Goal: Task Accomplishment & Management: Use online tool/utility

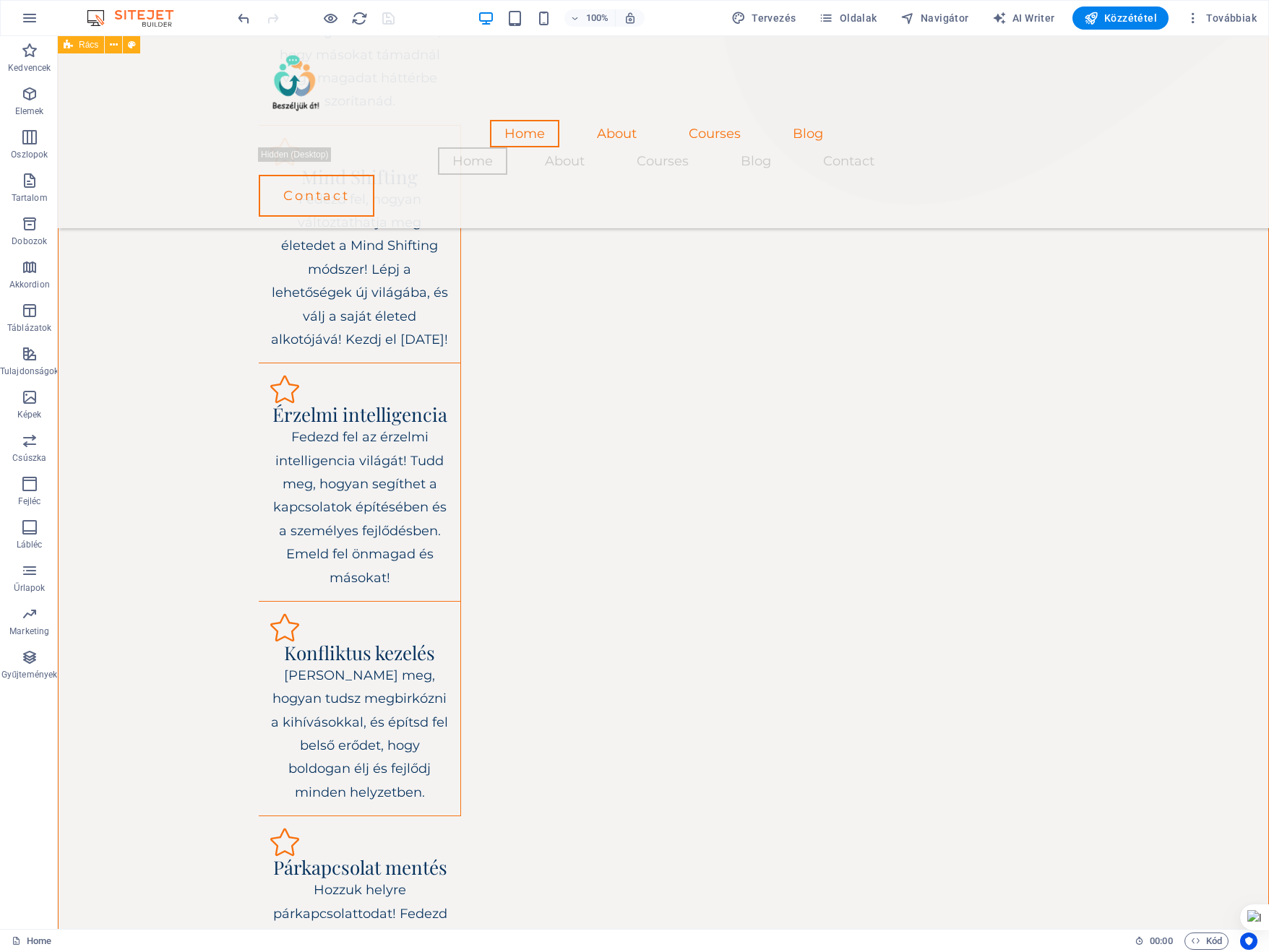
scroll to position [1940, 0]
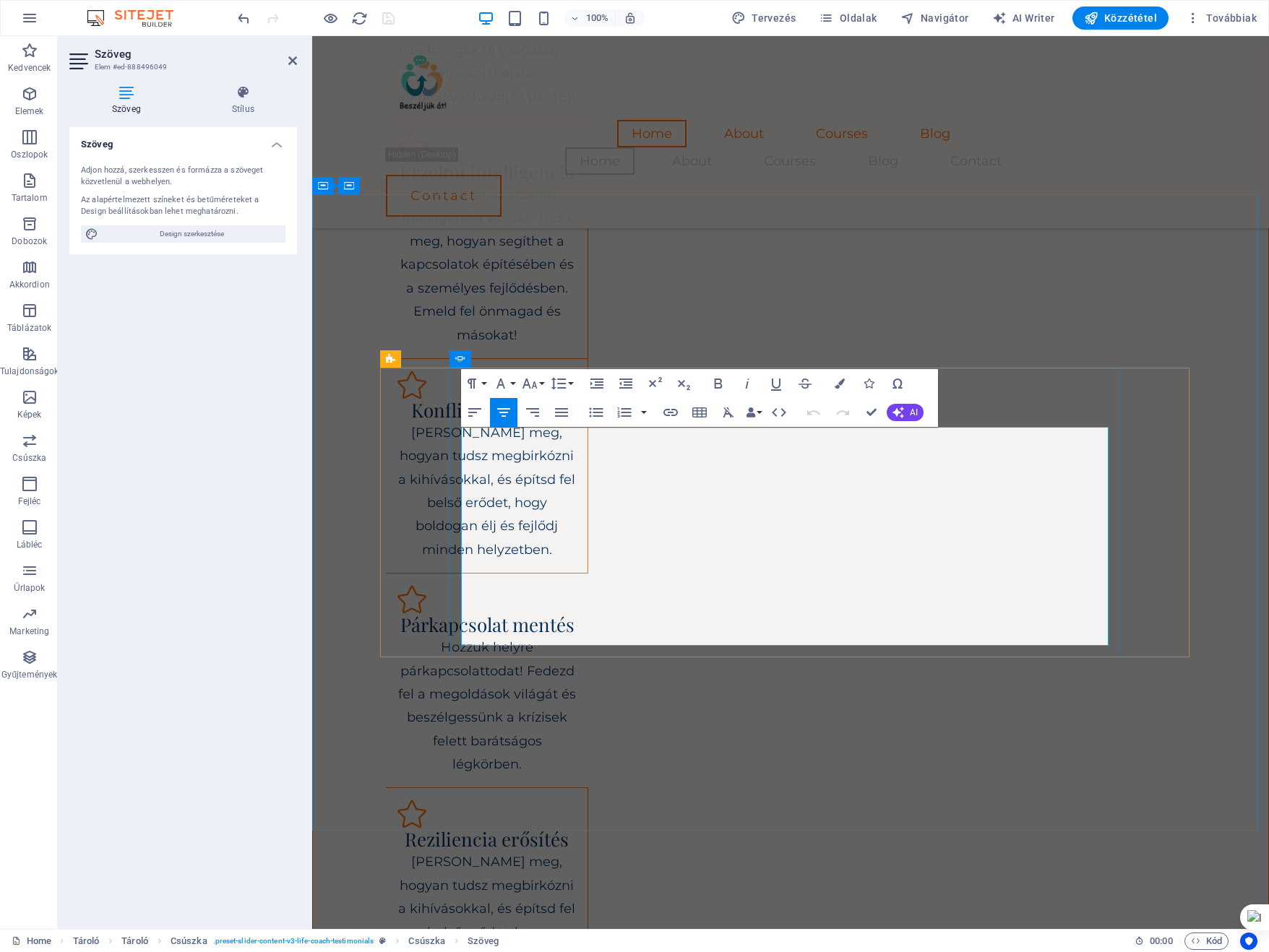
drag, startPoint x: 643, startPoint y: 596, endPoint x: 1001, endPoint y: 596, distance: 358.0
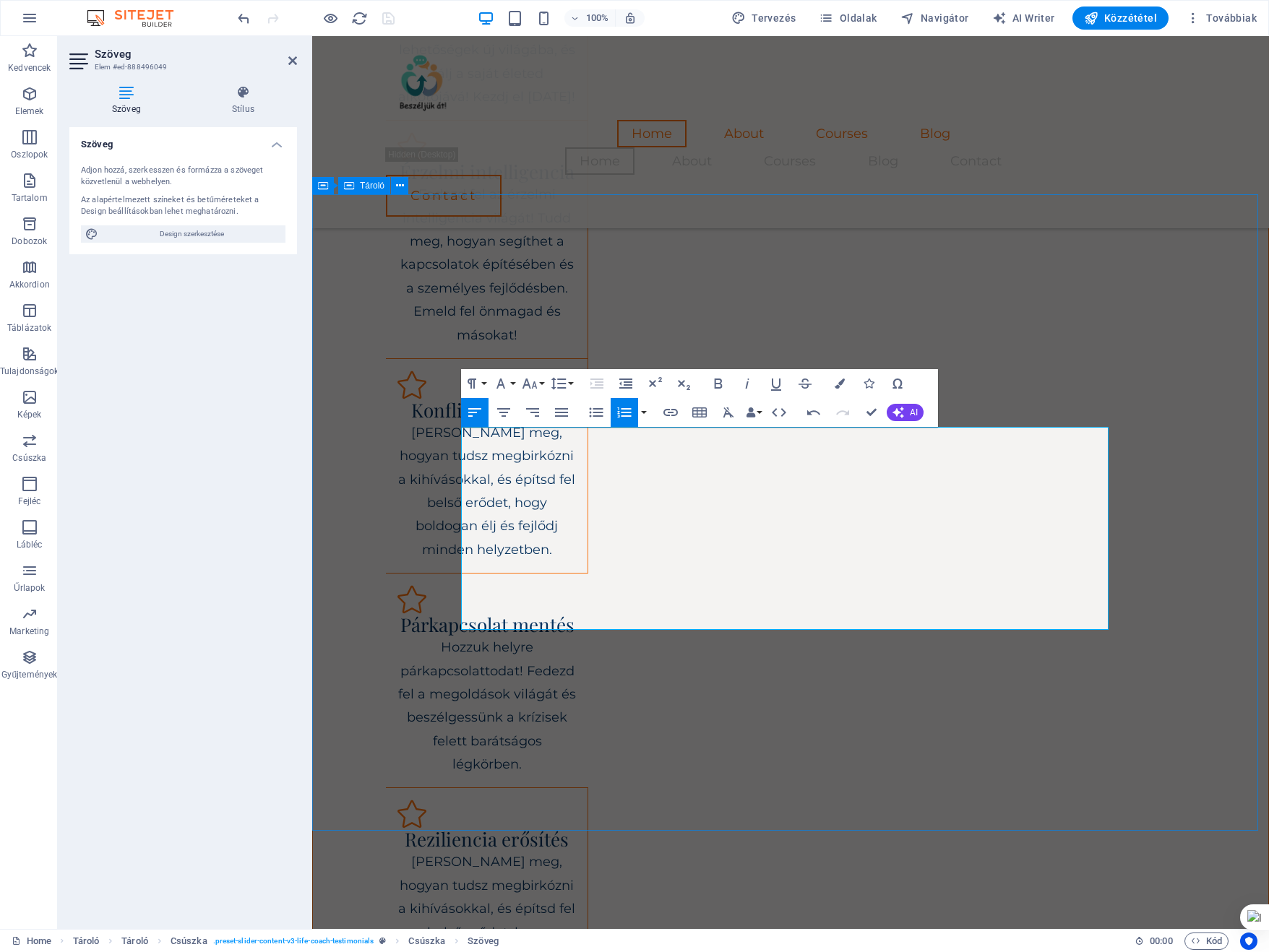
drag, startPoint x: 845, startPoint y: 596, endPoint x: 368, endPoint y: 598, distance: 477.0
click at [512, 385] on button "Font Family" at bounding box center [503, 383] width 27 height 29
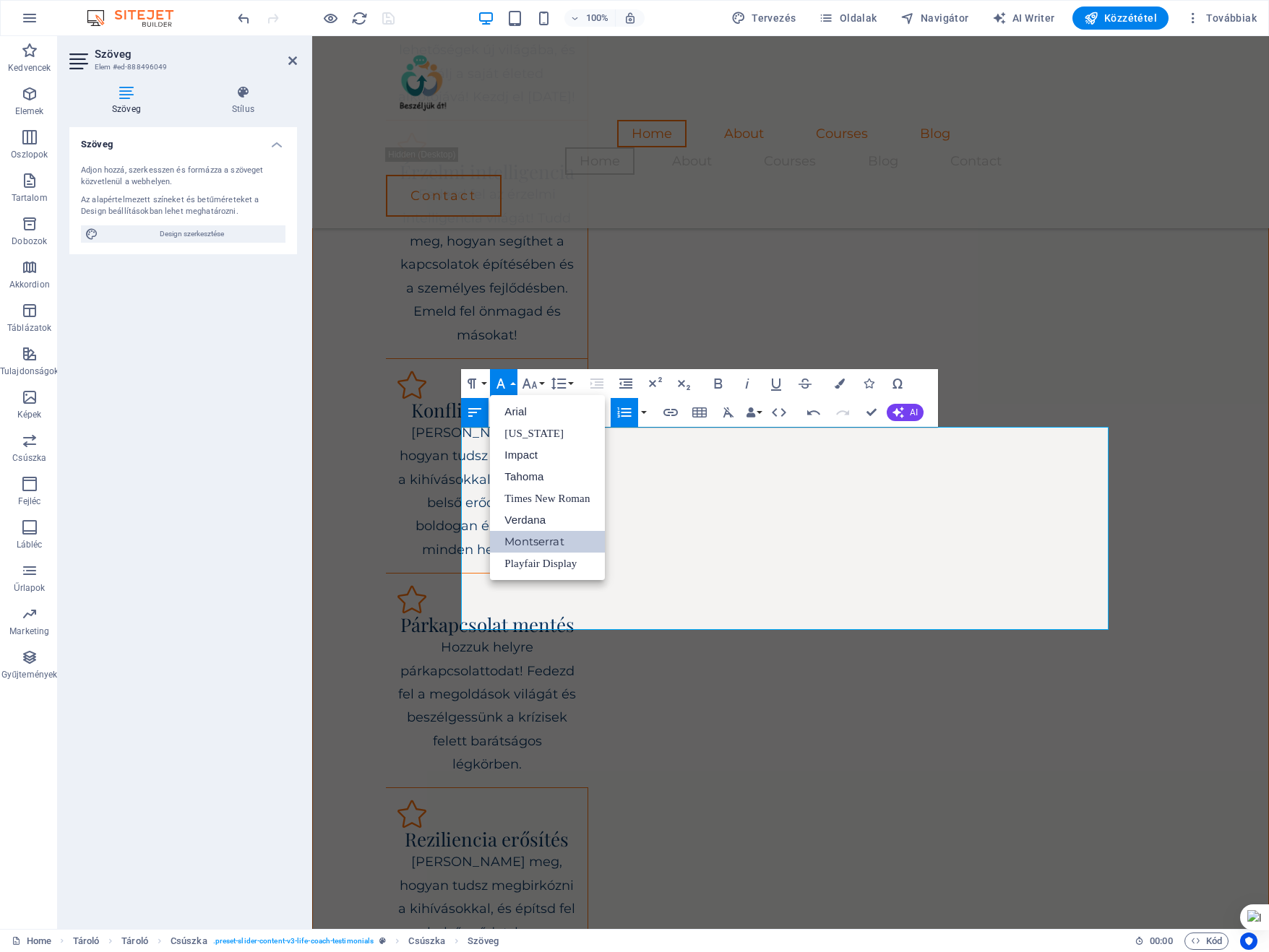
scroll to position [0, 0]
click at [517, 410] on link "Arial" at bounding box center [546, 412] width 114 height 22
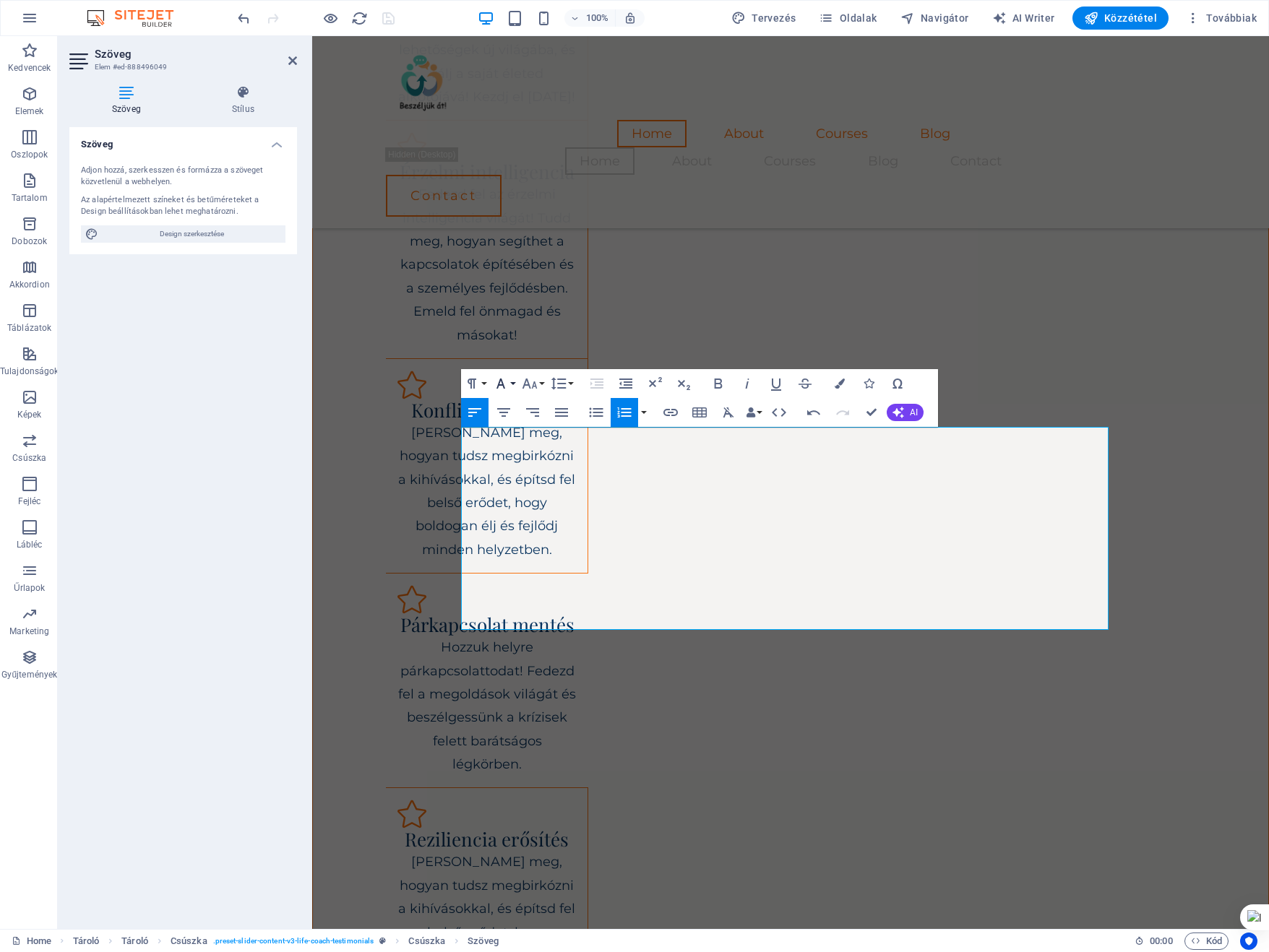
click at [515, 379] on button "Font Family" at bounding box center [503, 383] width 27 height 29
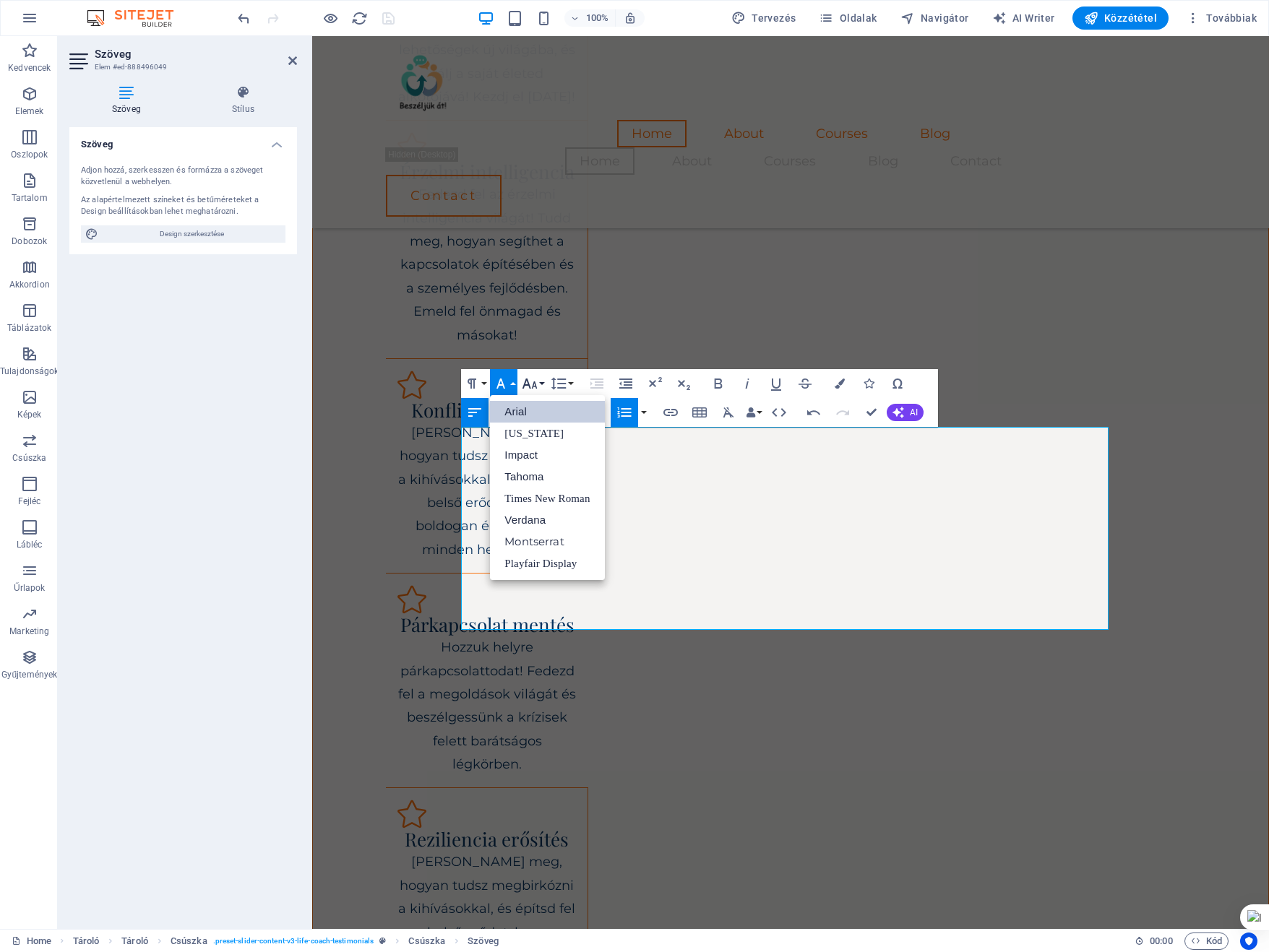
click at [541, 384] on button "Font Size" at bounding box center [532, 383] width 27 height 29
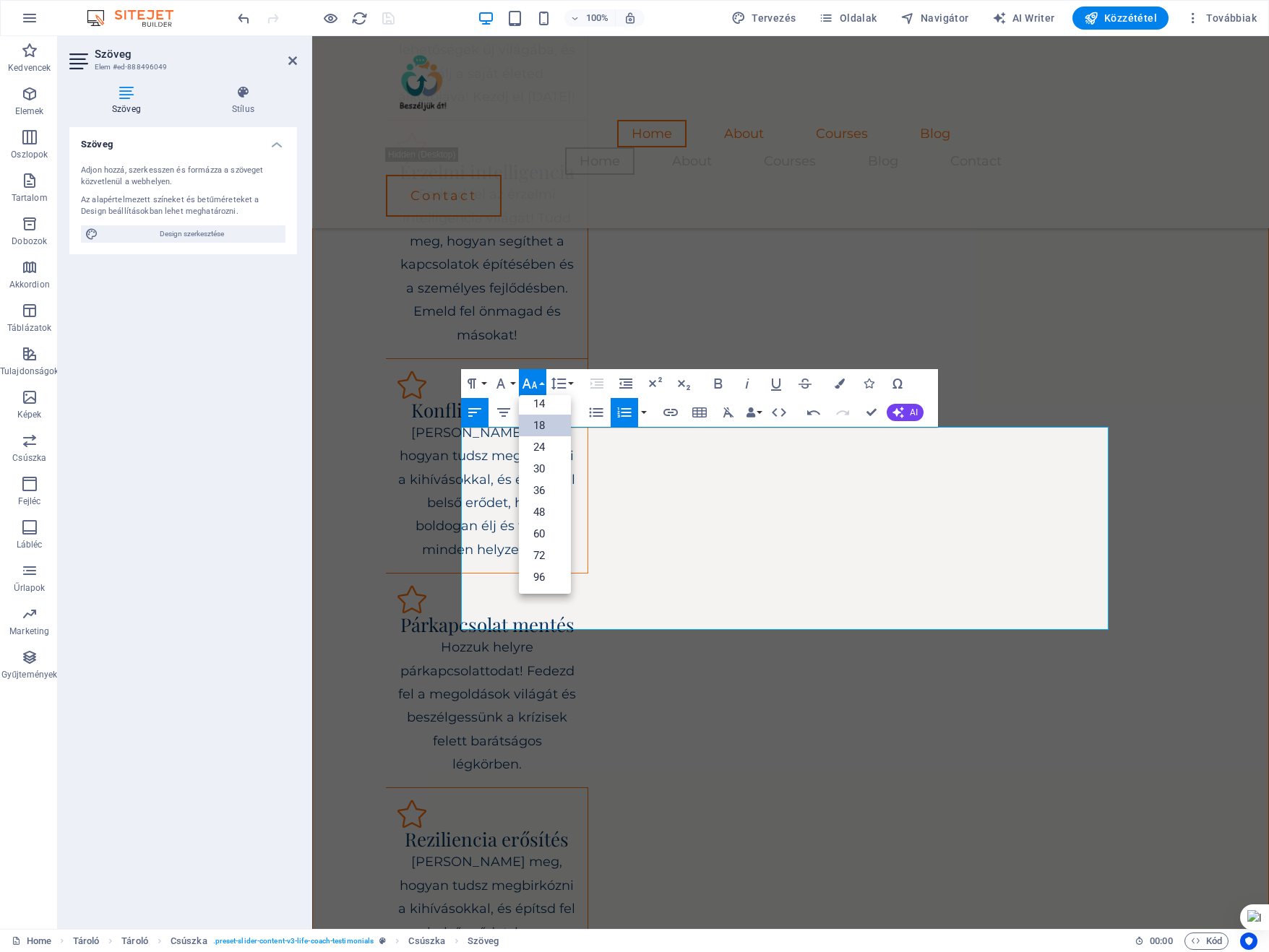
scroll to position [116, 0]
click at [548, 461] on link "30" at bounding box center [544, 469] width 52 height 22
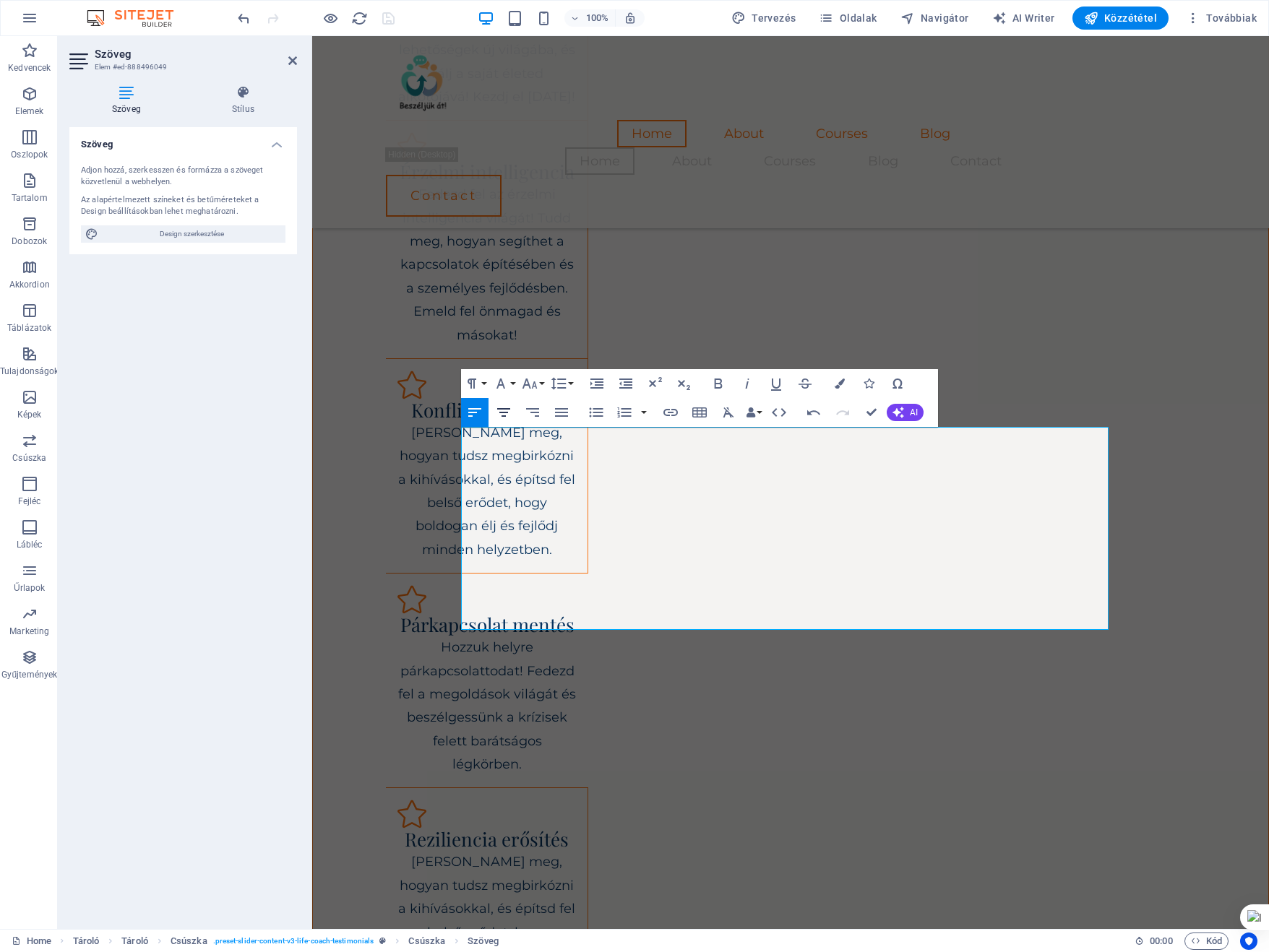
click at [509, 413] on icon "button" at bounding box center [503, 412] width 17 height 17
drag, startPoint x: 986, startPoint y: 596, endPoint x: 578, endPoint y: 596, distance: 408.0
click at [513, 384] on button "Font Family" at bounding box center [503, 383] width 27 height 29
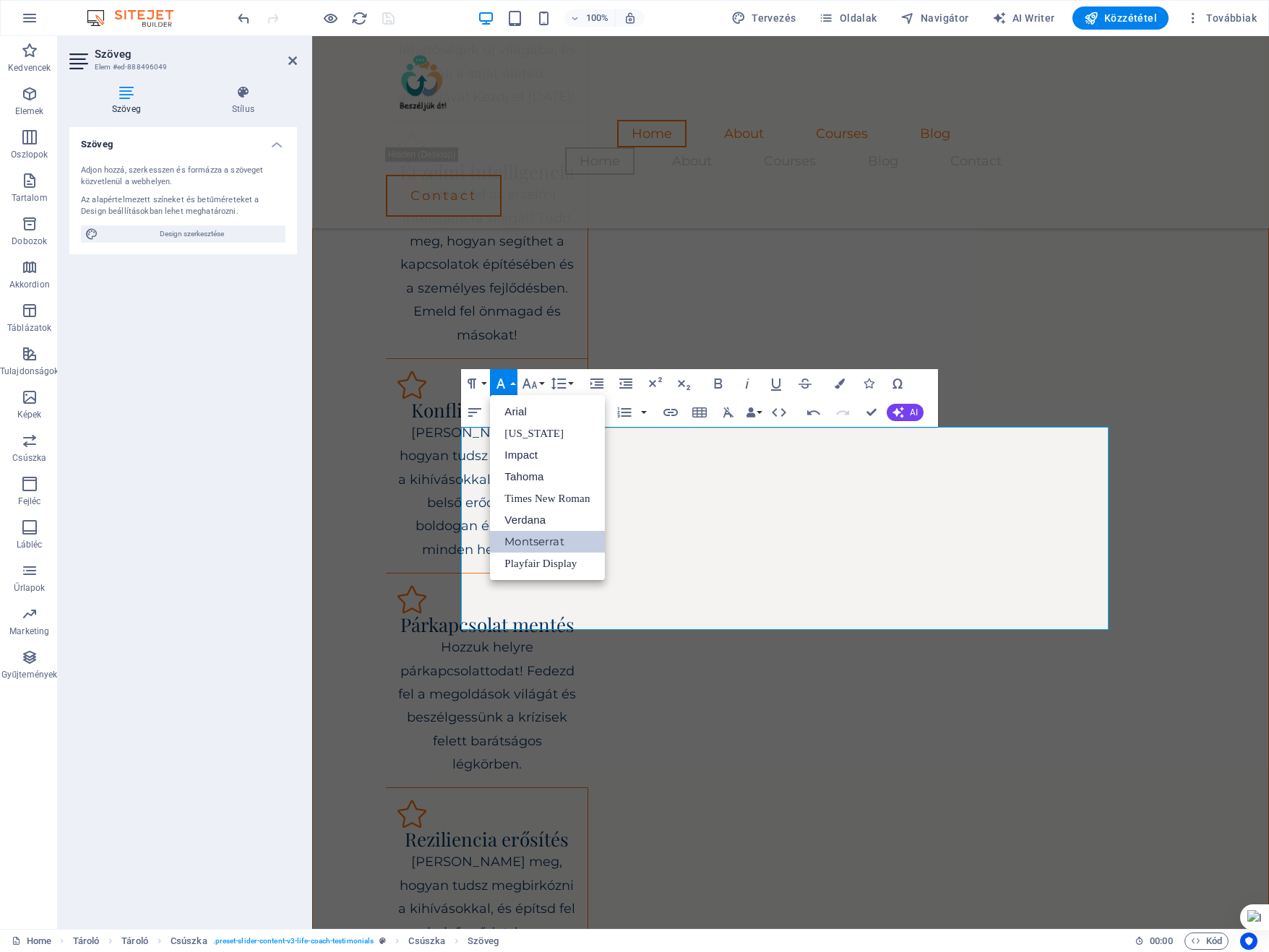
scroll to position [0, 0]
click at [515, 417] on link "Arial" at bounding box center [546, 412] width 114 height 22
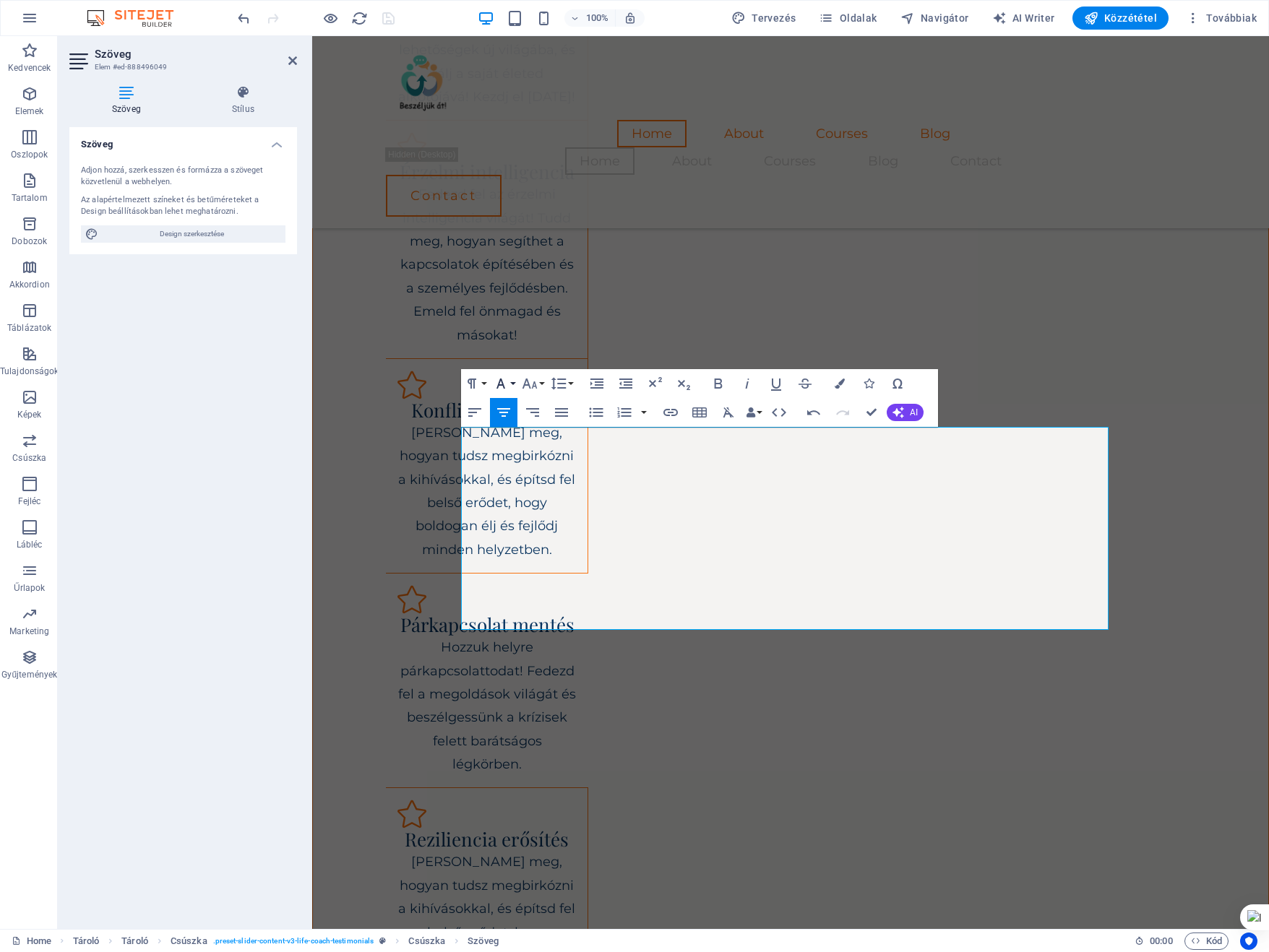
click at [515, 382] on button "Font Family" at bounding box center [503, 383] width 27 height 29
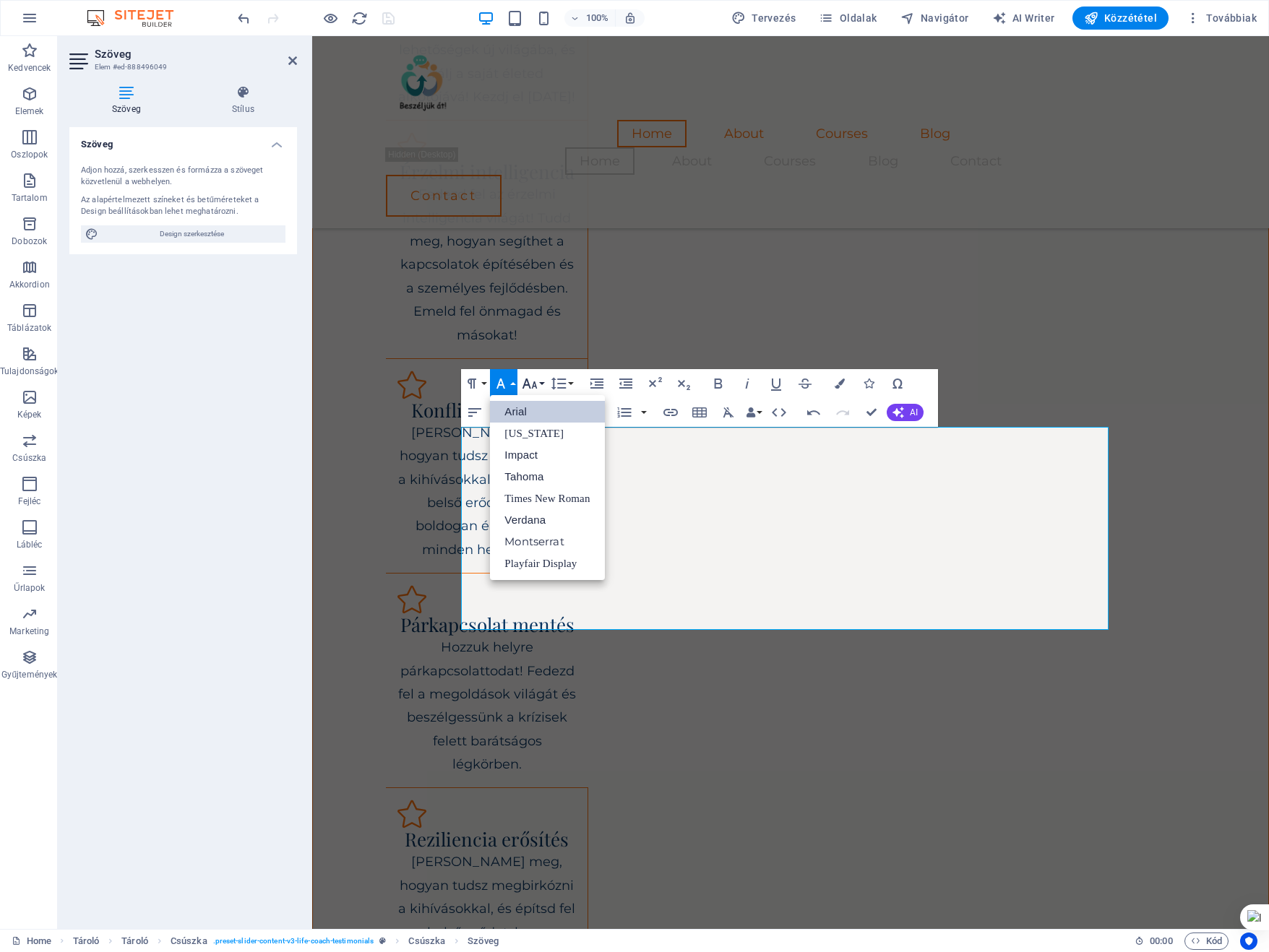
click at [540, 385] on button "Font Size" at bounding box center [532, 383] width 27 height 29
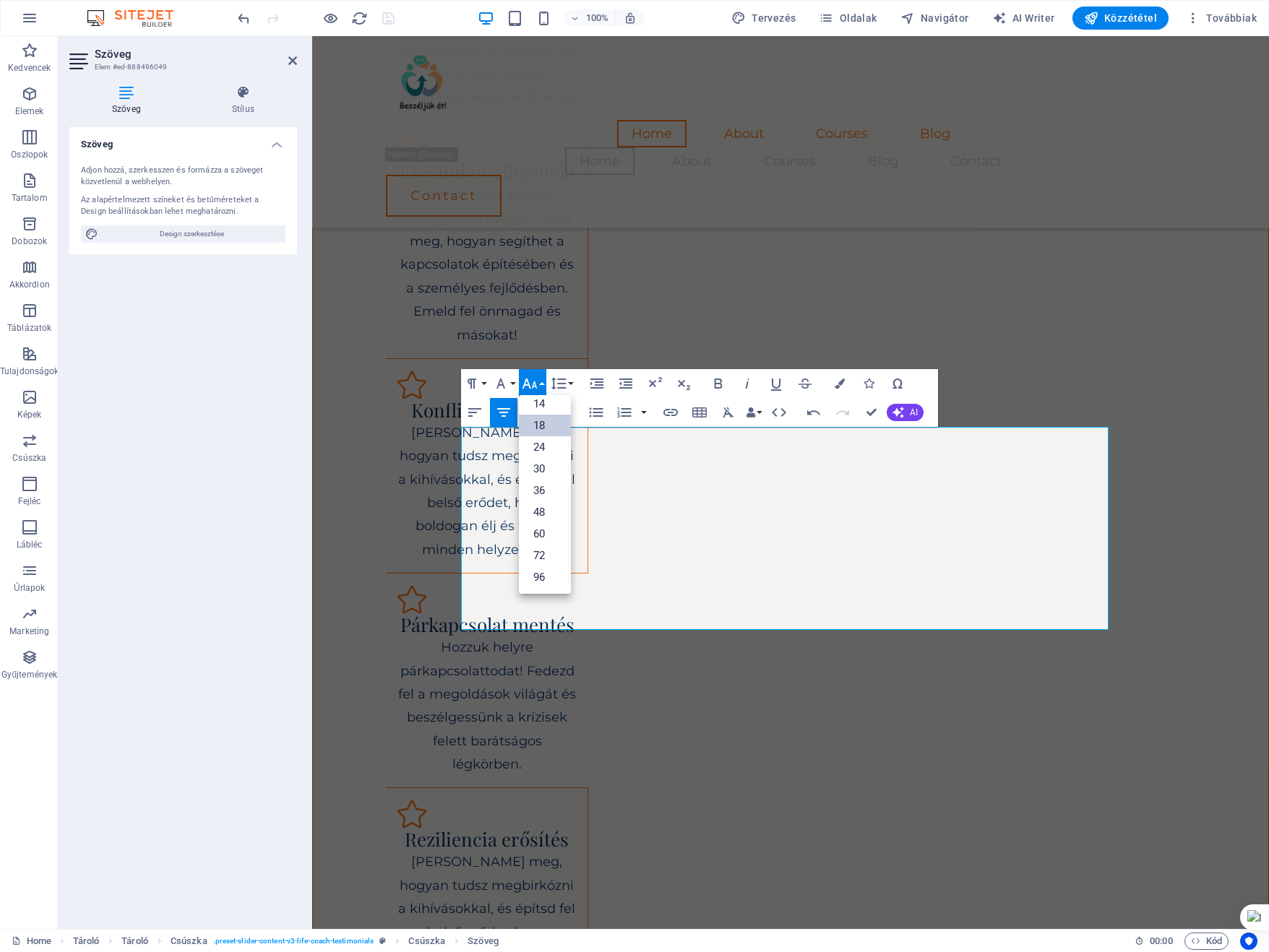
scroll to position [116, 0]
click at [539, 468] on link "30" at bounding box center [544, 469] width 52 height 22
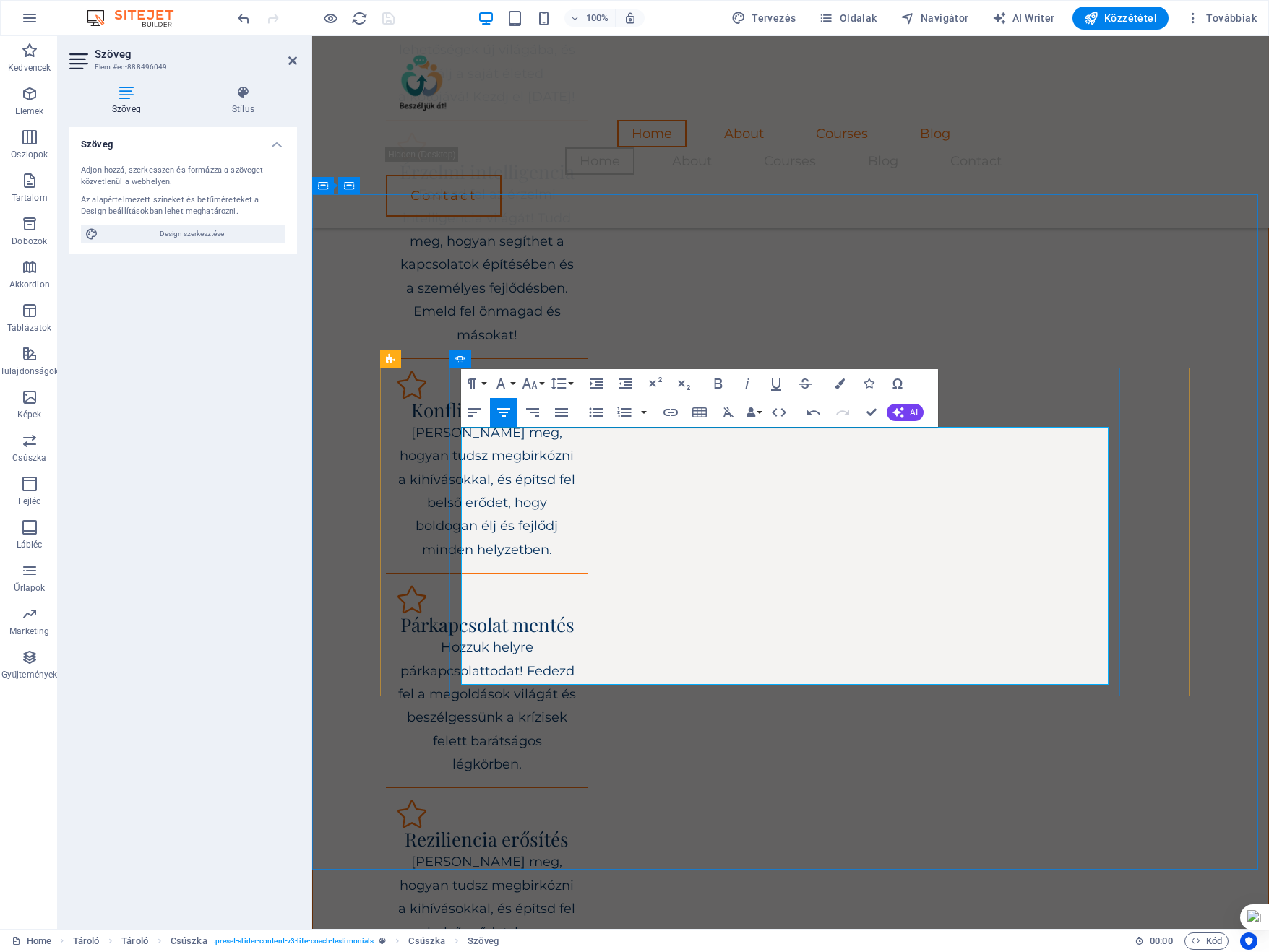
drag, startPoint x: 596, startPoint y: 450, endPoint x: 881, endPoint y: 653, distance: 349.9
click at [545, 380] on button "Font Size" at bounding box center [532, 383] width 27 height 29
click at [539, 444] on link "24" at bounding box center [544, 447] width 52 height 22
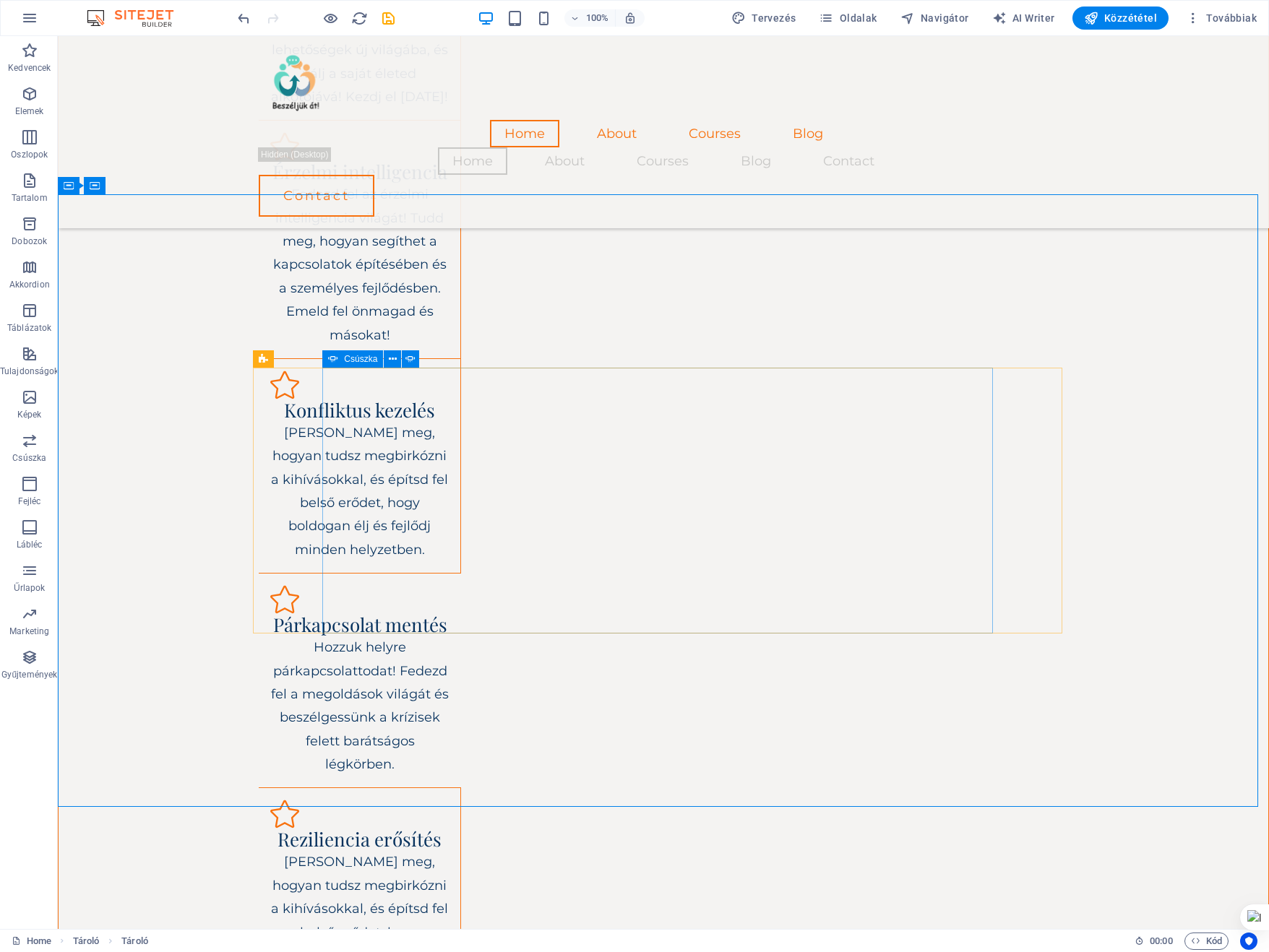
click at [350, 360] on span "Csúszka" at bounding box center [361, 358] width 33 height 8
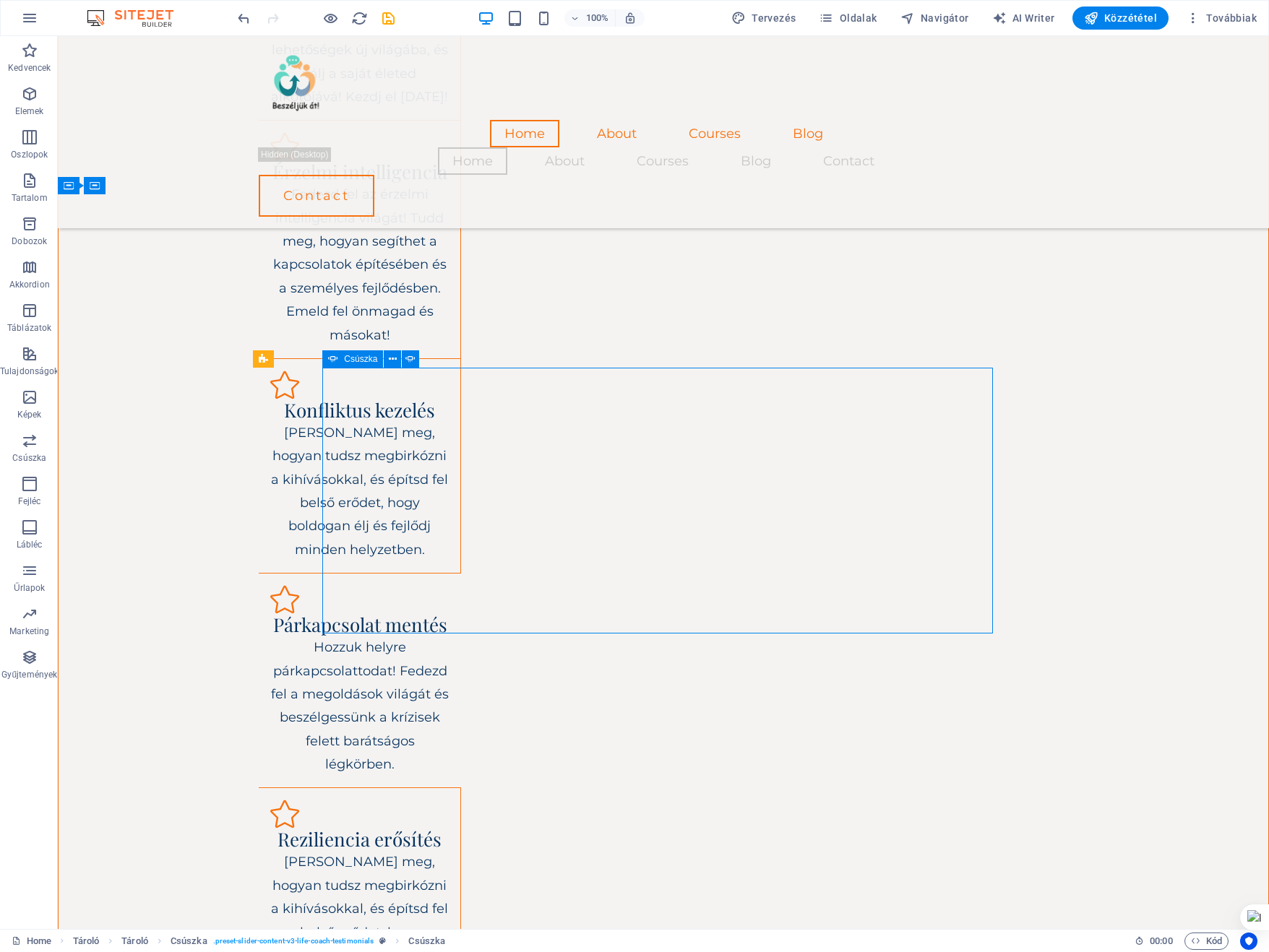
click at [350, 360] on span "Csúszka" at bounding box center [361, 358] width 33 height 8
select select "ms"
select select "s"
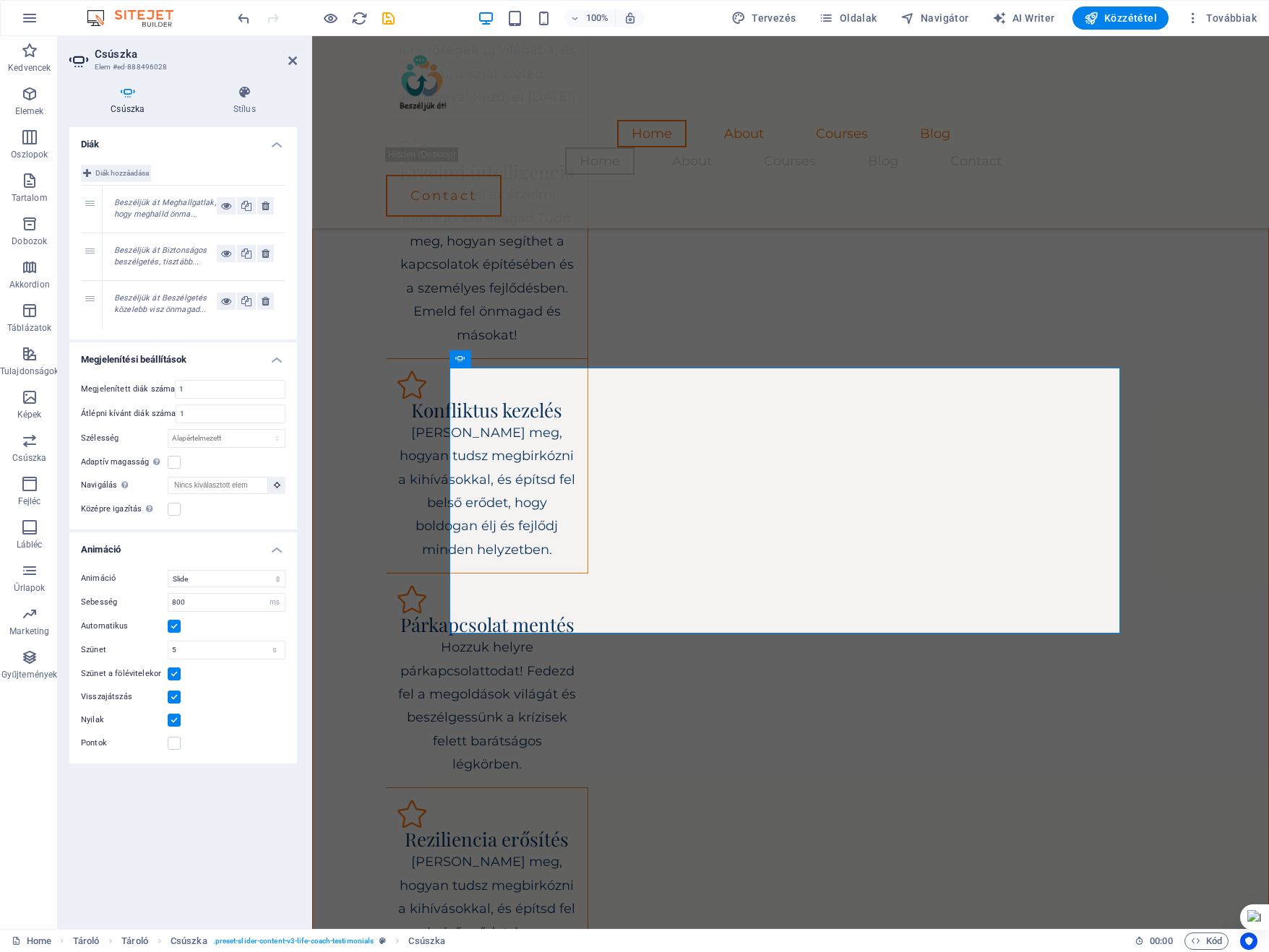
click at [91, 176] on button "Diák hozzáadása" at bounding box center [116, 173] width 70 height 17
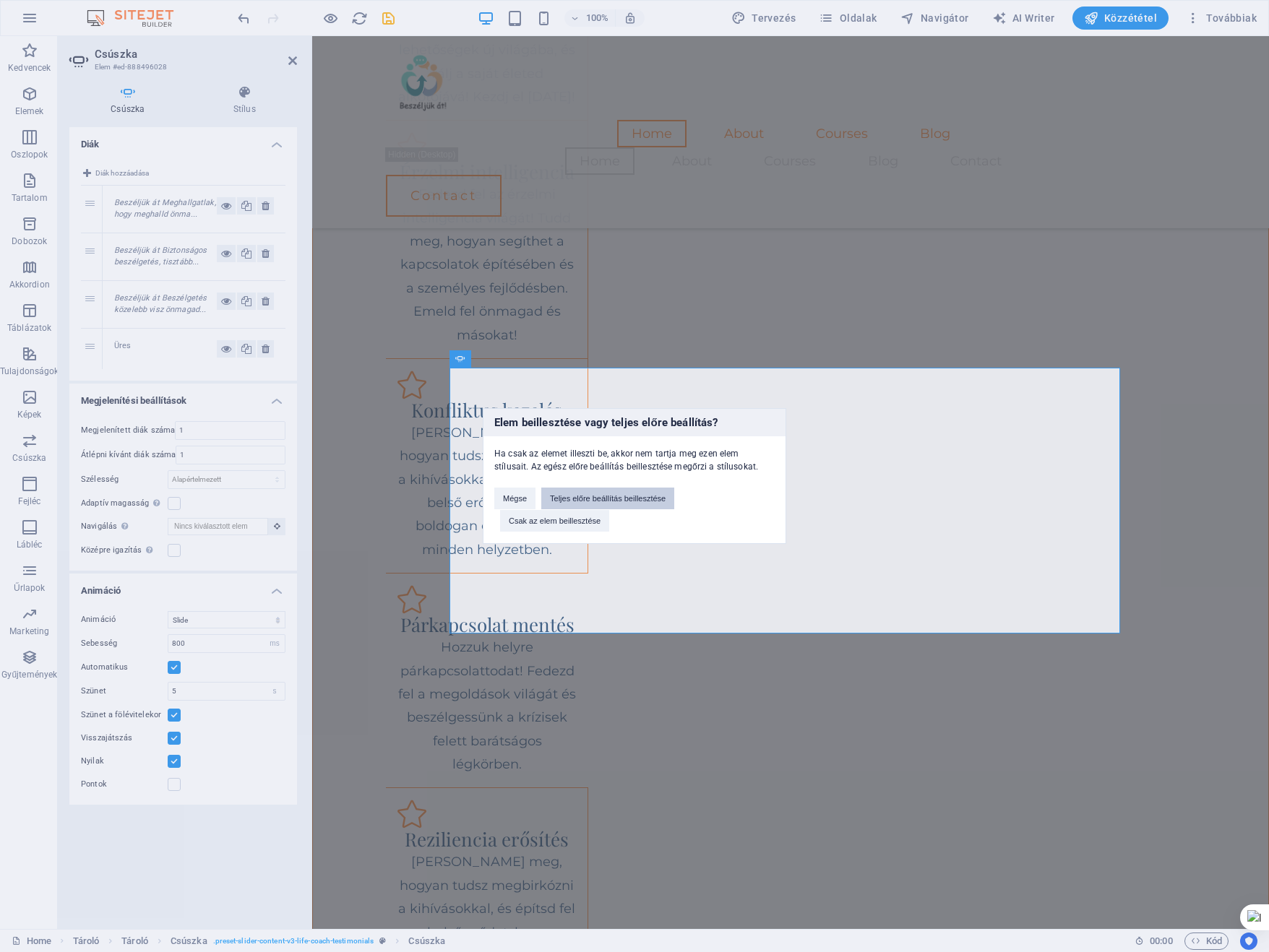
click at [611, 495] on button "Teljes előre beállítás beillesztése" at bounding box center [608, 498] width 133 height 22
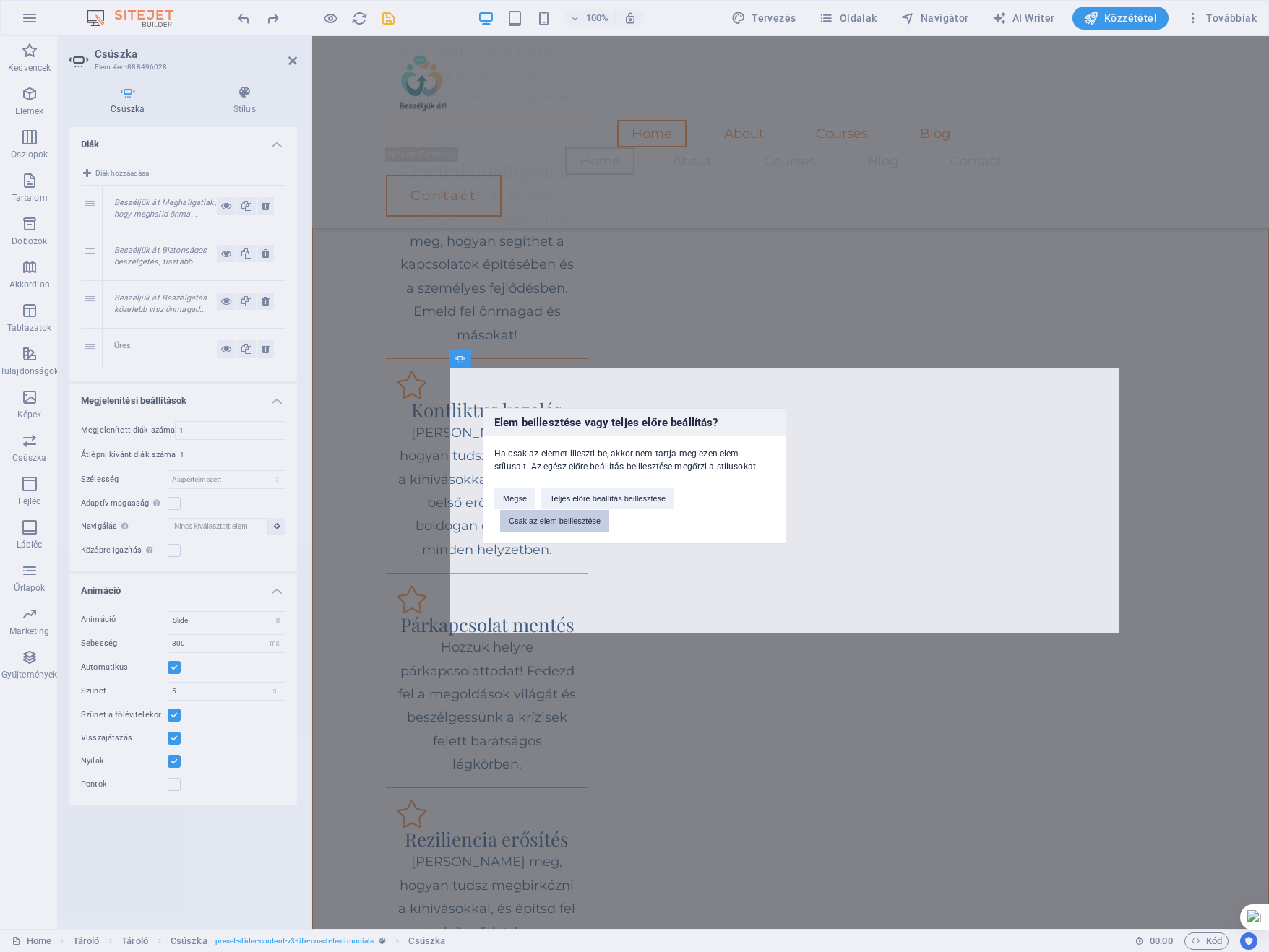
click at [531, 524] on button "Csak az elem beillesztése" at bounding box center [555, 521] width 109 height 22
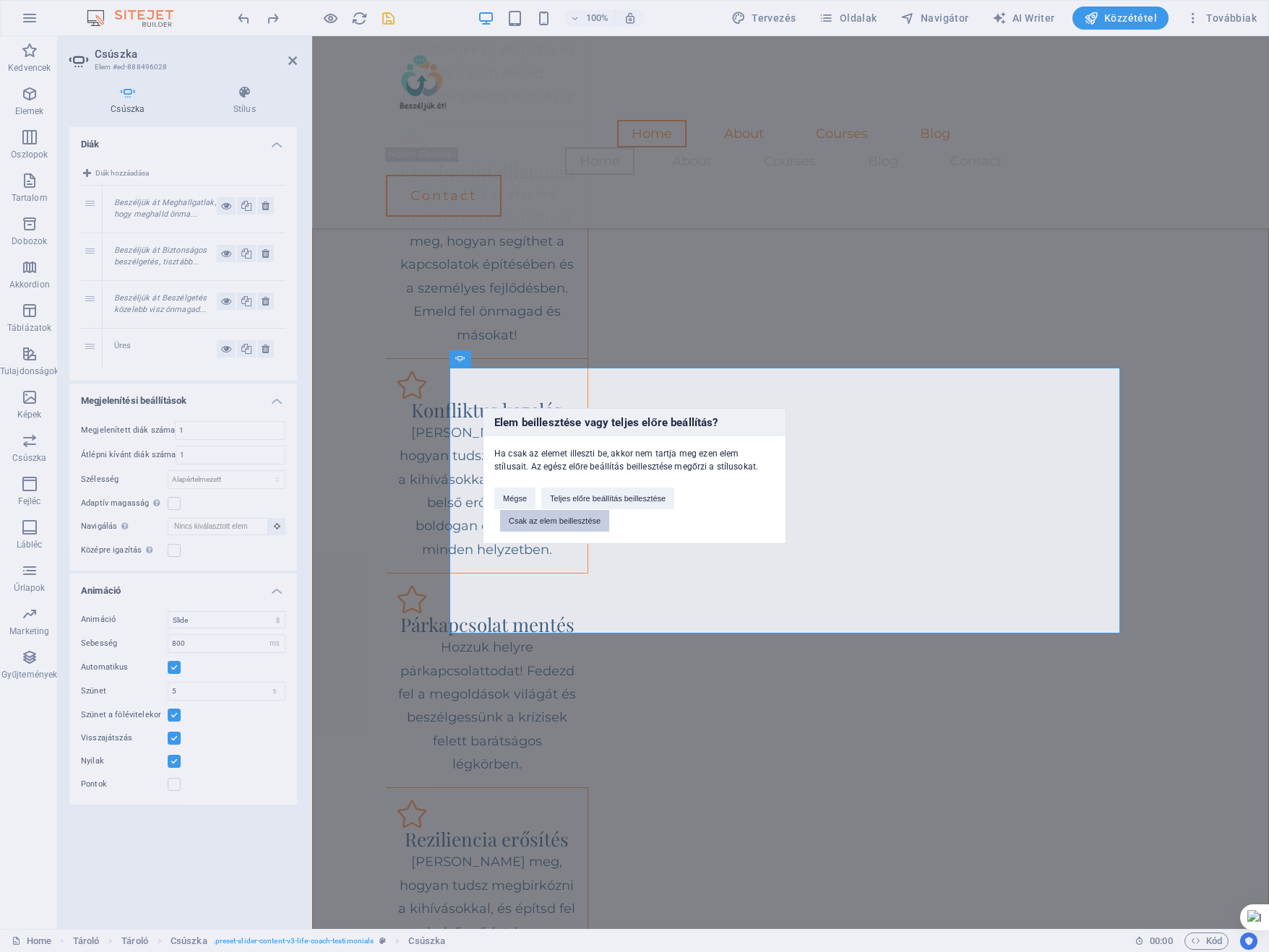
click at [522, 521] on button "Csak az elem beillesztése" at bounding box center [555, 521] width 109 height 22
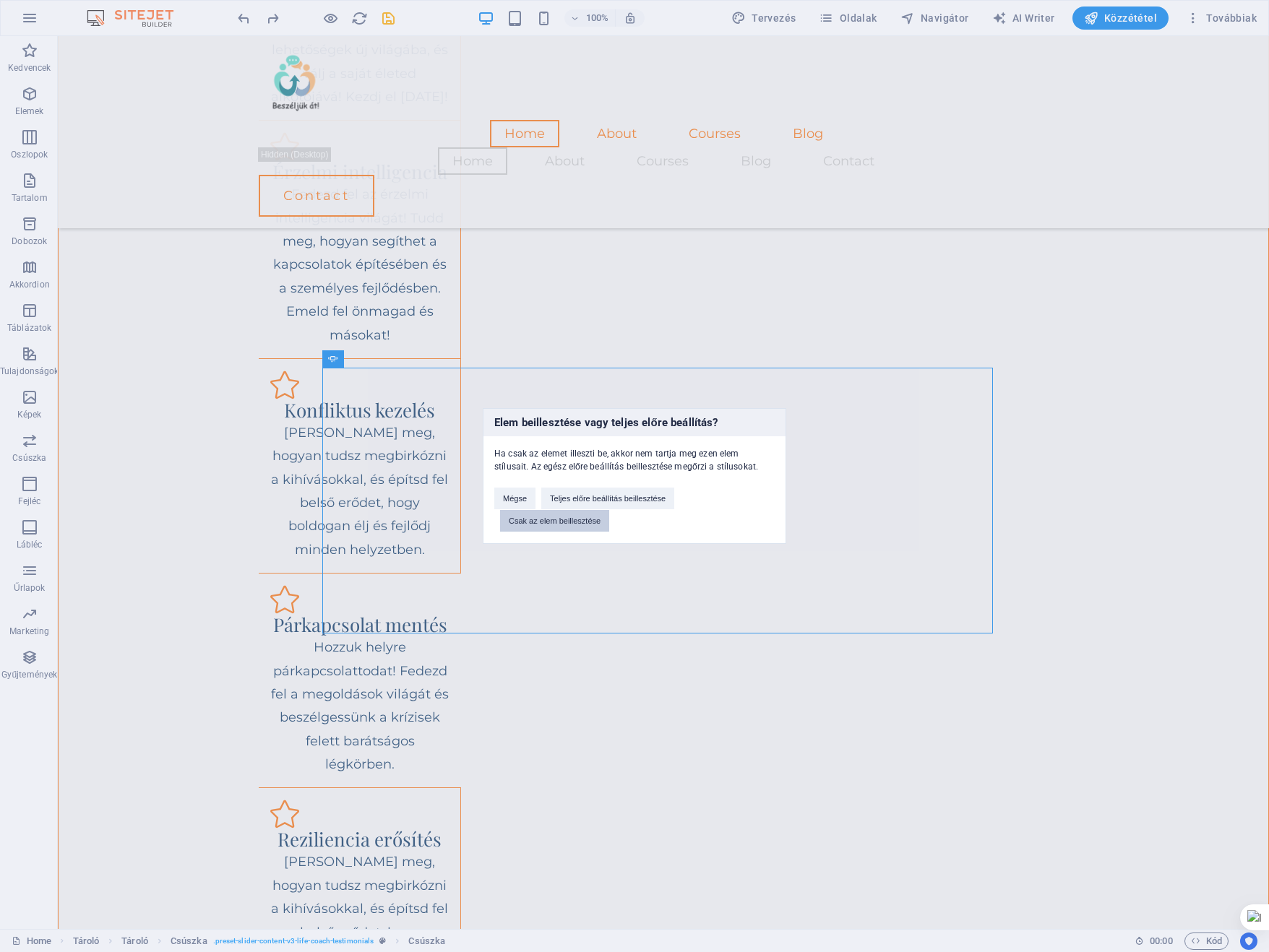
click at [534, 518] on button "Csak az elem beillesztése" at bounding box center [555, 521] width 109 height 22
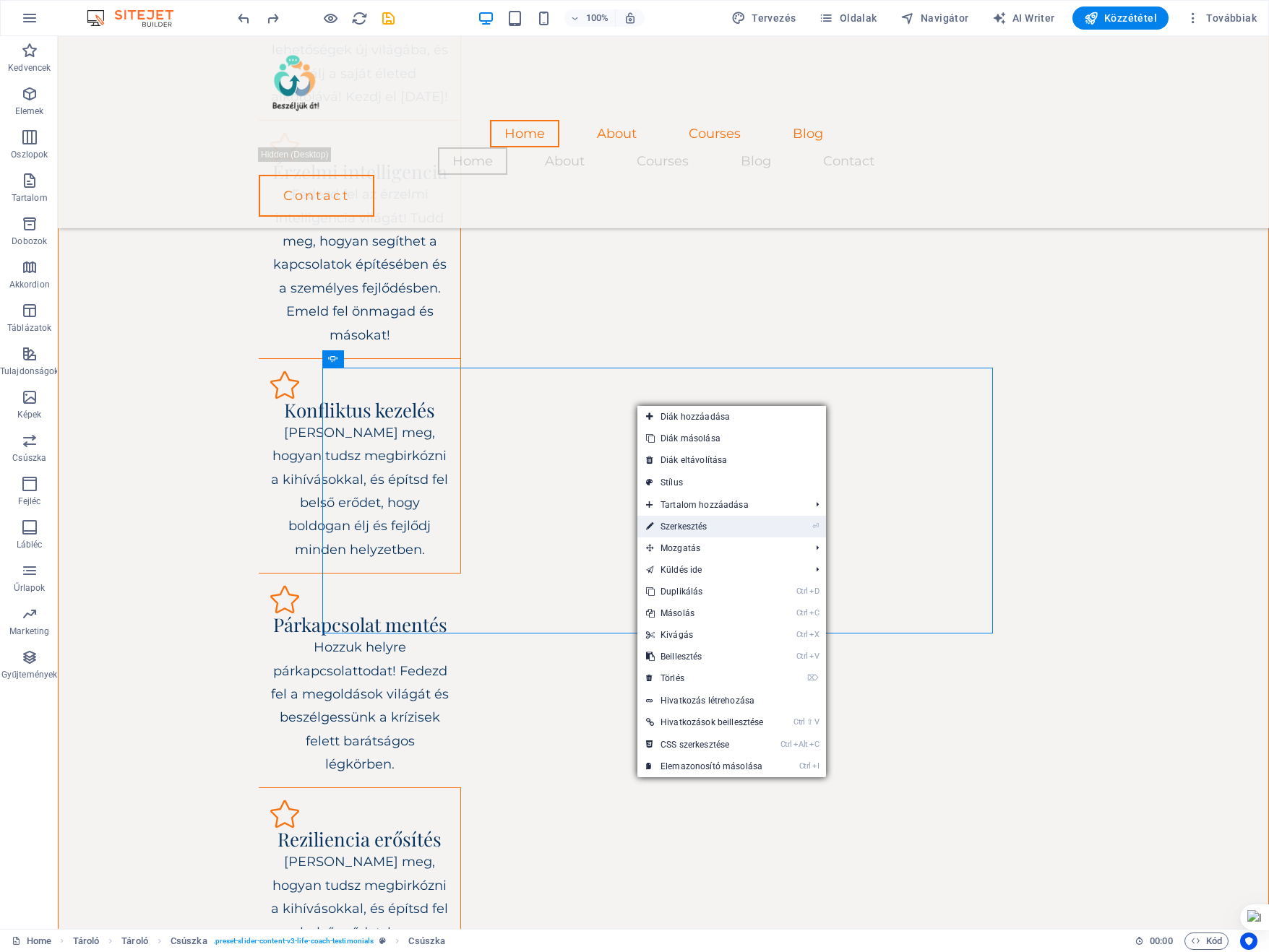
click at [697, 527] on link "⏎ Szerkesztés" at bounding box center [704, 527] width 135 height 22
select select "ms"
select select "s"
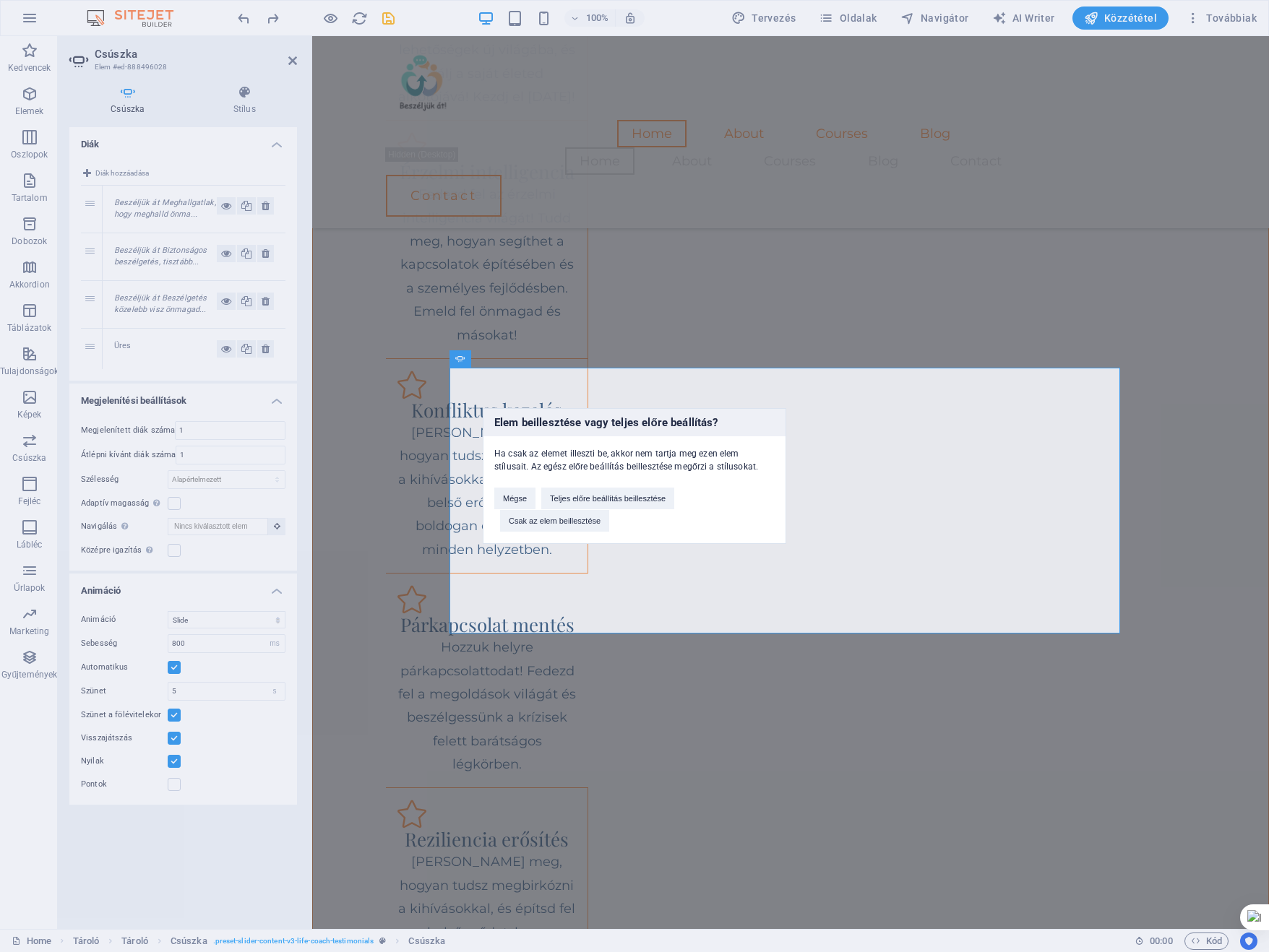
click at [651, 698] on div "Elem beillesztése vagy teljes előre beállítás? Ha csak az elemet illeszti be, a…" at bounding box center [634, 476] width 1269 height 952
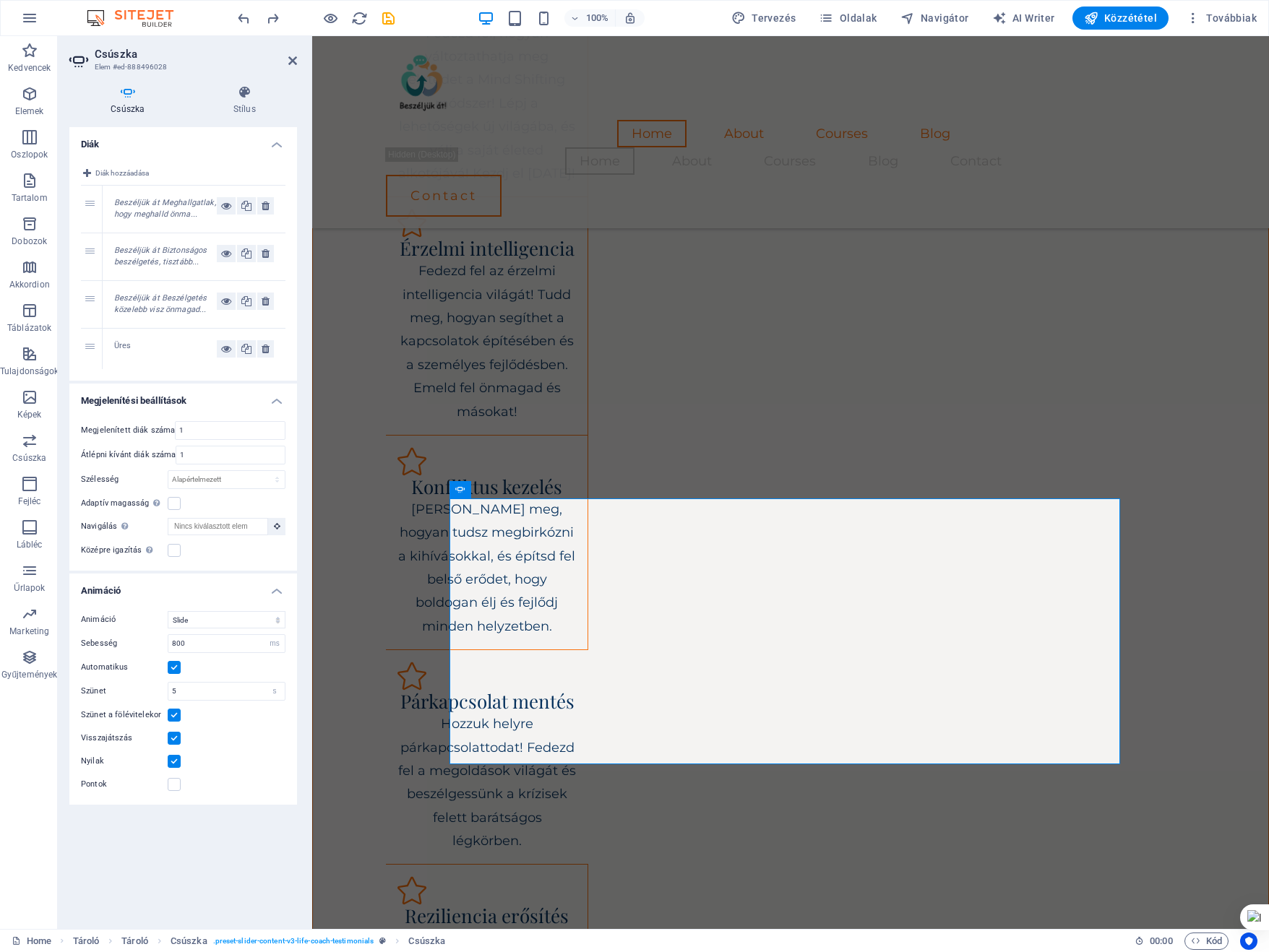
scroll to position [1802, 0]
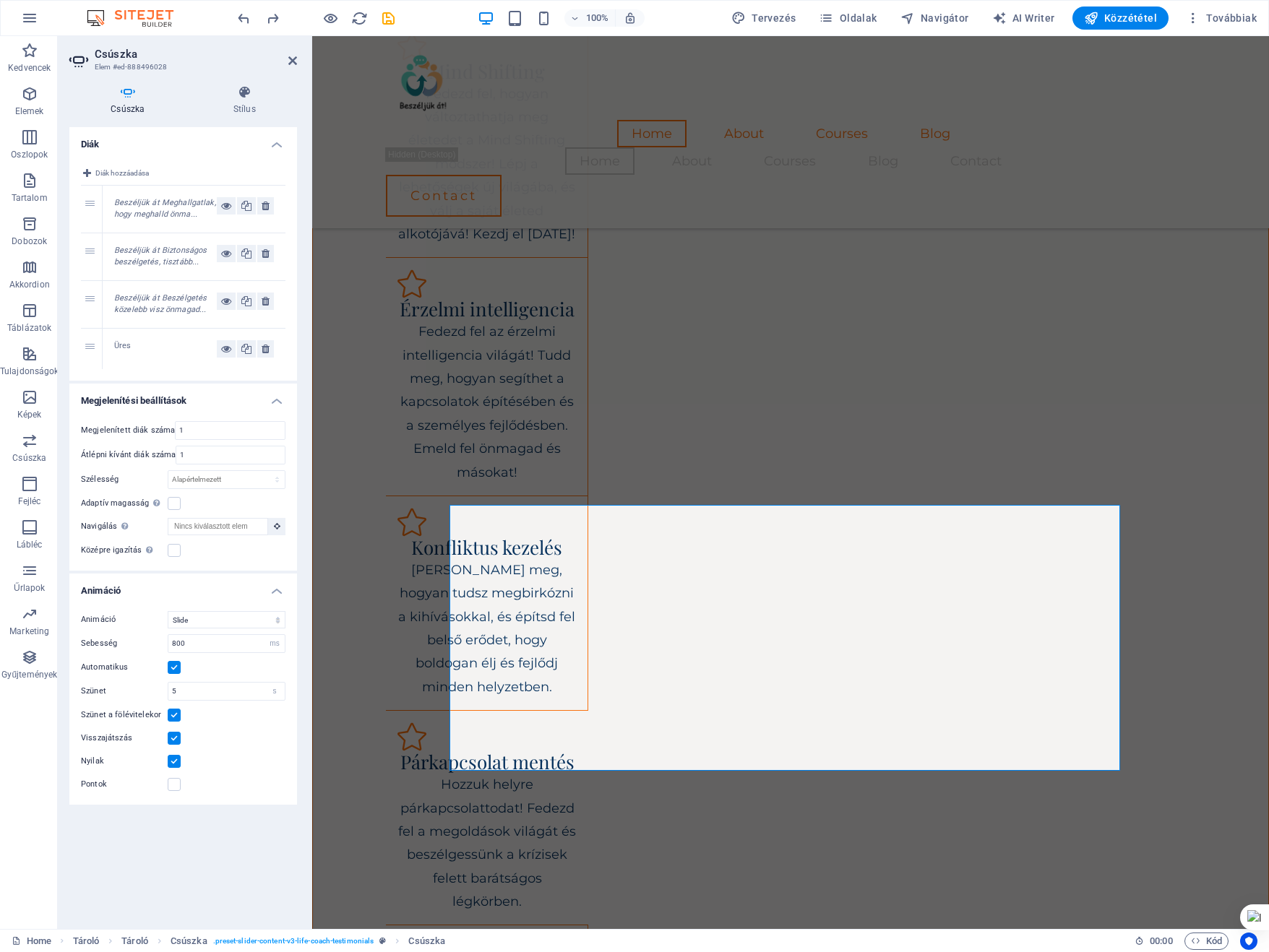
click at [146, 348] on div "Üres" at bounding box center [166, 348] width 103 height 17
click at [227, 350] on icon at bounding box center [226, 348] width 10 height 17
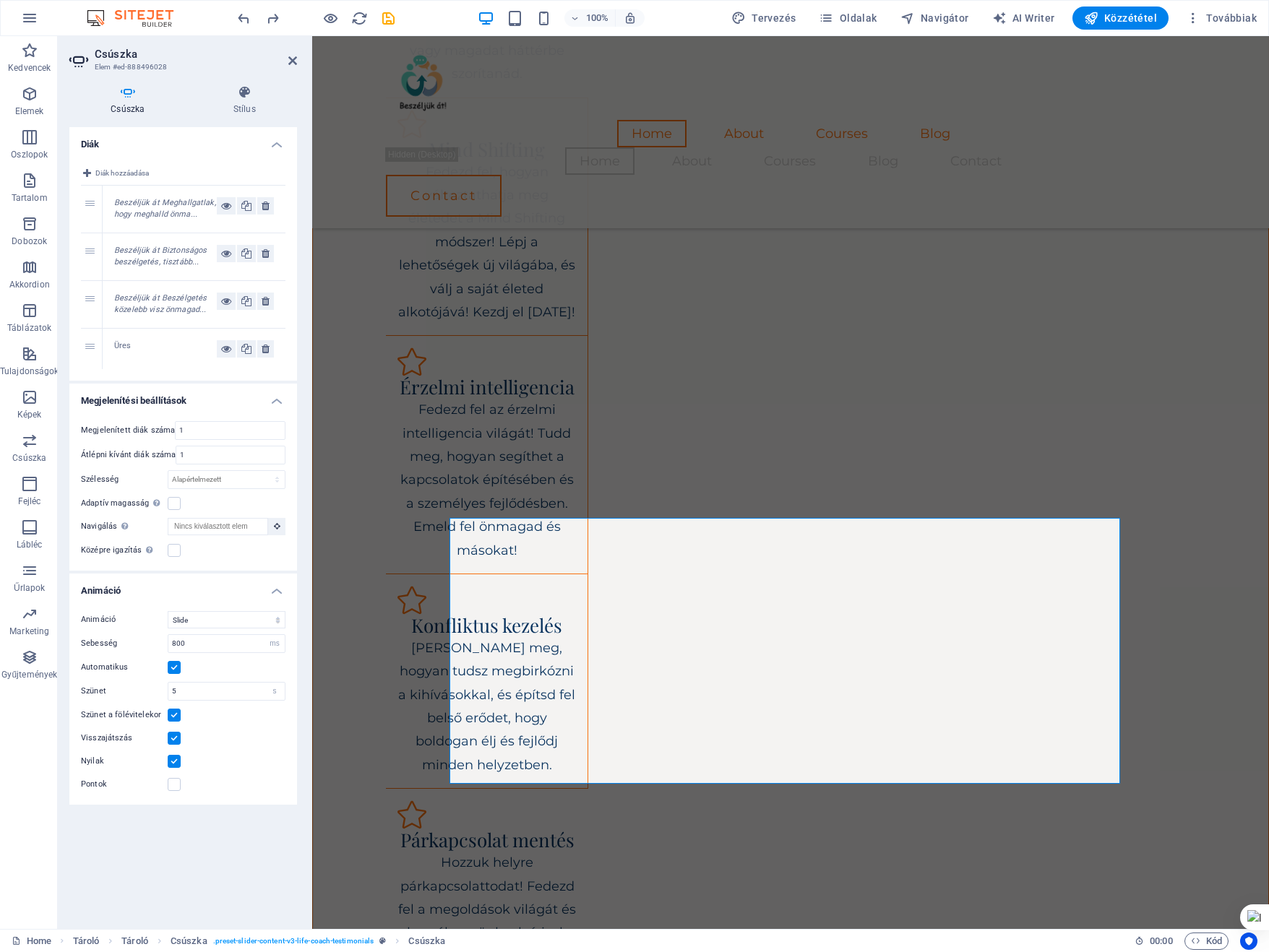
scroll to position [1664, 0]
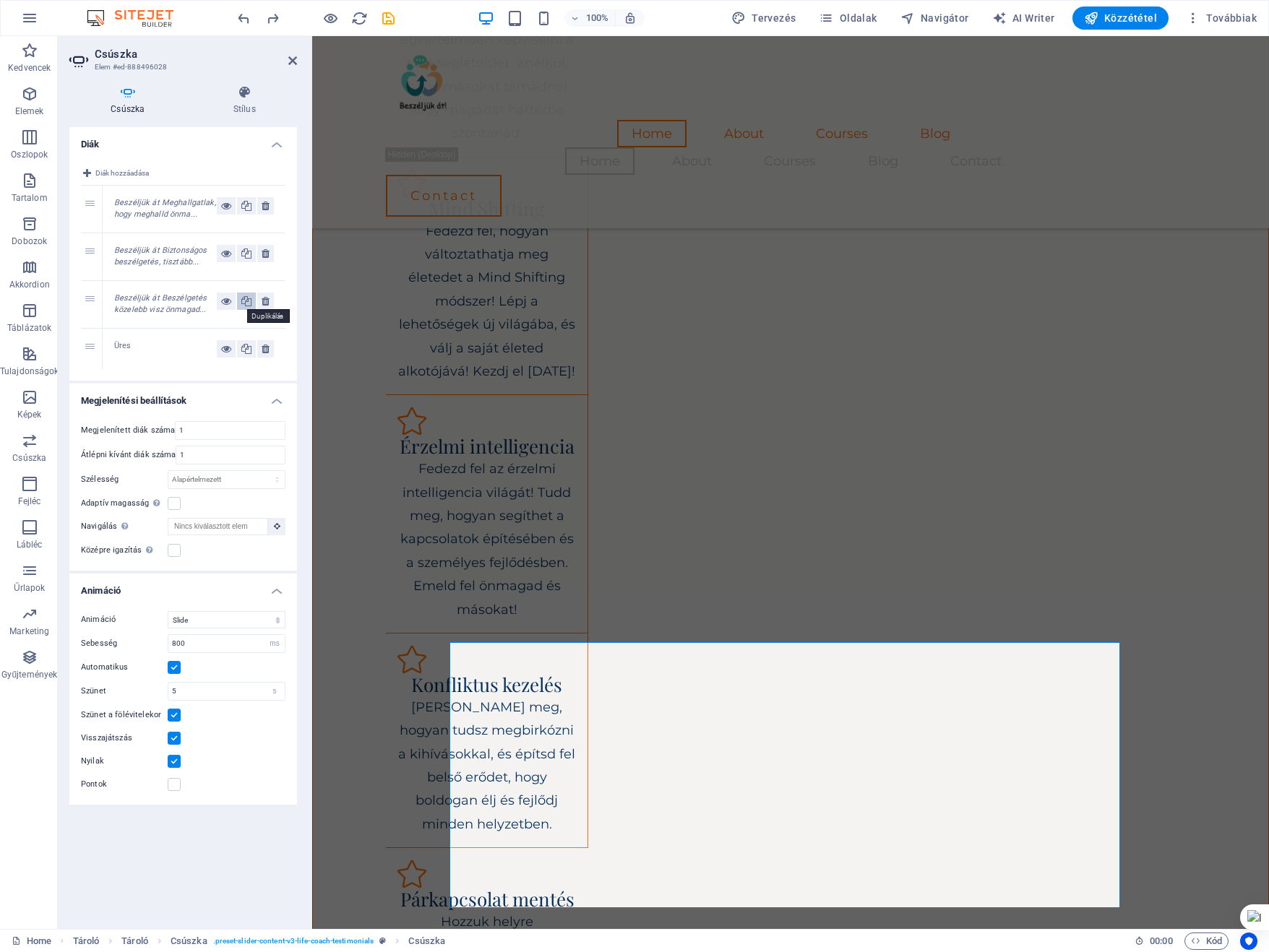
click at [247, 300] on icon at bounding box center [246, 301] width 10 height 17
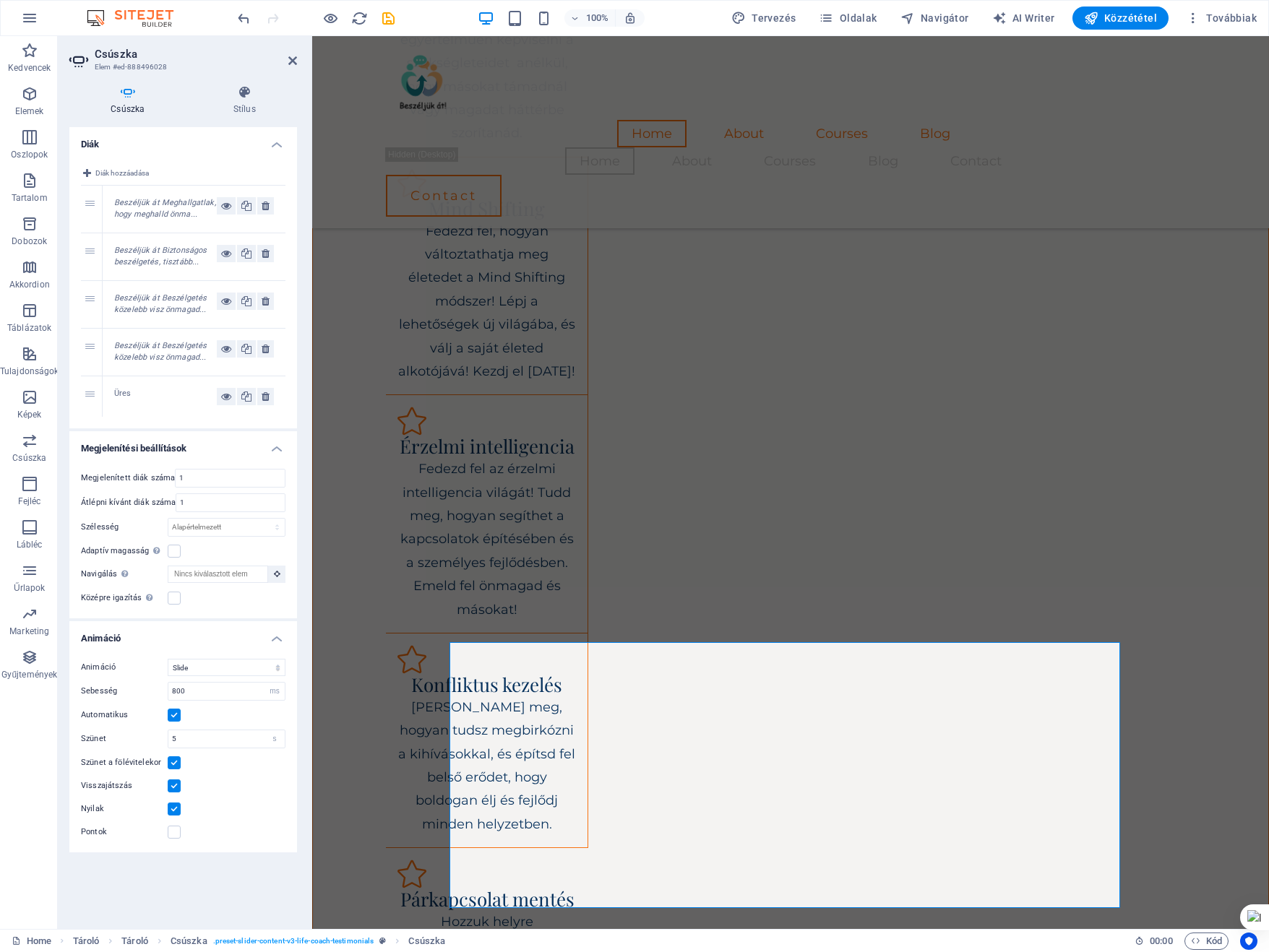
click at [155, 345] on em "Beszéljük át Beszélgetés közelebb visz önmagad..." at bounding box center [160, 351] width 92 height 22
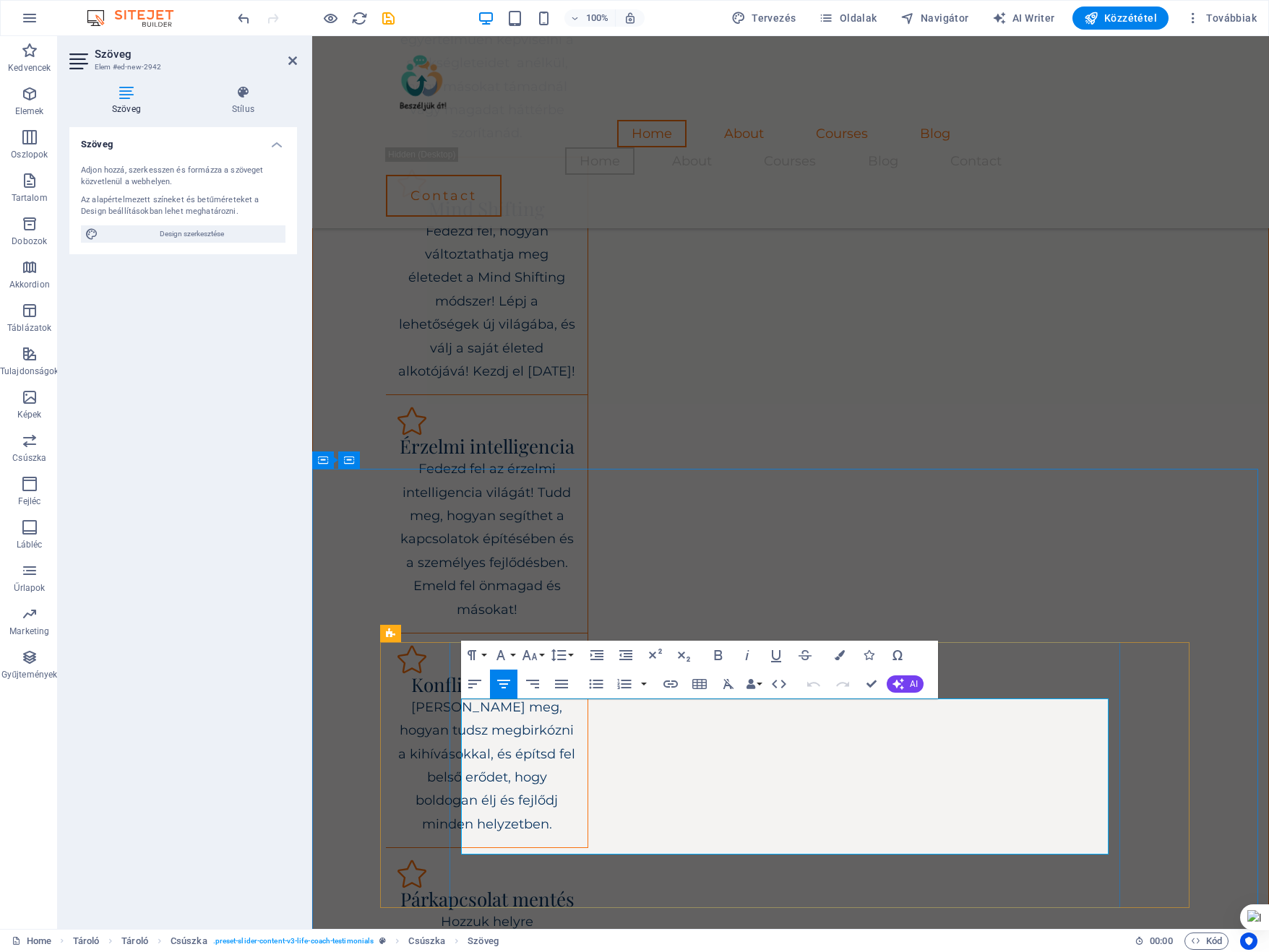
drag, startPoint x: 594, startPoint y: 717, endPoint x: 961, endPoint y: 850, distance: 390.4
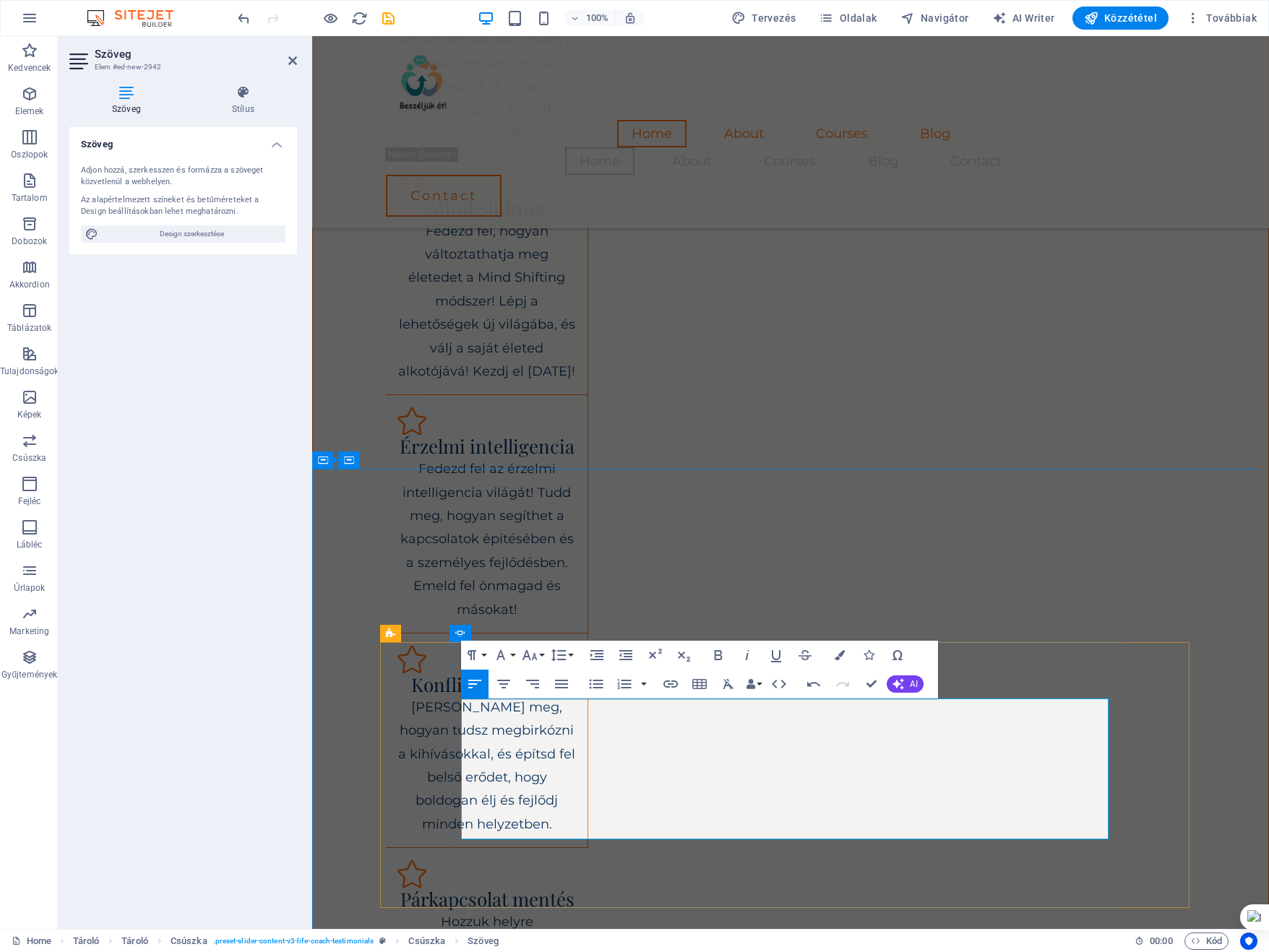
drag, startPoint x: 477, startPoint y: 709, endPoint x: 922, endPoint y: 819, distance: 458.4
click at [541, 685] on button "Align Right" at bounding box center [532, 684] width 27 height 29
click at [505, 682] on icon "button" at bounding box center [503, 684] width 17 height 17
click at [514, 656] on button "Font Family" at bounding box center [503, 655] width 27 height 29
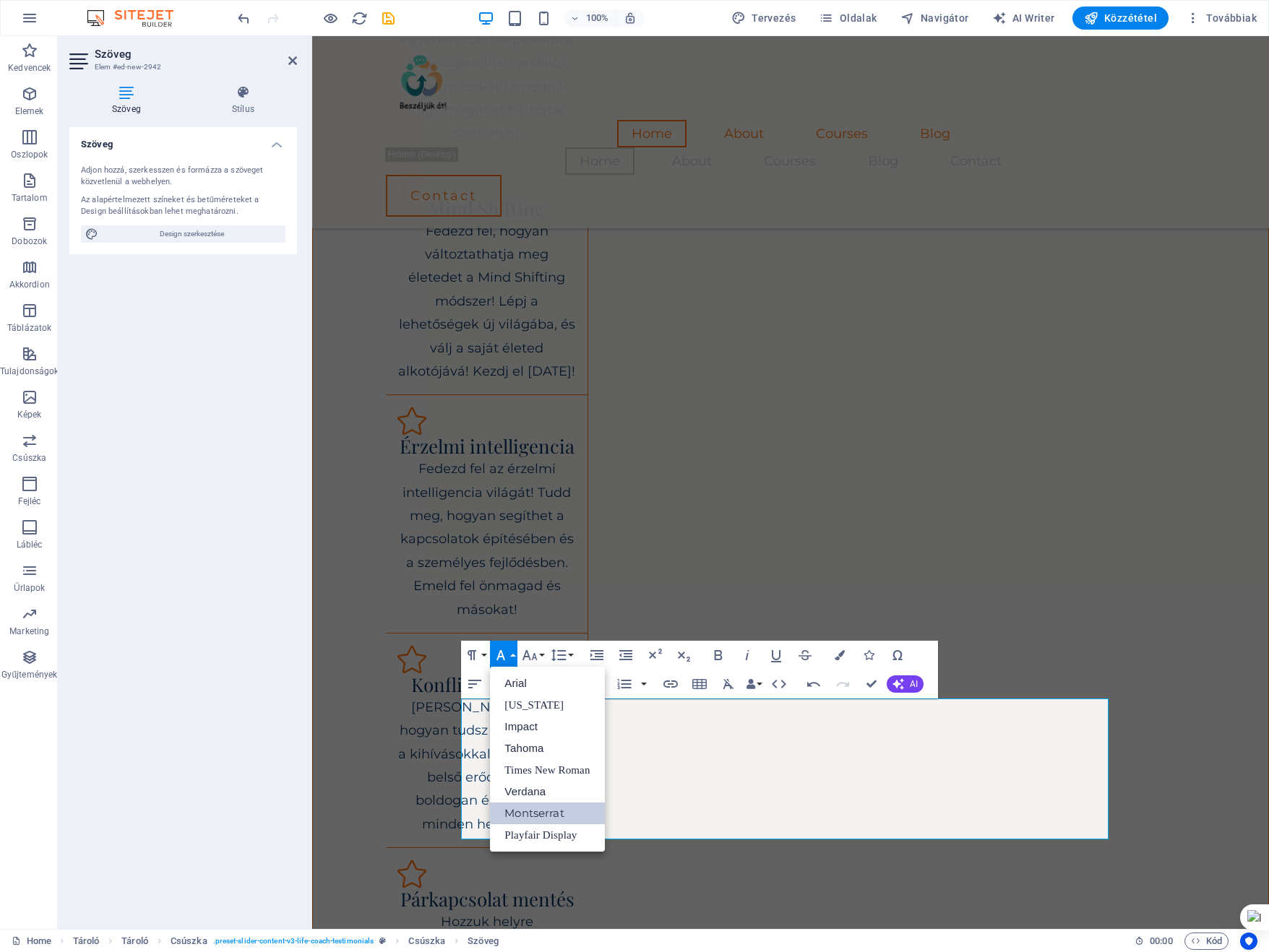
scroll to position [0, 0]
click at [522, 683] on link "Arial" at bounding box center [546, 683] width 114 height 22
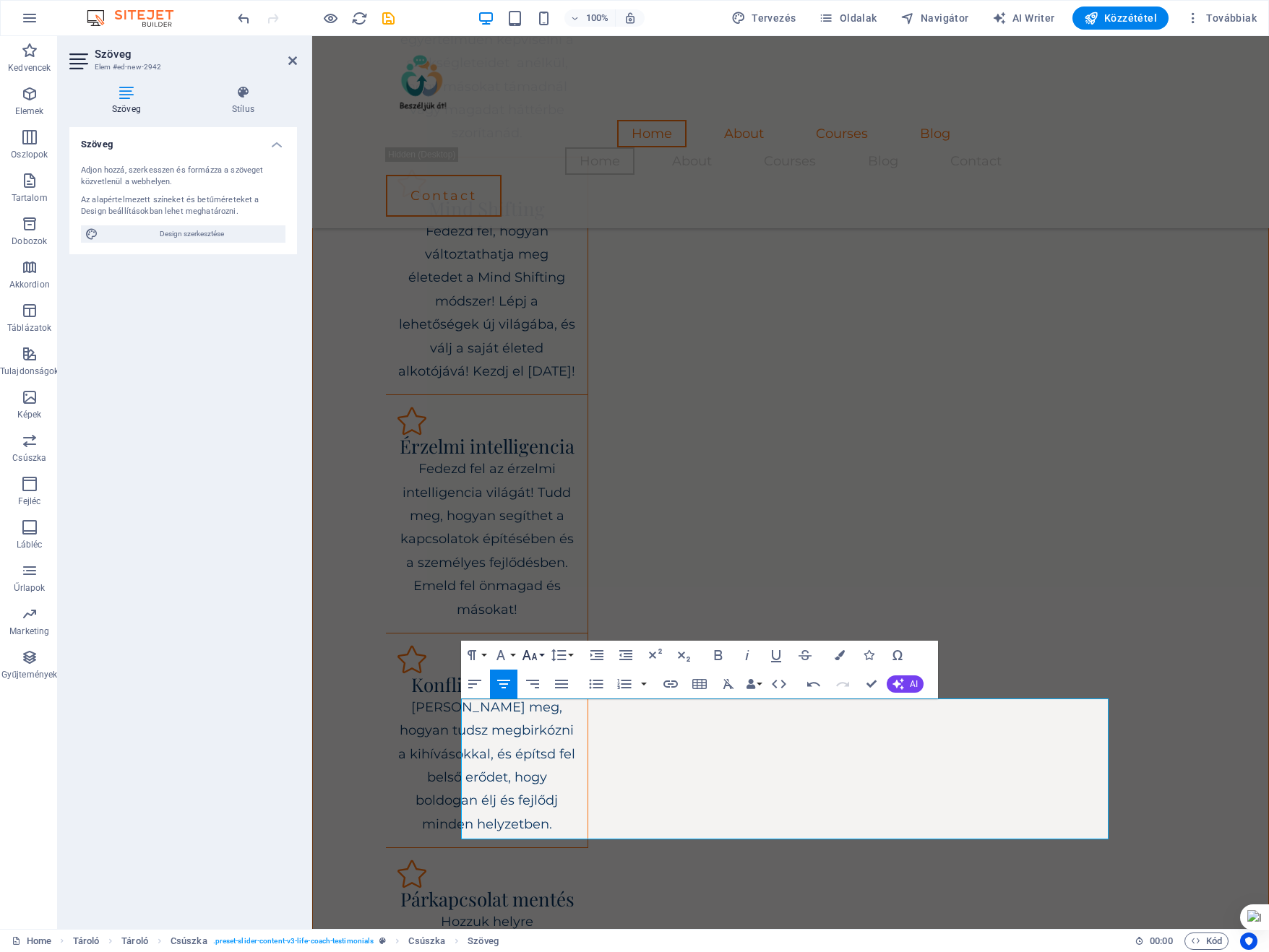
click at [539, 651] on button "Font Size" at bounding box center [532, 655] width 27 height 29
click at [540, 723] on link "24" at bounding box center [544, 719] width 52 height 22
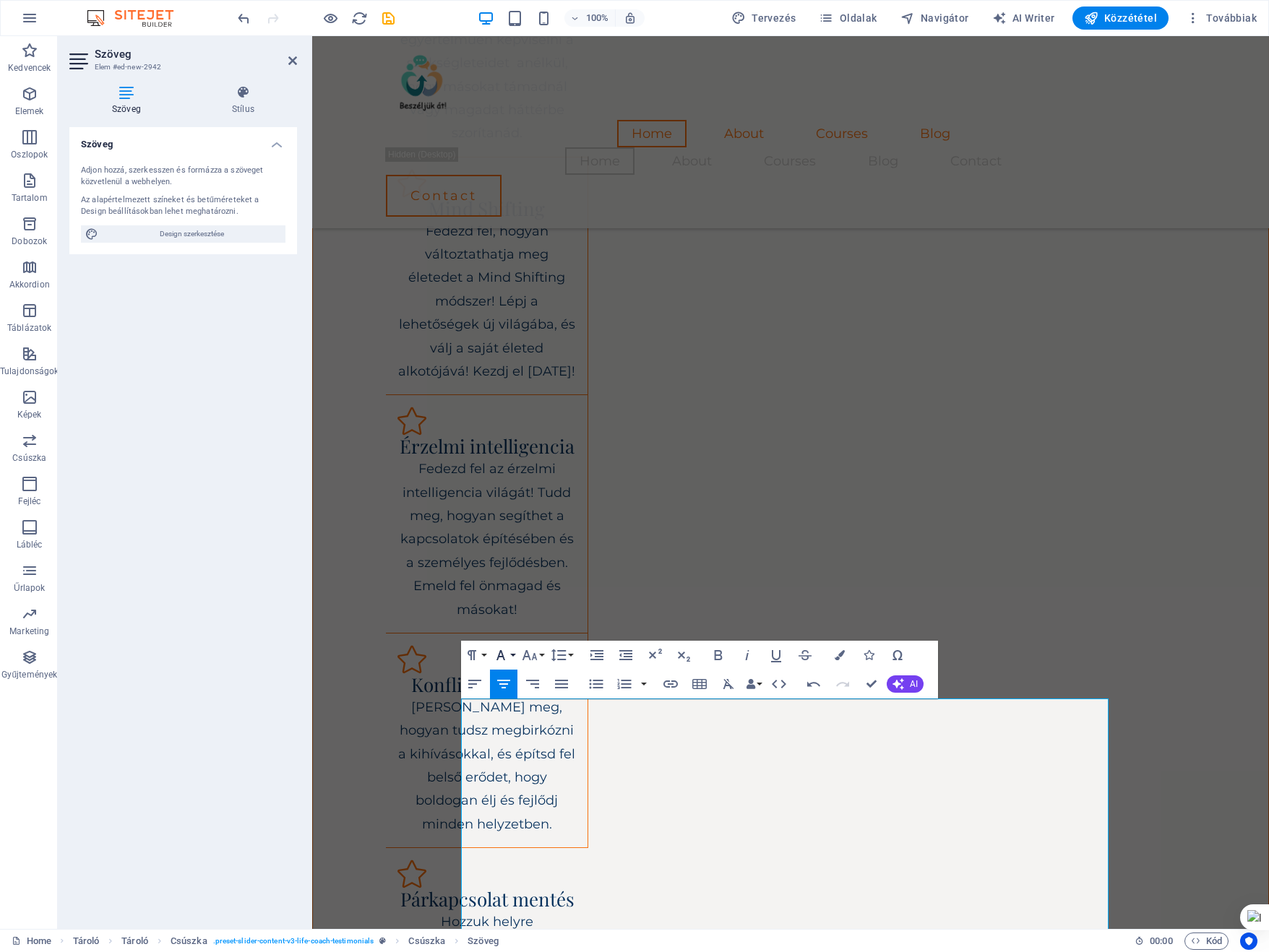
click at [514, 654] on button "Font Family" at bounding box center [503, 655] width 27 height 29
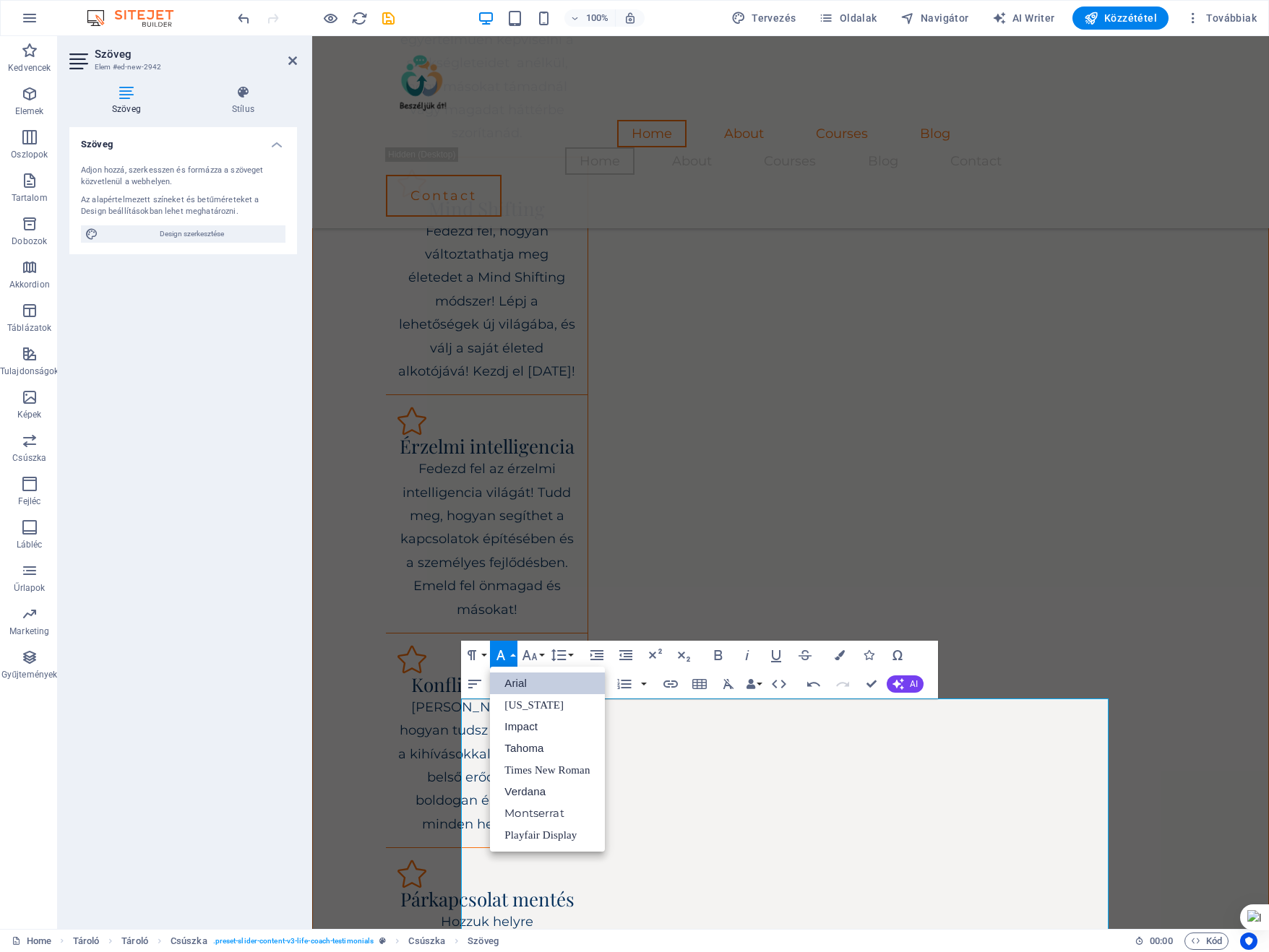
scroll to position [0, 0]
click at [515, 685] on link "Arial" at bounding box center [546, 683] width 114 height 22
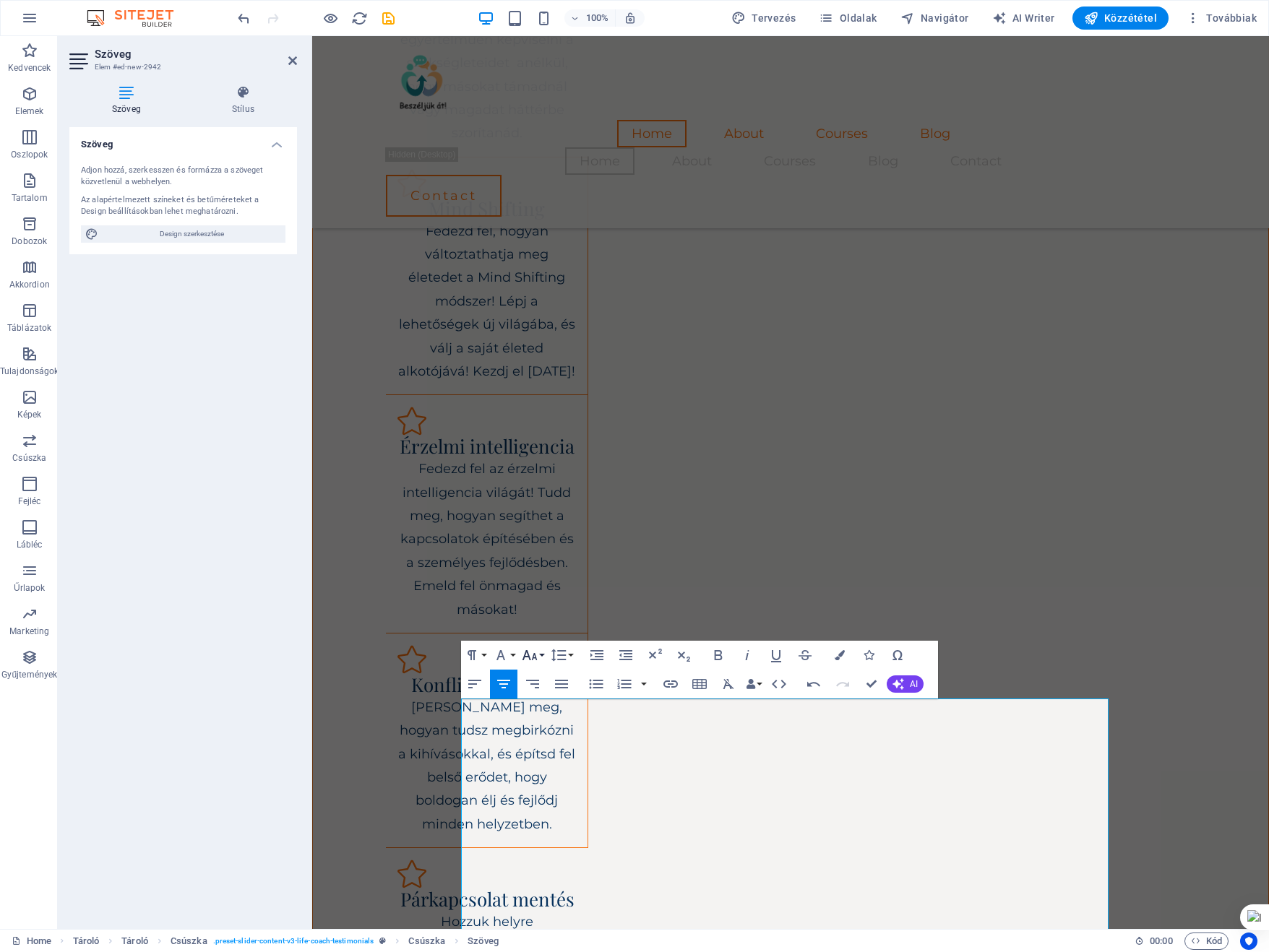
click at [542, 655] on button "Font Size" at bounding box center [532, 655] width 27 height 29
click at [543, 697] on link "18" at bounding box center [544, 697] width 52 height 22
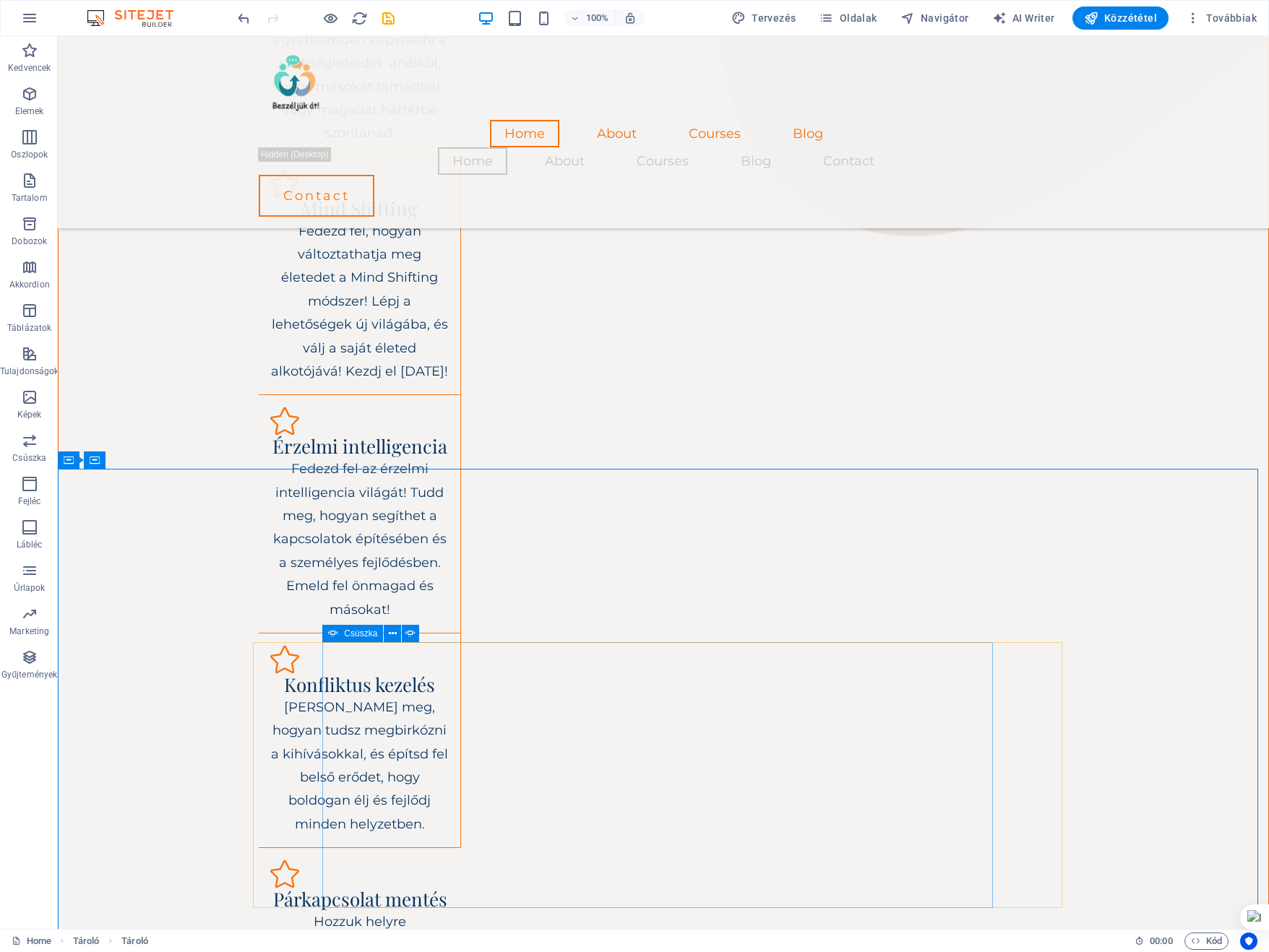
click at [350, 642] on div "Csúszka" at bounding box center [352, 633] width 60 height 17
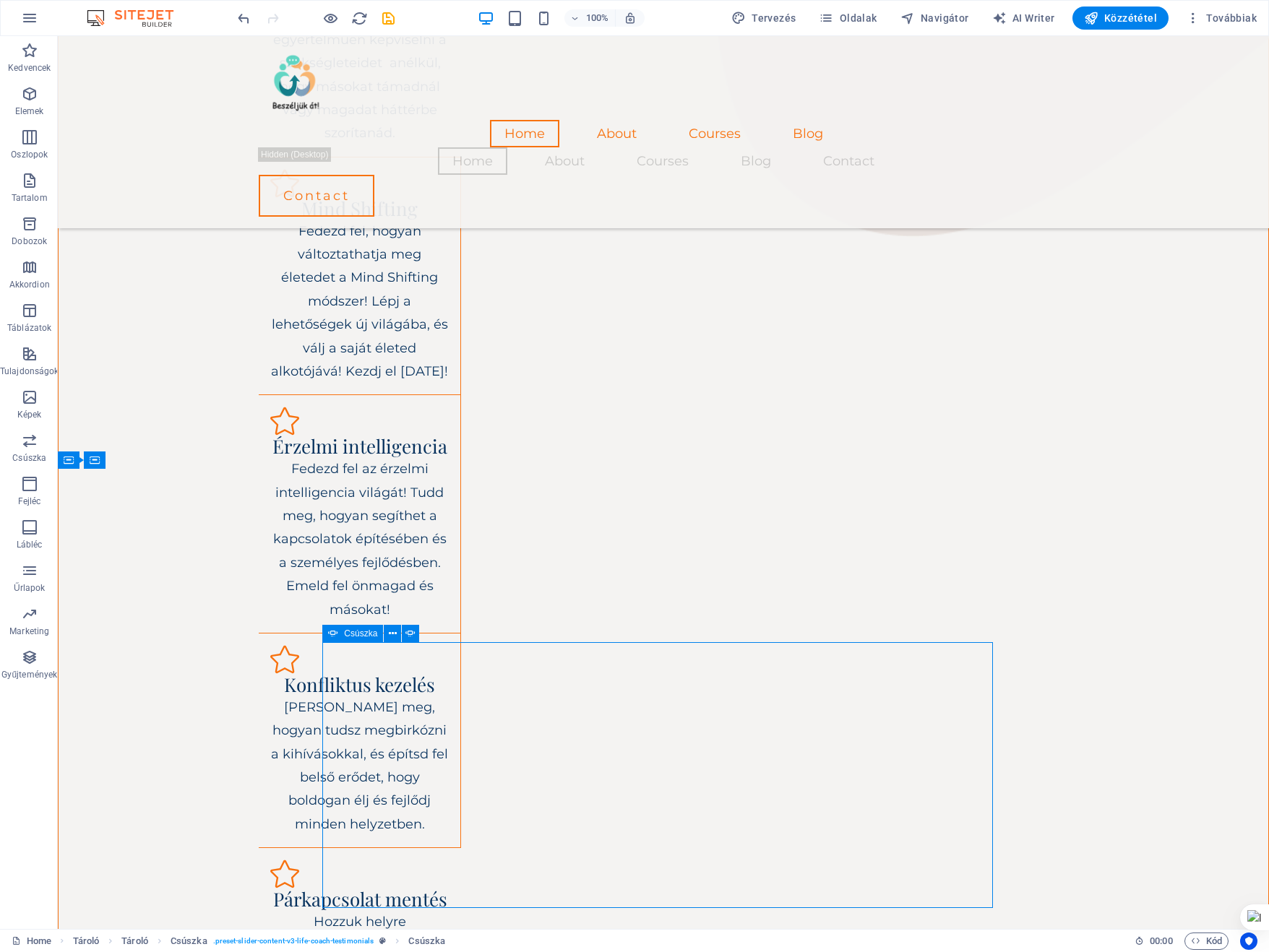
click at [350, 642] on div "Csúszka" at bounding box center [352, 633] width 60 height 17
select select "ms"
select select "s"
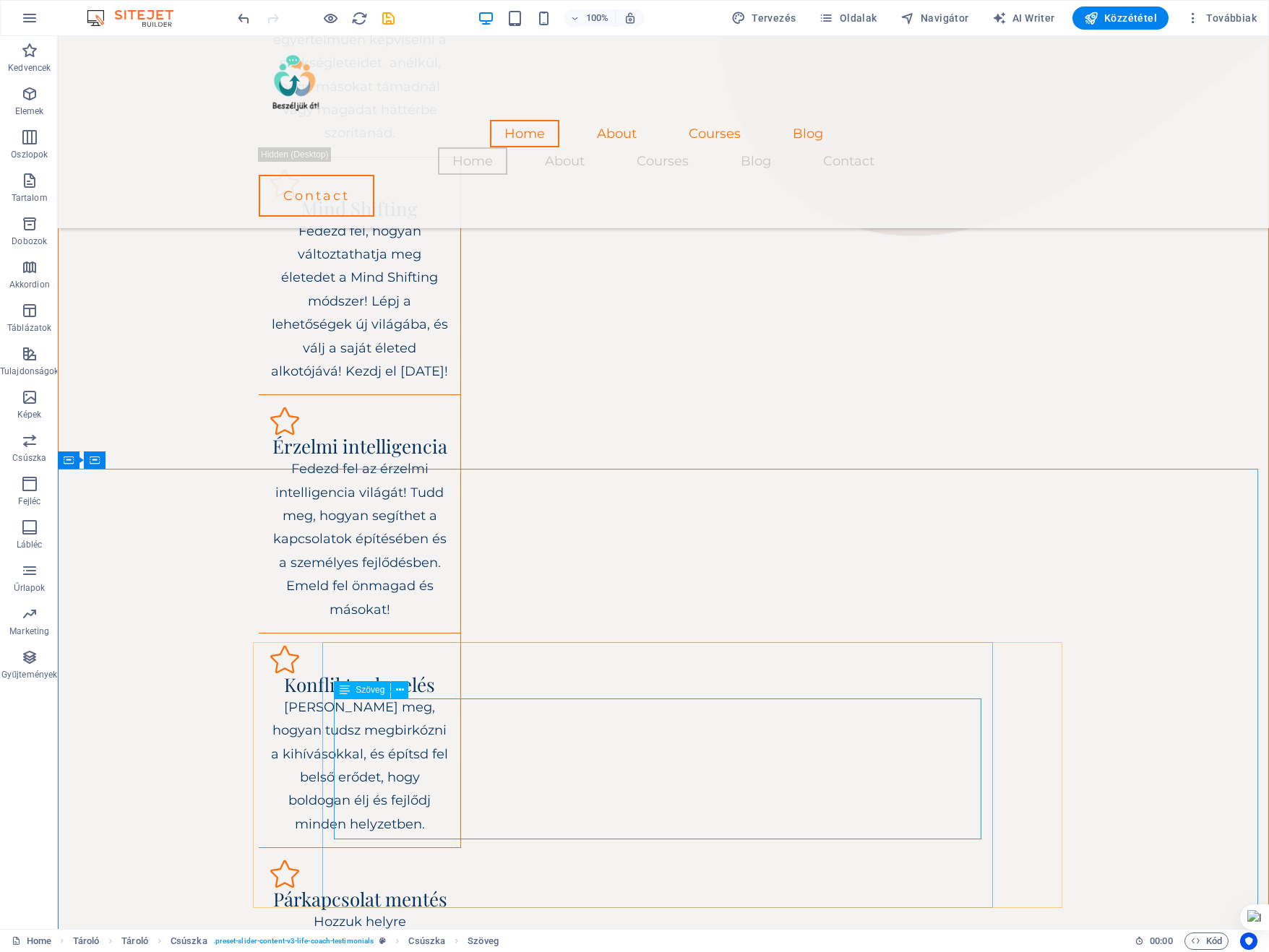
click at [341, 690] on icon at bounding box center [344, 689] width 10 height 17
click at [339, 690] on icon at bounding box center [344, 689] width 10 height 17
click at [331, 632] on icon at bounding box center [333, 633] width 10 height 17
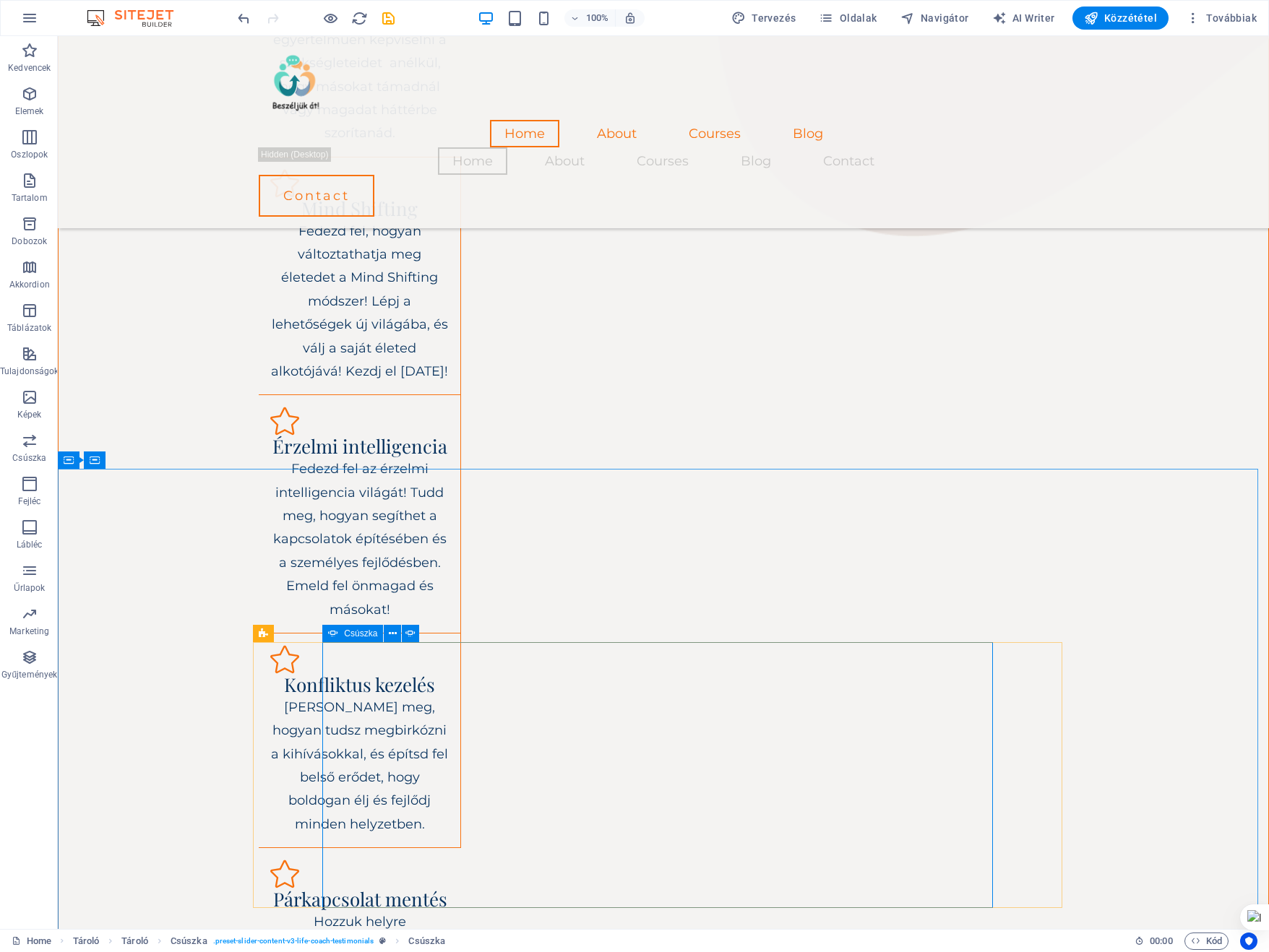
click at [333, 635] on icon at bounding box center [333, 633] width 10 height 17
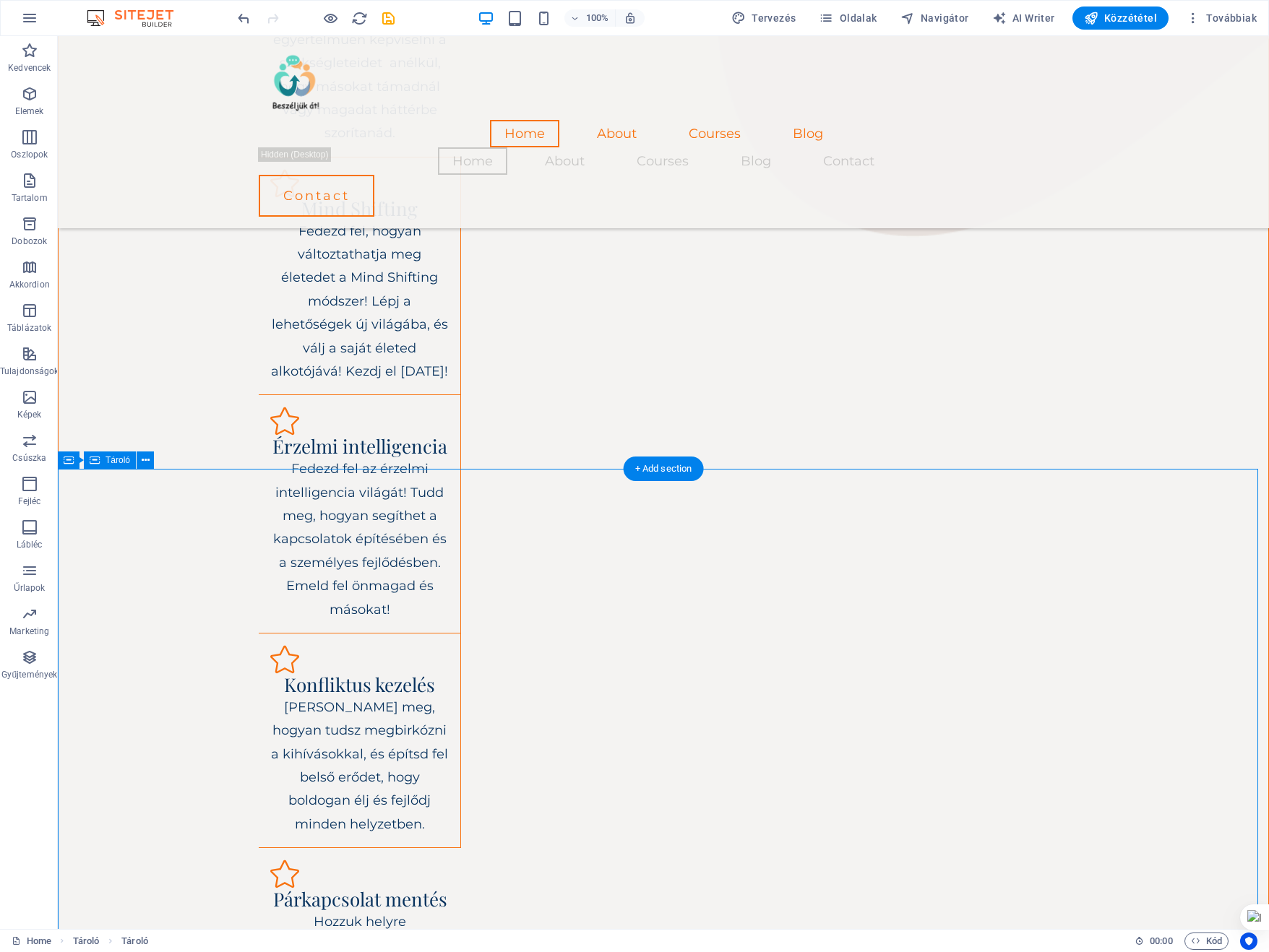
click at [90, 457] on span "Tároló" at bounding box center [91, 459] width 25 height 8
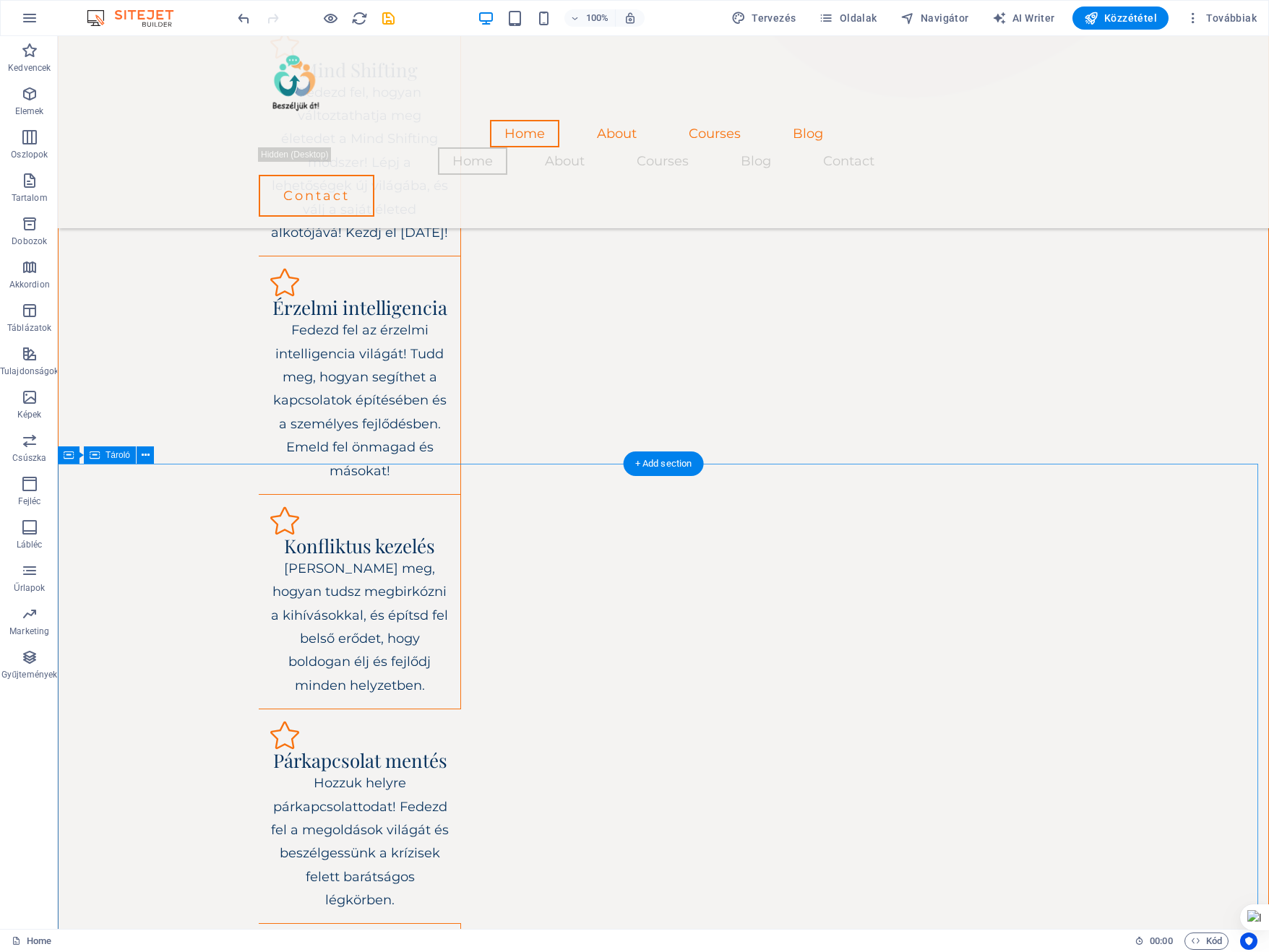
scroll to position [1881, 0]
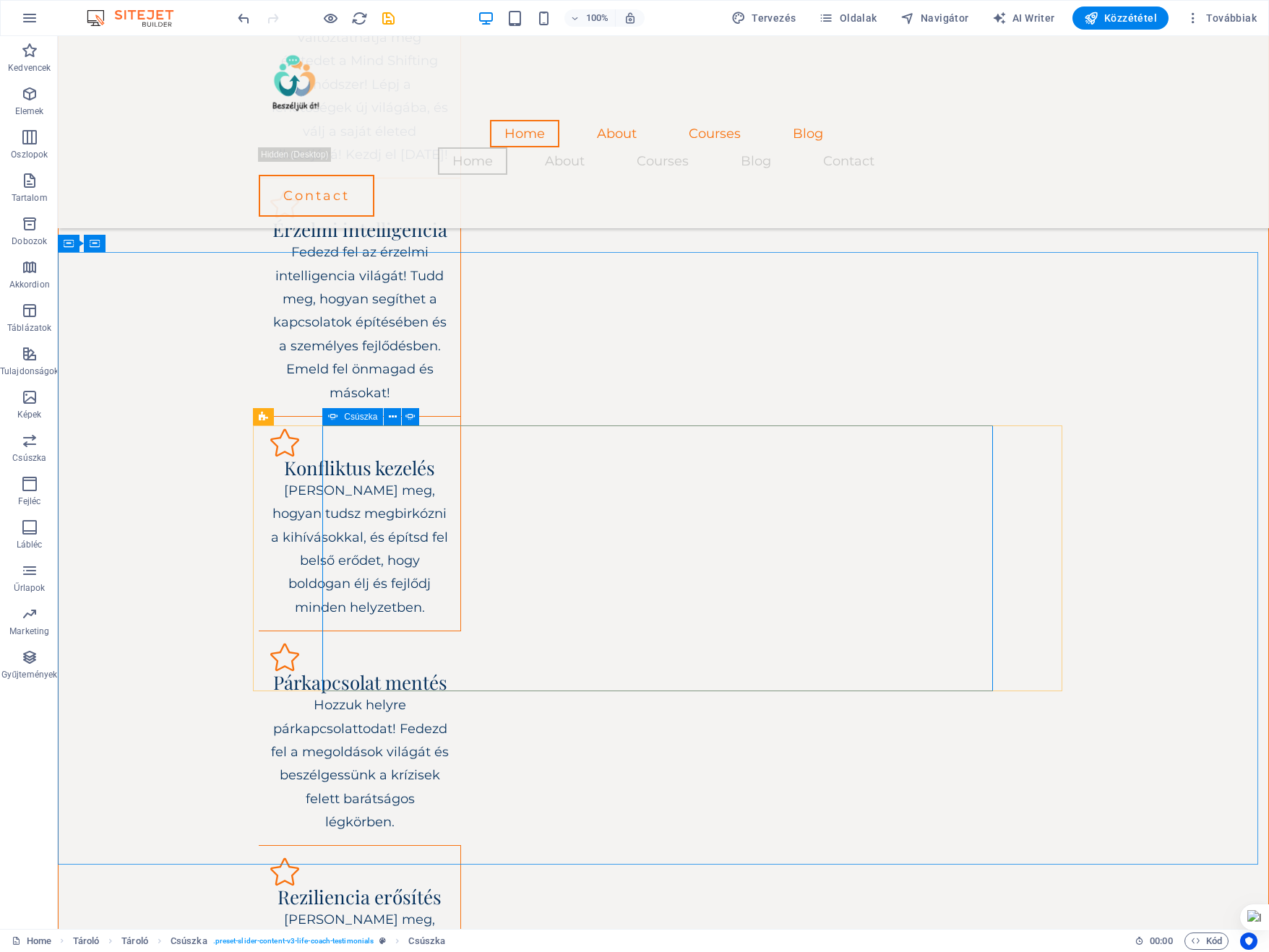
click at [327, 414] on div "Csúszka" at bounding box center [352, 416] width 60 height 17
click at [333, 414] on icon at bounding box center [333, 416] width 10 height 17
select select "ms"
select select "s"
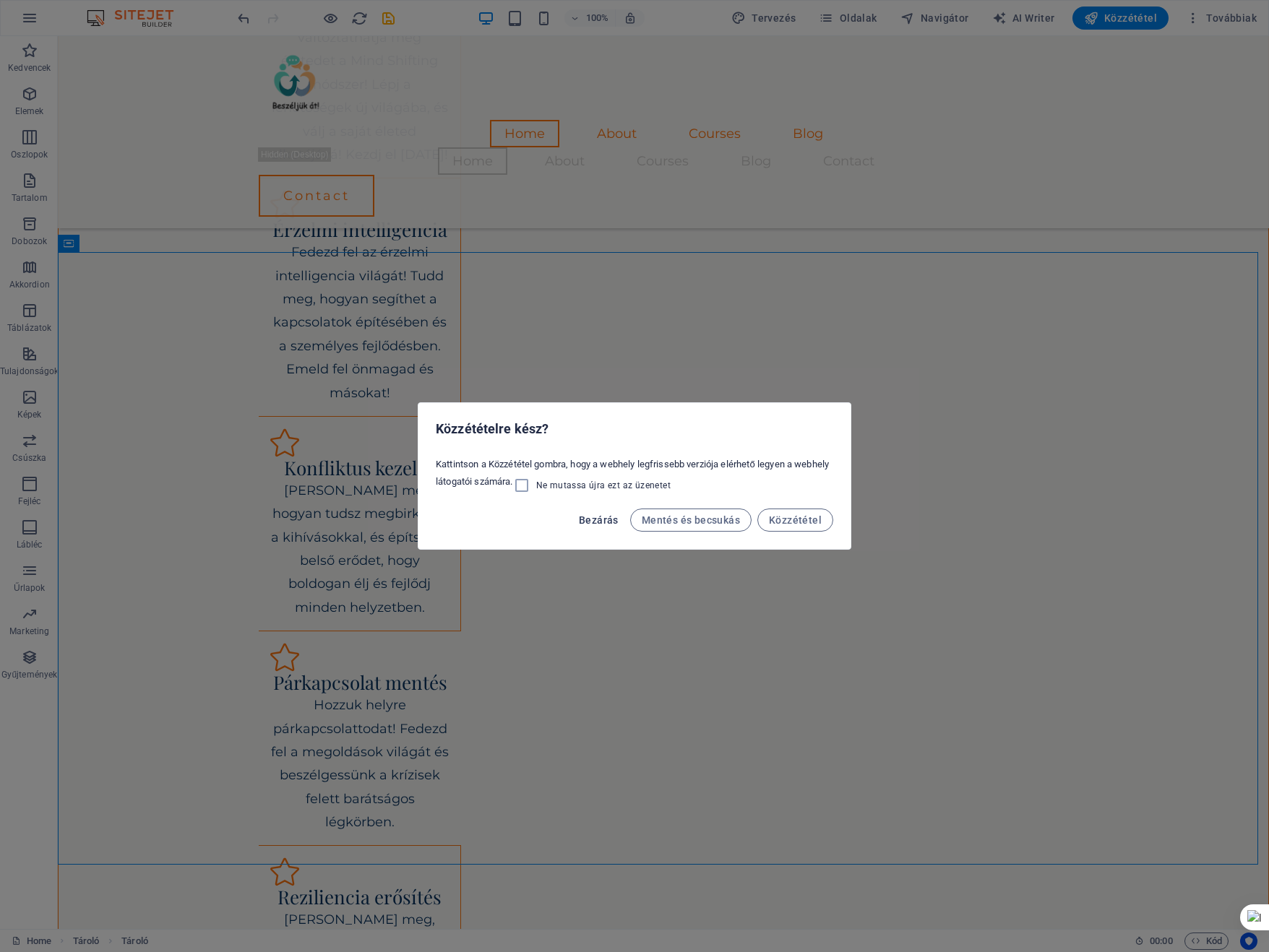
click at [599, 517] on span "Bezárás" at bounding box center [599, 520] width 40 height 11
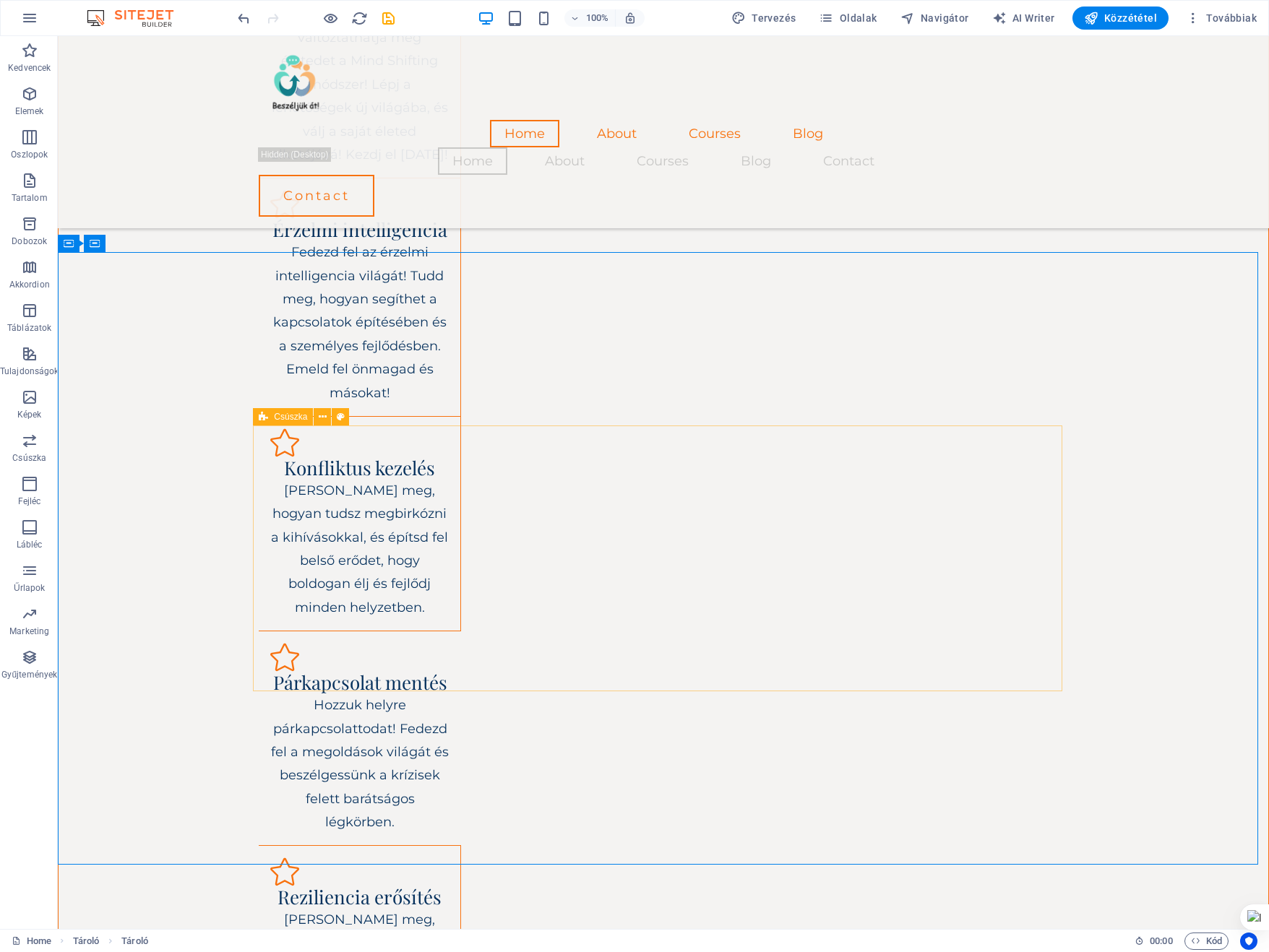
click at [287, 418] on span "Csúszka" at bounding box center [290, 416] width 33 height 8
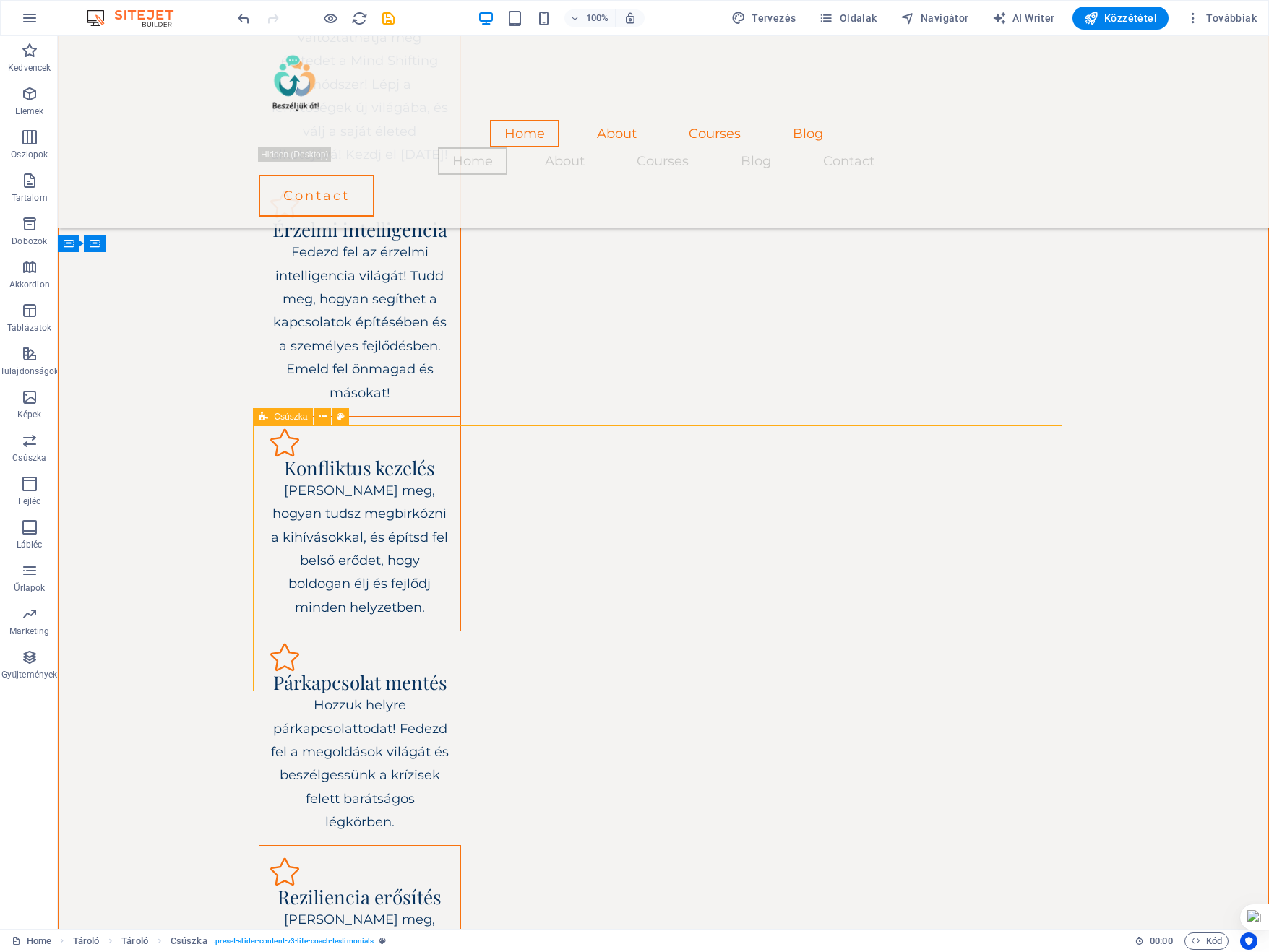
click at [287, 418] on span "Csúszka" at bounding box center [290, 416] width 33 height 8
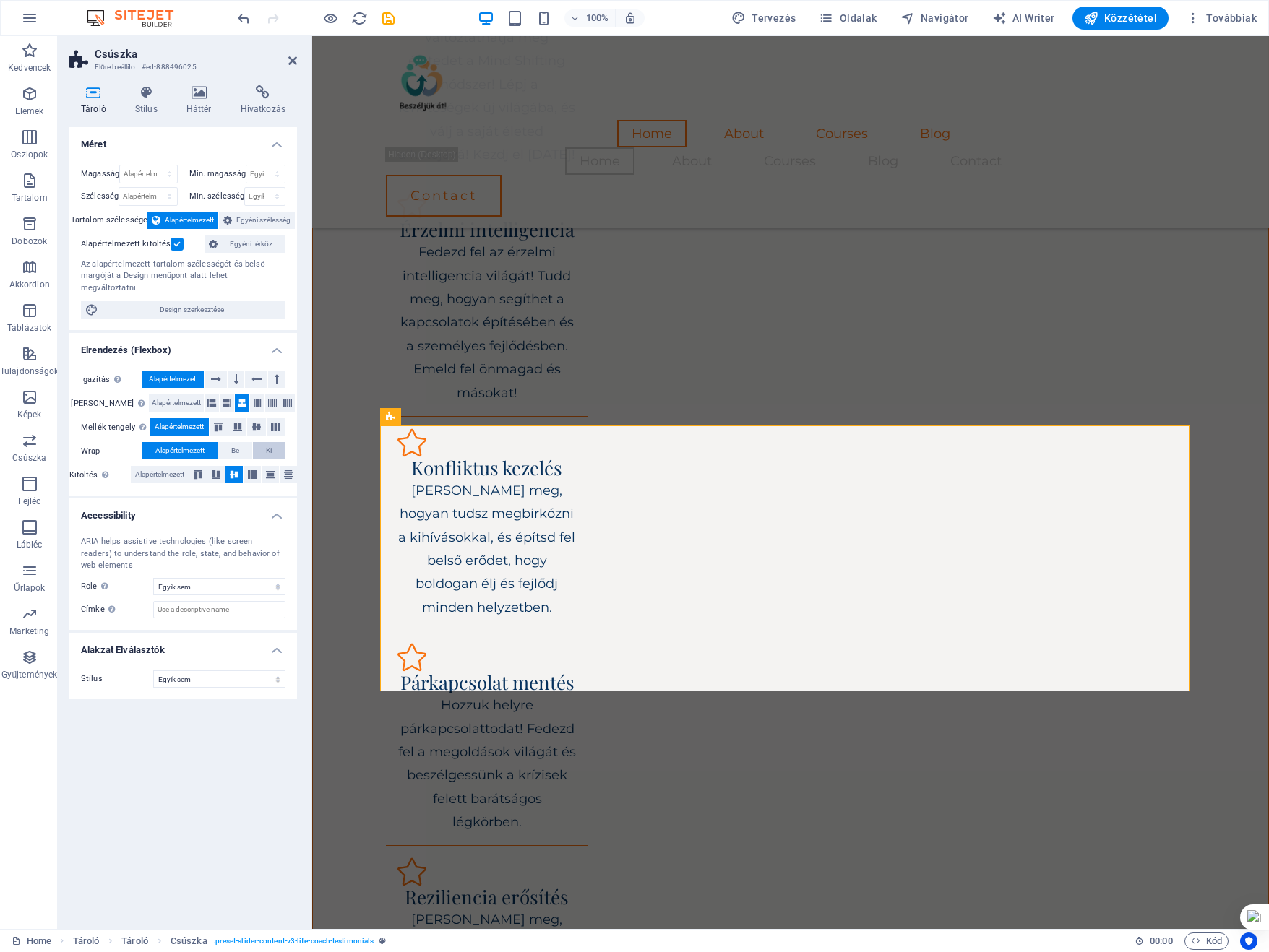
click at [273, 442] on button "Ki" at bounding box center [269, 450] width 32 height 17
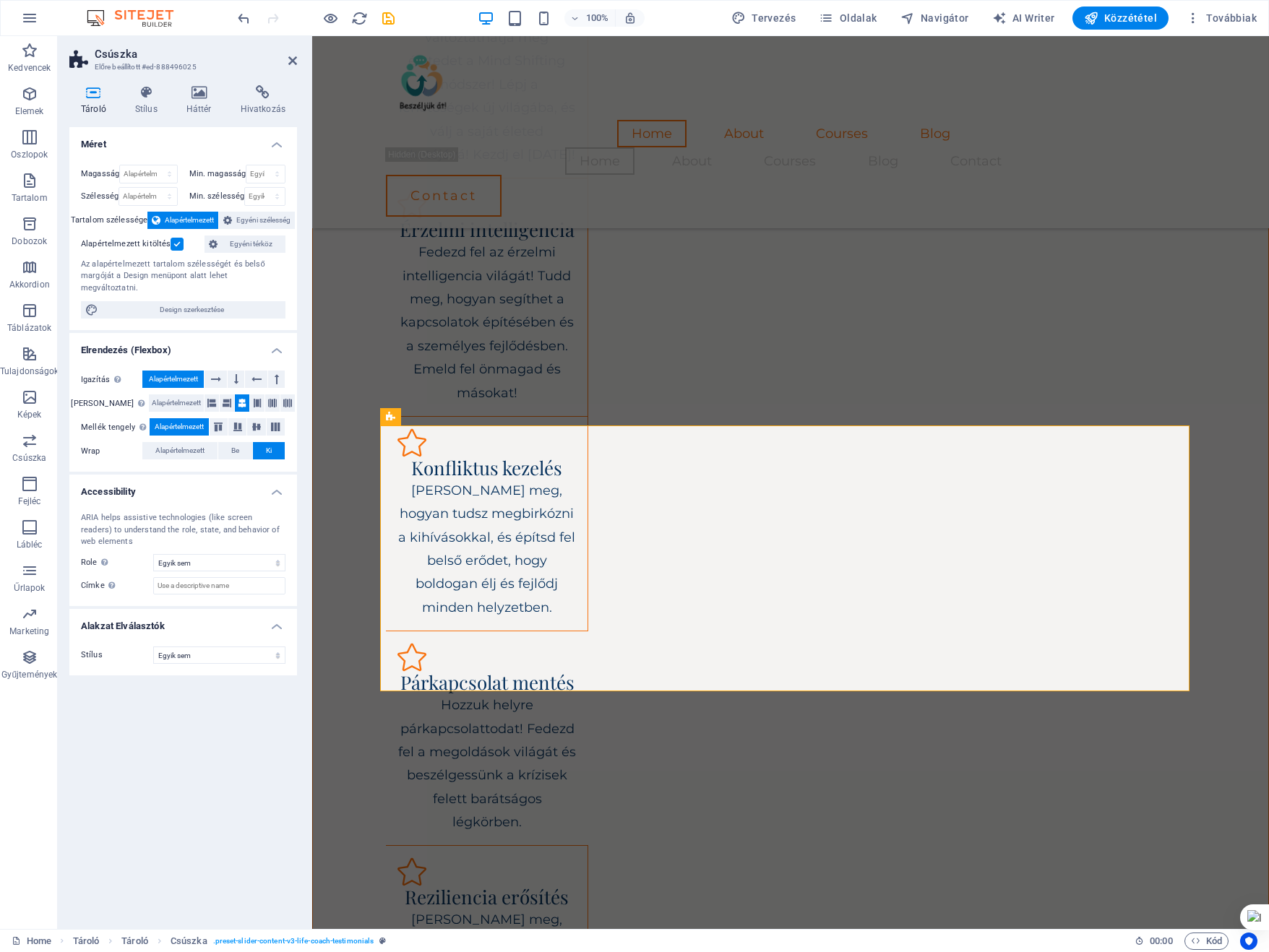
click at [95, 93] on icon at bounding box center [94, 92] width 48 height 14
click at [143, 98] on icon at bounding box center [146, 92] width 45 height 14
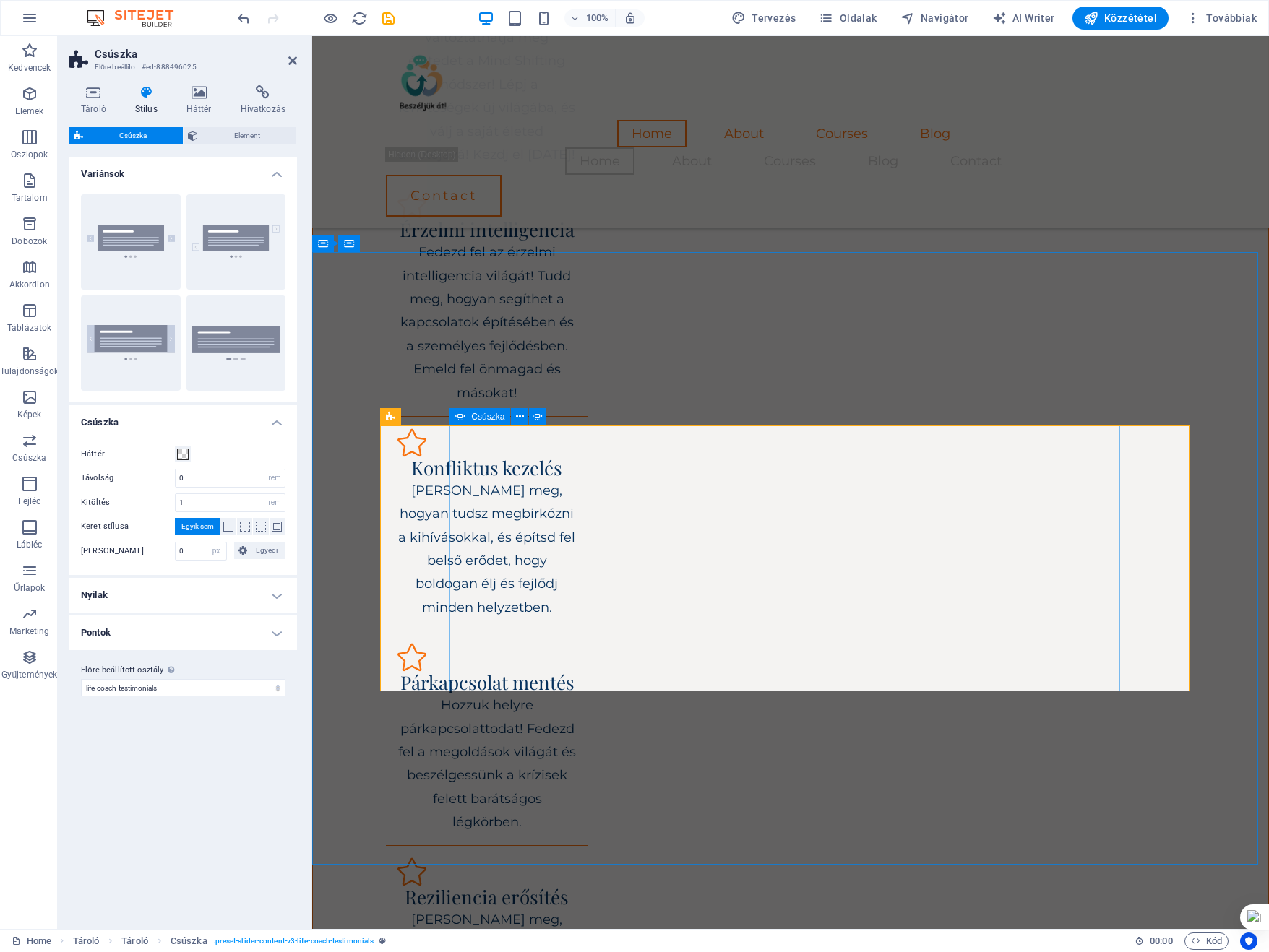
click at [485, 416] on span "Csúszka" at bounding box center [487, 416] width 33 height 8
select select "ms"
select select "s"
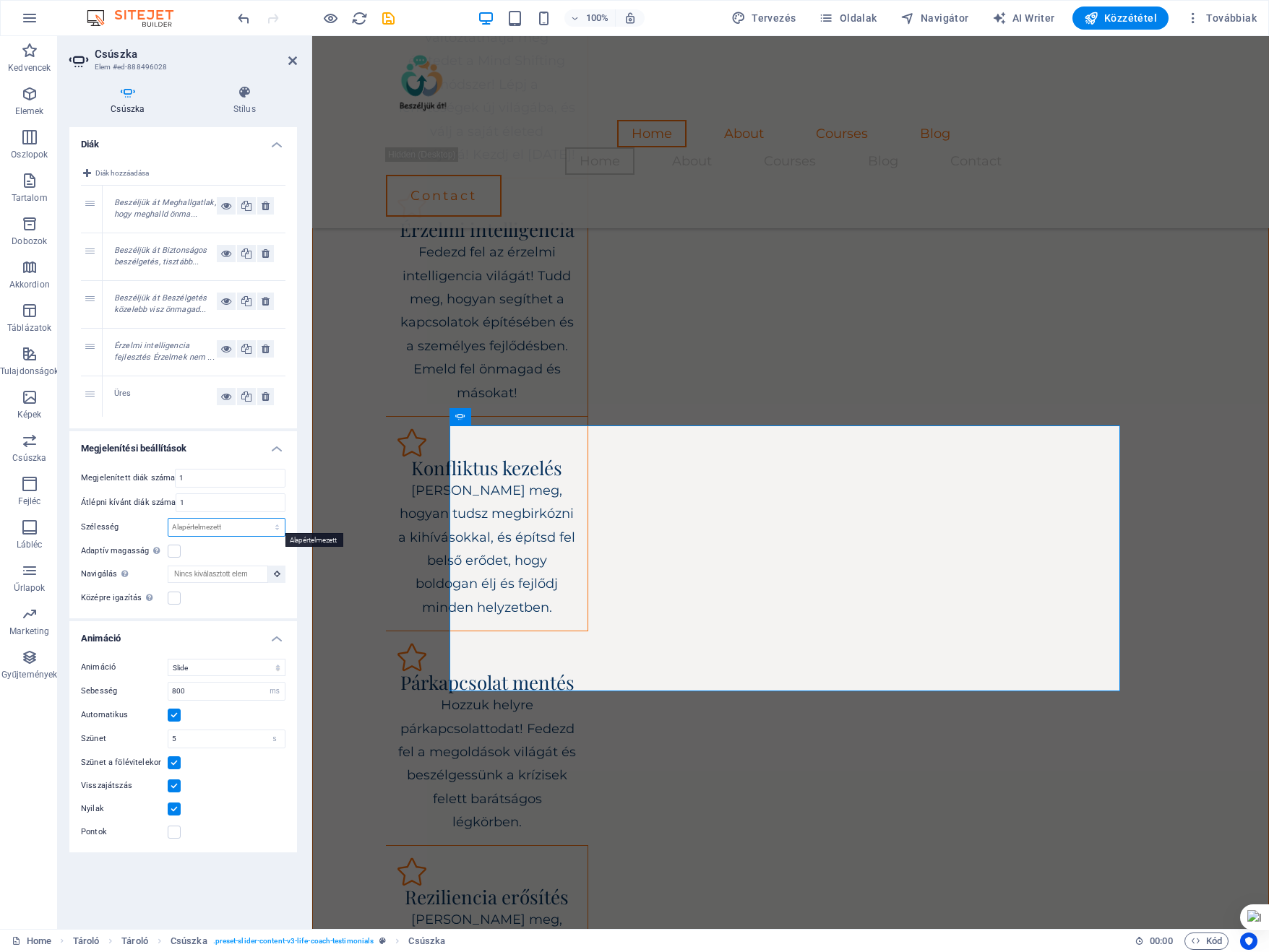
click at [259, 521] on select "Alapértelmezett px % rem em vw vh" at bounding box center [227, 527] width 116 height 17
select select "vh"
click at [265, 518] on select "Alapértelmezett px % rem em vw vh" at bounding box center [227, 527] width 116 height 17
type input "100"
click at [236, 552] on div "Adaptív magasság Automatikusan igazítja a magasságot egyetlen dia vízszintes cs…" at bounding box center [183, 551] width 205 height 17
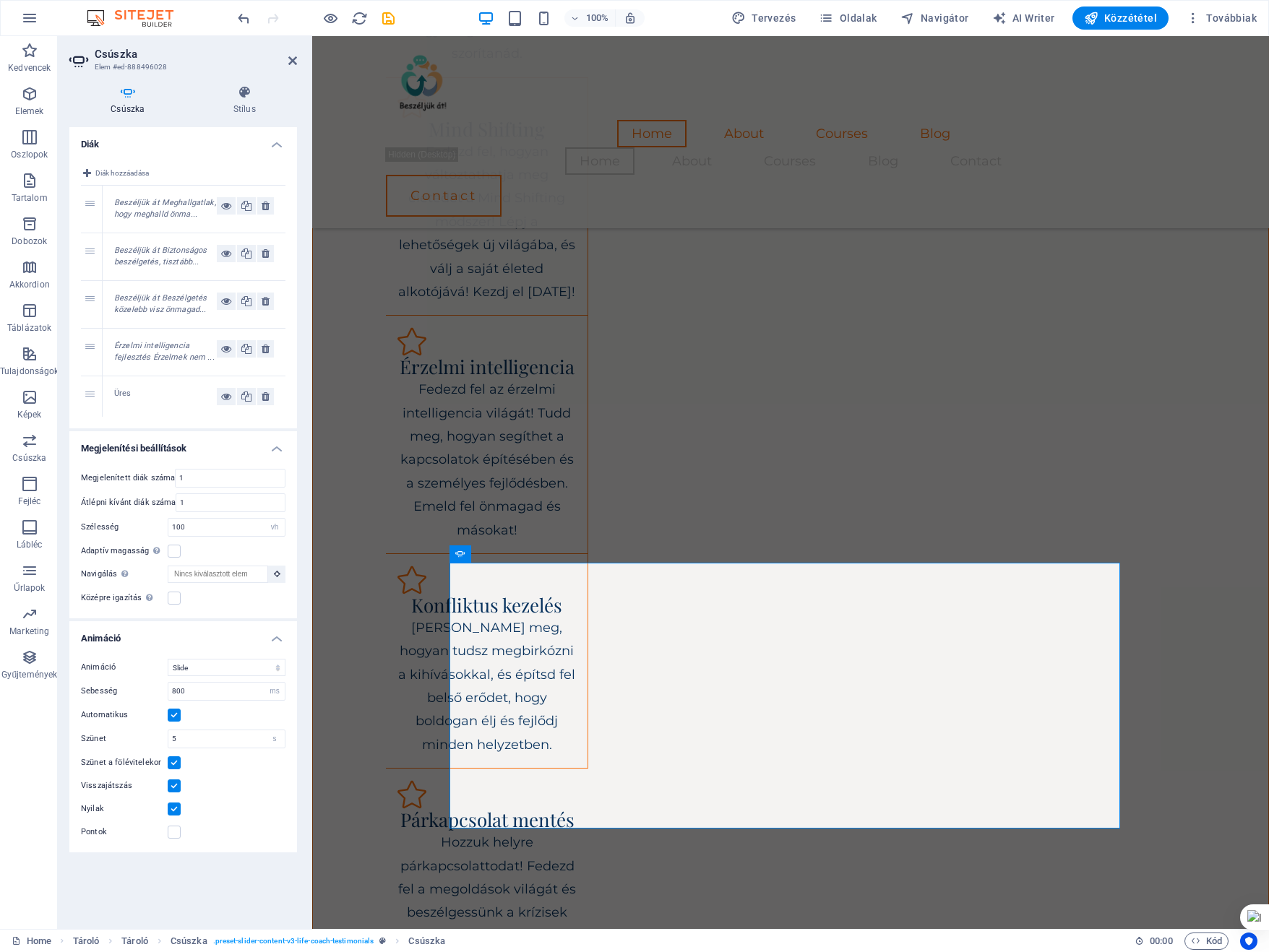
scroll to position [1607, 0]
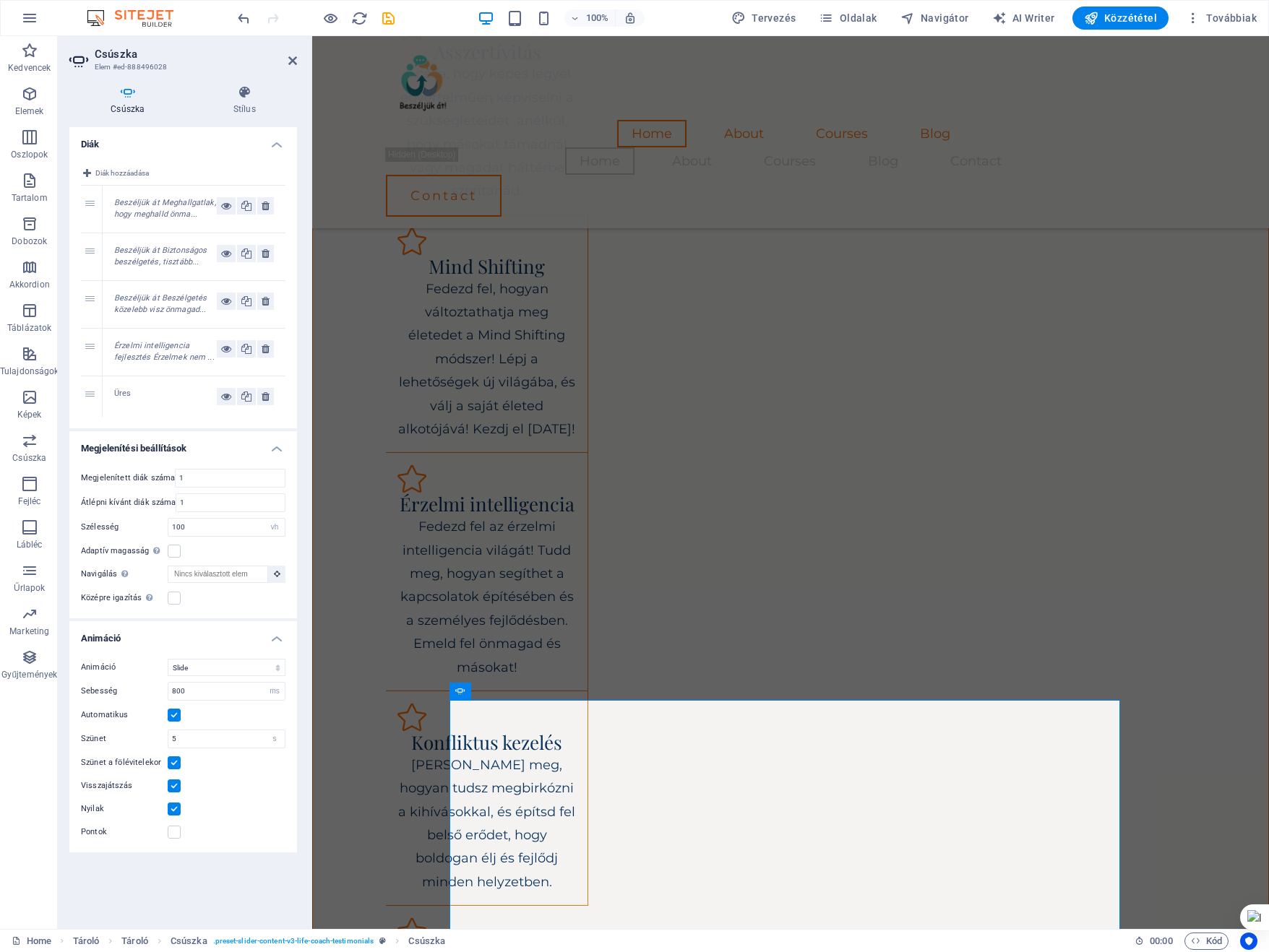
click at [130, 353] on em "Érzelmi intelligencia fejlesztés Érzelmek nem ..." at bounding box center [164, 351] width 101 height 22
click at [499, 749] on span "Szöveg" at bounding box center [497, 747] width 29 height 8
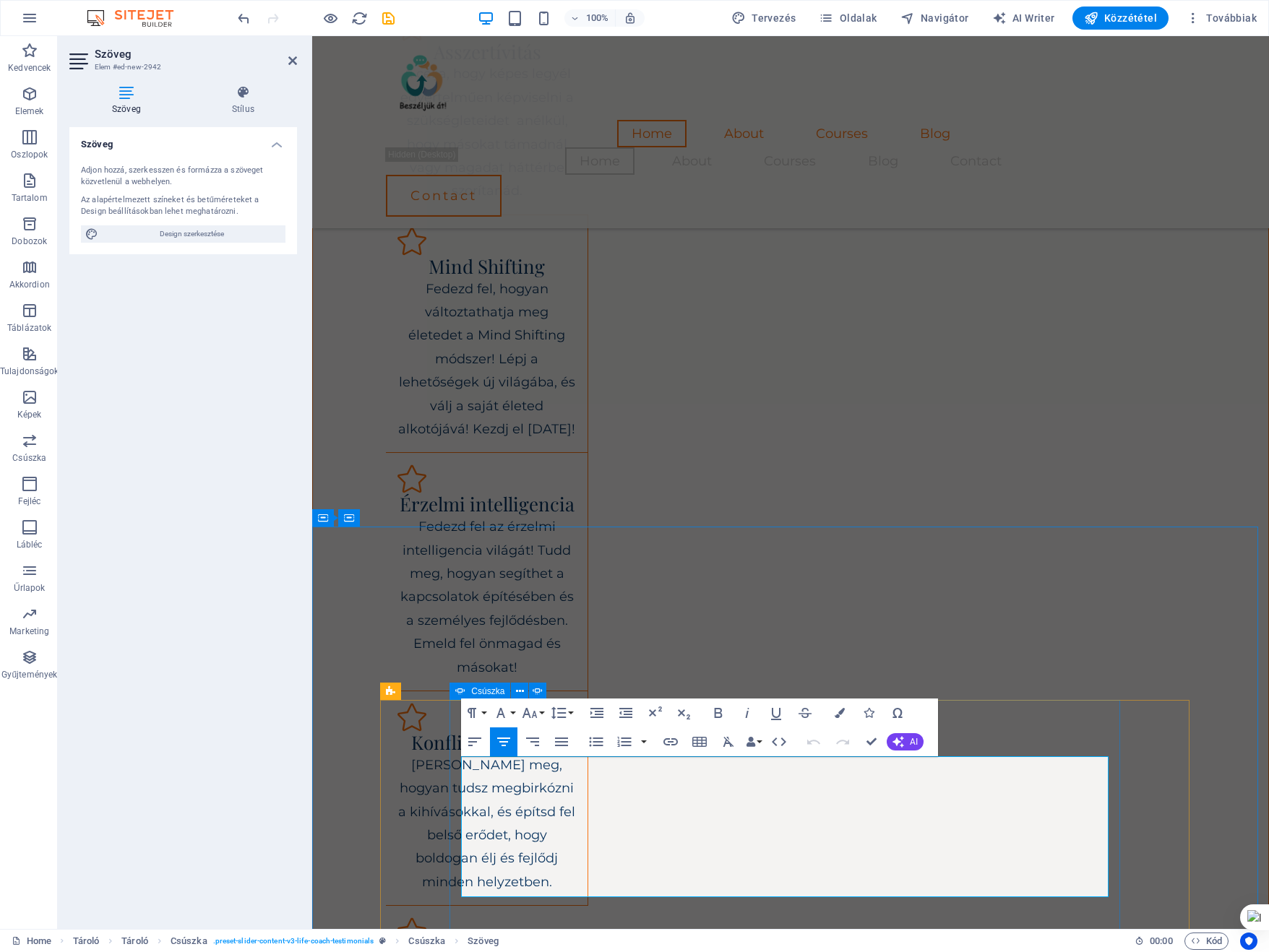
drag, startPoint x: 551, startPoint y: 765, endPoint x: 868, endPoint y: 898, distance: 343.8
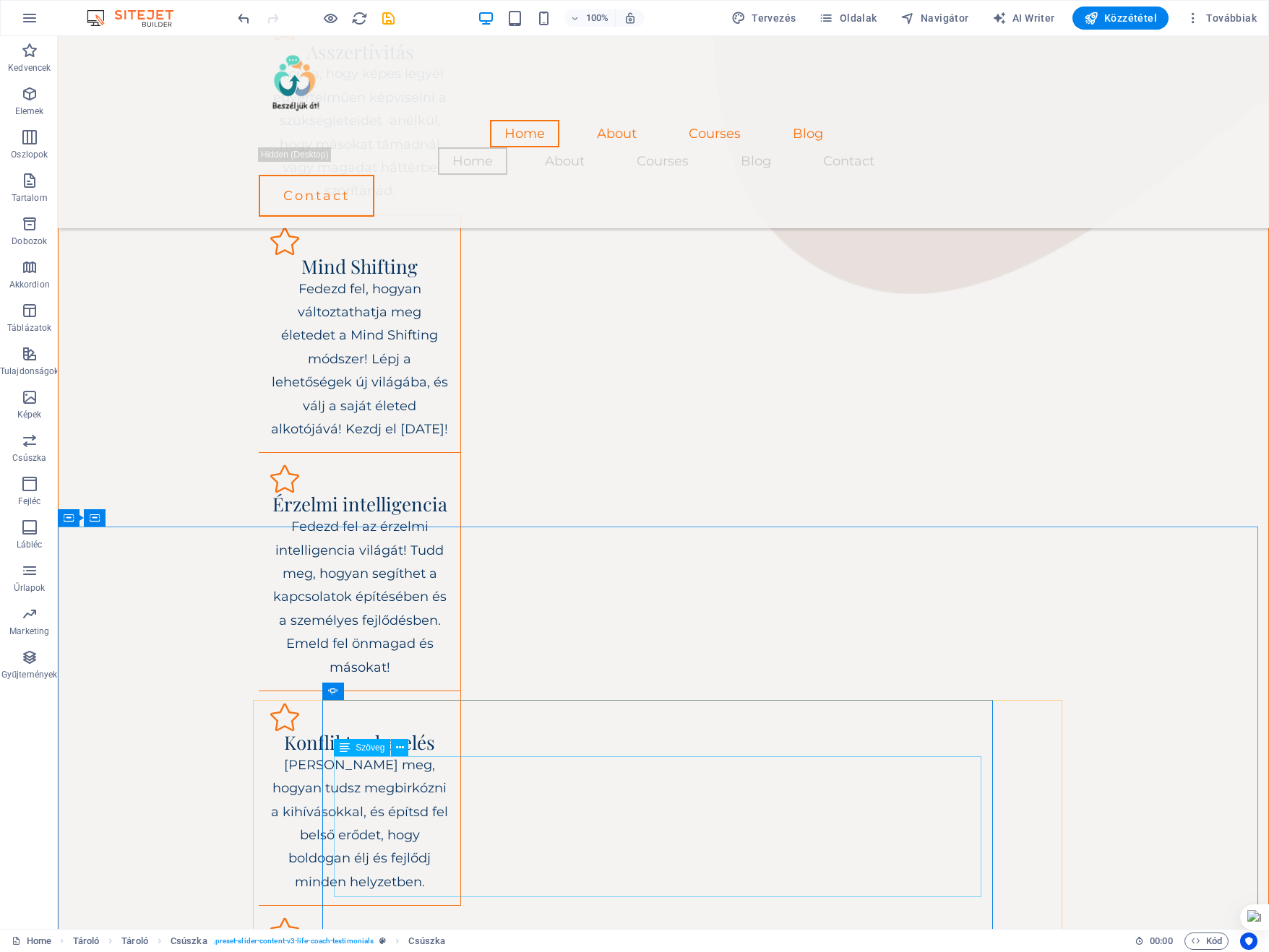
click at [357, 753] on div "Szöveg" at bounding box center [362, 747] width 57 height 17
click at [358, 753] on div "Szöveg" at bounding box center [362, 747] width 57 height 17
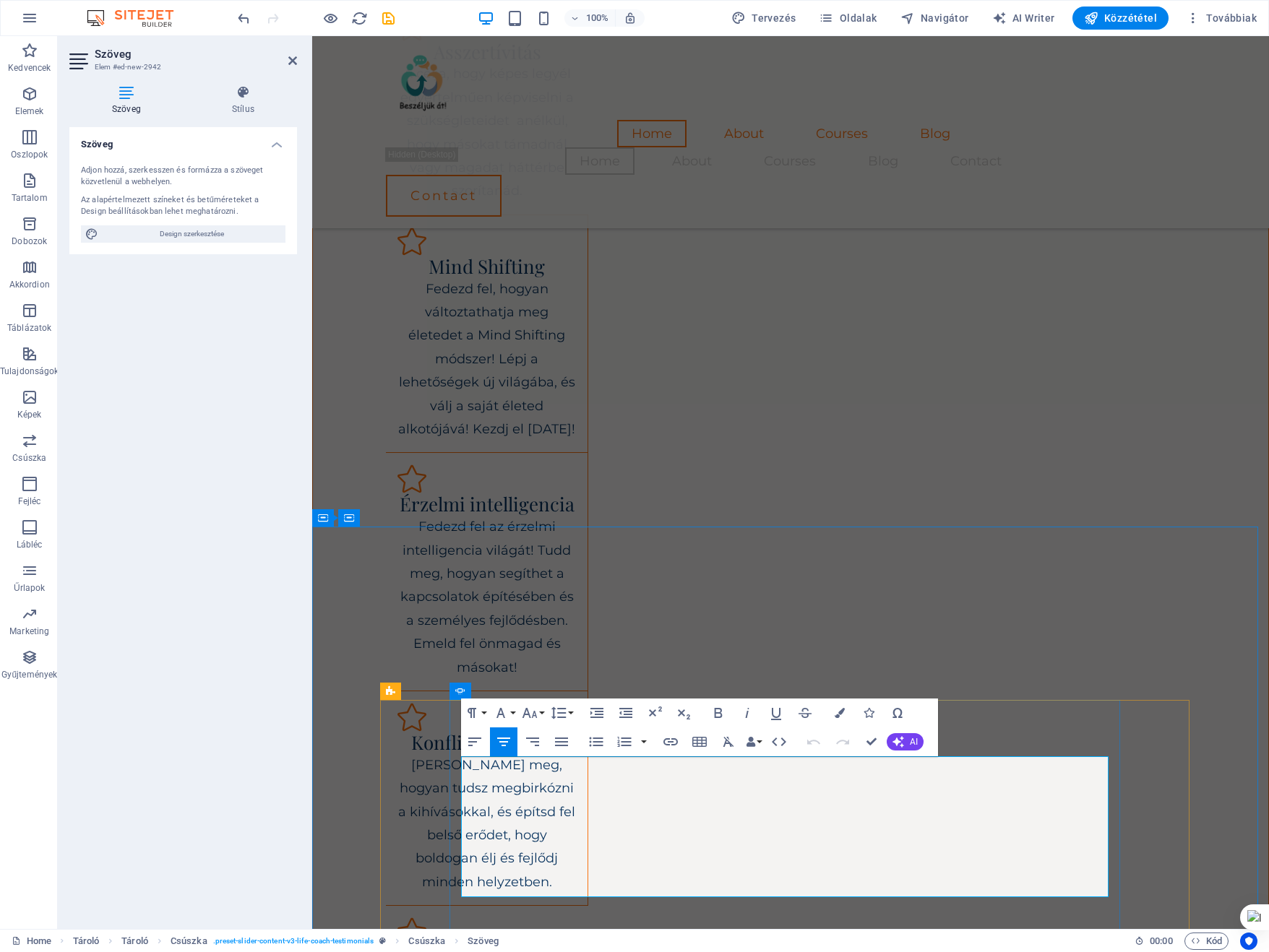
drag, startPoint x: 549, startPoint y: 765, endPoint x: 881, endPoint y: 881, distance: 351.7
click at [540, 712] on button "Font Size" at bounding box center [532, 712] width 27 height 29
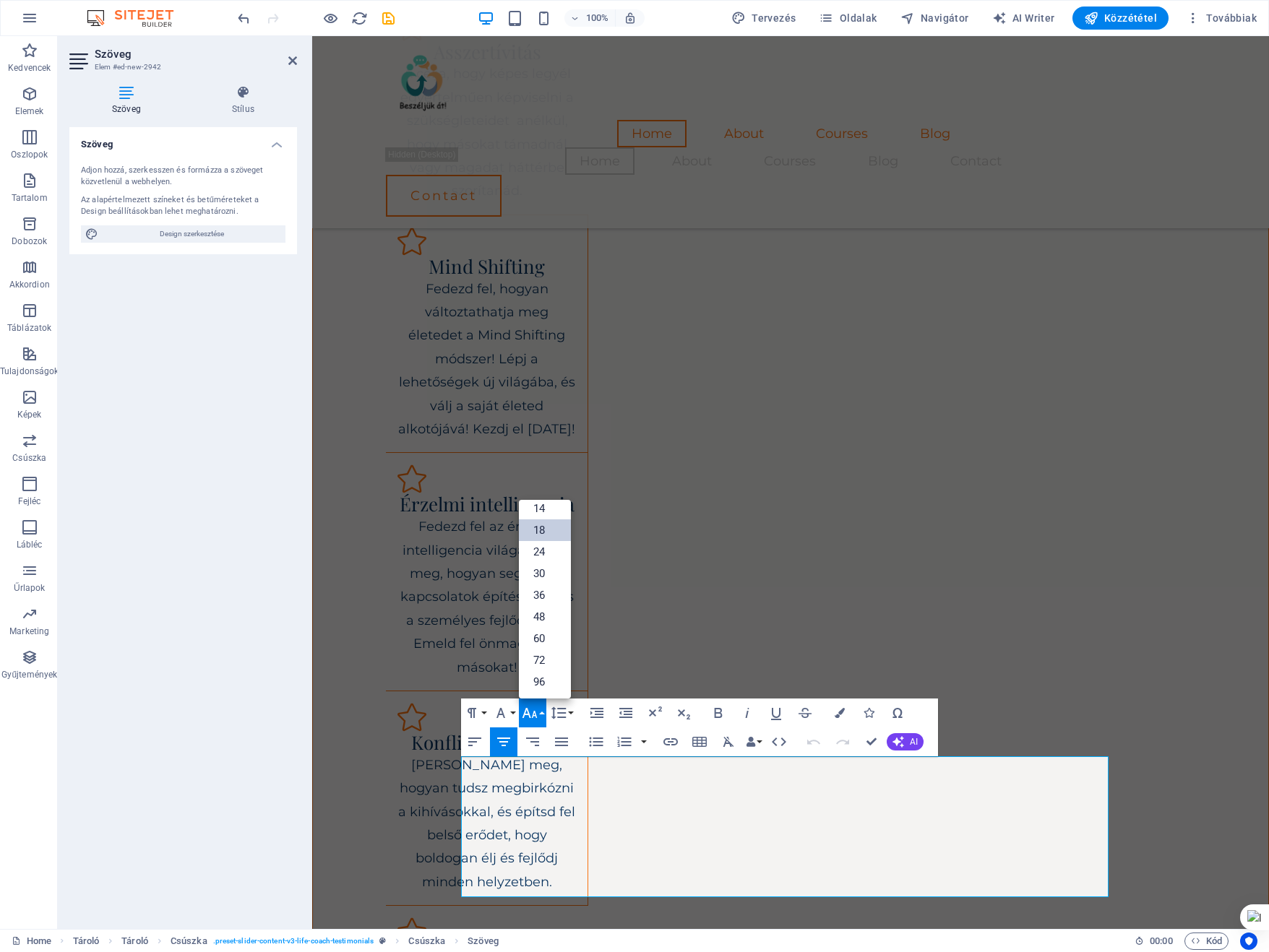
scroll to position [116, 0]
click at [551, 549] on link "24" at bounding box center [544, 552] width 52 height 22
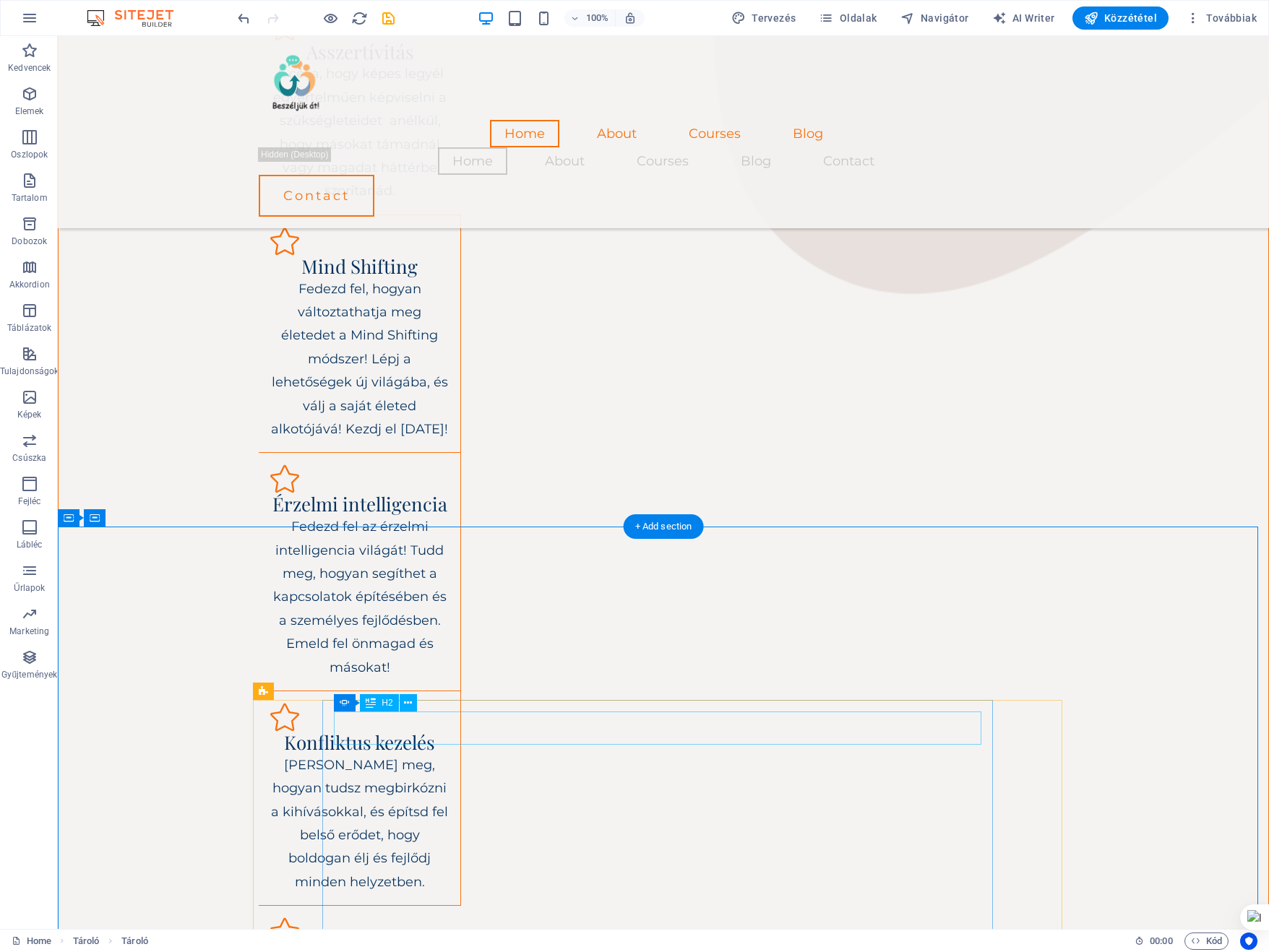
click at [370, 703] on icon at bounding box center [370, 703] width 10 height 17
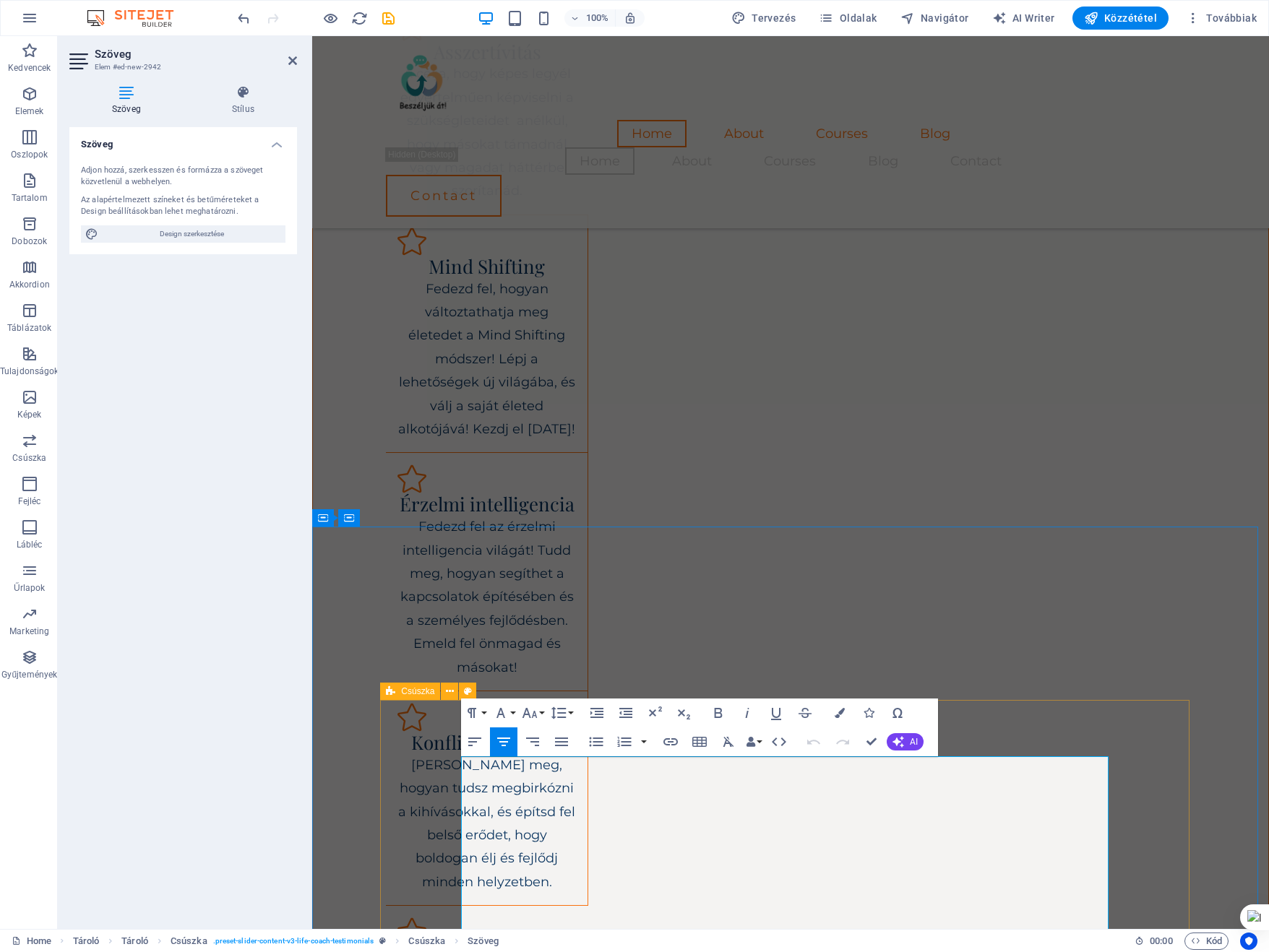
click at [418, 687] on span "Csúszka" at bounding box center [418, 691] width 33 height 8
select select "rem"
select select "px"
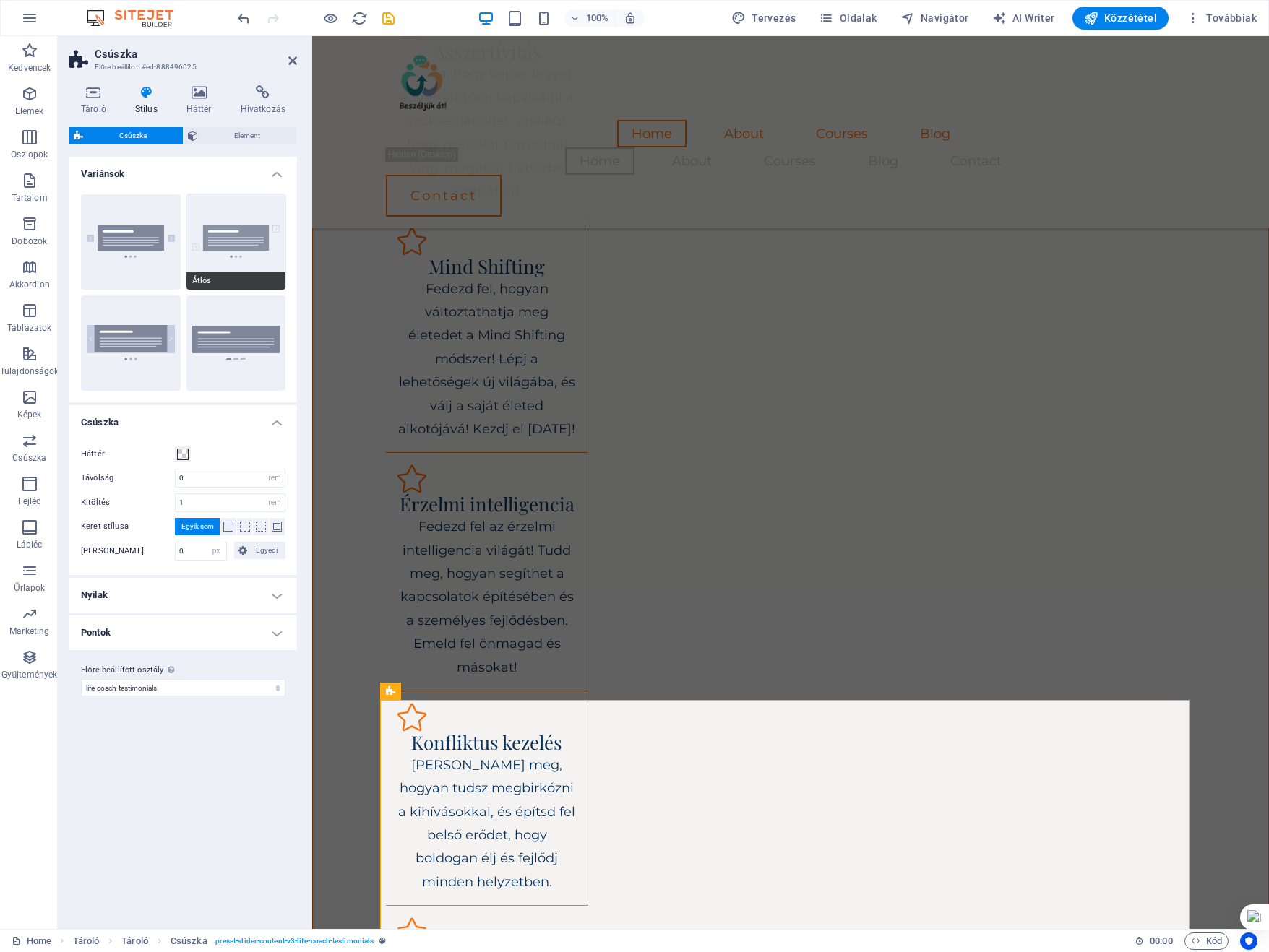
click at [218, 240] on button "Átlós" at bounding box center [237, 242] width 100 height 95
type input "10"
click at [249, 137] on span "Element" at bounding box center [247, 135] width 90 height 17
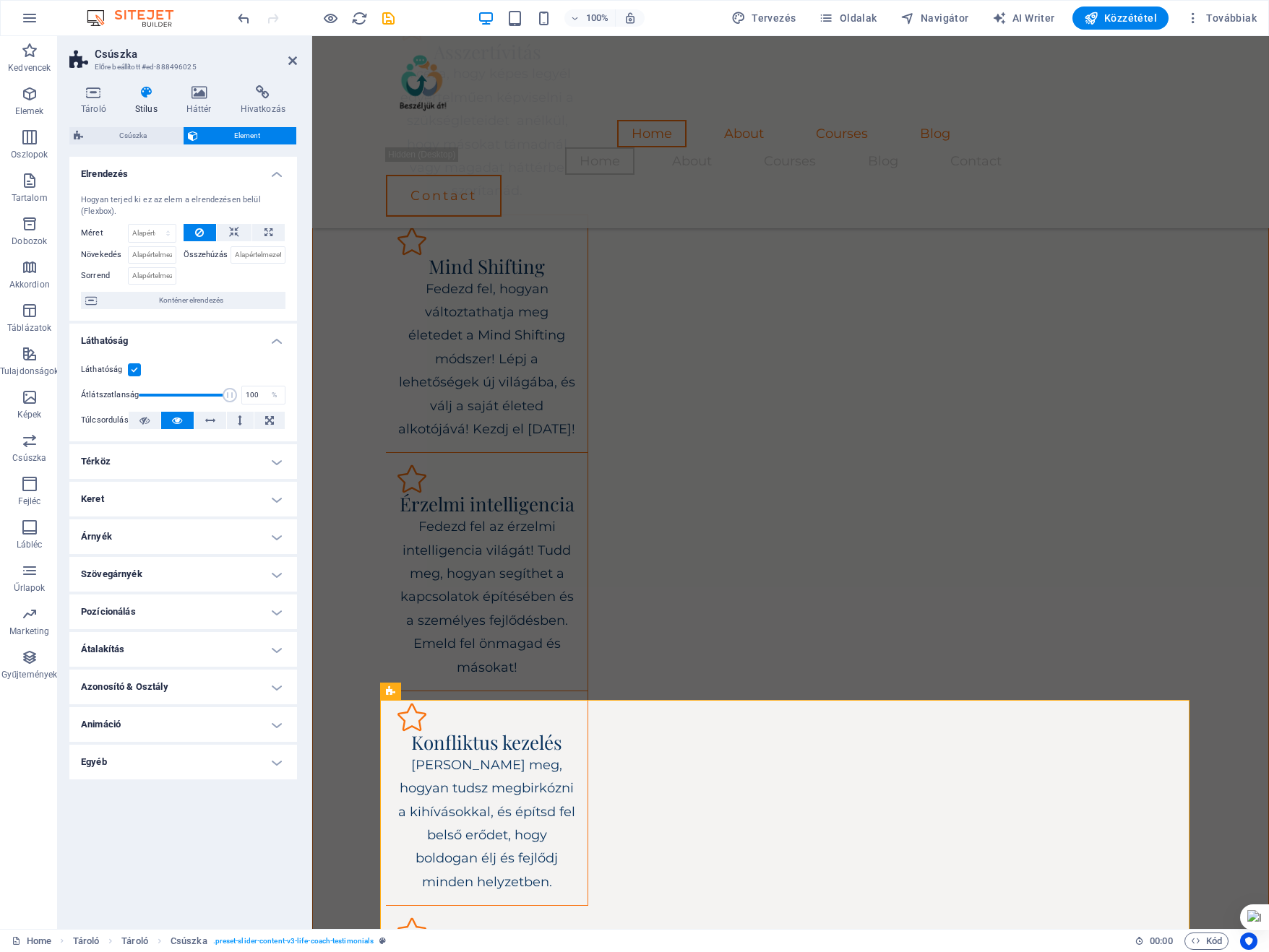
click at [279, 493] on h4 "Keret" at bounding box center [183, 499] width 227 height 35
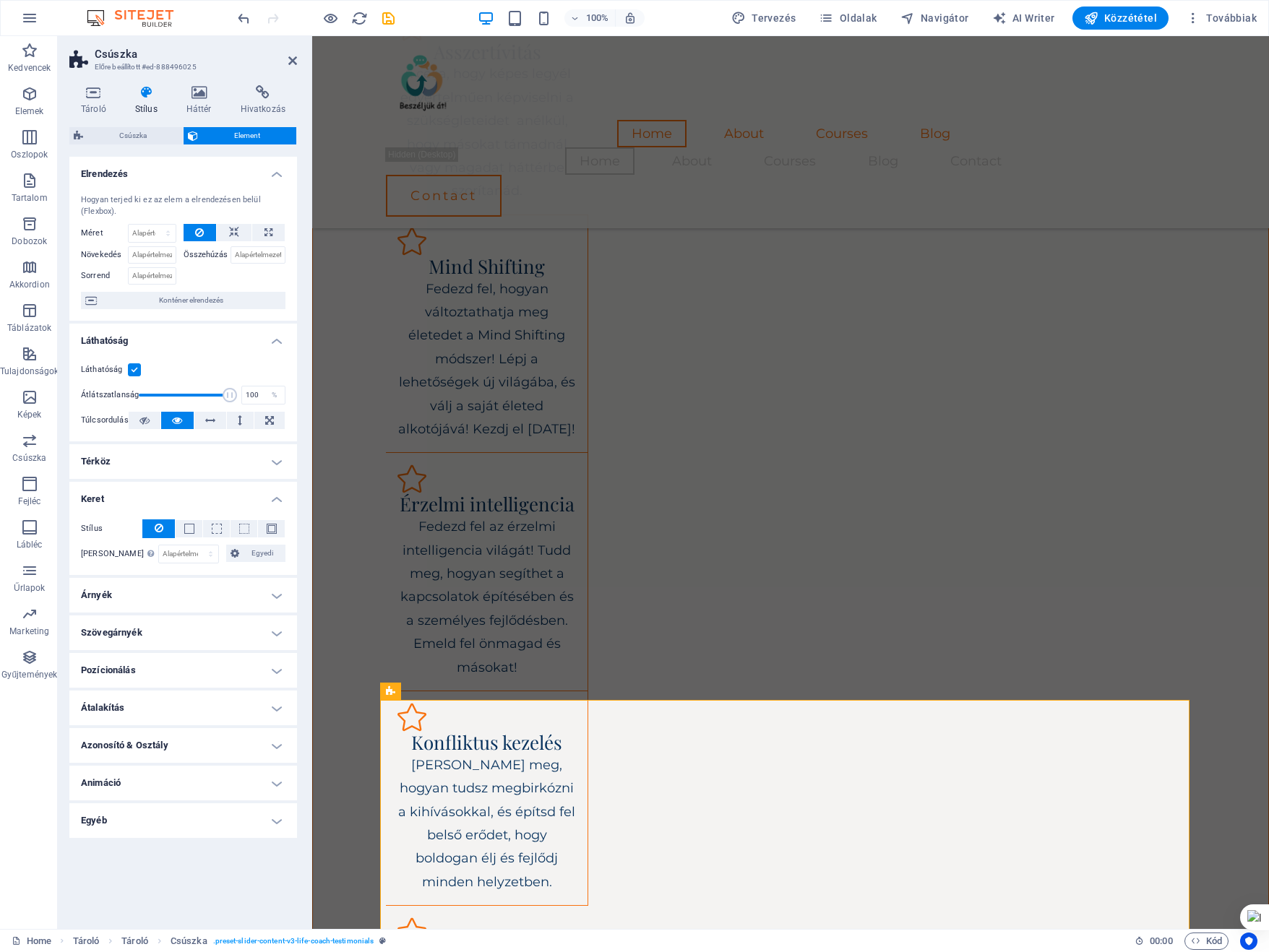
click at [279, 493] on h4 "Keret" at bounding box center [183, 495] width 227 height 26
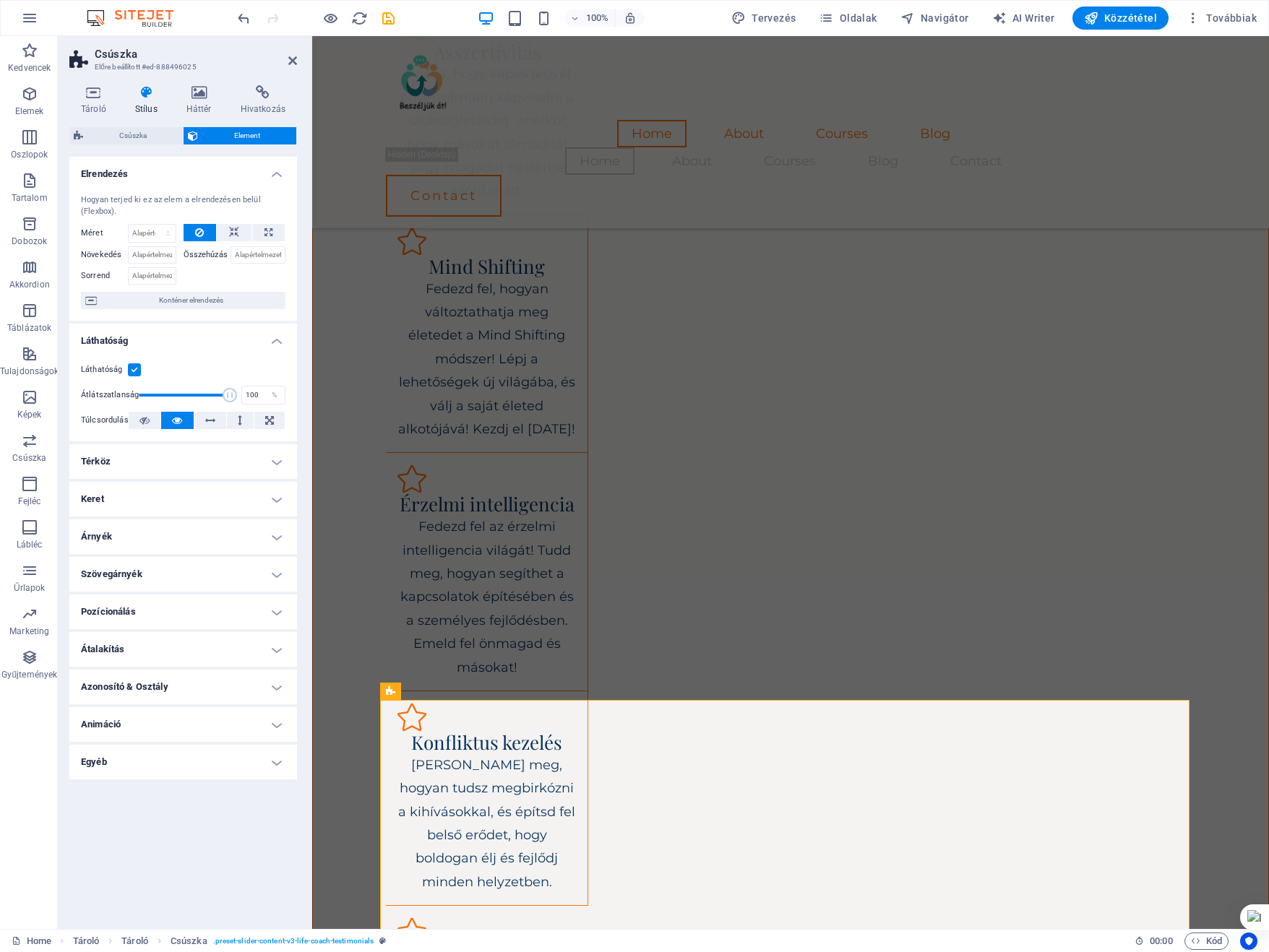
click at [273, 612] on h4 "Pozícionálás" at bounding box center [183, 612] width 227 height 35
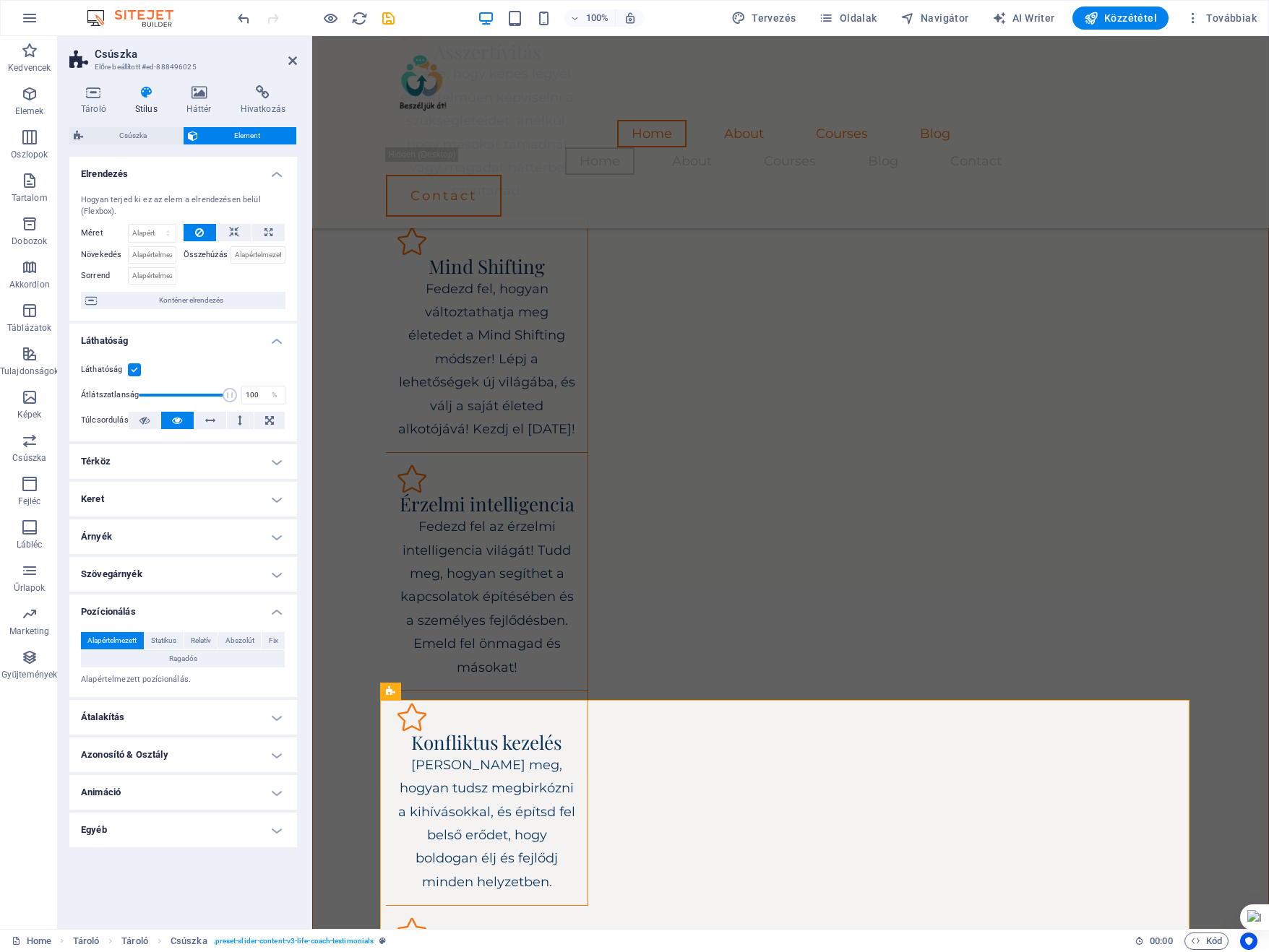
click at [185, 639] on button "Relatív" at bounding box center [201, 640] width 34 height 17
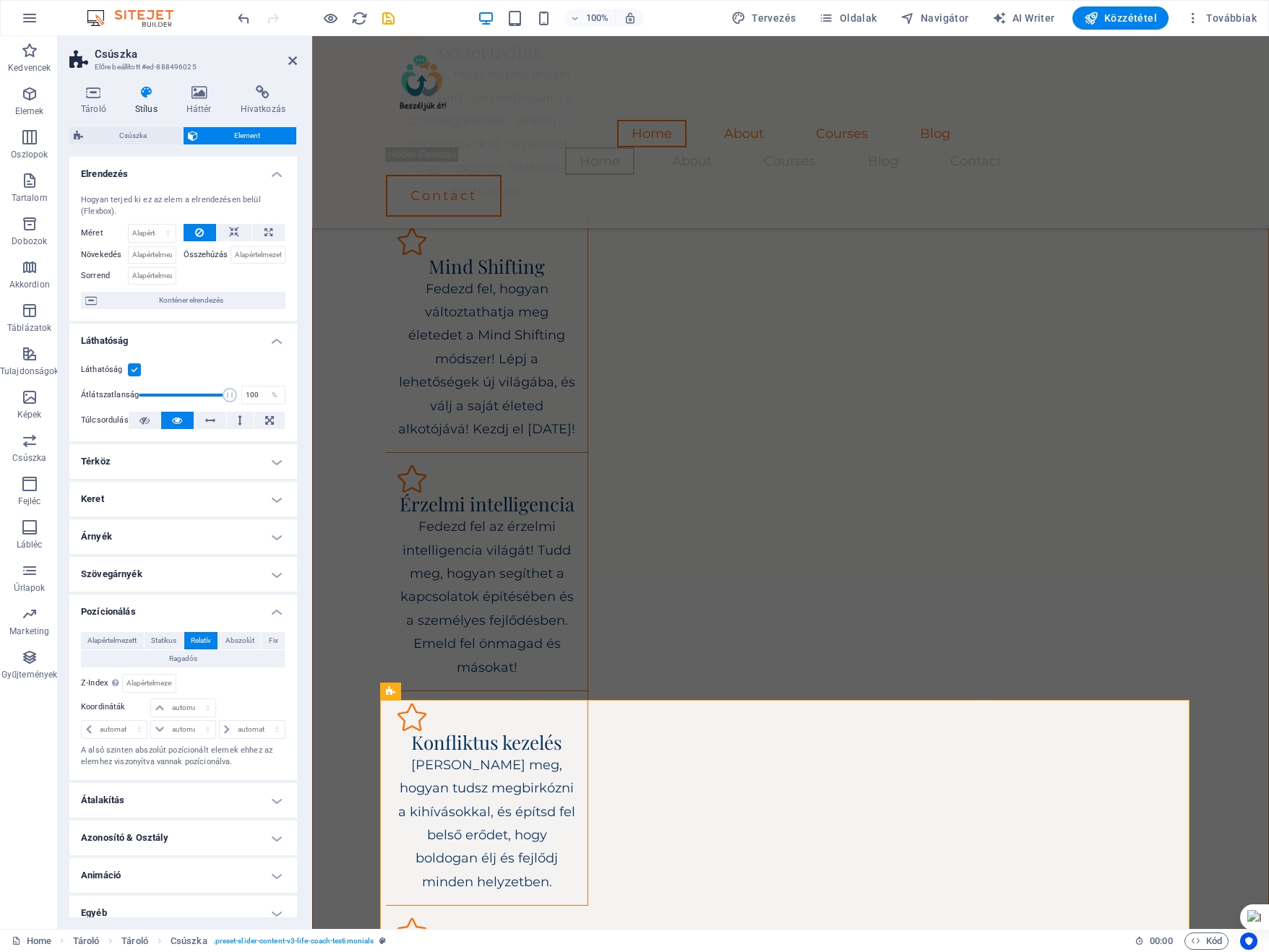
click at [219, 791] on h4 "Átalakítás" at bounding box center [183, 800] width 227 height 35
click at [184, 828] on span "Mozgatás" at bounding box center [190, 829] width 181 height 17
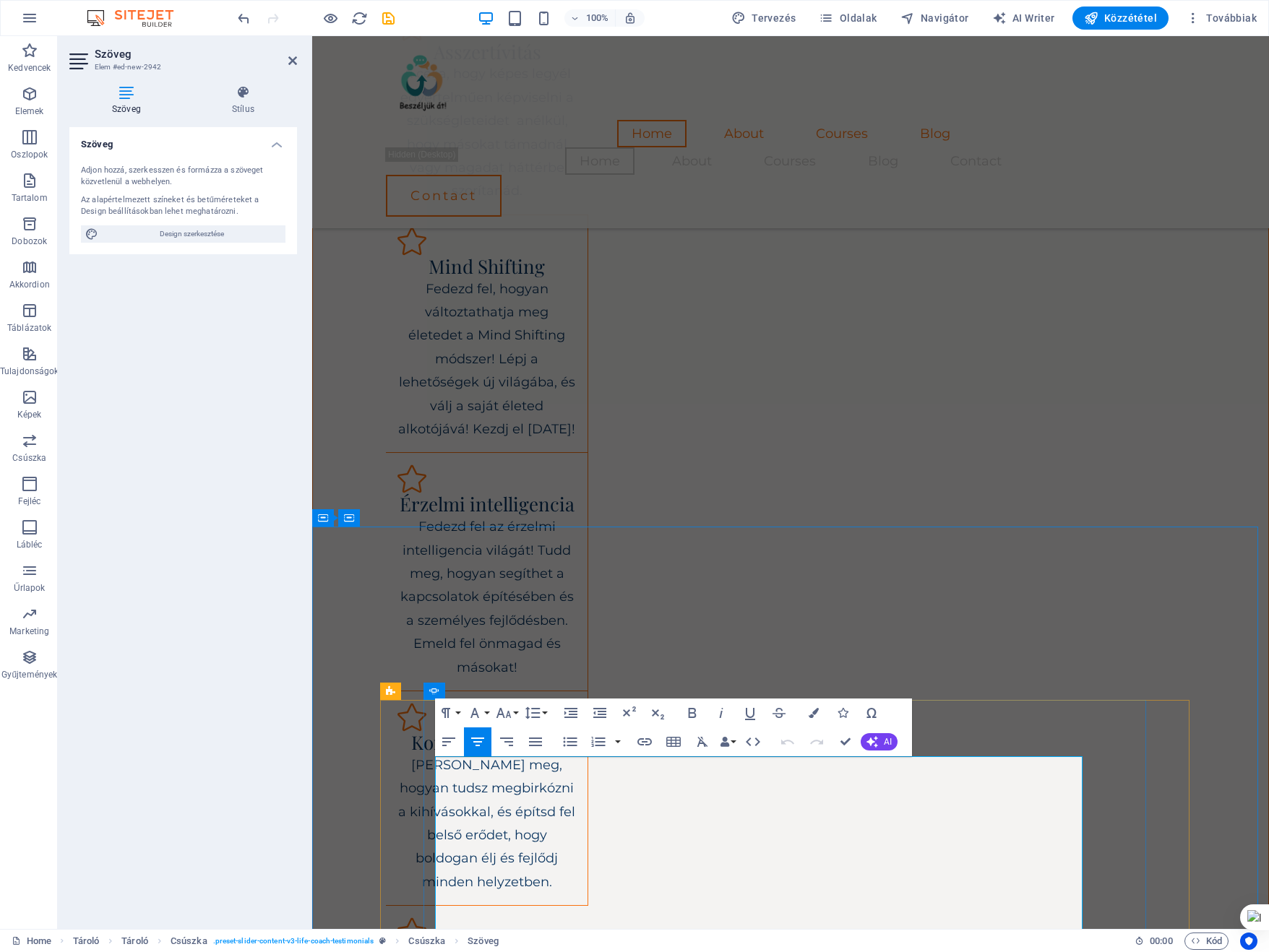
click at [759, 742] on icon "button" at bounding box center [753, 741] width 14 height 8
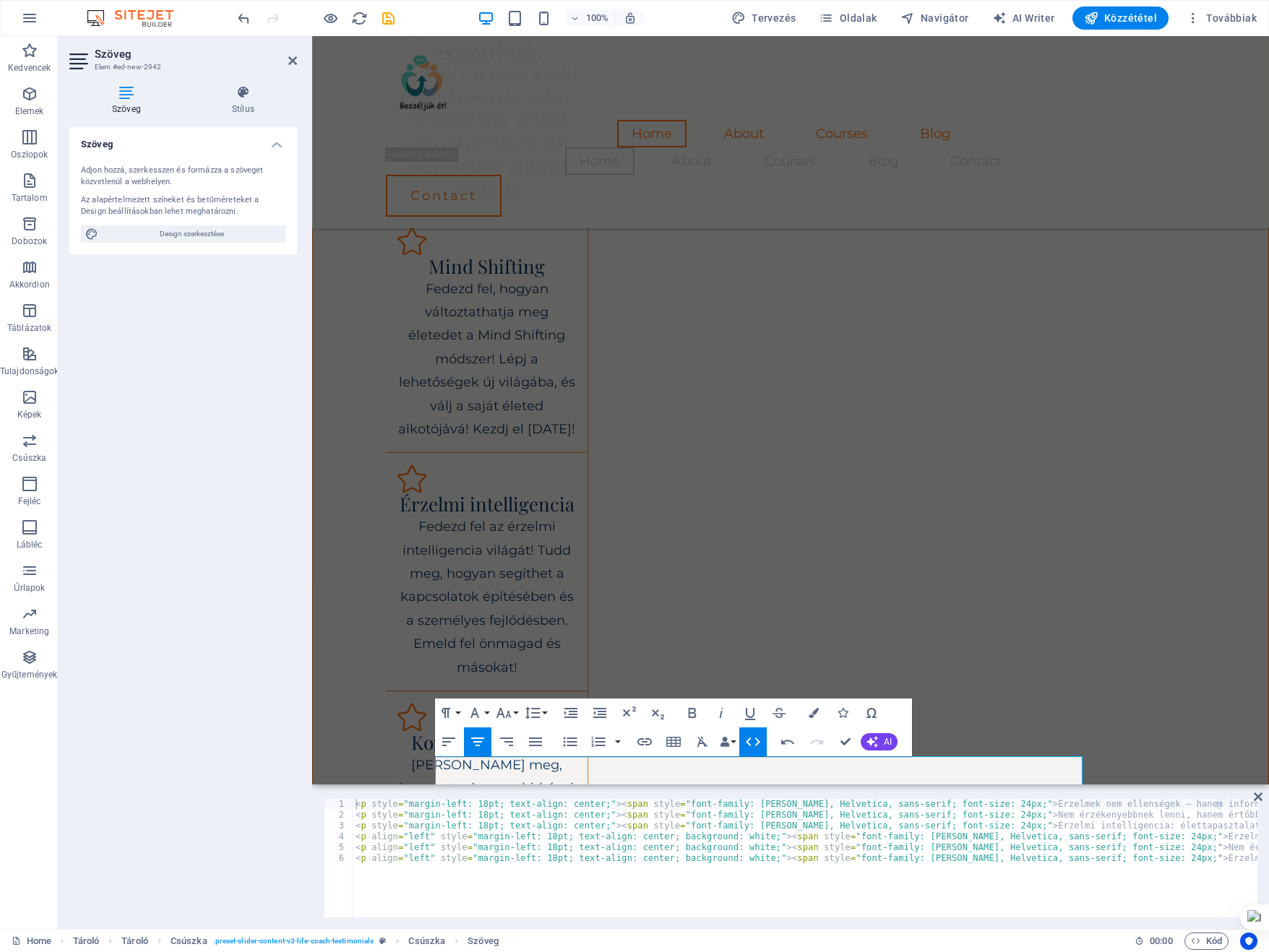
click at [759, 742] on icon "button" at bounding box center [753, 741] width 14 height 8
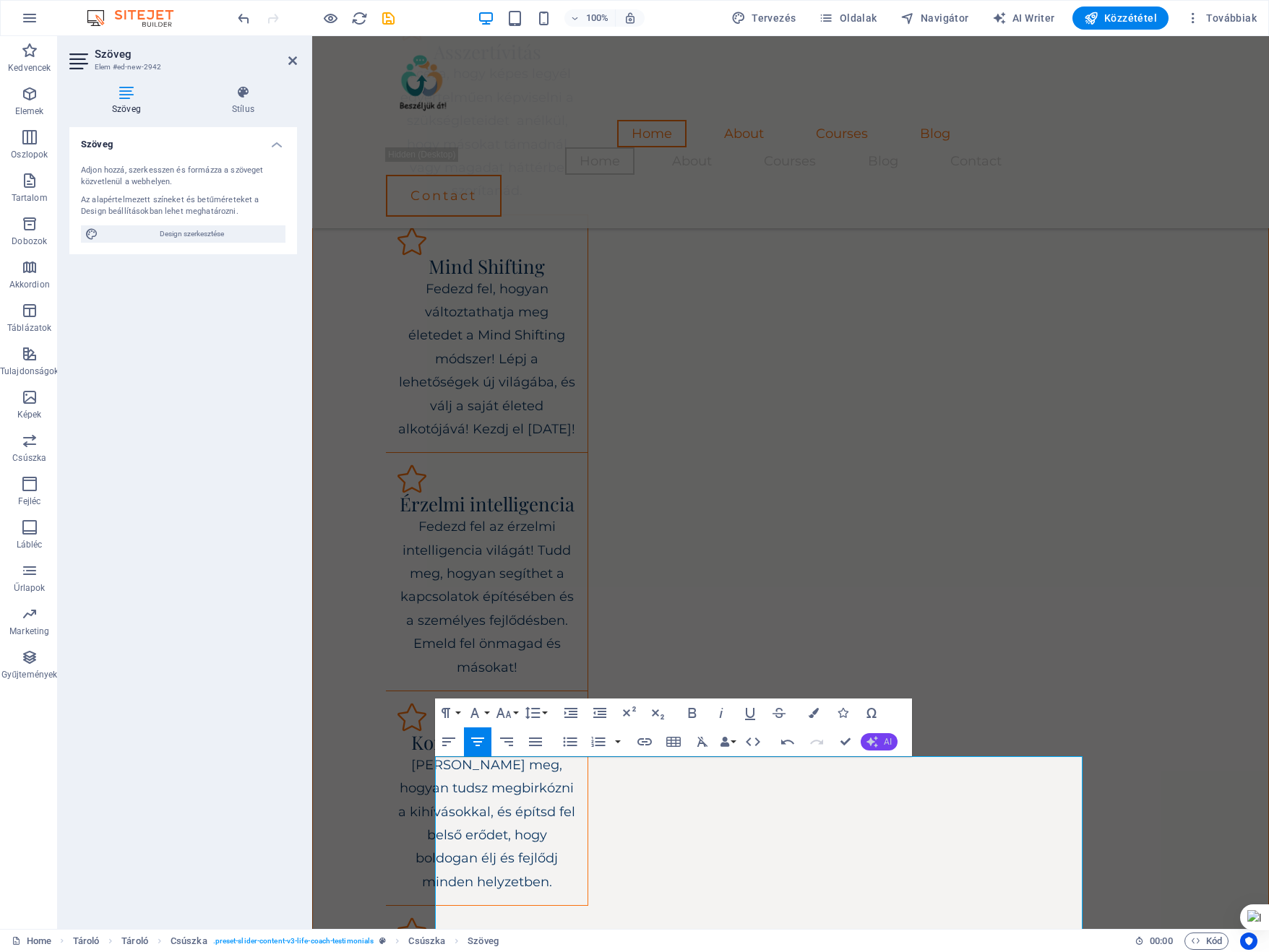
click at [884, 739] on span "AI" at bounding box center [887, 741] width 8 height 8
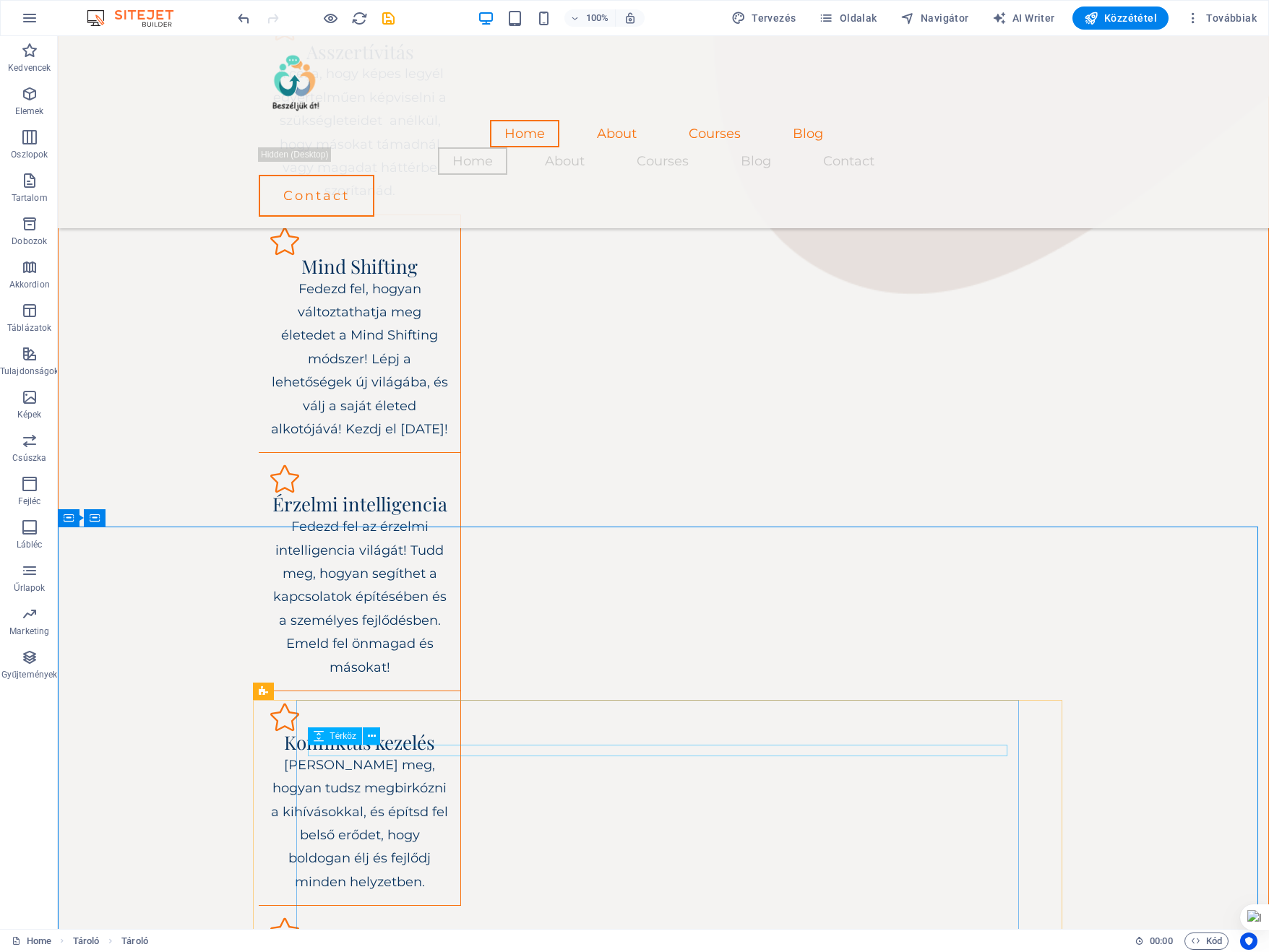
click at [342, 737] on span "Térköz" at bounding box center [342, 735] width 26 height 8
select select "px"
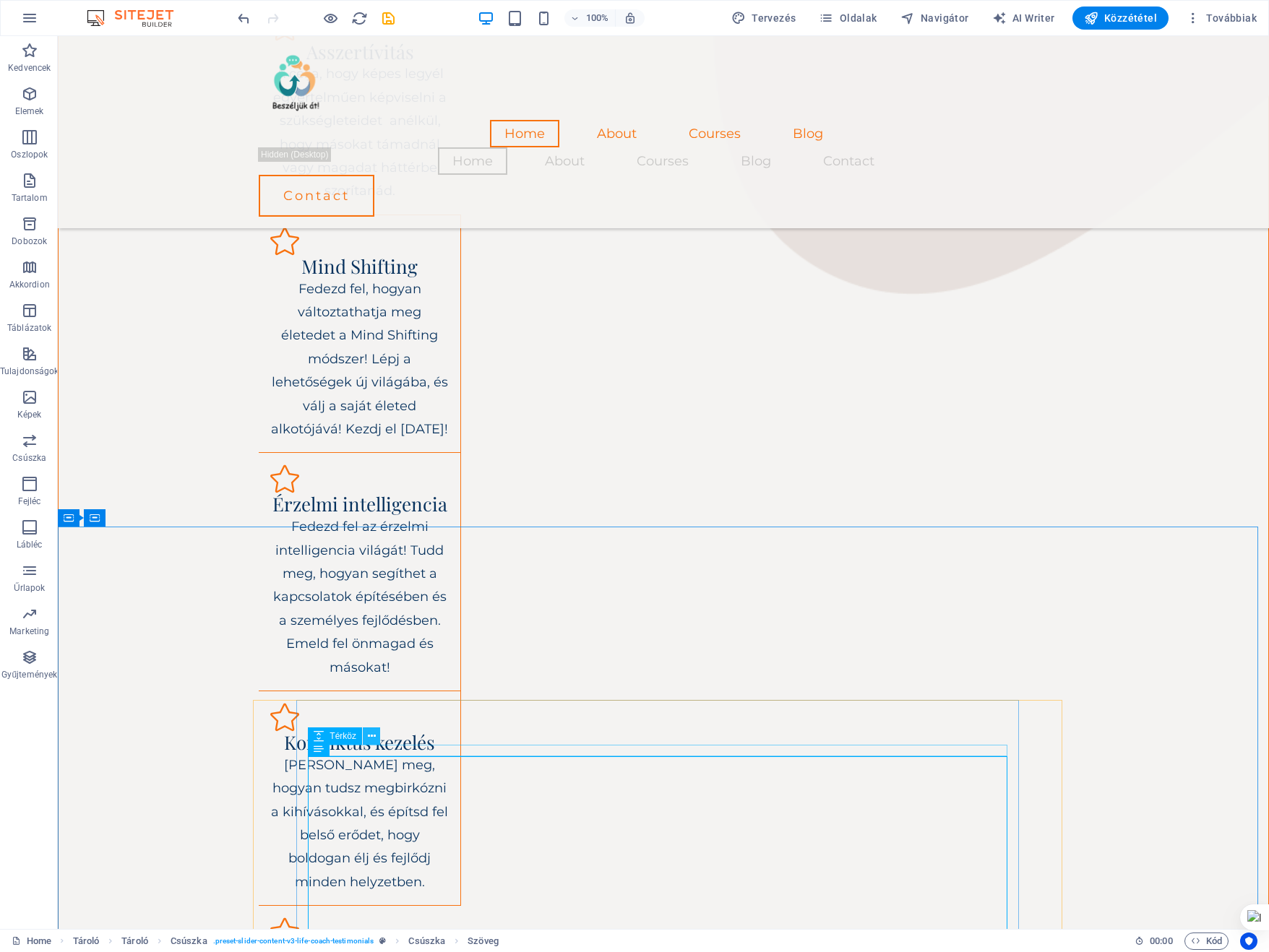
click at [374, 735] on icon at bounding box center [372, 737] width 8 height 15
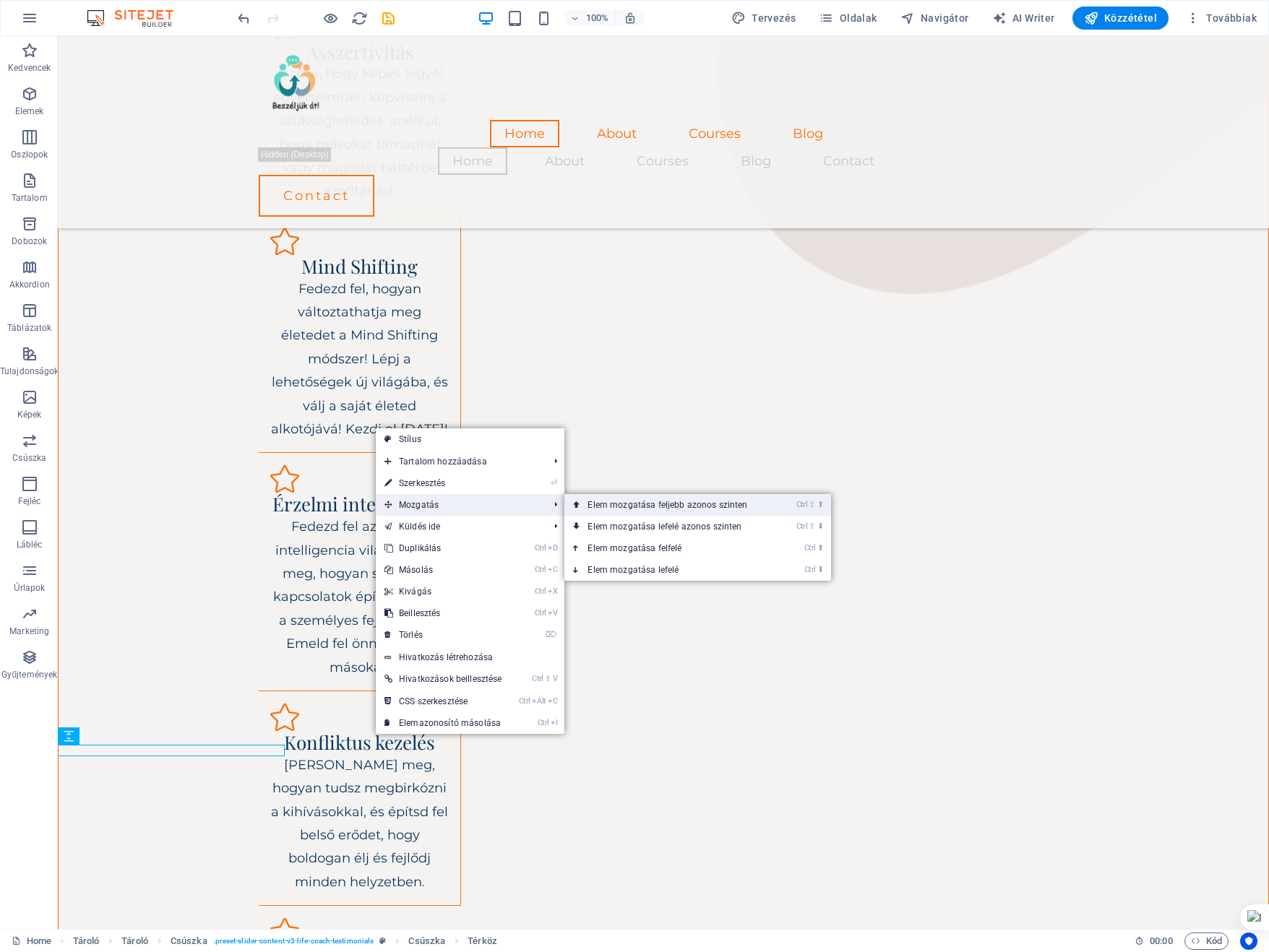
click at [698, 502] on link "Ctrl ⇧ ⬆ Elem mozgatása feljebb azonos szinten" at bounding box center [670, 505] width 212 height 22
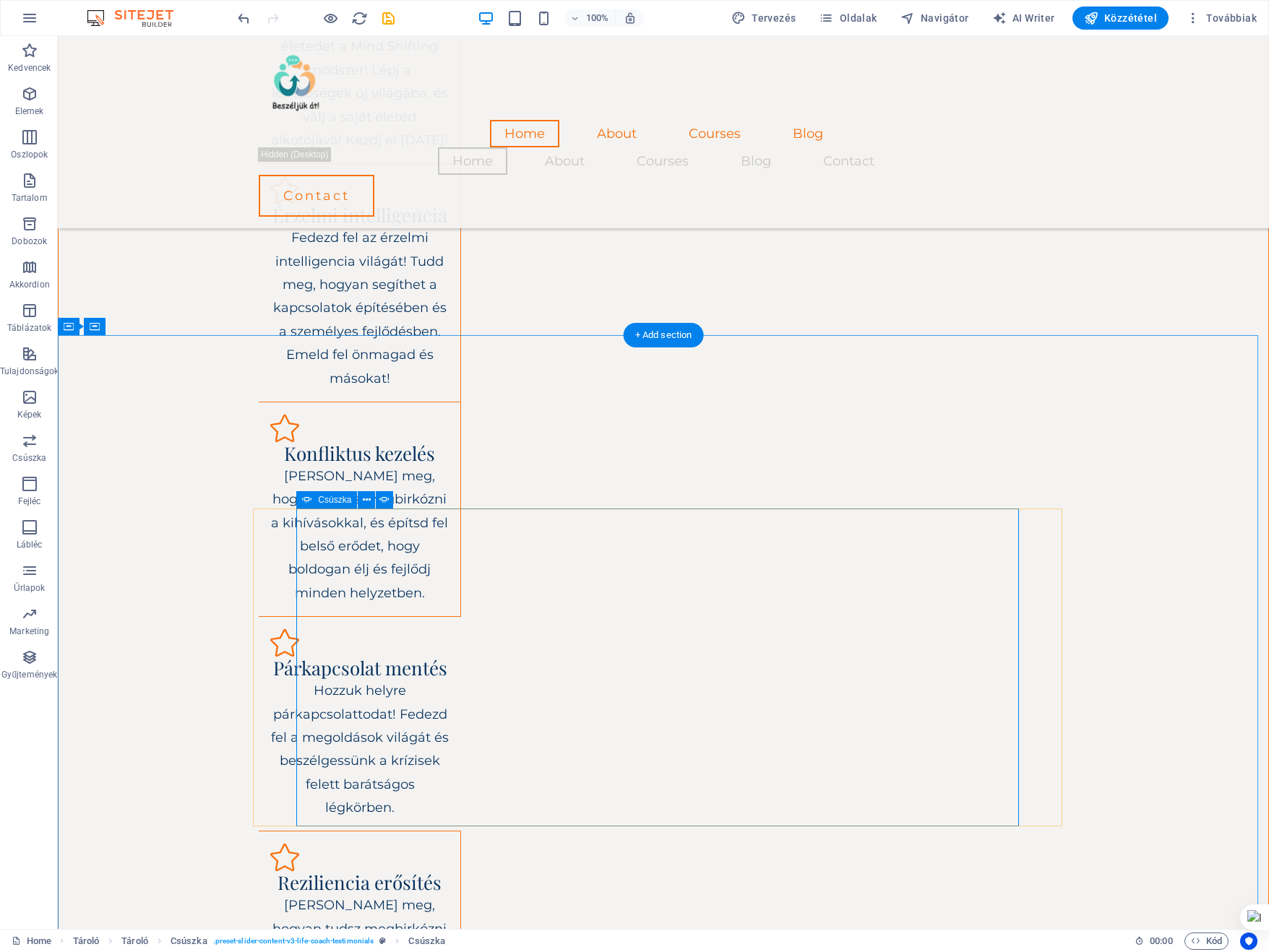
scroll to position [1751, 0]
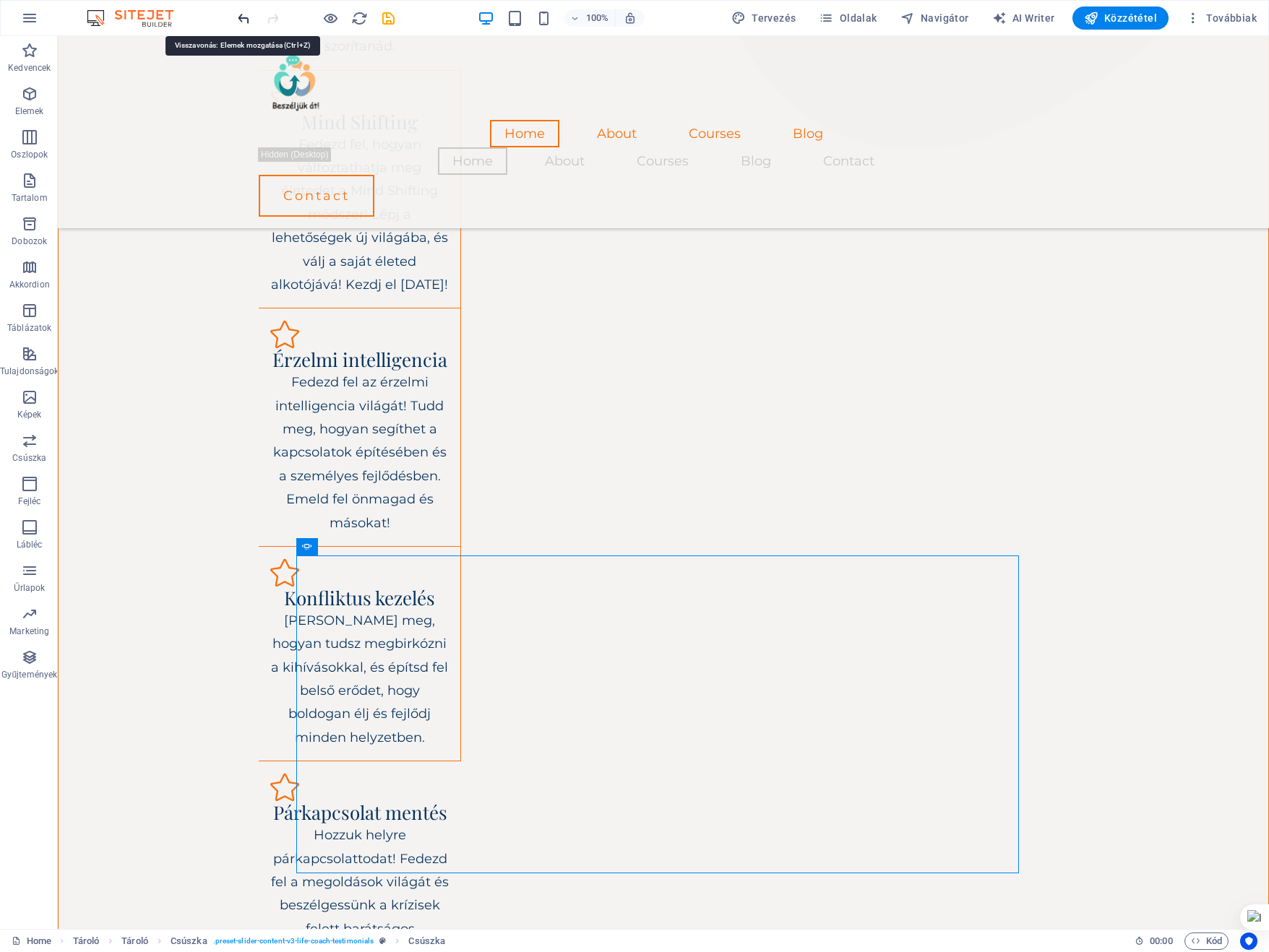
click at [249, 17] on icon "undo" at bounding box center [244, 18] width 17 height 17
click at [248, 17] on icon "undo" at bounding box center [244, 18] width 17 height 17
click at [244, 17] on icon "undo" at bounding box center [244, 18] width 17 height 17
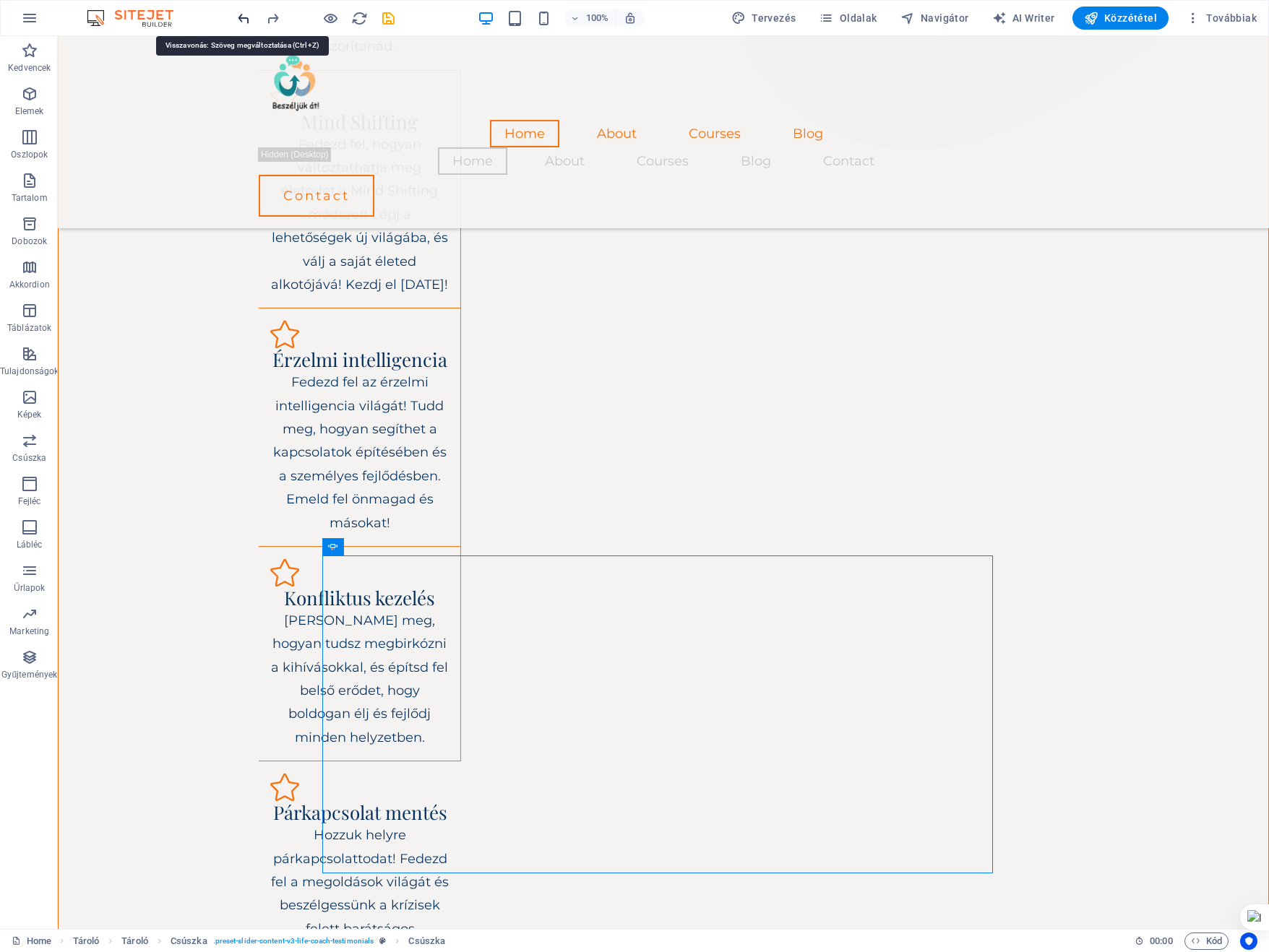
click at [244, 17] on icon "undo" at bounding box center [244, 18] width 17 height 17
click at [238, 17] on icon "undo" at bounding box center [244, 18] width 17 height 17
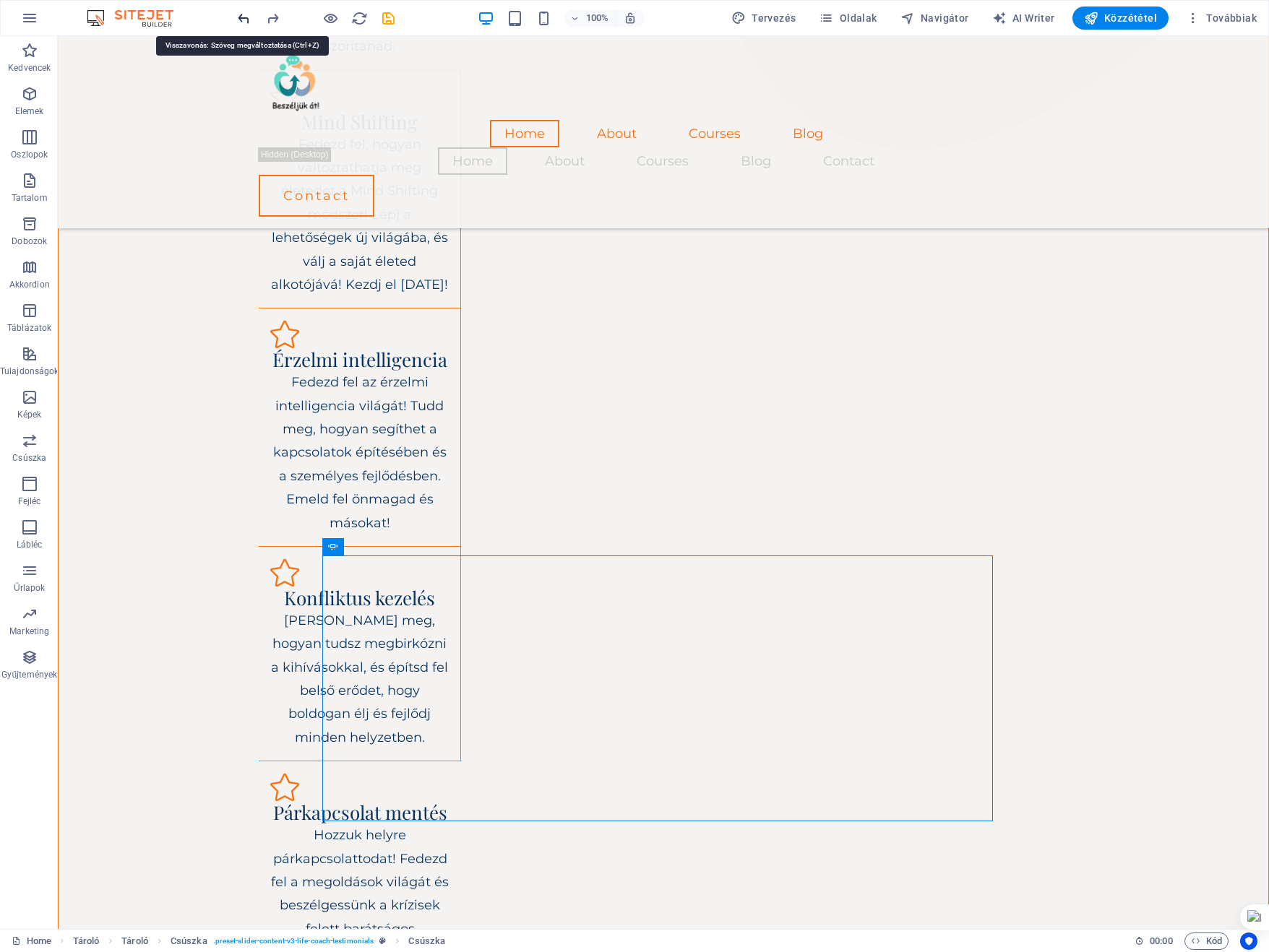
click at [238, 17] on icon "undo" at bounding box center [244, 18] width 17 height 17
click at [240, 20] on icon "undo" at bounding box center [244, 18] width 17 height 17
click at [234, 17] on div "100% Tervezés Oldalak Navigátor AI Writer Közzététel Továbbiak" at bounding box center [634, 18] width 1267 height 35
click at [241, 18] on icon "undo" at bounding box center [244, 18] width 17 height 17
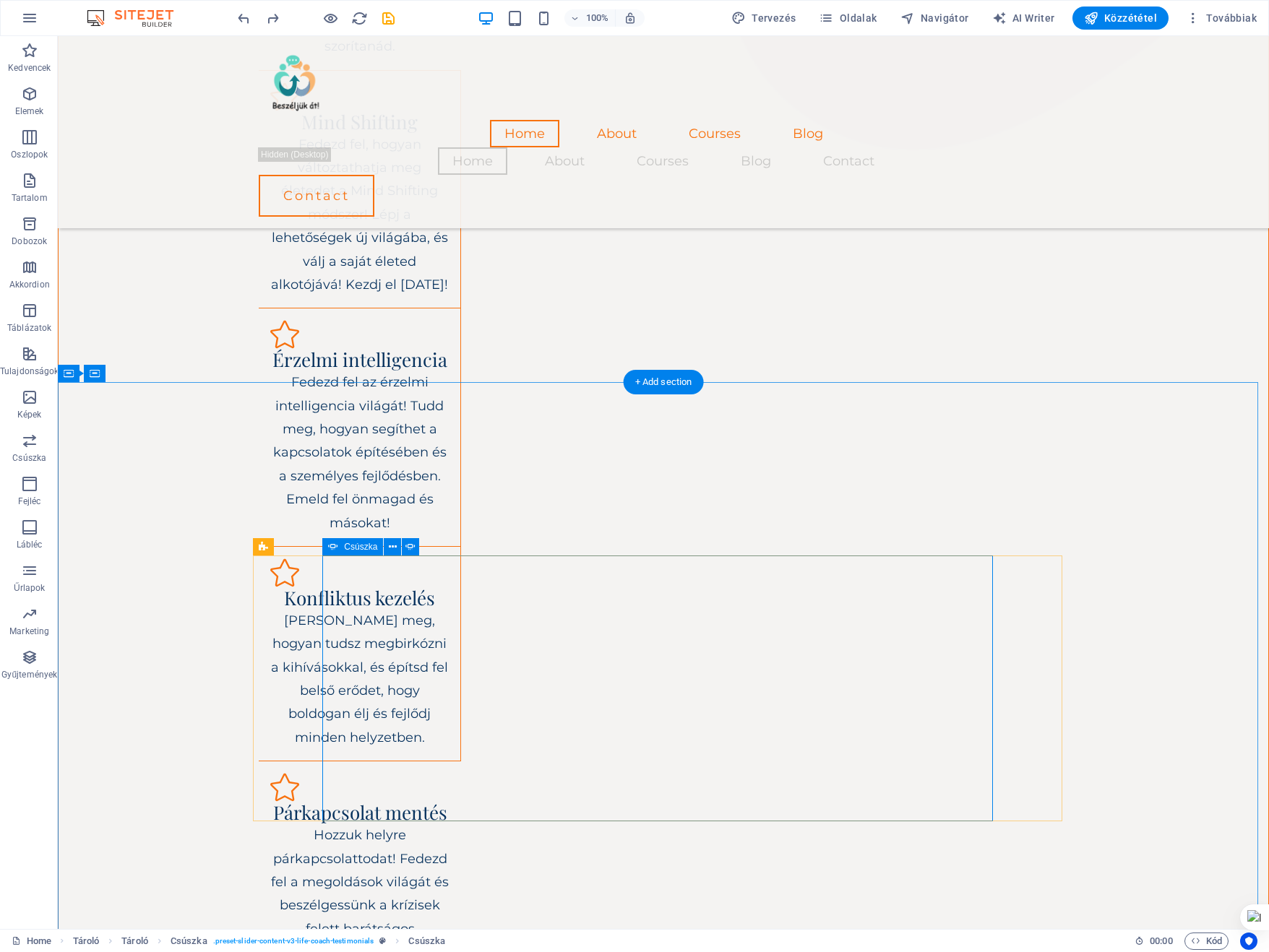
click at [360, 546] on span "Csúszka" at bounding box center [361, 546] width 33 height 8
select select "ms"
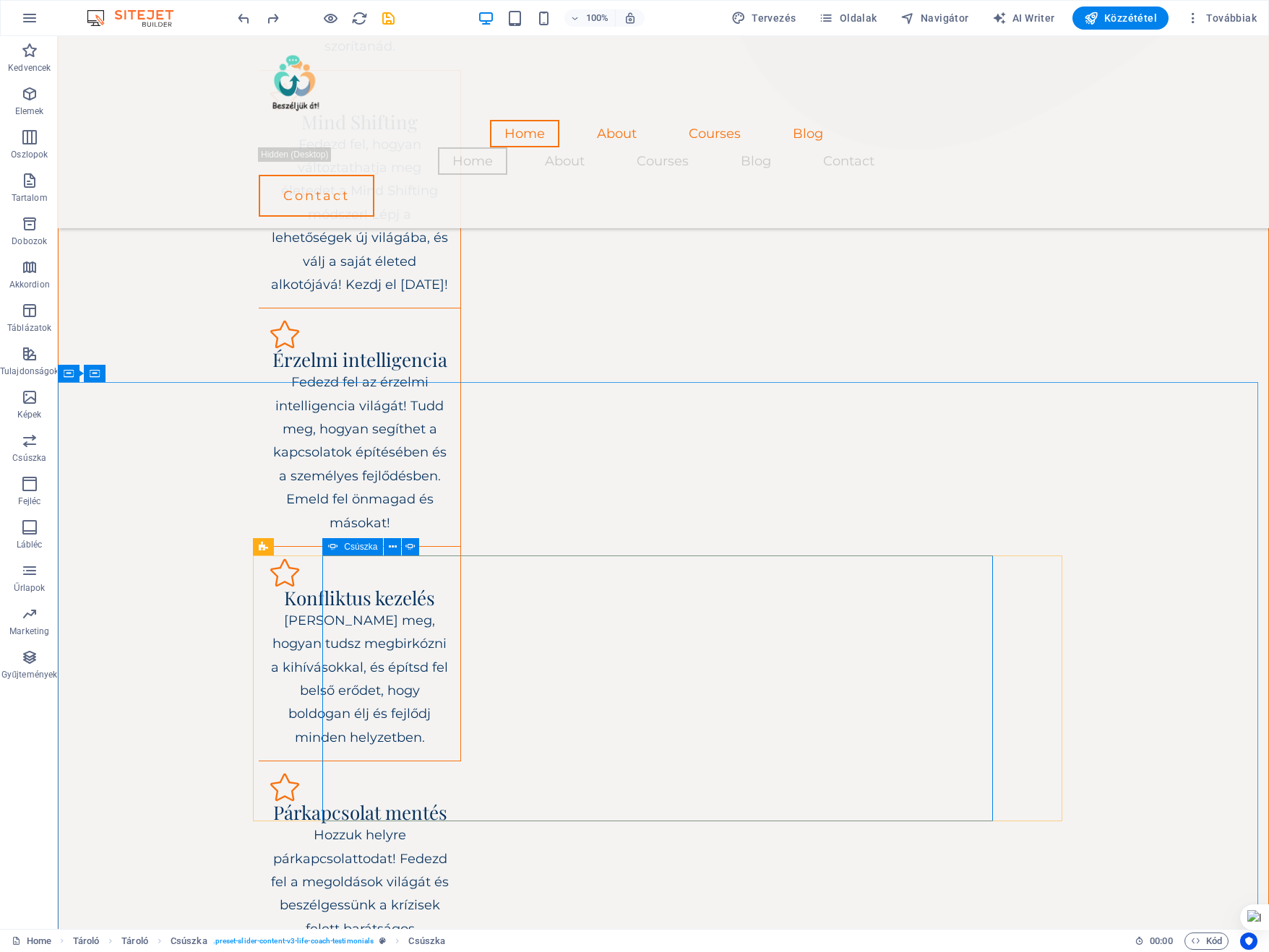
select select "s"
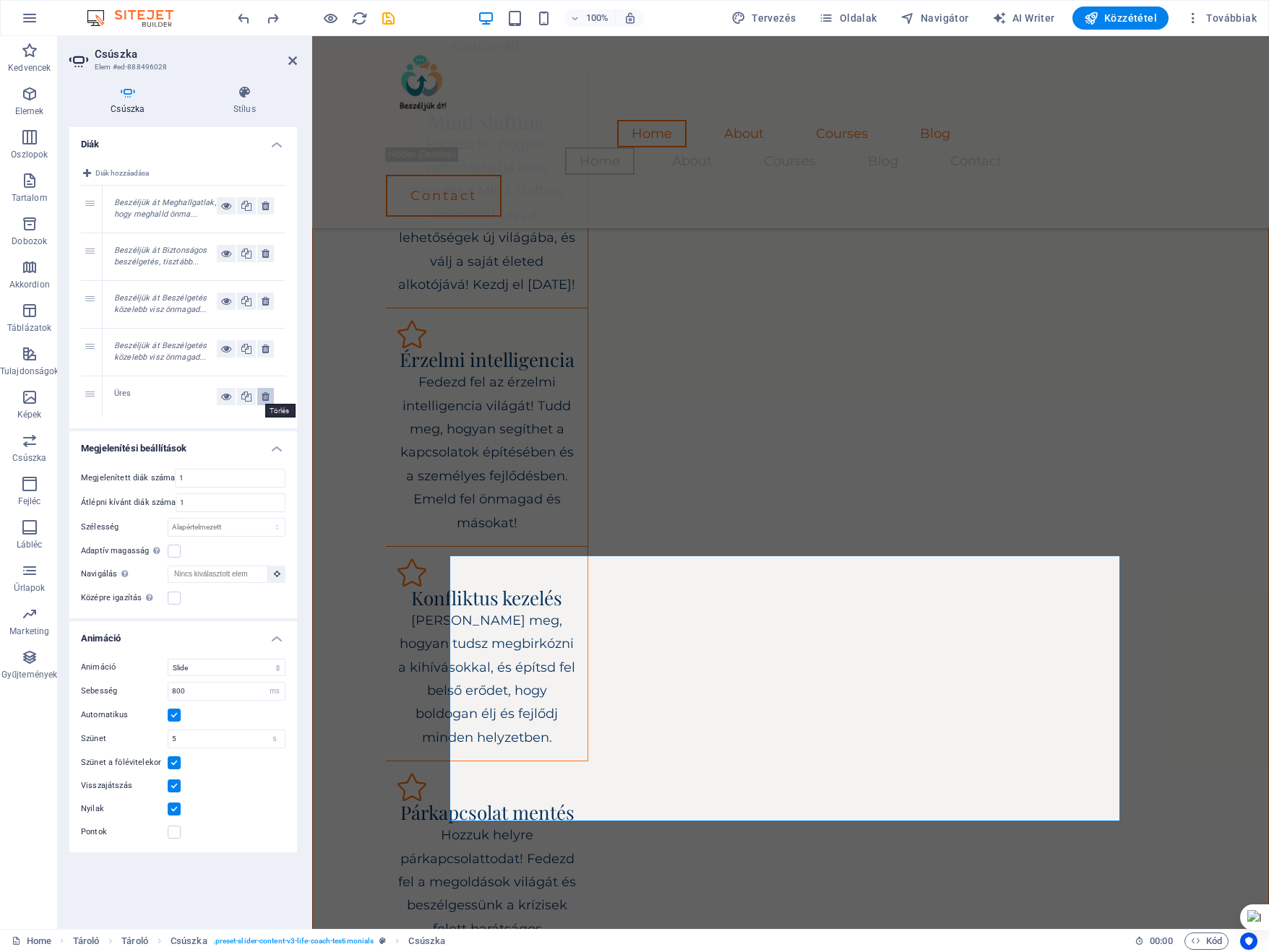
click at [268, 397] on icon at bounding box center [265, 396] width 8 height 17
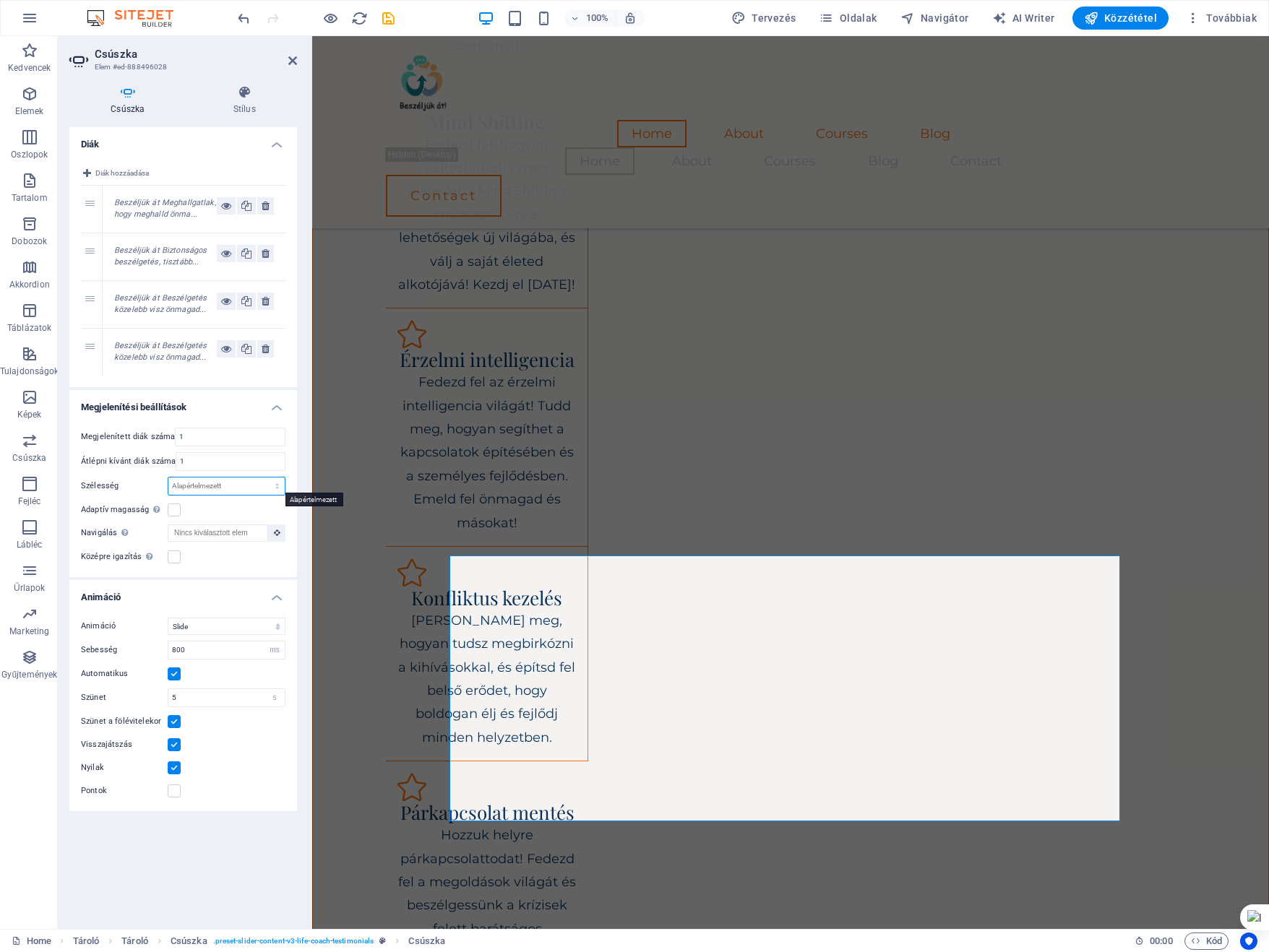
click at [278, 485] on select "Alapértelmezett px % rem em vw vh" at bounding box center [227, 486] width 116 height 17
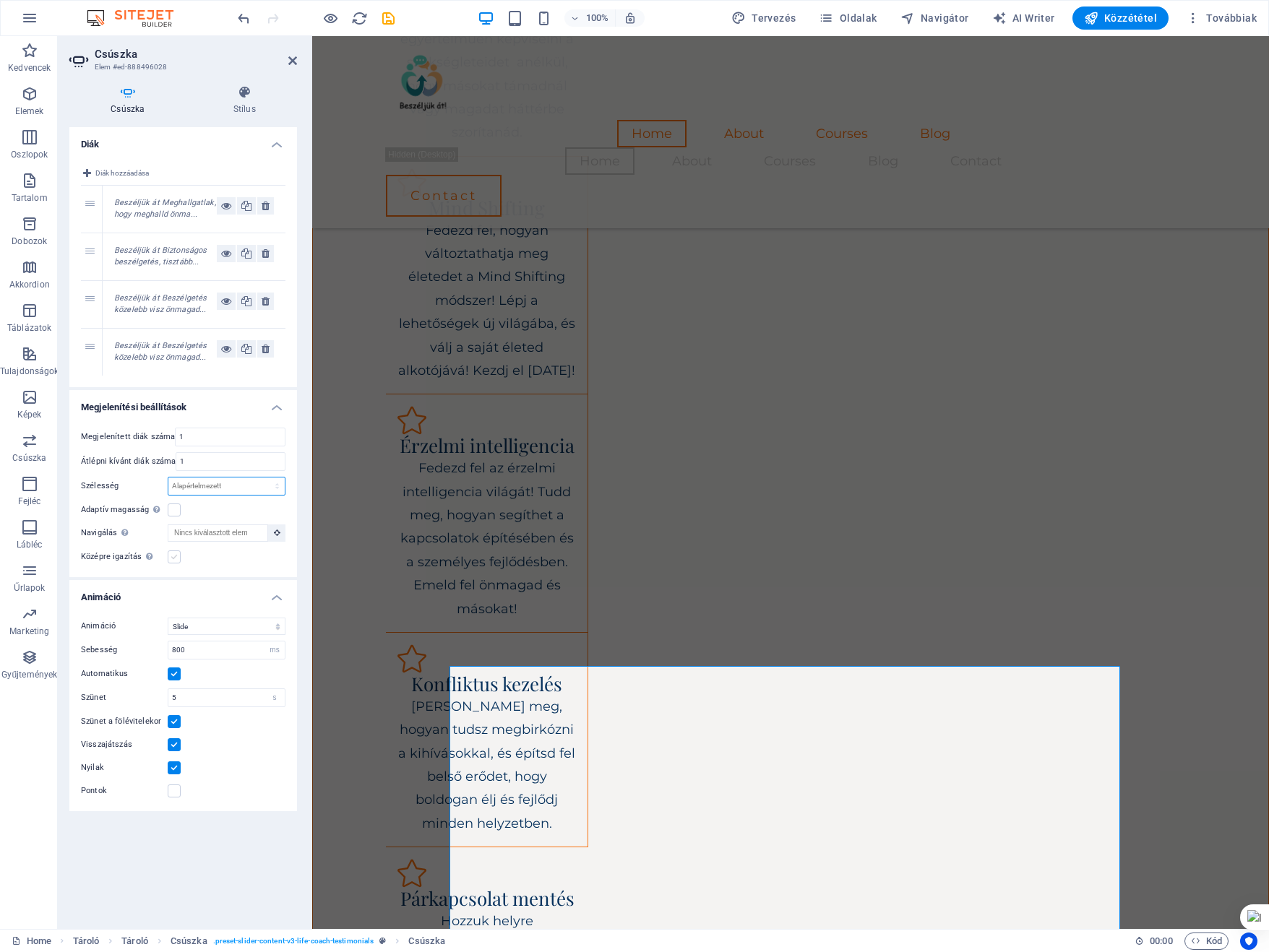
scroll to position [1615, 0]
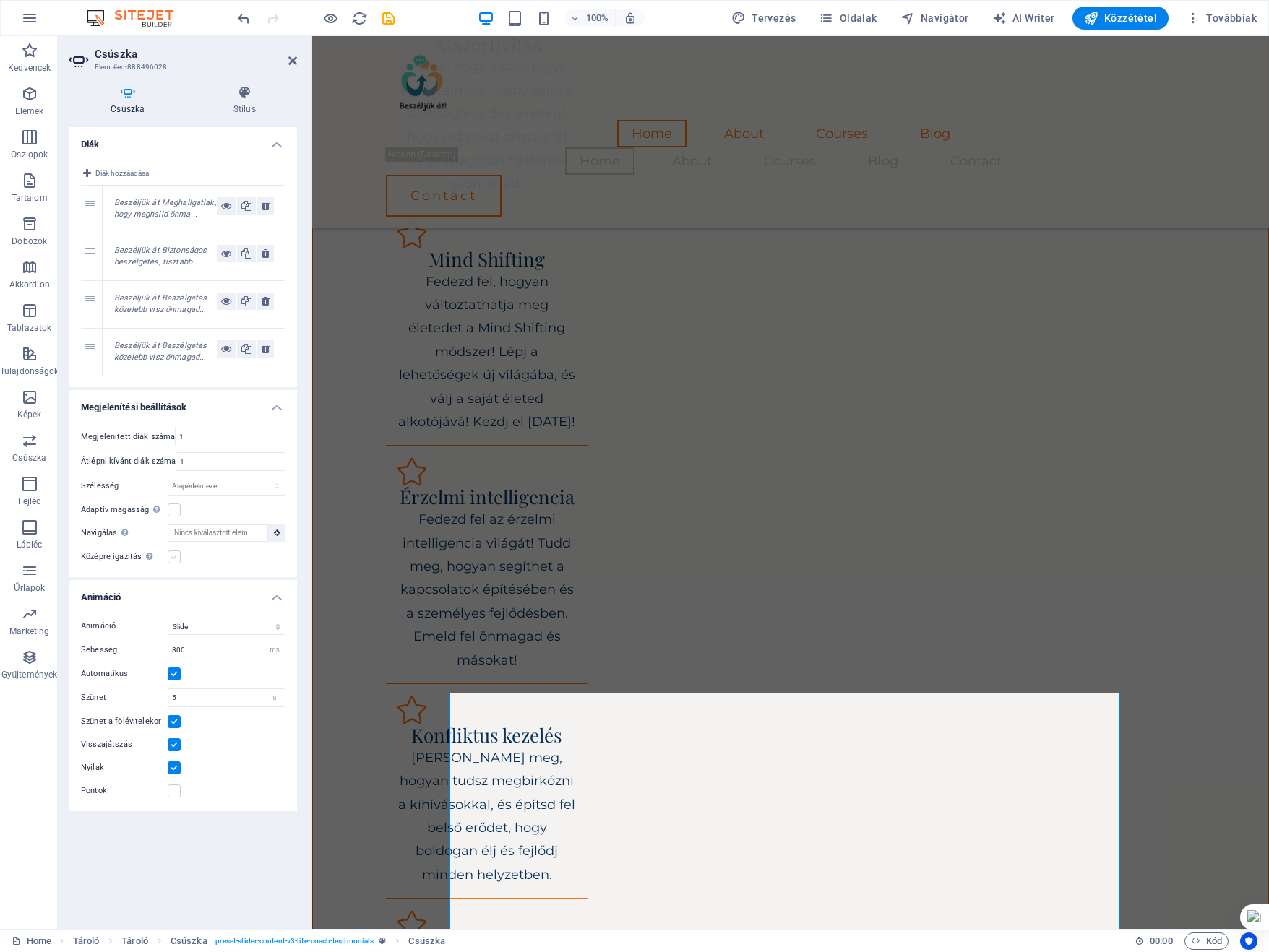
click at [175, 552] on label at bounding box center [174, 556] width 13 height 13
click at [0, 0] on input "Középre igazítás Az középre igazított nézetet engedélyezi részleges előző/követ…" at bounding box center [0, 0] width 0 height 0
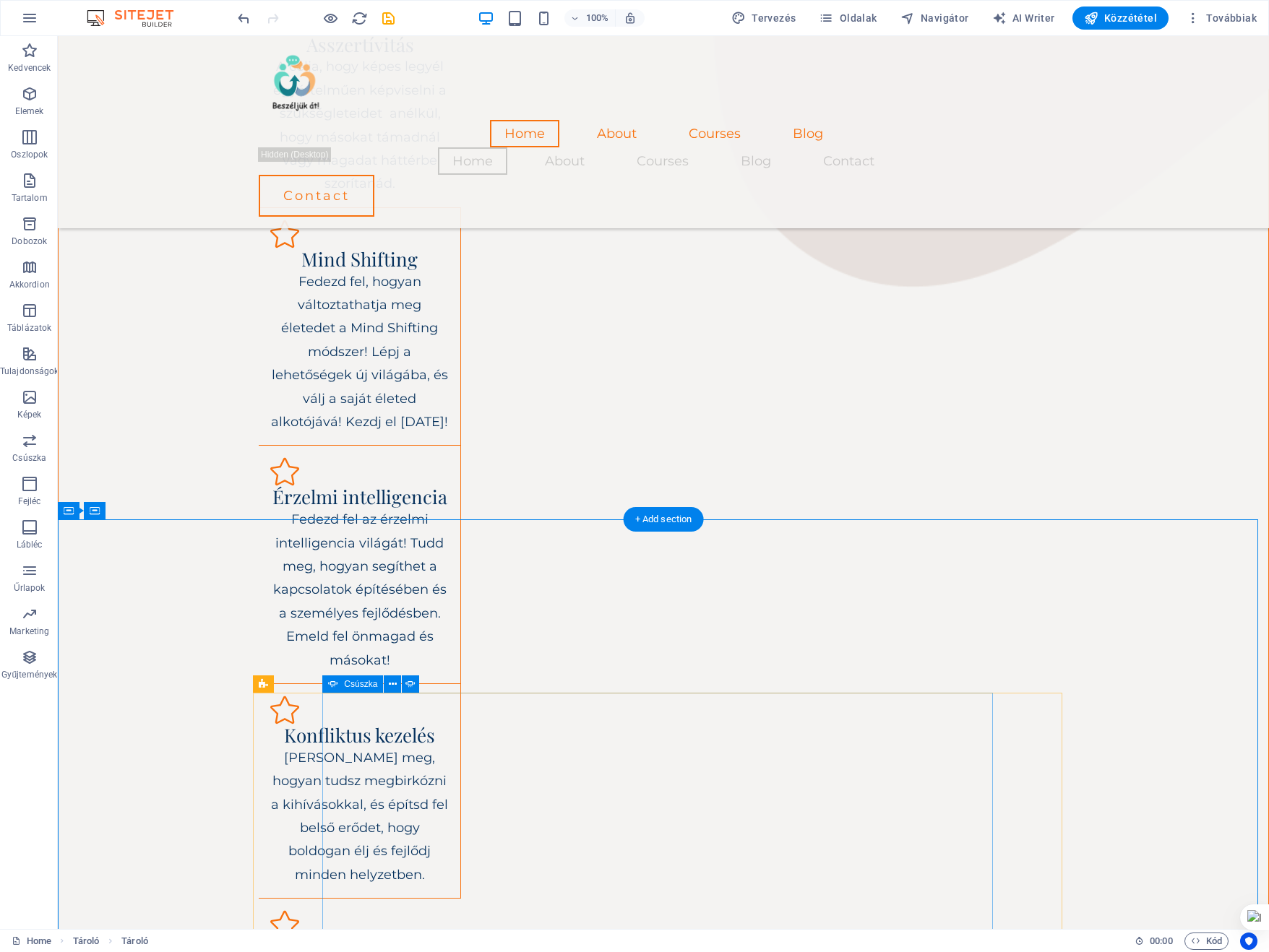
click at [351, 681] on span "Csúszka" at bounding box center [361, 684] width 33 height 8
select select "px"
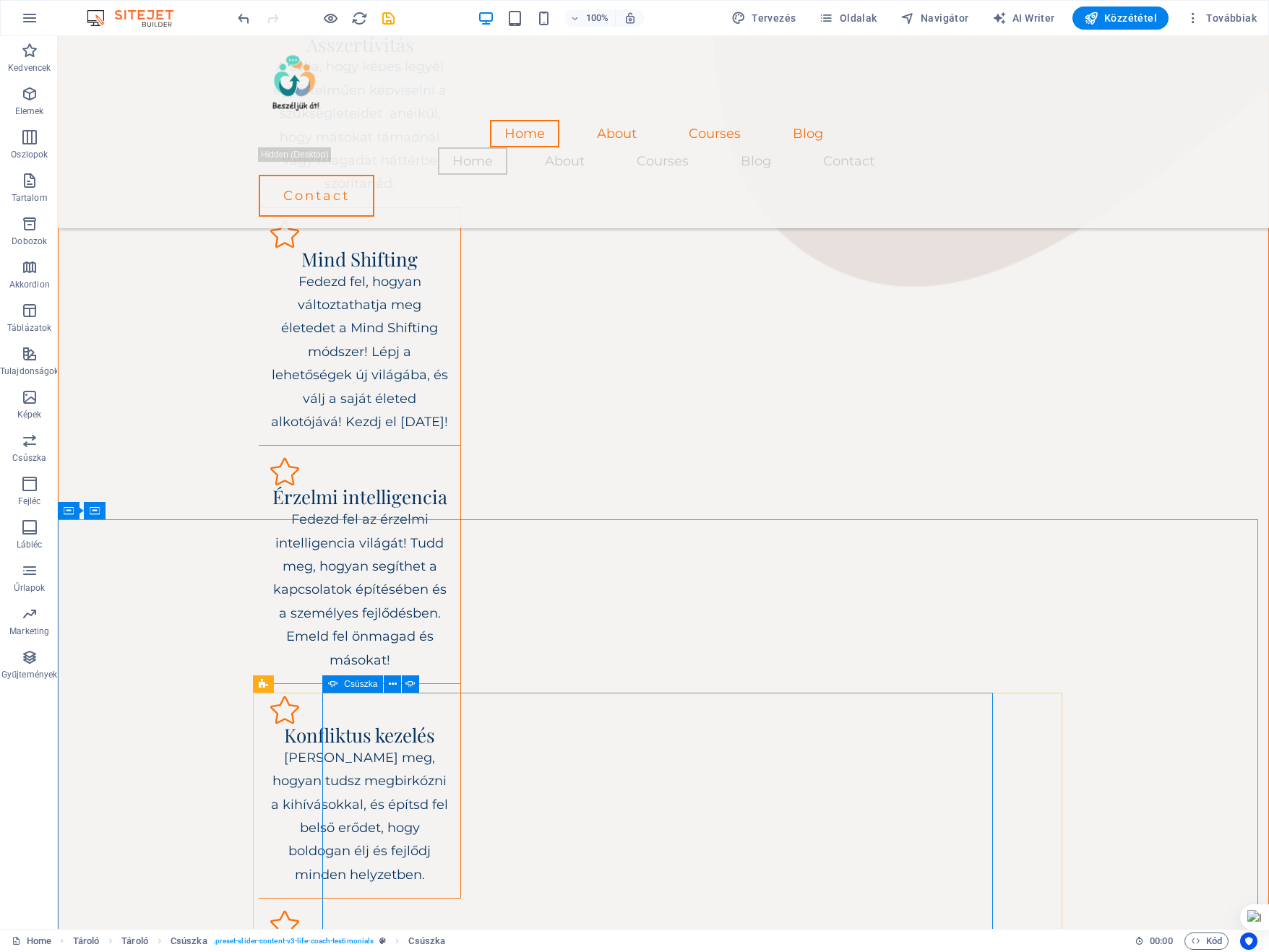
select select "ms"
select select "s"
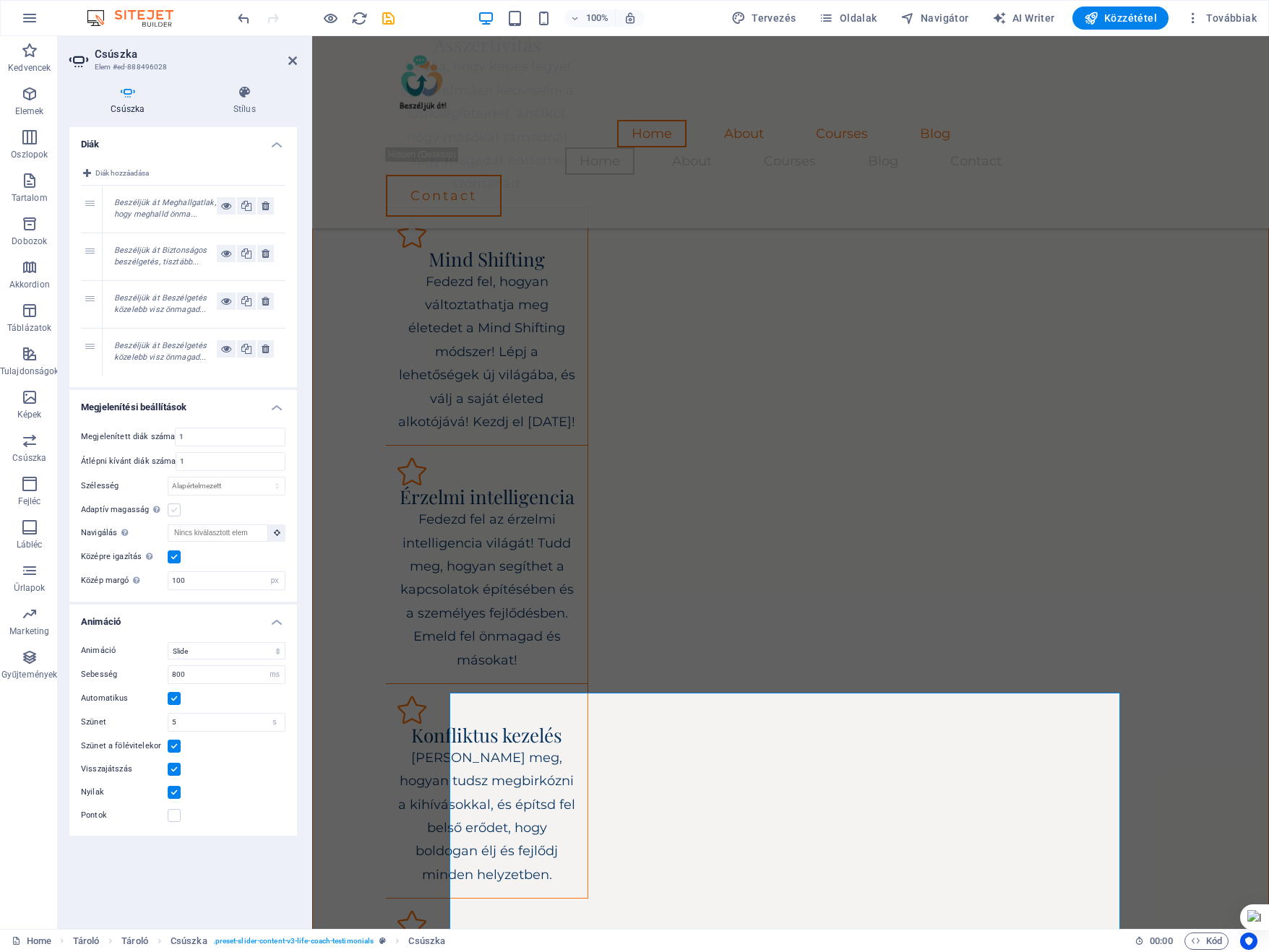
click at [173, 505] on label at bounding box center [174, 509] width 13 height 13
click at [0, 0] on input "Adaptív magasság Automatikusan igazítja a magasságot egyetlen dia vízszintes cs…" at bounding box center [0, 0] width 0 height 0
click at [243, 91] on icon at bounding box center [244, 92] width 105 height 14
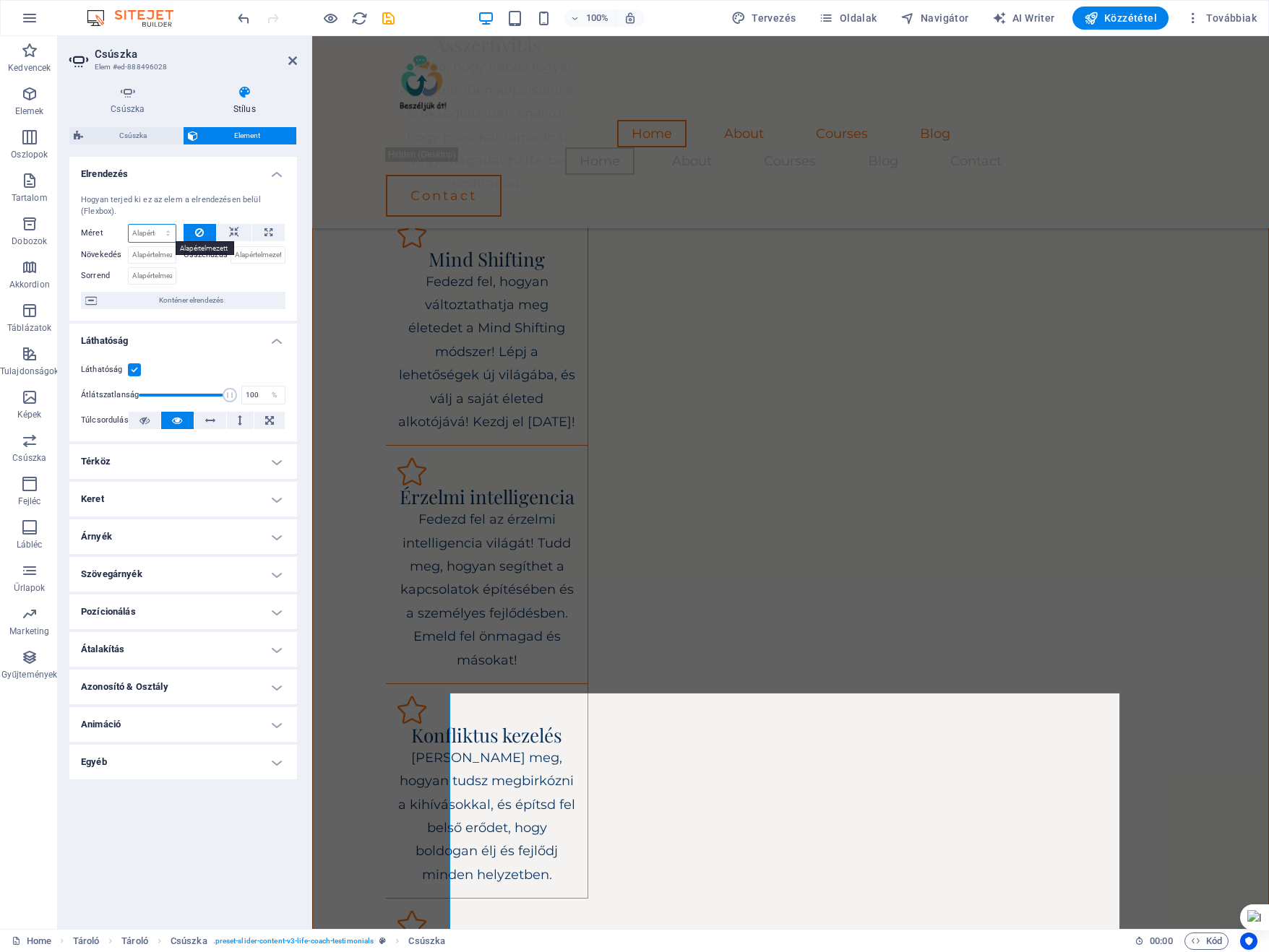
click at [153, 232] on select "Alapértelmezett automatikus px % 1/1 1/2 1/3 1/4 1/5 1/6 1/7 1/8 1/9 1/10" at bounding box center [152, 233] width 47 height 17
click at [220, 357] on div "Láthatóság Átlátszatlanság 100 % Túlcsordulás" at bounding box center [183, 395] width 227 height 91
click at [138, 418] on button at bounding box center [144, 420] width 32 height 17
click at [205, 417] on icon at bounding box center [209, 420] width 10 height 17
click at [237, 452] on h4 "Térköz" at bounding box center [183, 462] width 227 height 35
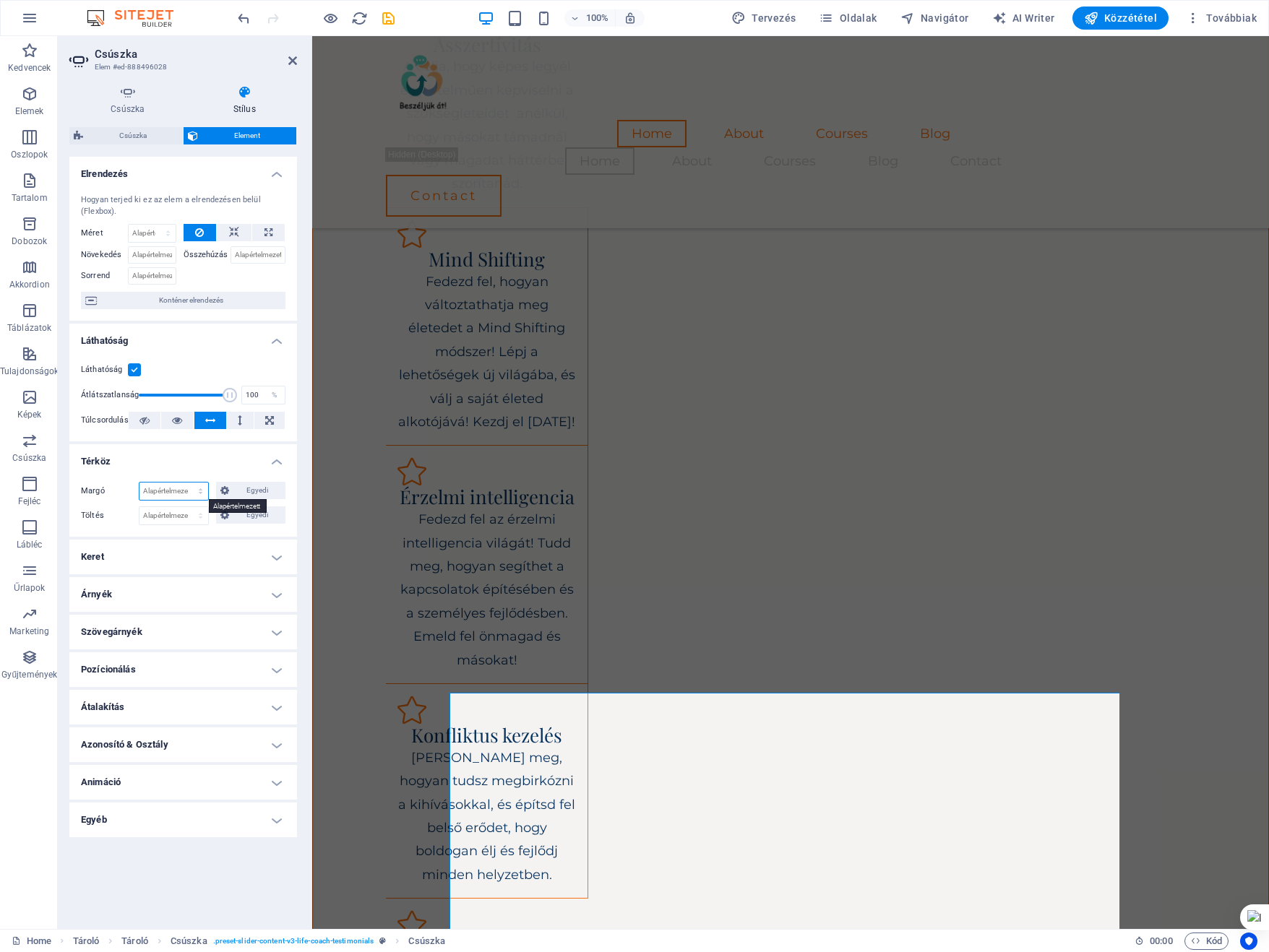
click at [169, 492] on select "Alapértelmezett automatikus px % rem vw vh Egyedi" at bounding box center [174, 491] width 69 height 17
click at [140, 483] on select "Alapértelmezett automatikus px % rem vw vh Egyedi" at bounding box center [174, 491] width 69 height 17
select select "DISABLED_OPTION_VALUE"
click at [166, 514] on select "Alapértelmezett px rem % vh vw Egyedi" at bounding box center [174, 515] width 69 height 17
click at [168, 512] on select "Alapértelmezett px rem % vh vw Egyedi" at bounding box center [174, 515] width 69 height 17
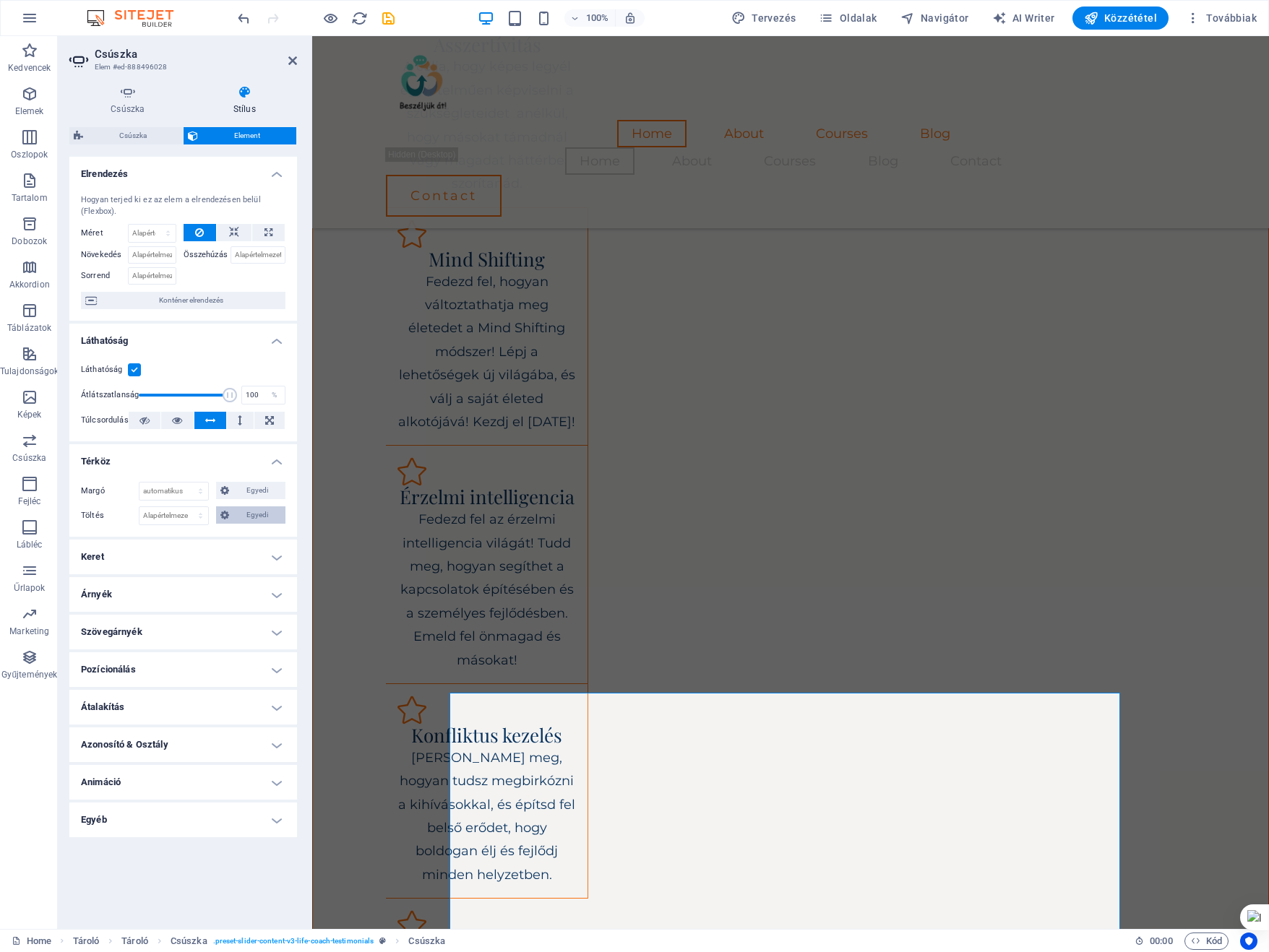
click at [224, 514] on icon at bounding box center [224, 515] width 8 height 17
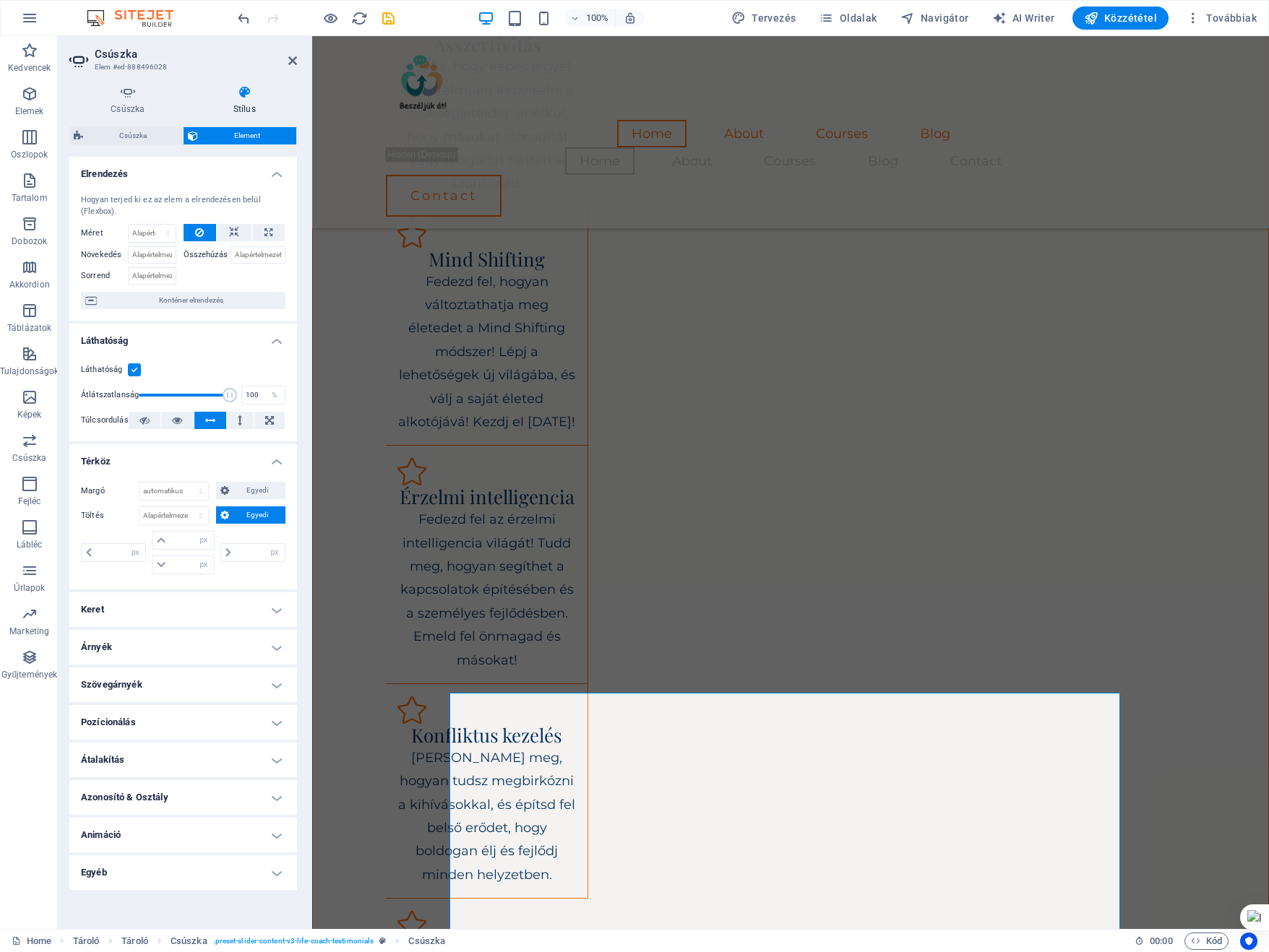
click at [224, 514] on icon at bounding box center [224, 515] width 8 height 17
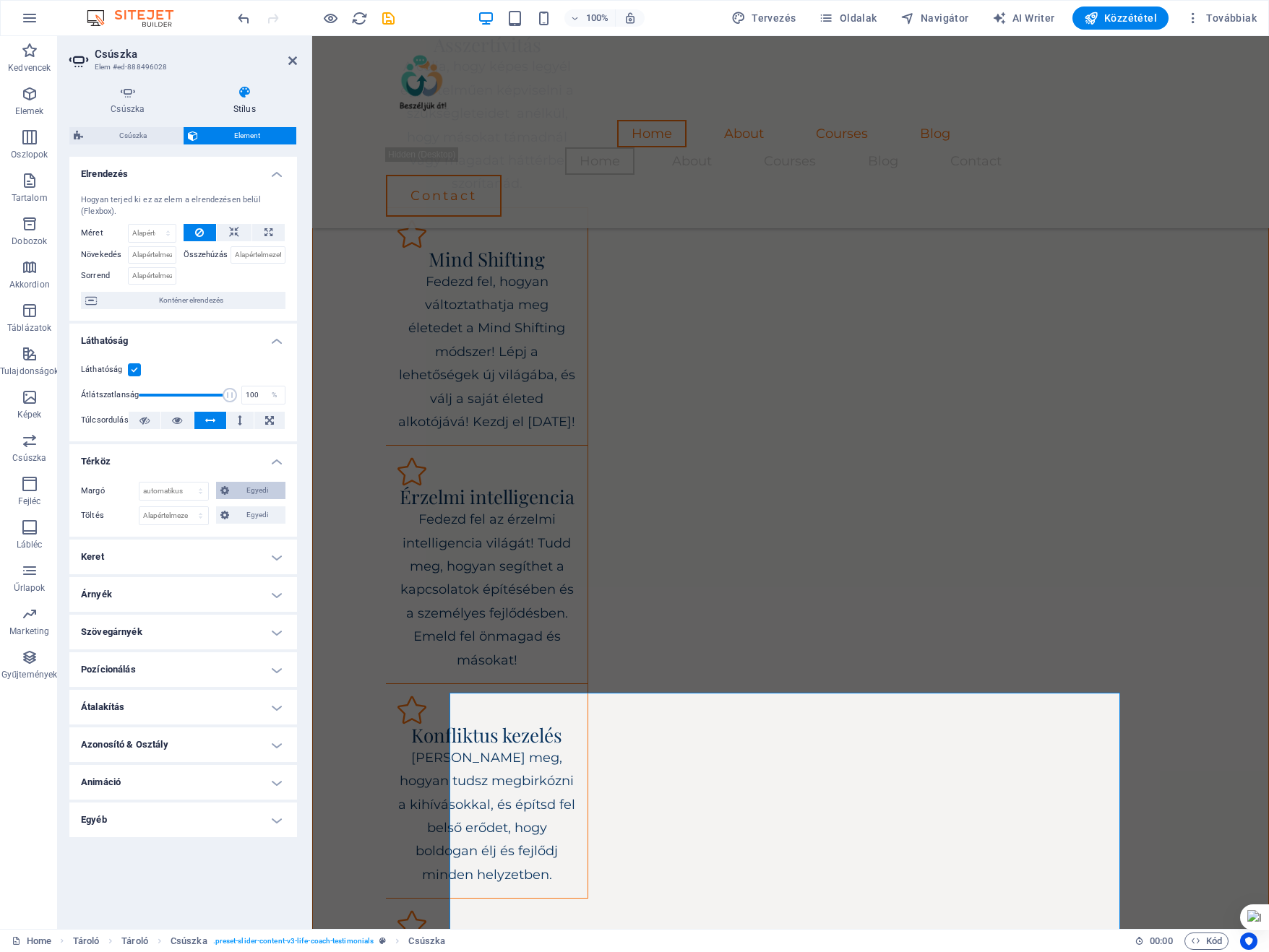
click at [225, 489] on icon at bounding box center [224, 490] width 8 height 17
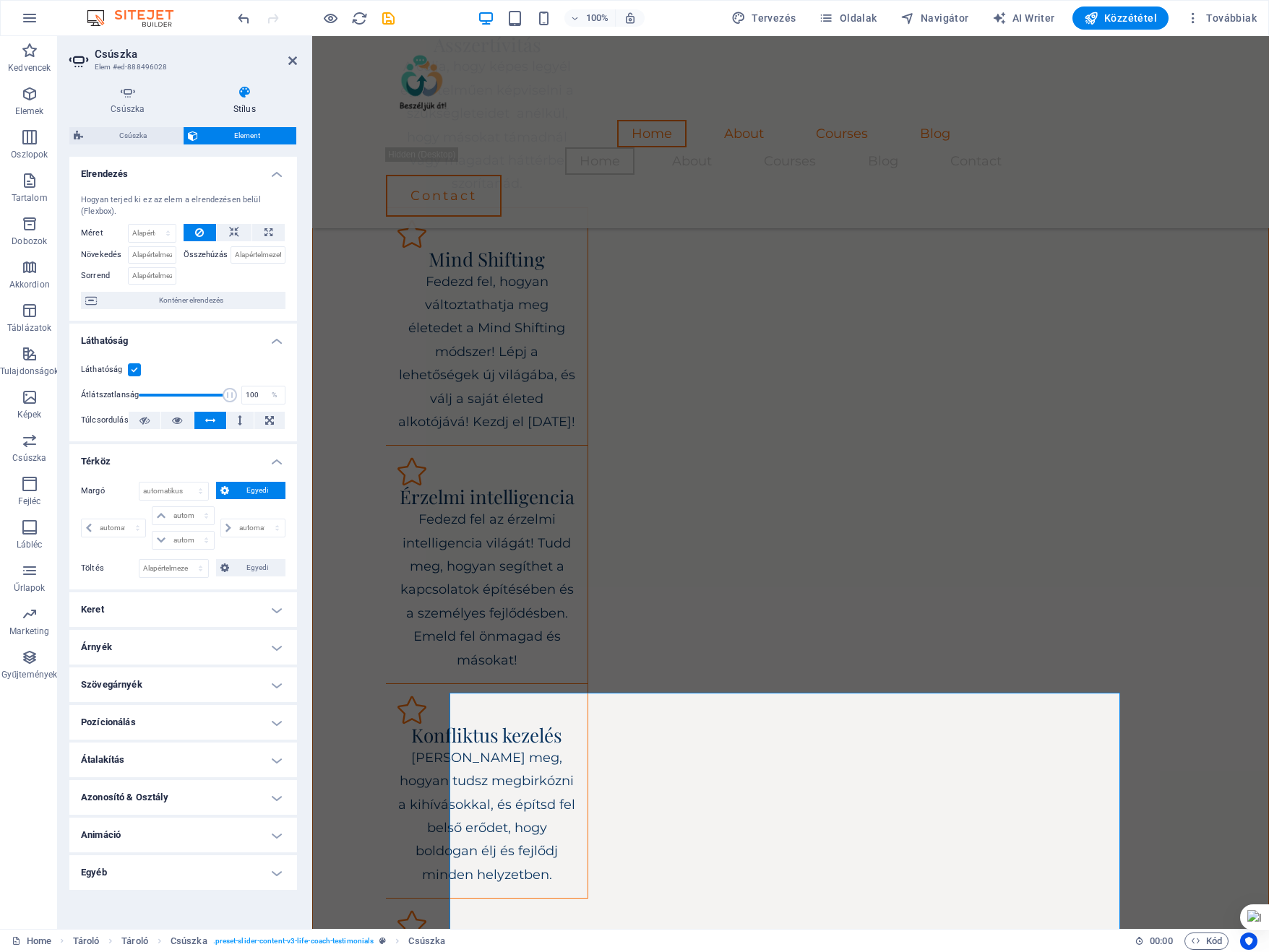
click at [225, 489] on icon at bounding box center [224, 490] width 8 height 17
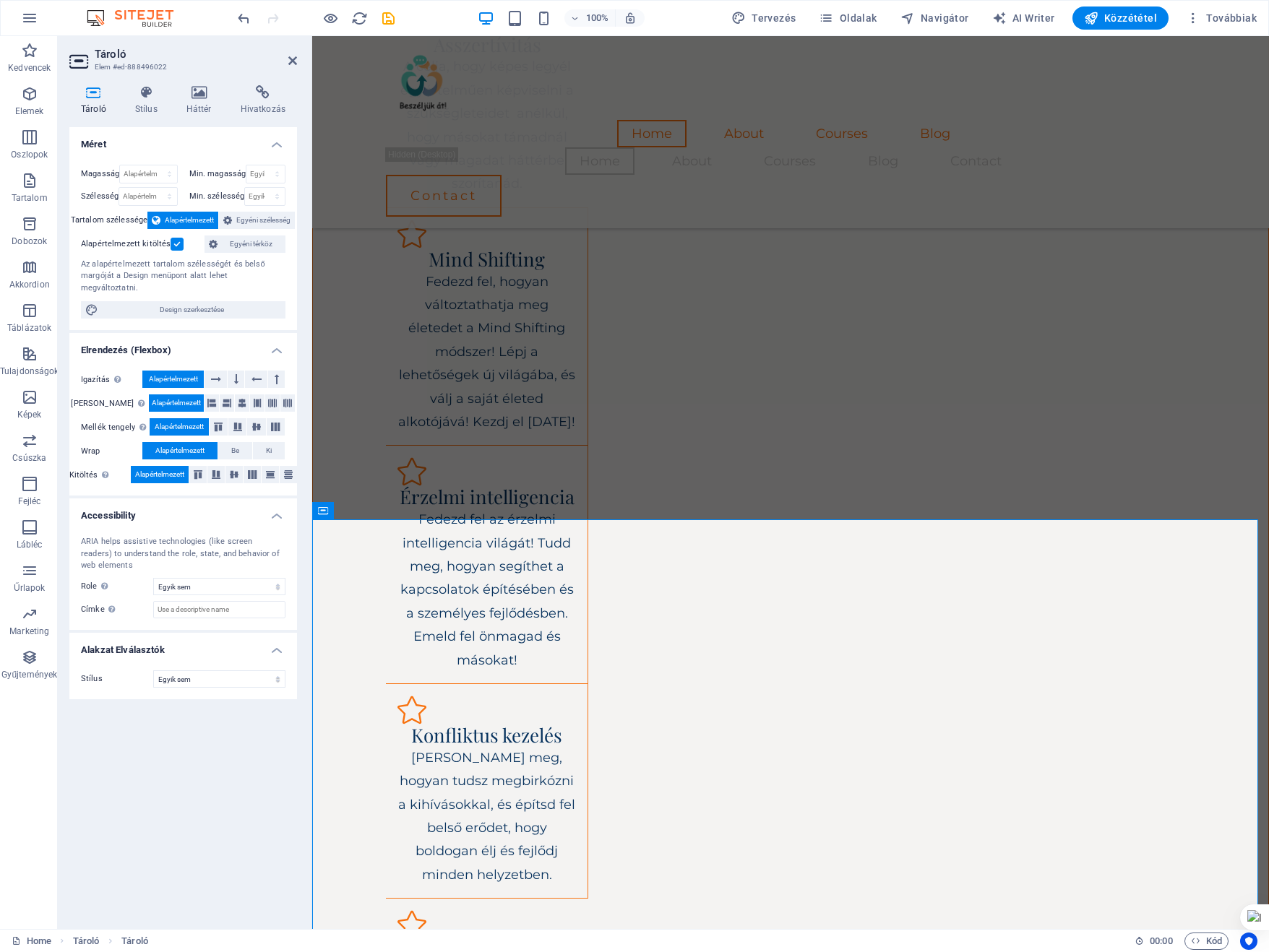
click at [167, 394] on span "Alapértelmezett" at bounding box center [176, 403] width 49 height 17
click at [218, 370] on icon at bounding box center [215, 379] width 10 height 17
click at [205, 394] on button at bounding box center [212, 403] width 14 height 17
click at [224, 394] on button at bounding box center [227, 403] width 14 height 17
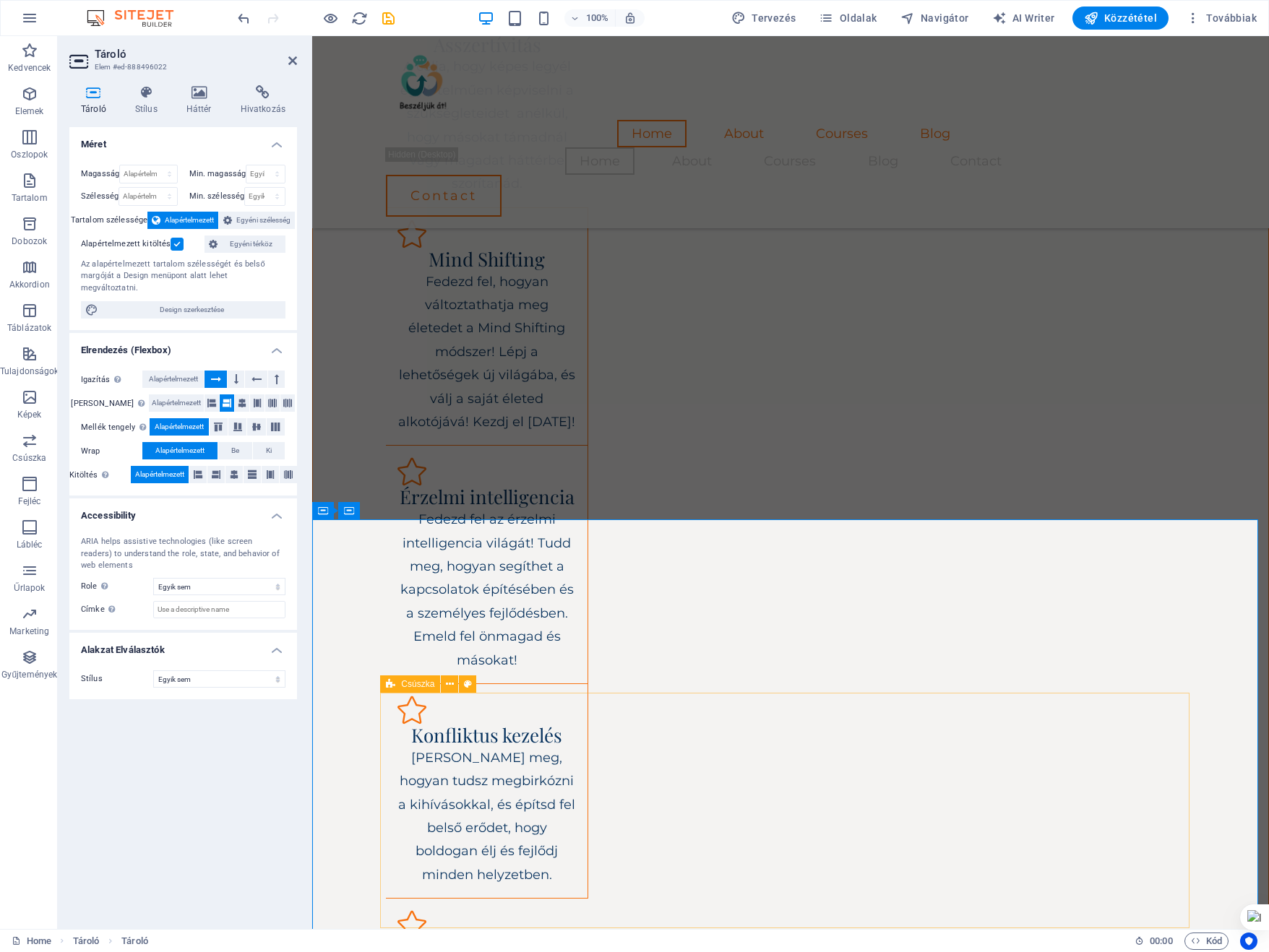
click at [396, 686] on div "Csúszka" at bounding box center [410, 684] width 60 height 17
select select "px"
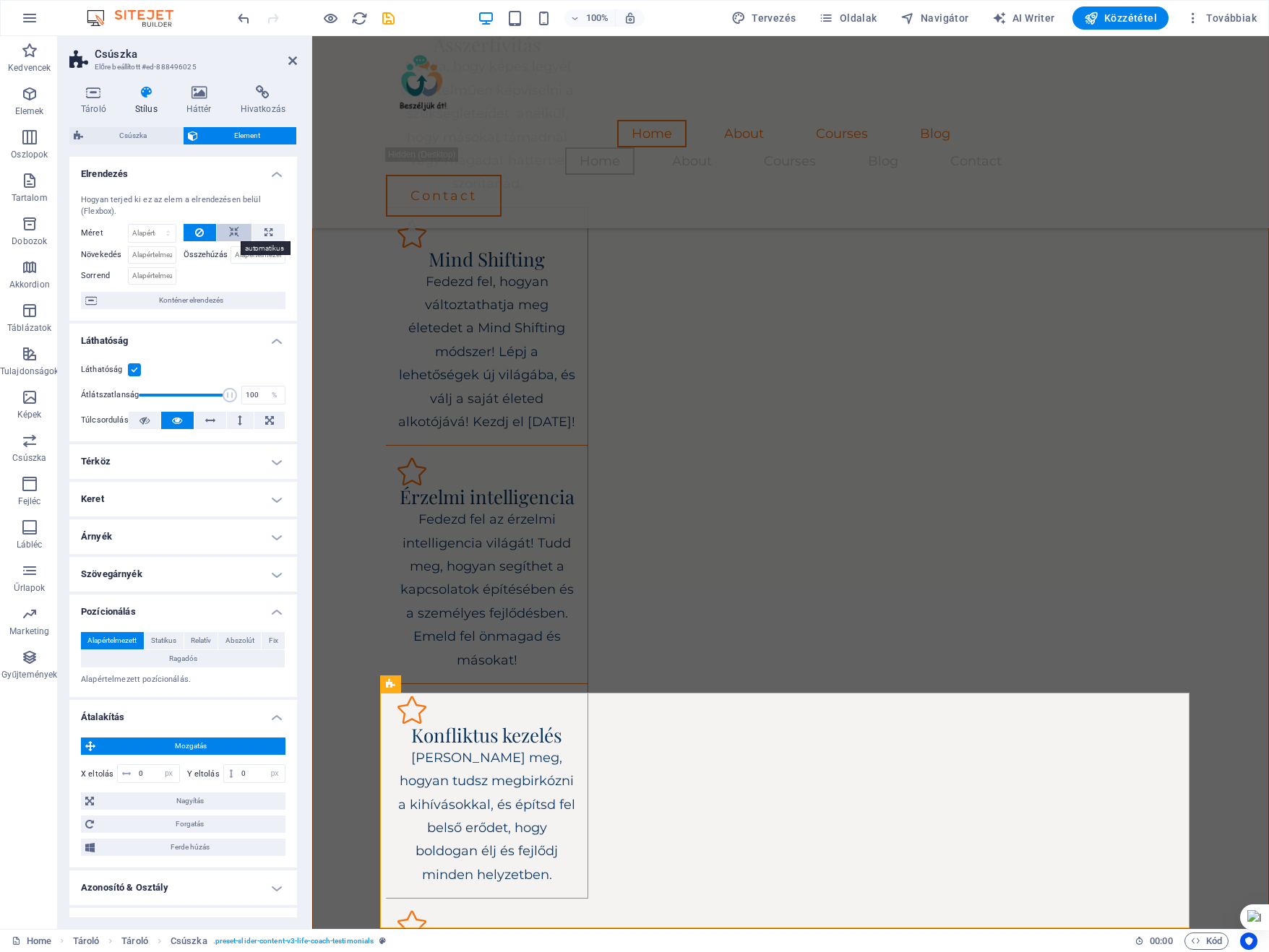
click at [234, 227] on icon at bounding box center [234, 232] width 10 height 17
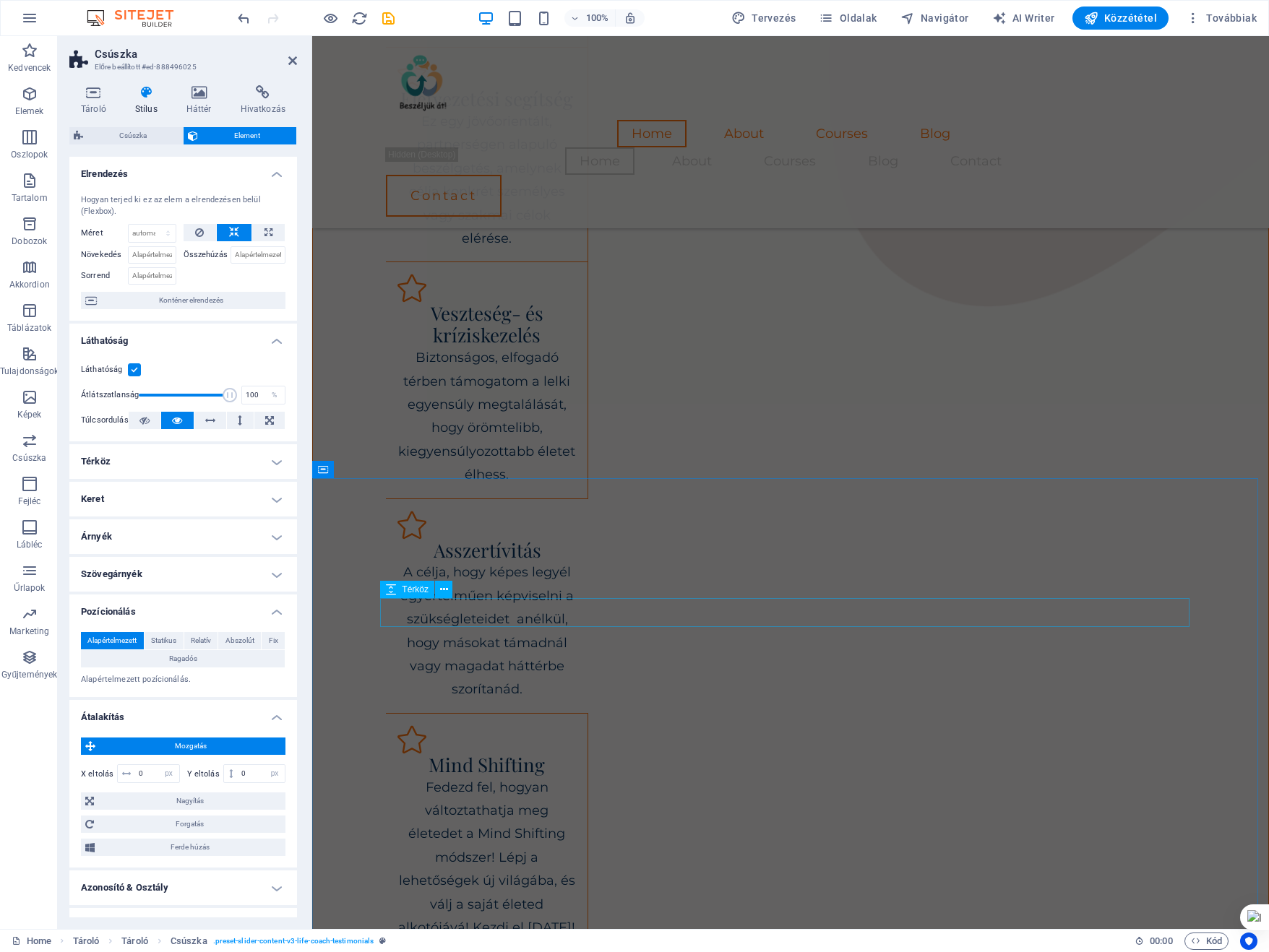
scroll to position [1542, 0]
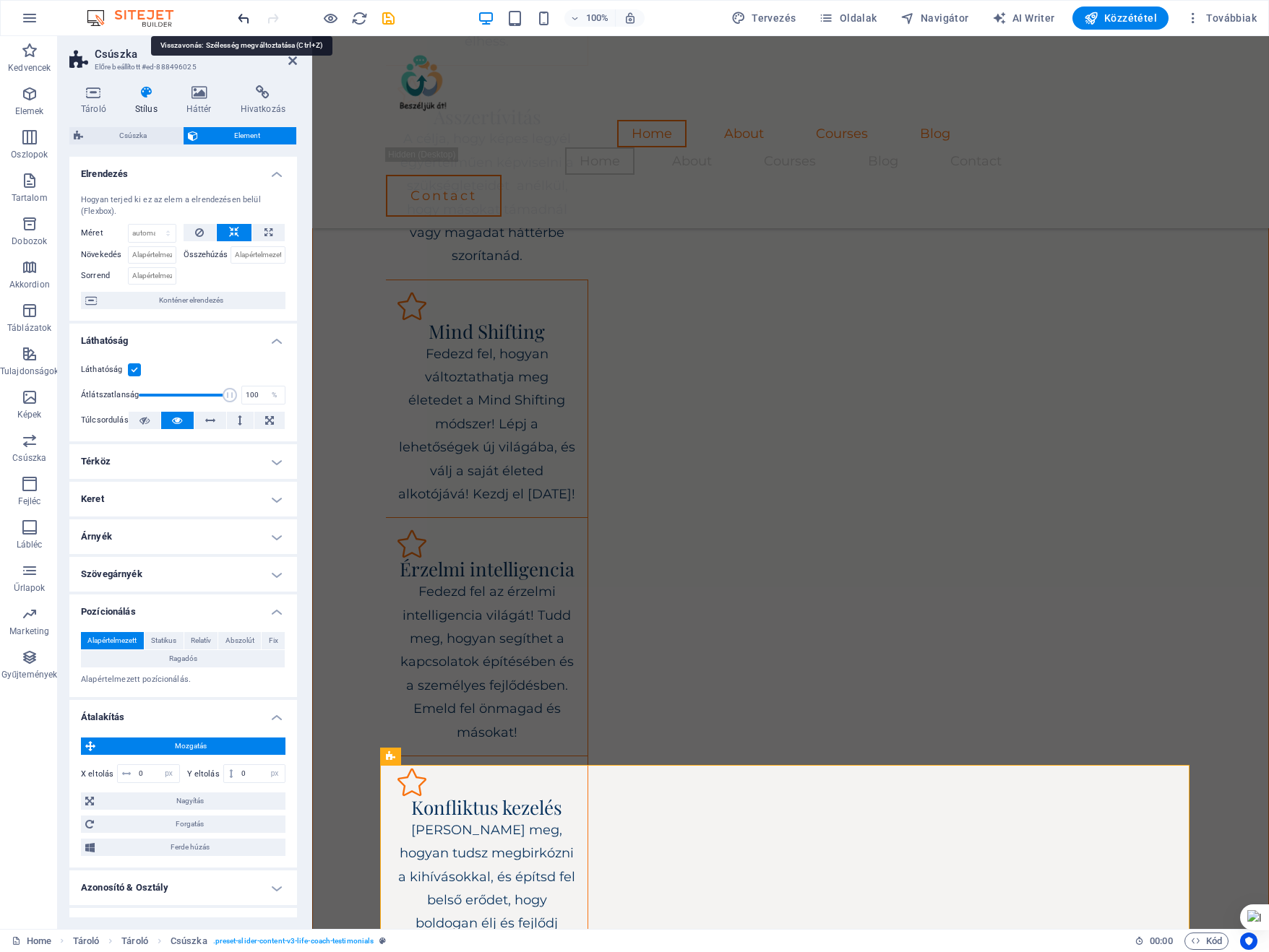
click at [242, 12] on icon "undo" at bounding box center [244, 18] width 17 height 17
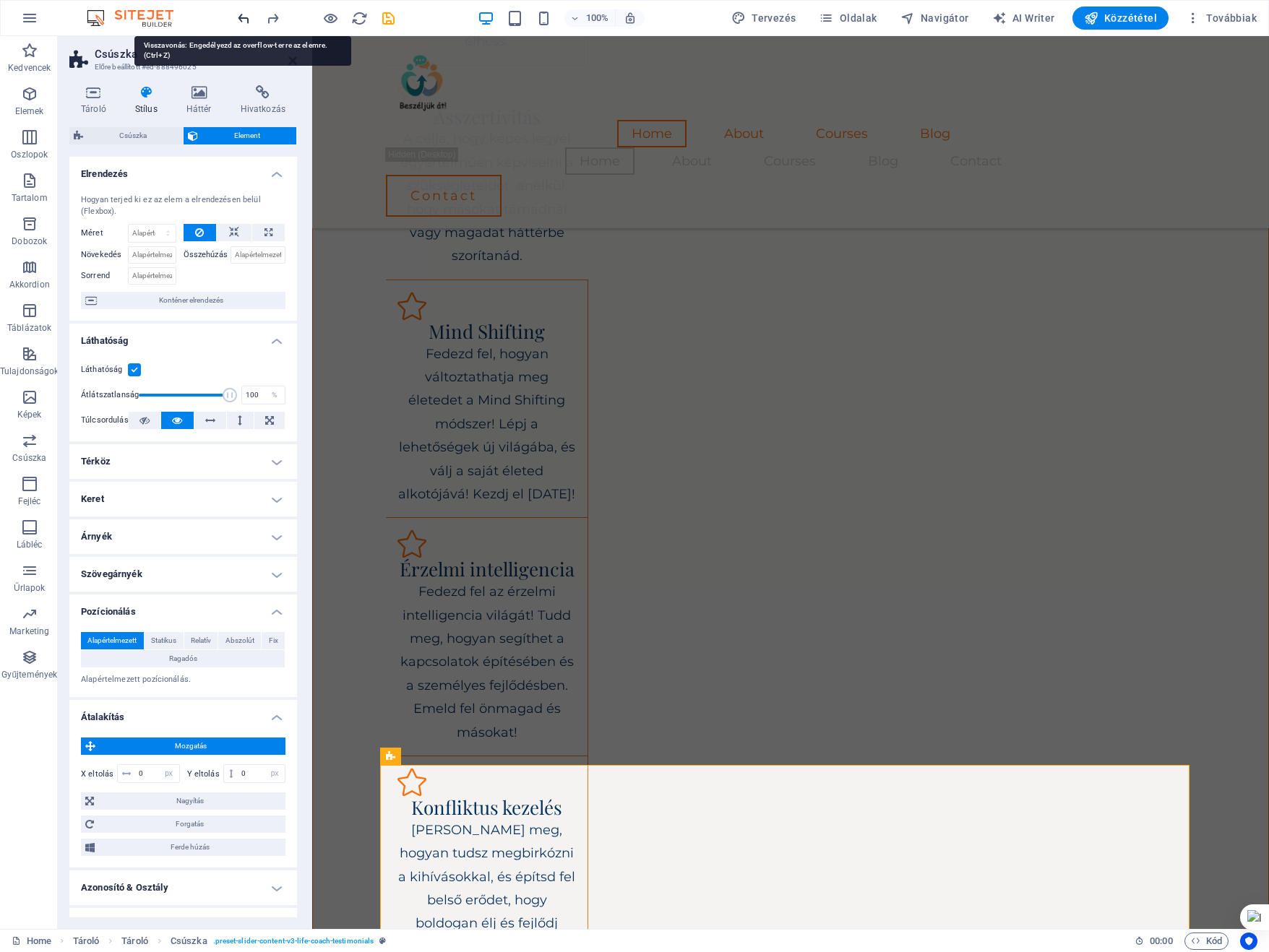
click at [242, 12] on icon "undo" at bounding box center [244, 18] width 17 height 17
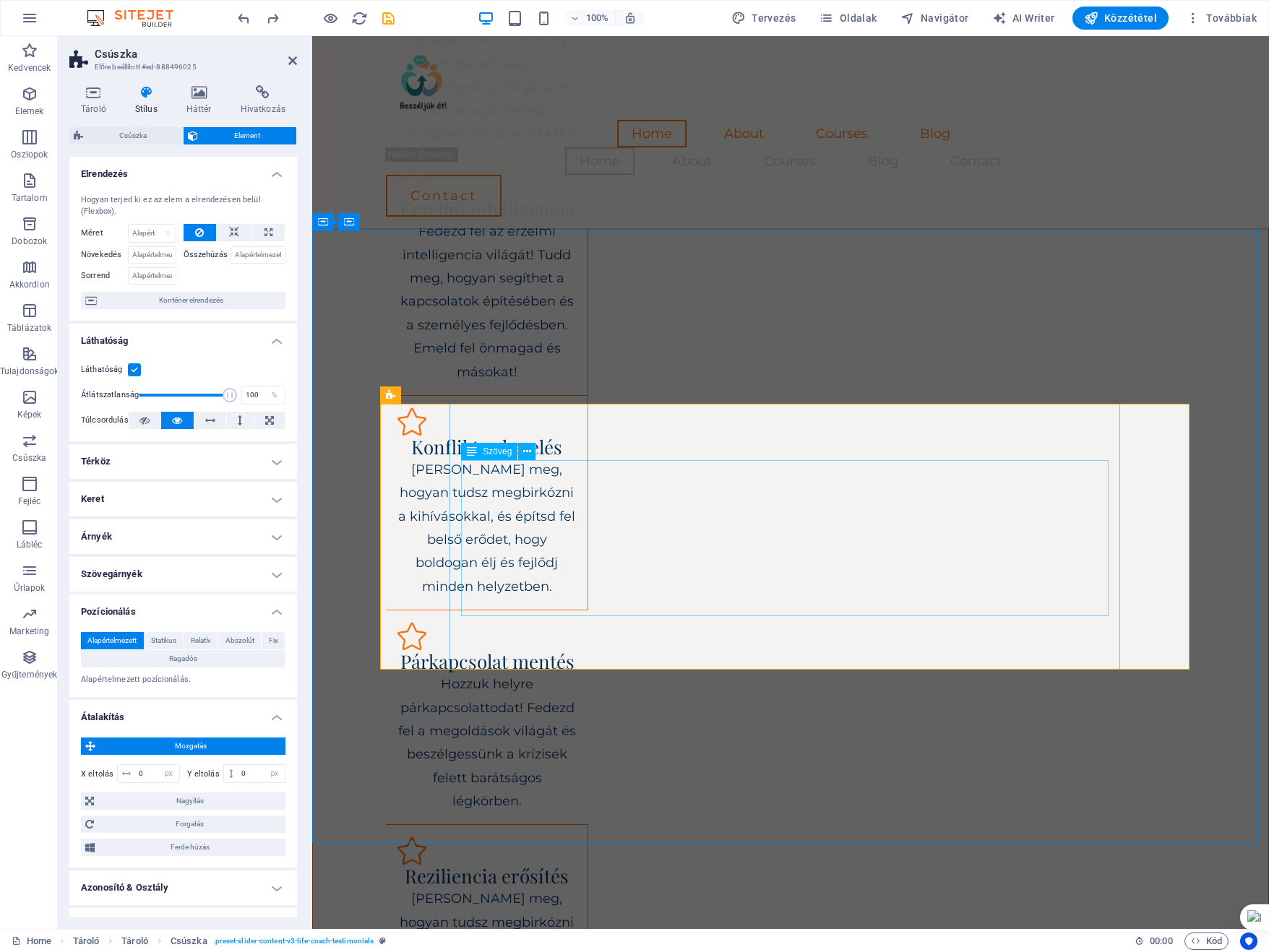
scroll to position [1903, 0]
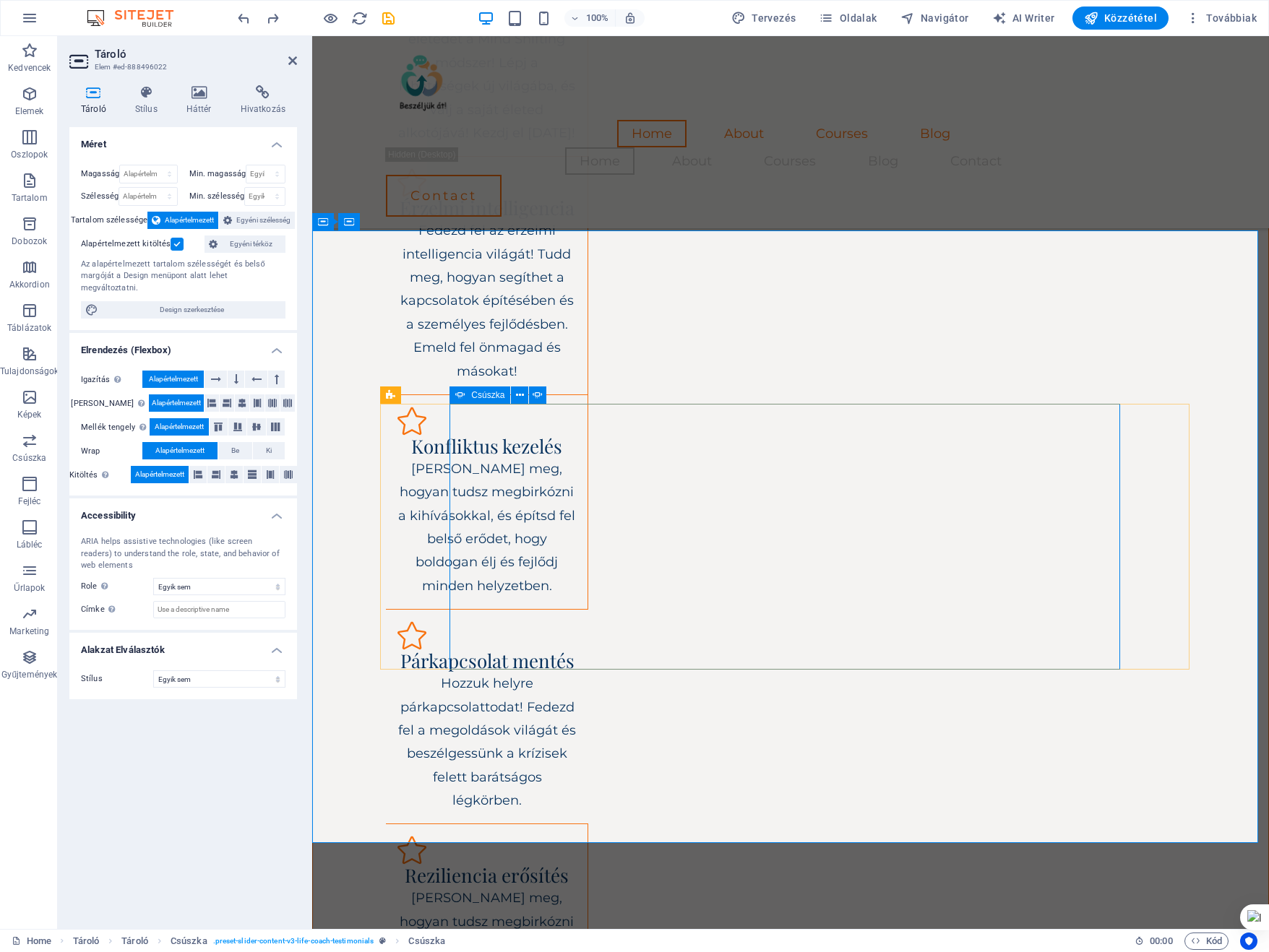
click at [487, 395] on span "Csúszka" at bounding box center [487, 394] width 33 height 8
click at [487, 395] on span "Csúszka" at bounding box center [487, 394] width 33 height 8
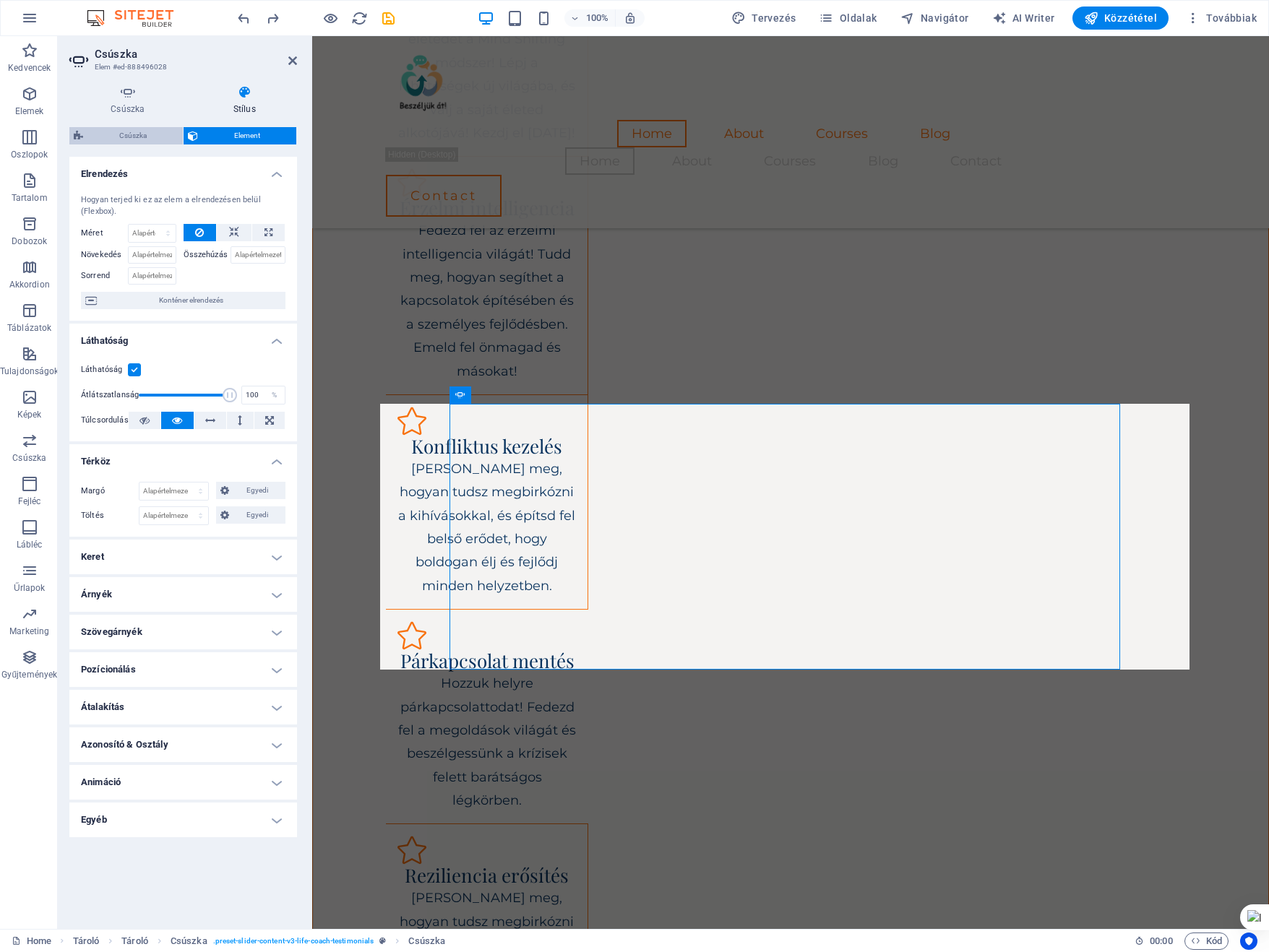
click at [118, 136] on span "Csúszka" at bounding box center [133, 135] width 91 height 17
select select "rem"
select select "px"
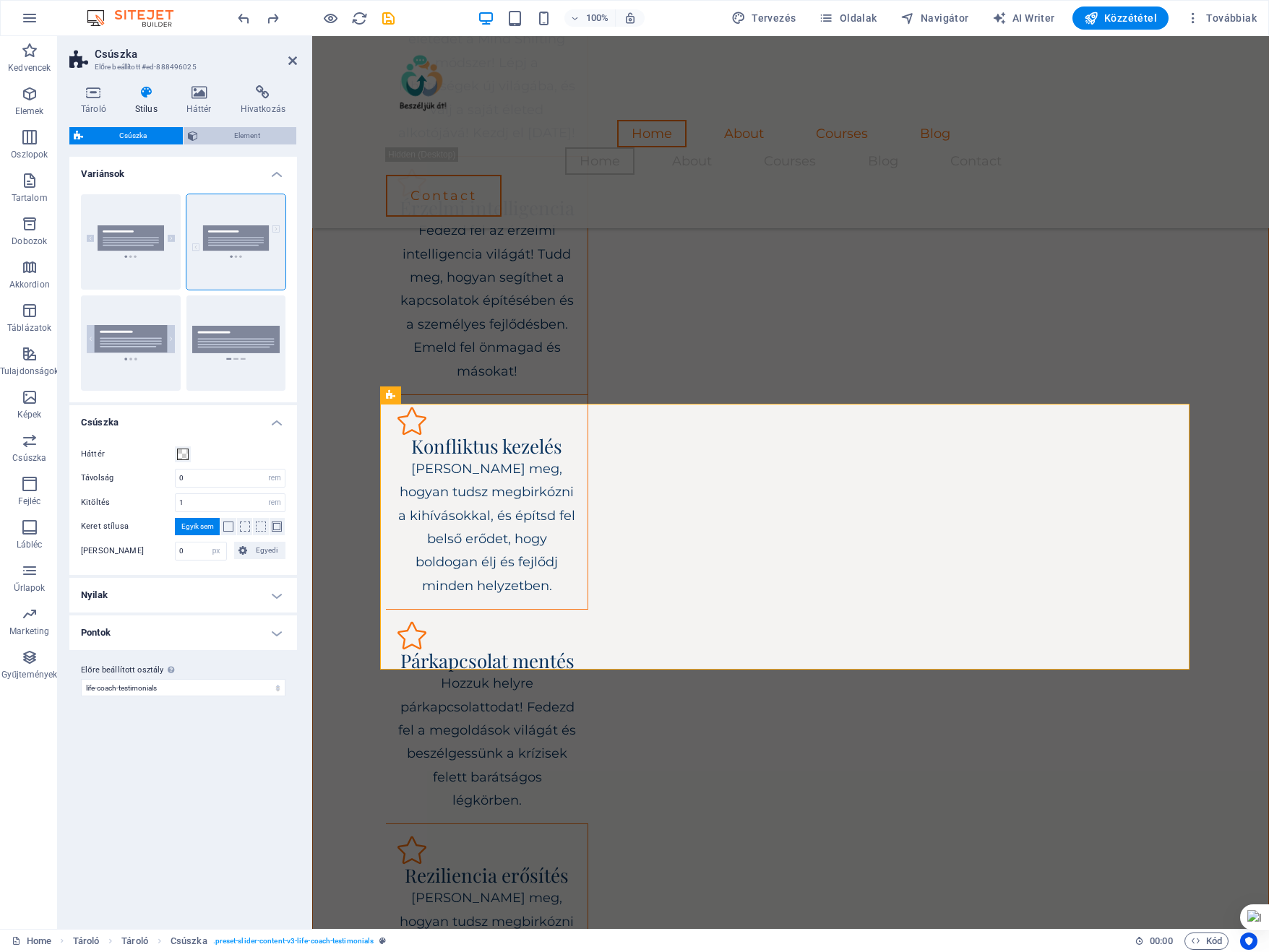
click at [252, 131] on span "Element" at bounding box center [247, 135] width 90 height 17
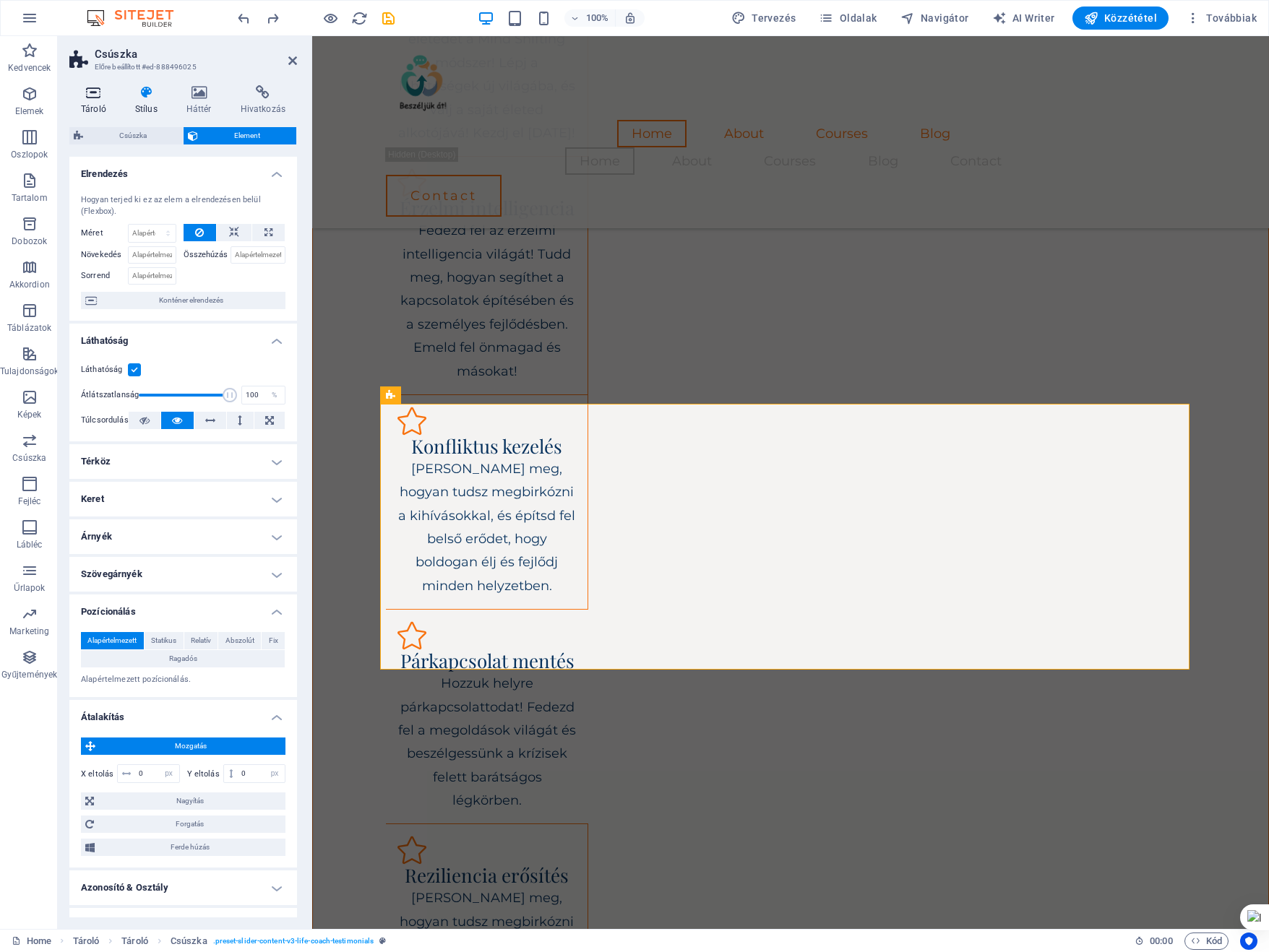
click at [97, 95] on icon at bounding box center [94, 92] width 48 height 14
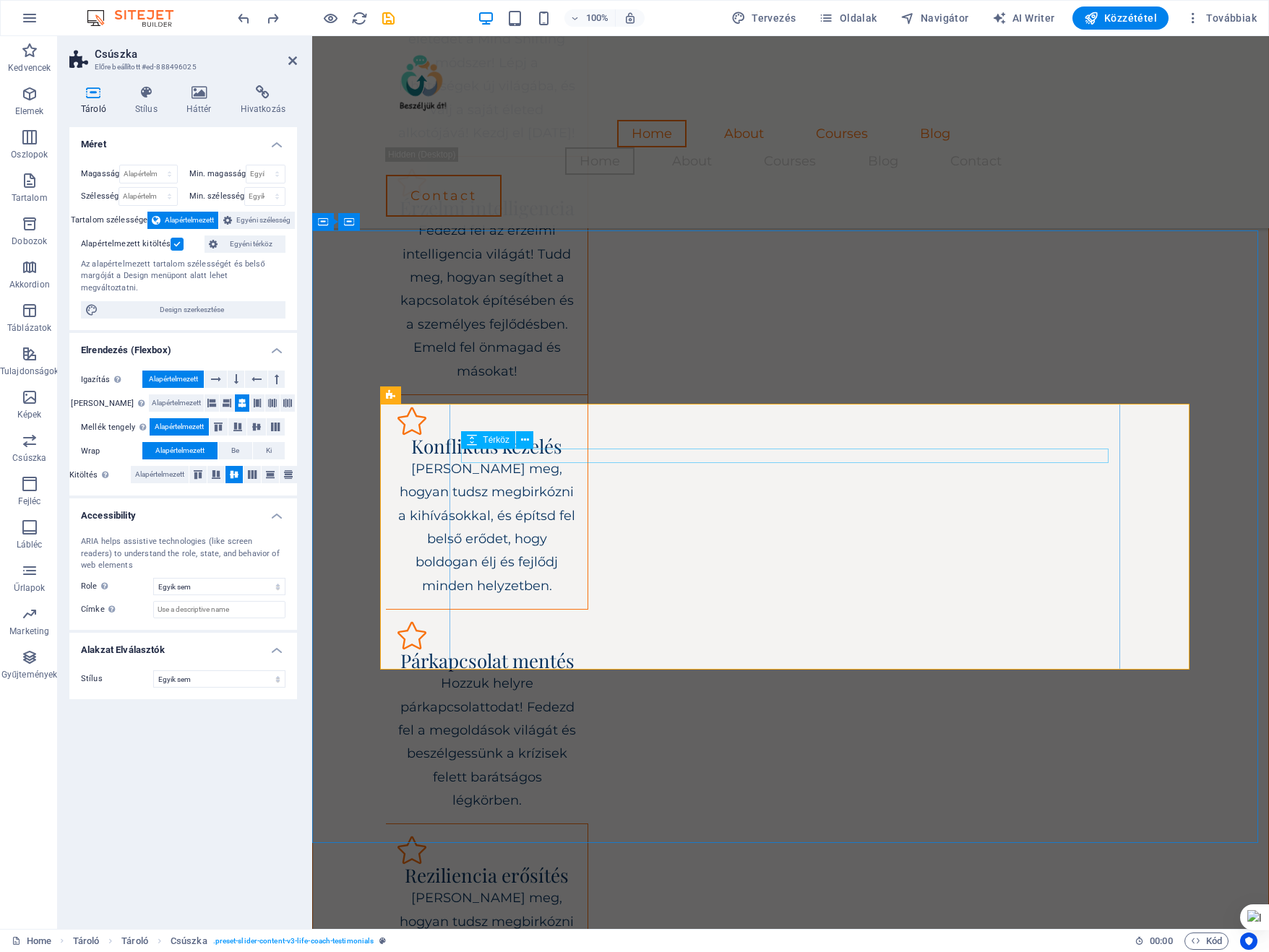
click at [463, 397] on icon at bounding box center [460, 394] width 10 height 17
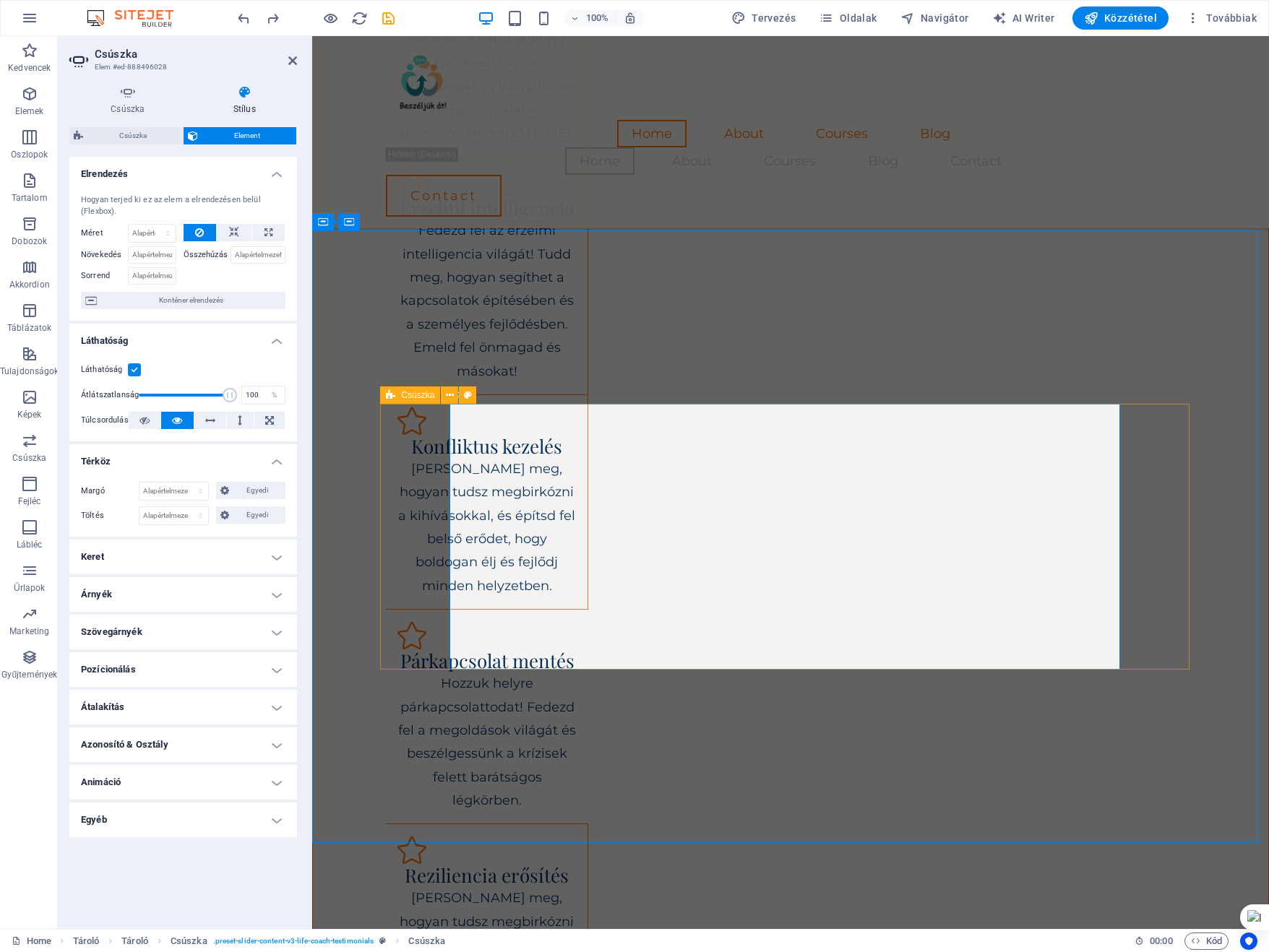
click at [387, 397] on icon at bounding box center [390, 394] width 9 height 17
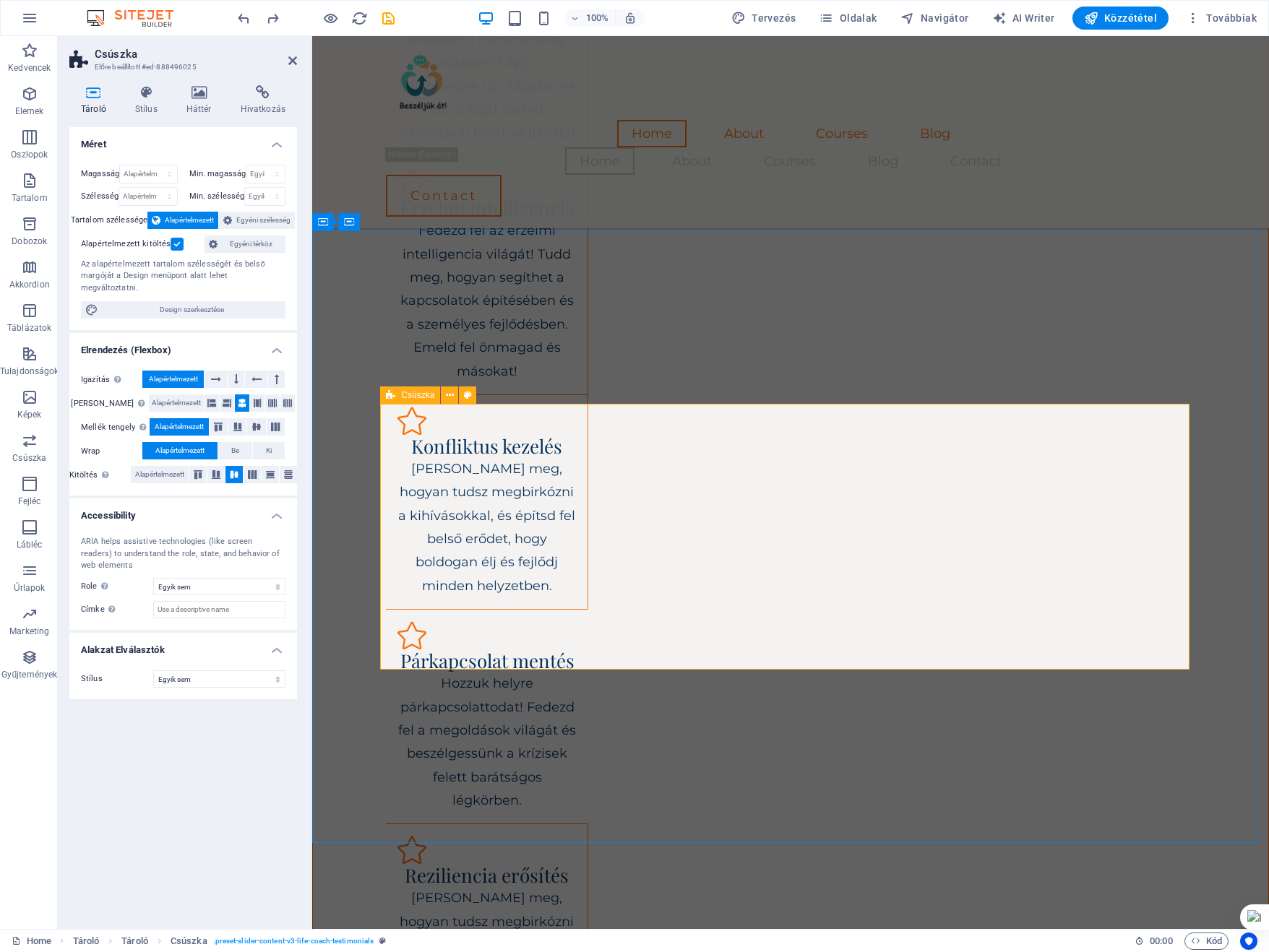
click at [387, 397] on icon at bounding box center [390, 394] width 9 height 17
click at [447, 397] on icon at bounding box center [450, 395] width 8 height 15
click at [363, 222] on span "Tároló" at bounding box center [372, 221] width 25 height 8
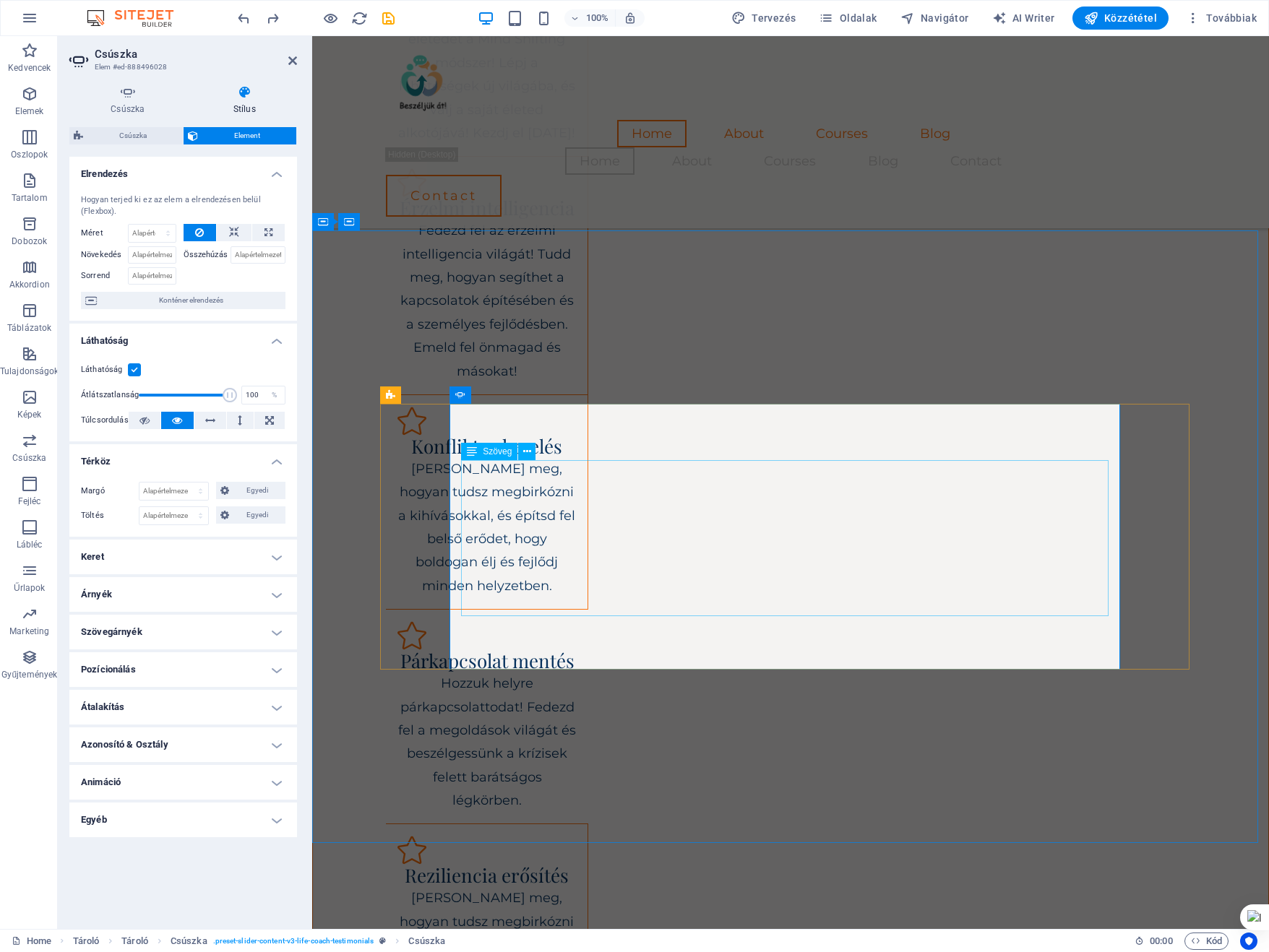
click at [477, 446] on icon at bounding box center [472, 451] width 10 height 17
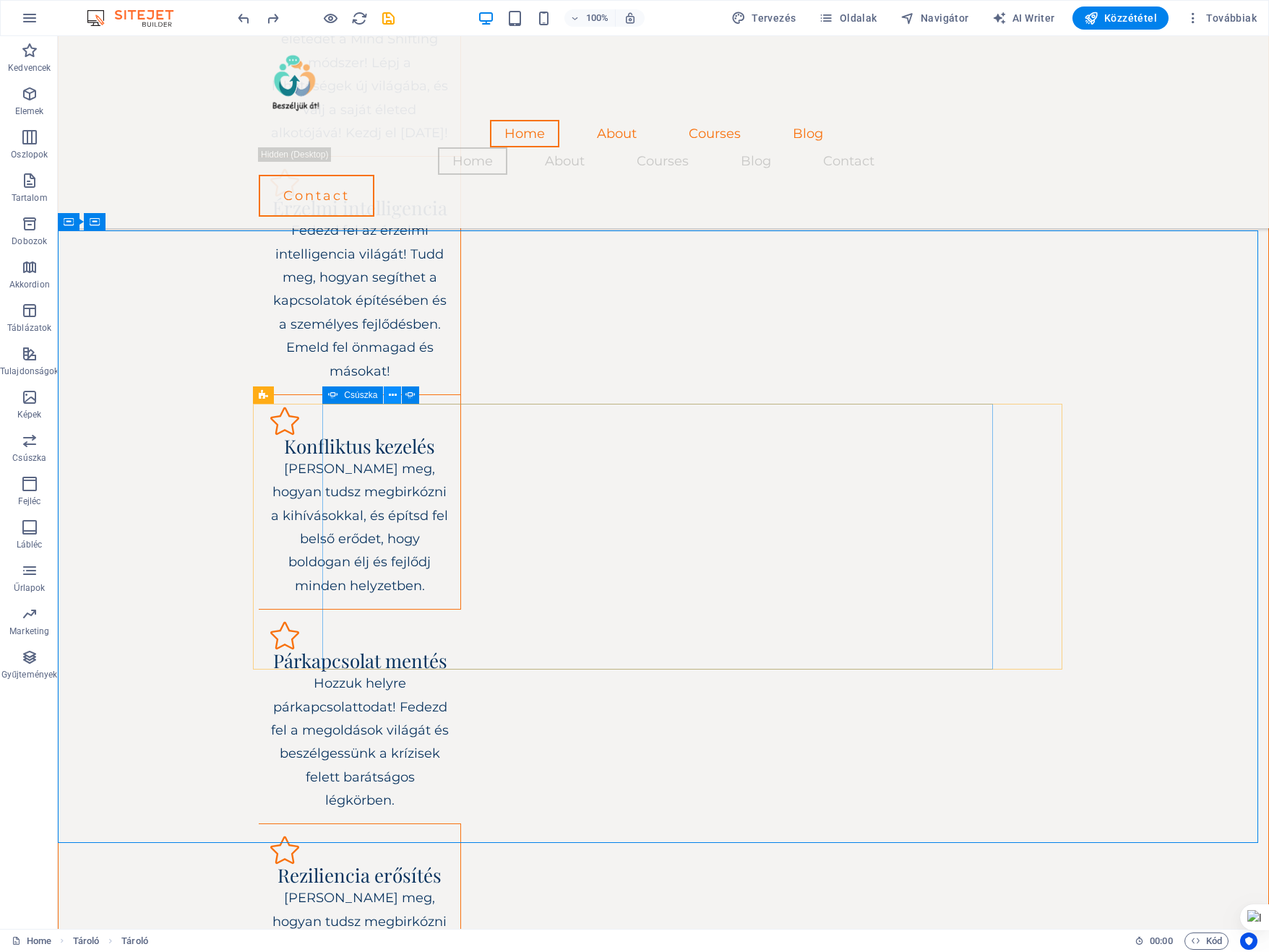
click at [392, 392] on icon at bounding box center [392, 395] width 8 height 15
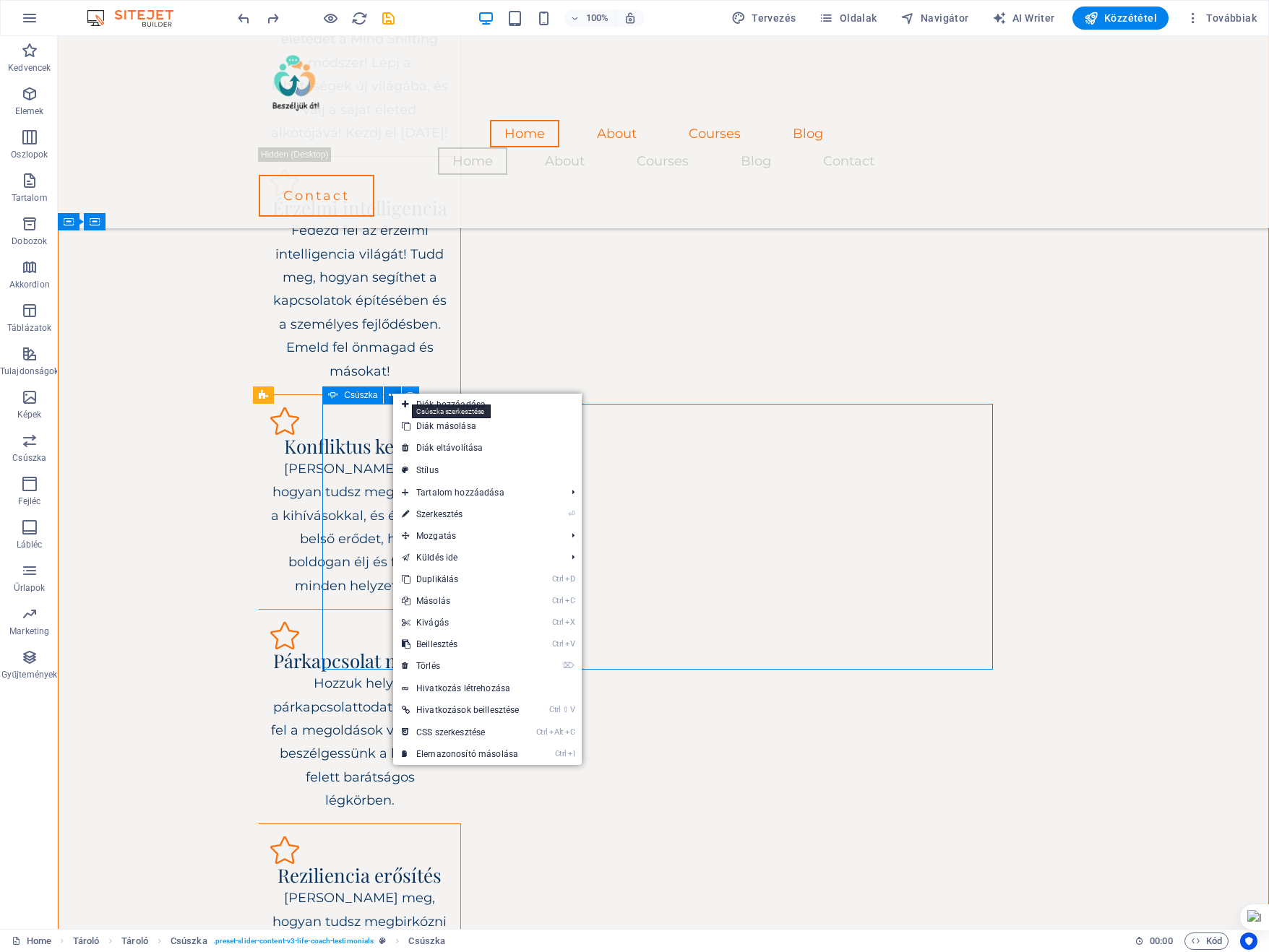
click at [410, 392] on icon at bounding box center [410, 395] width 10 height 15
select select "ms"
select select "s"
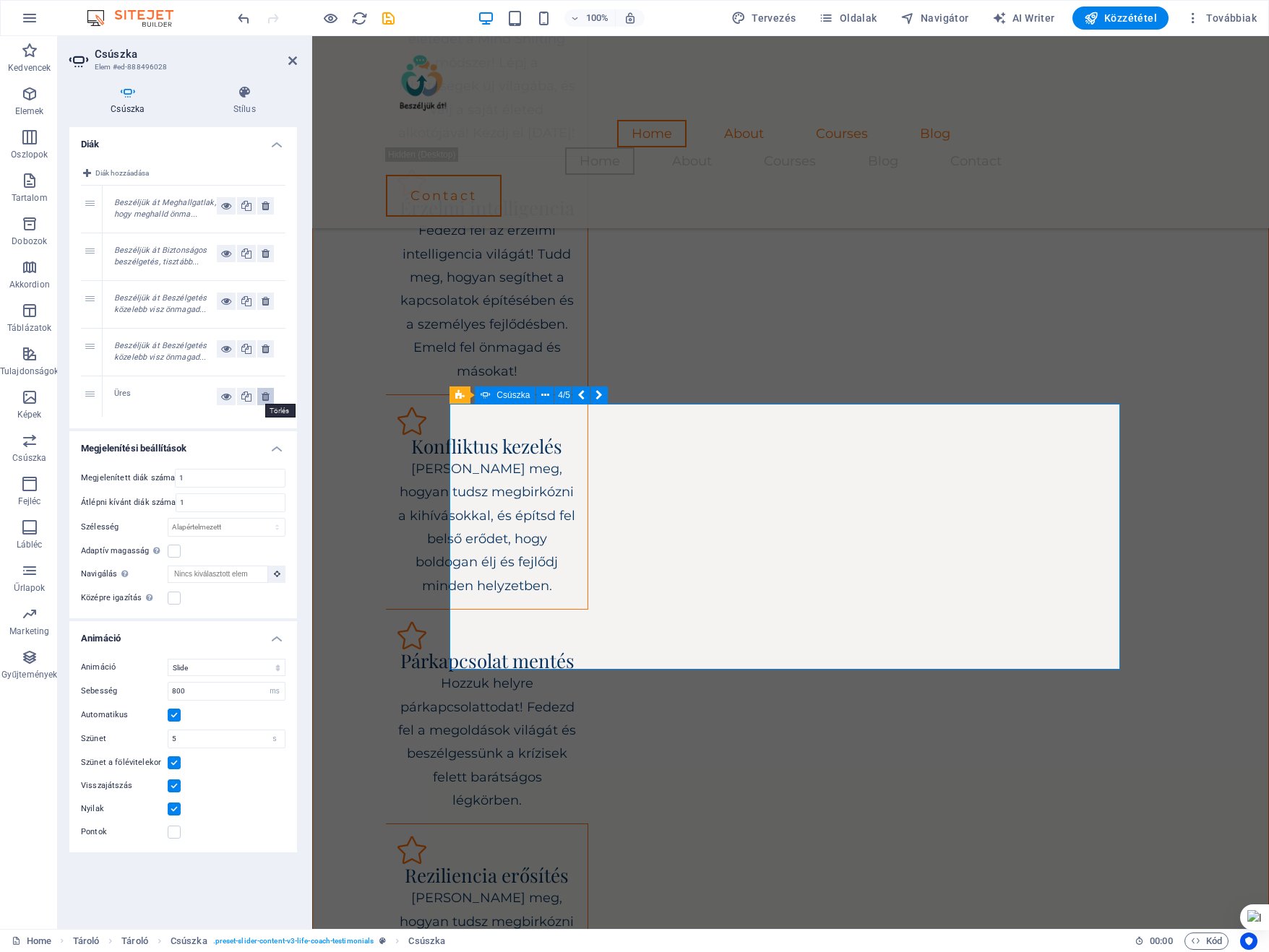
click at [267, 395] on icon at bounding box center [265, 396] width 8 height 17
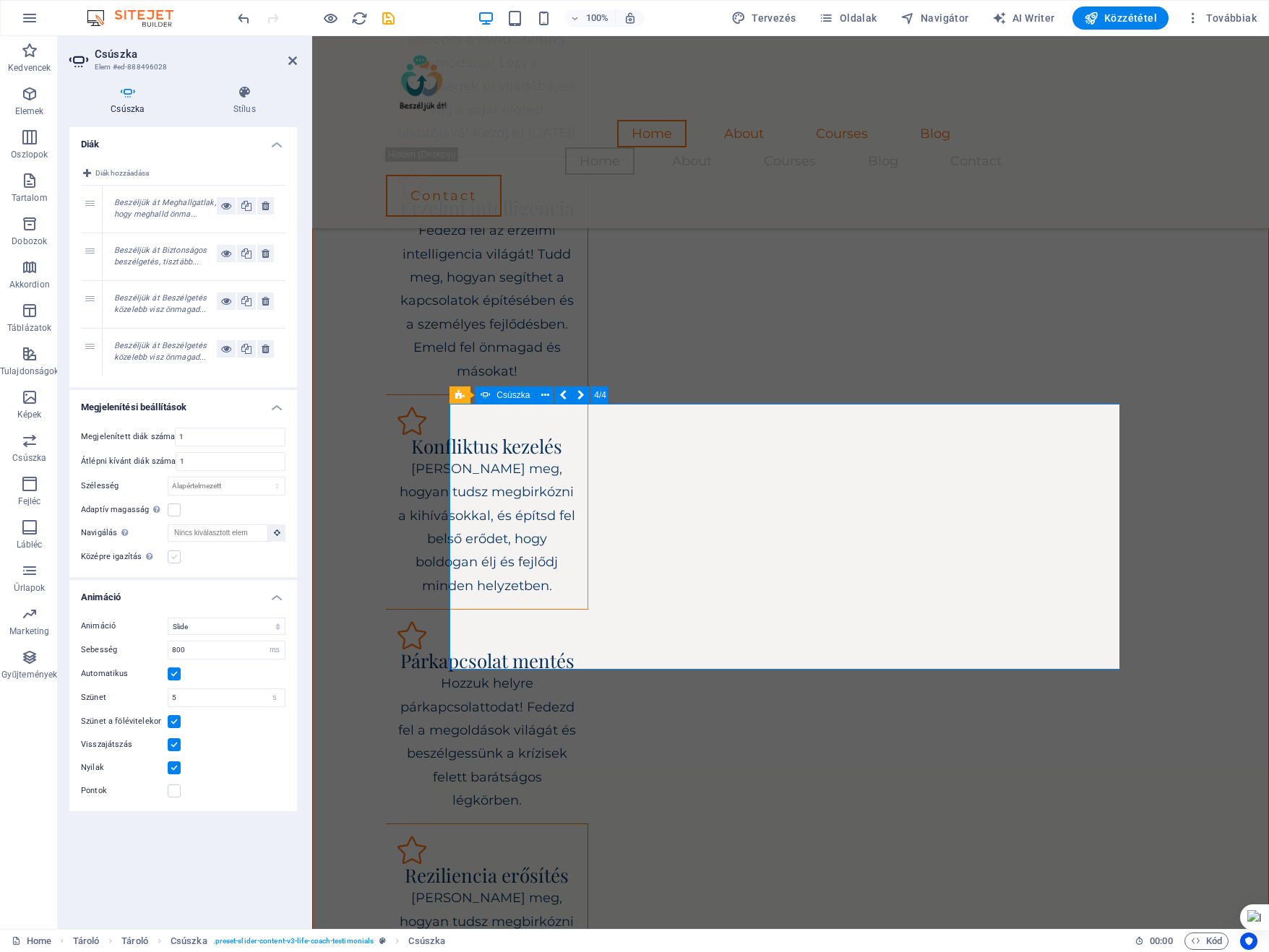
click at [178, 557] on label at bounding box center [174, 556] width 13 height 13
click at [0, 0] on input "Középre igazítás Az középre igazított nézetet engedélyezi részleges előző/követ…" at bounding box center [0, 0] width 0 height 0
click at [178, 557] on label at bounding box center [174, 556] width 13 height 13
click at [0, 0] on input "Középre igazítás Az középre igazított nézetet engedélyezi részleges előző/követ…" at bounding box center [0, 0] width 0 height 0
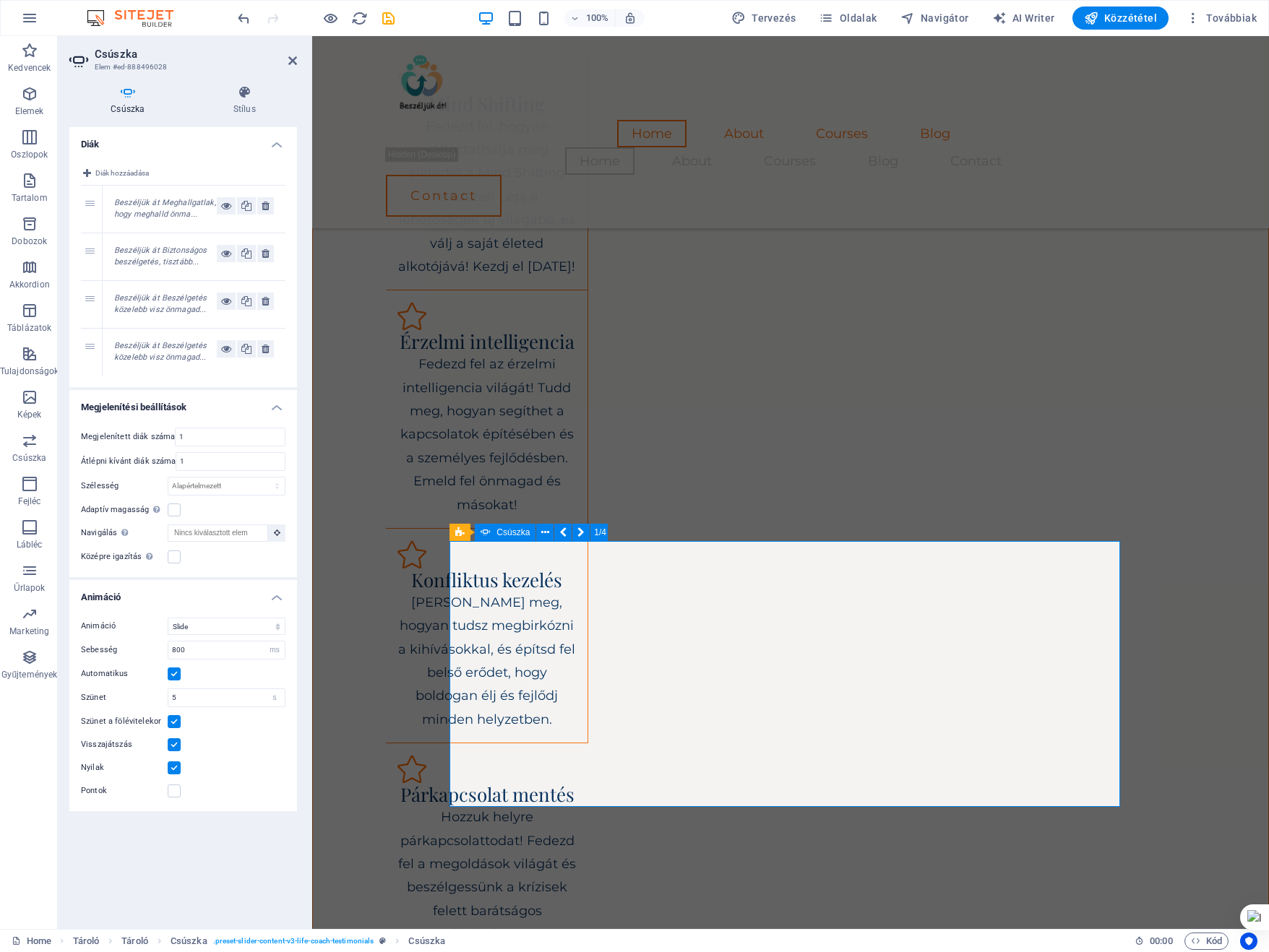
scroll to position [1766, 0]
click at [247, 345] on icon at bounding box center [246, 348] width 10 height 17
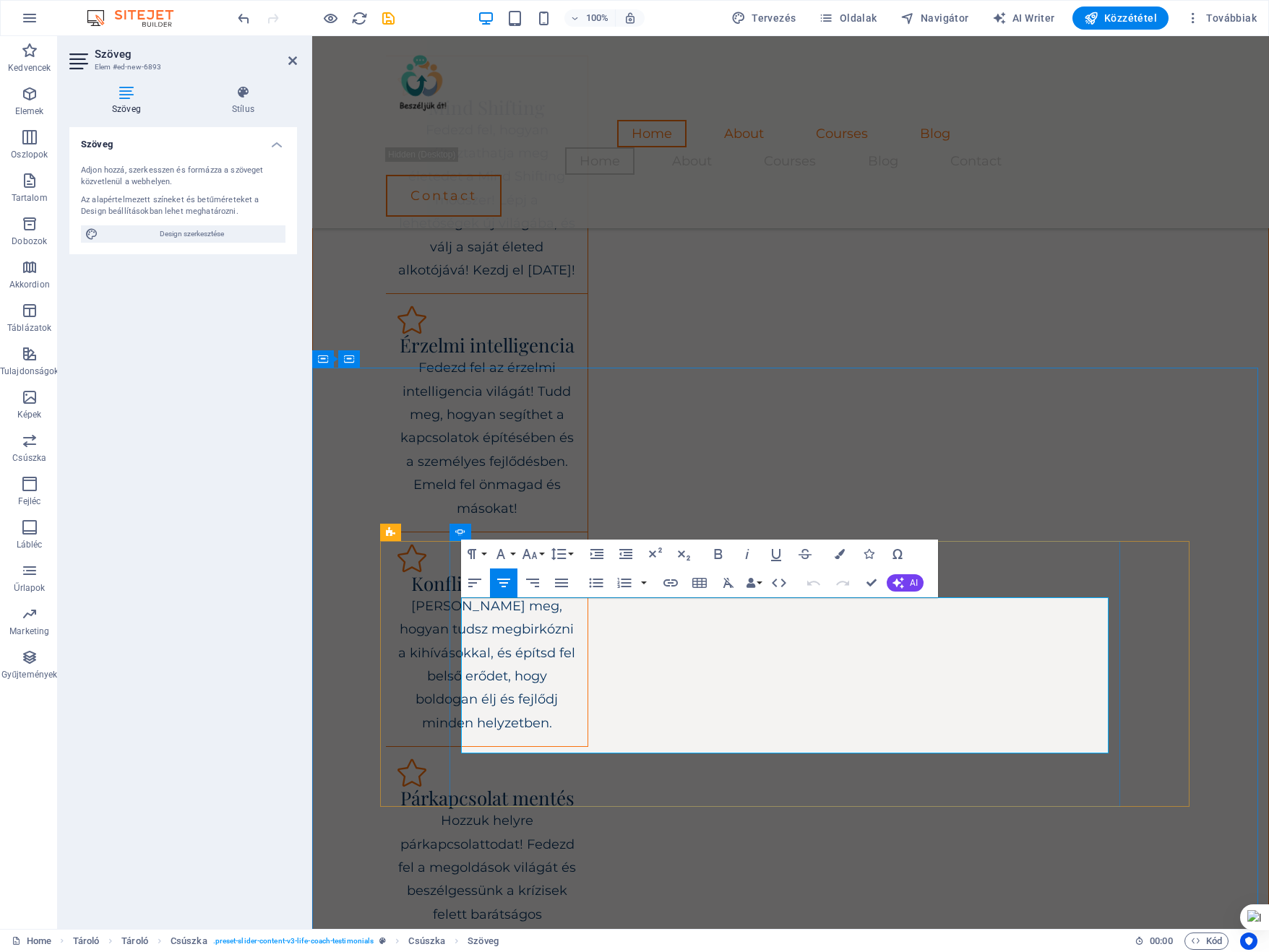
drag, startPoint x: 580, startPoint y: 609, endPoint x: 962, endPoint y: 731, distance: 401.0
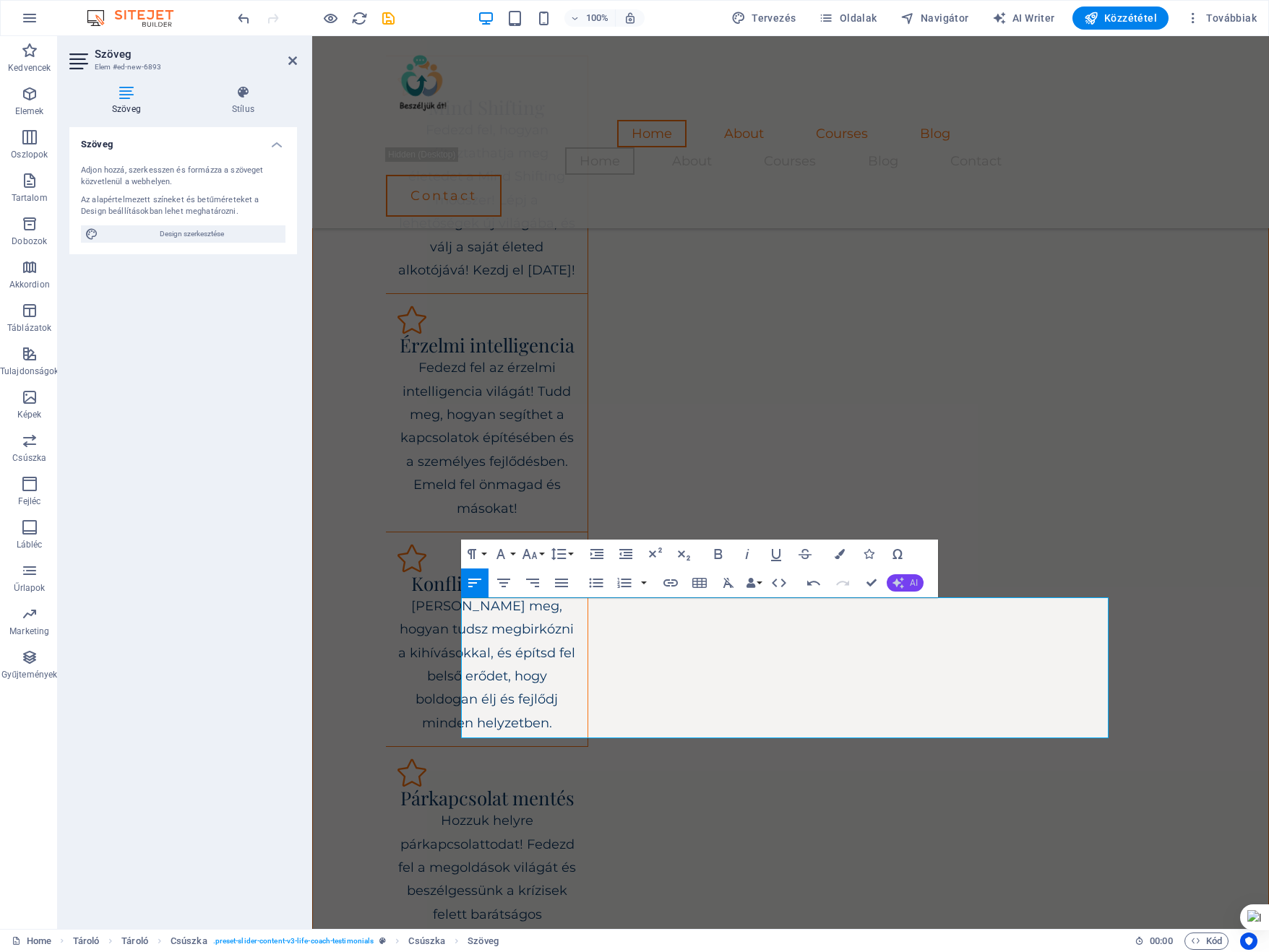
click at [896, 587] on icon "button" at bounding box center [898, 583] width 11 height 11
click at [924, 624] on link "Make shorter" at bounding box center [957, 628] width 141 height 22
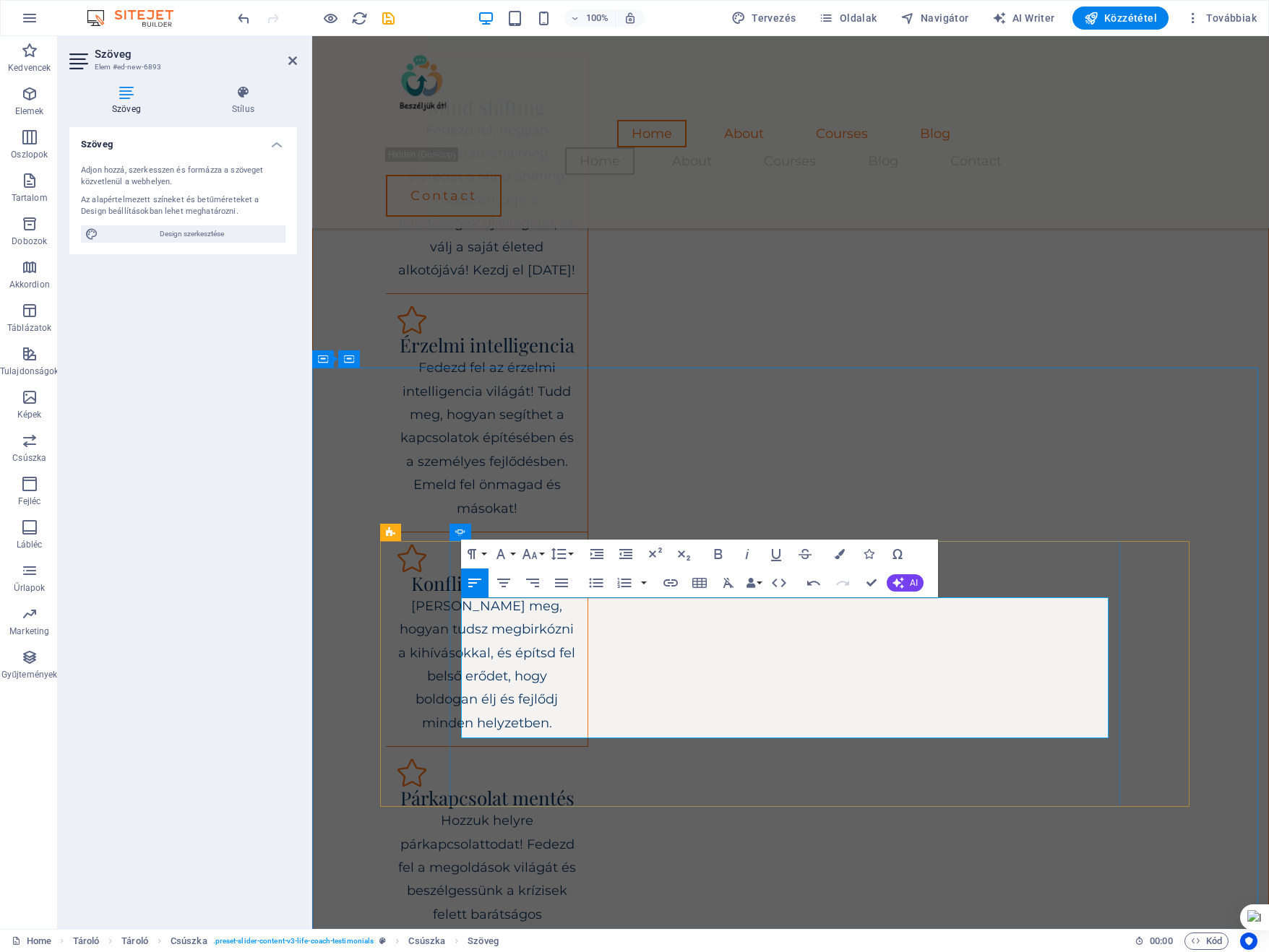
drag, startPoint x: 618, startPoint y: 632, endPoint x: 423, endPoint y: 632, distance: 195.0
drag, startPoint x: 643, startPoint y: 631, endPoint x: 770, endPoint y: 635, distance: 127.1
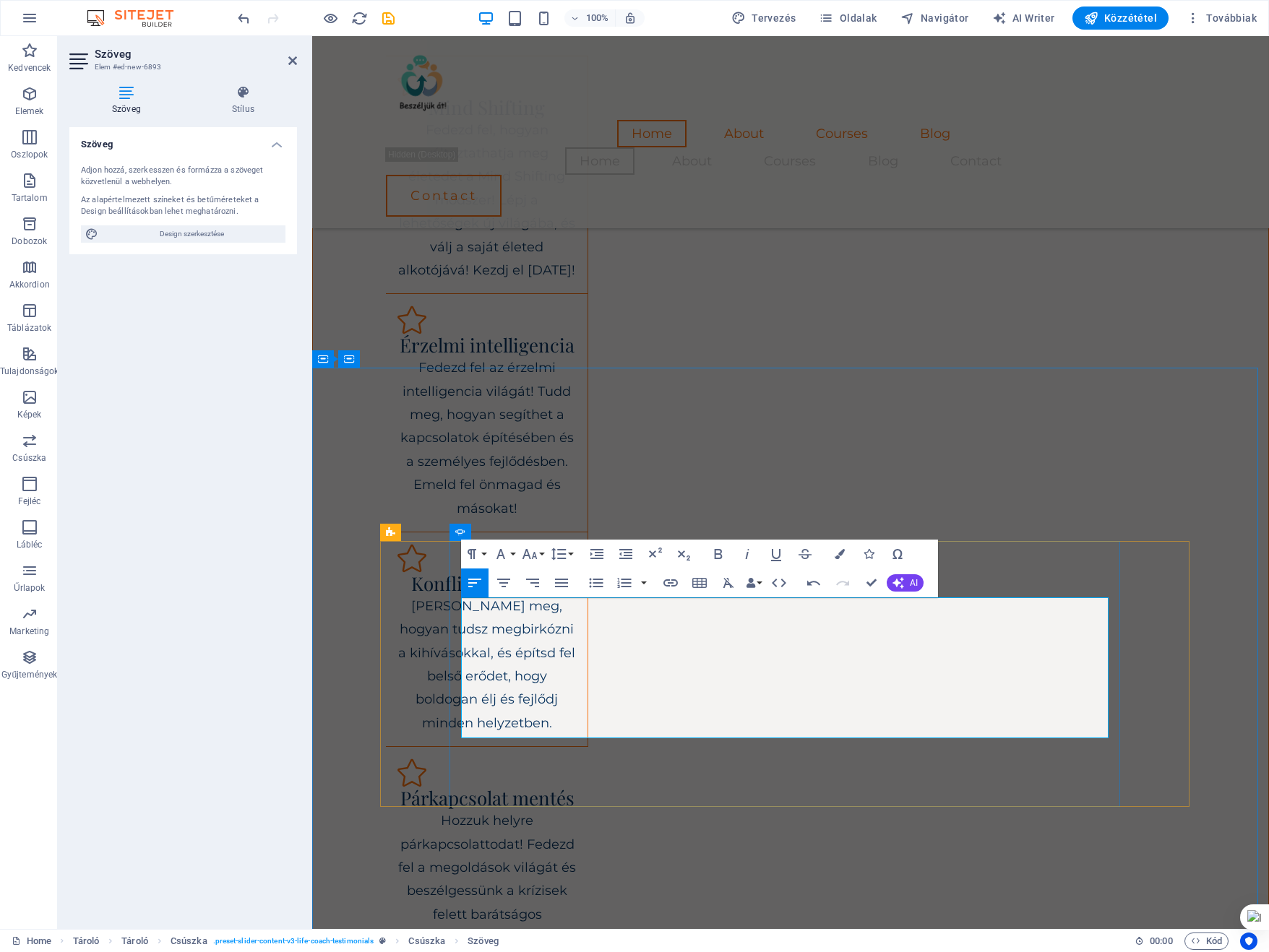
click at [503, 588] on icon "button" at bounding box center [503, 583] width 17 height 17
click at [174, 234] on span "Design szerkesztése" at bounding box center [192, 233] width 178 height 17
select select "px"
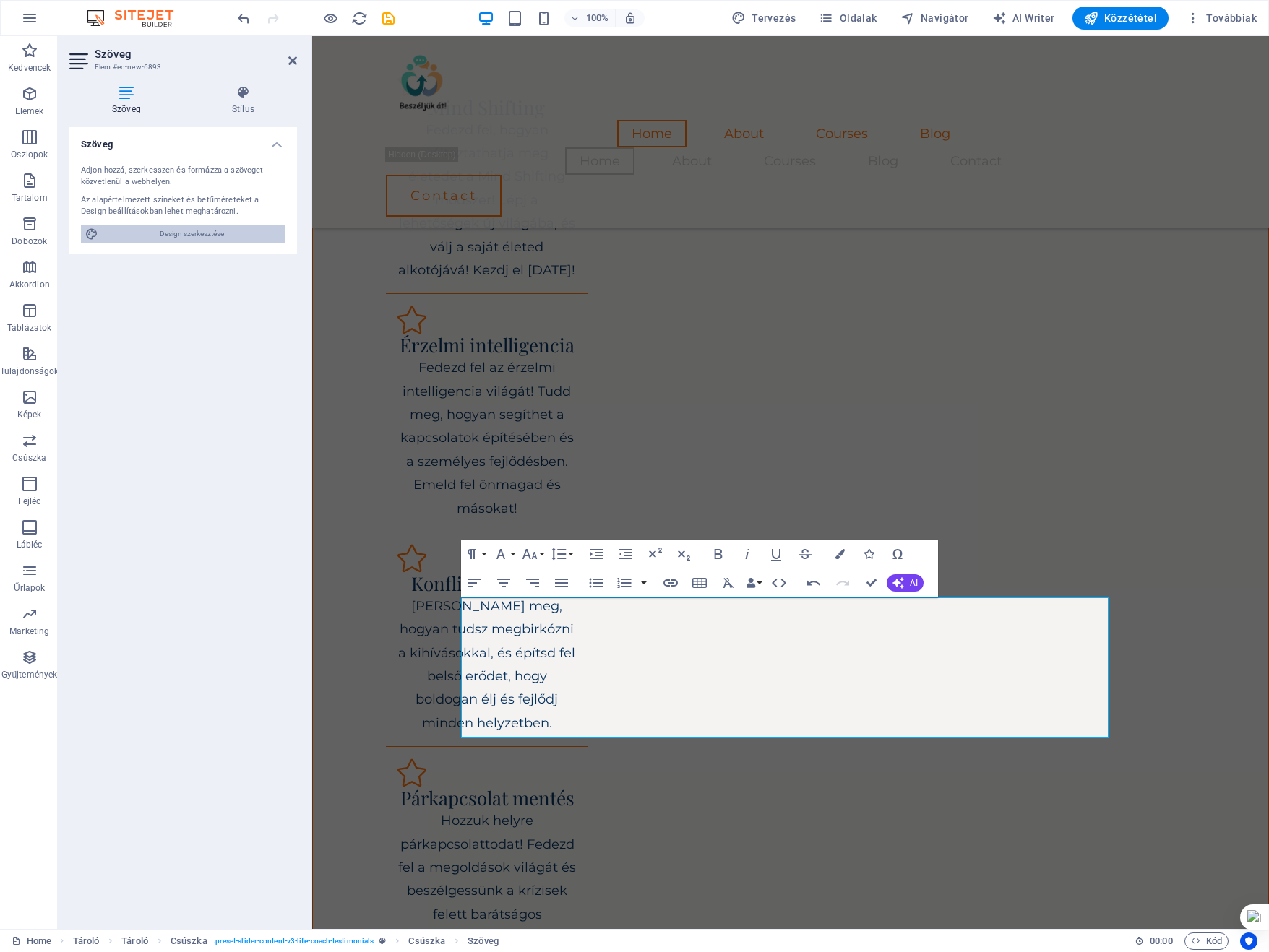
select select "400"
select select "px"
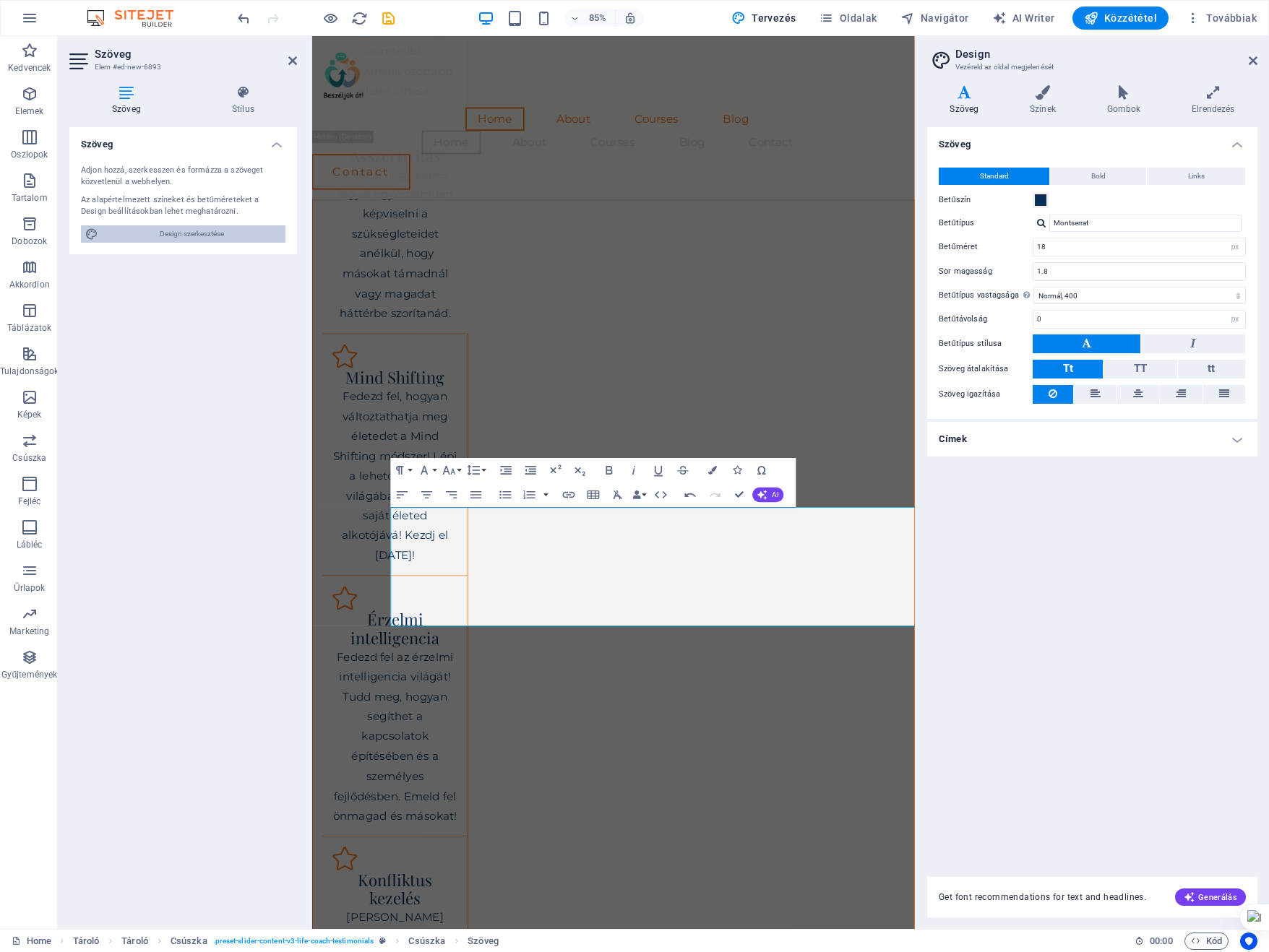
scroll to position [2072, 0]
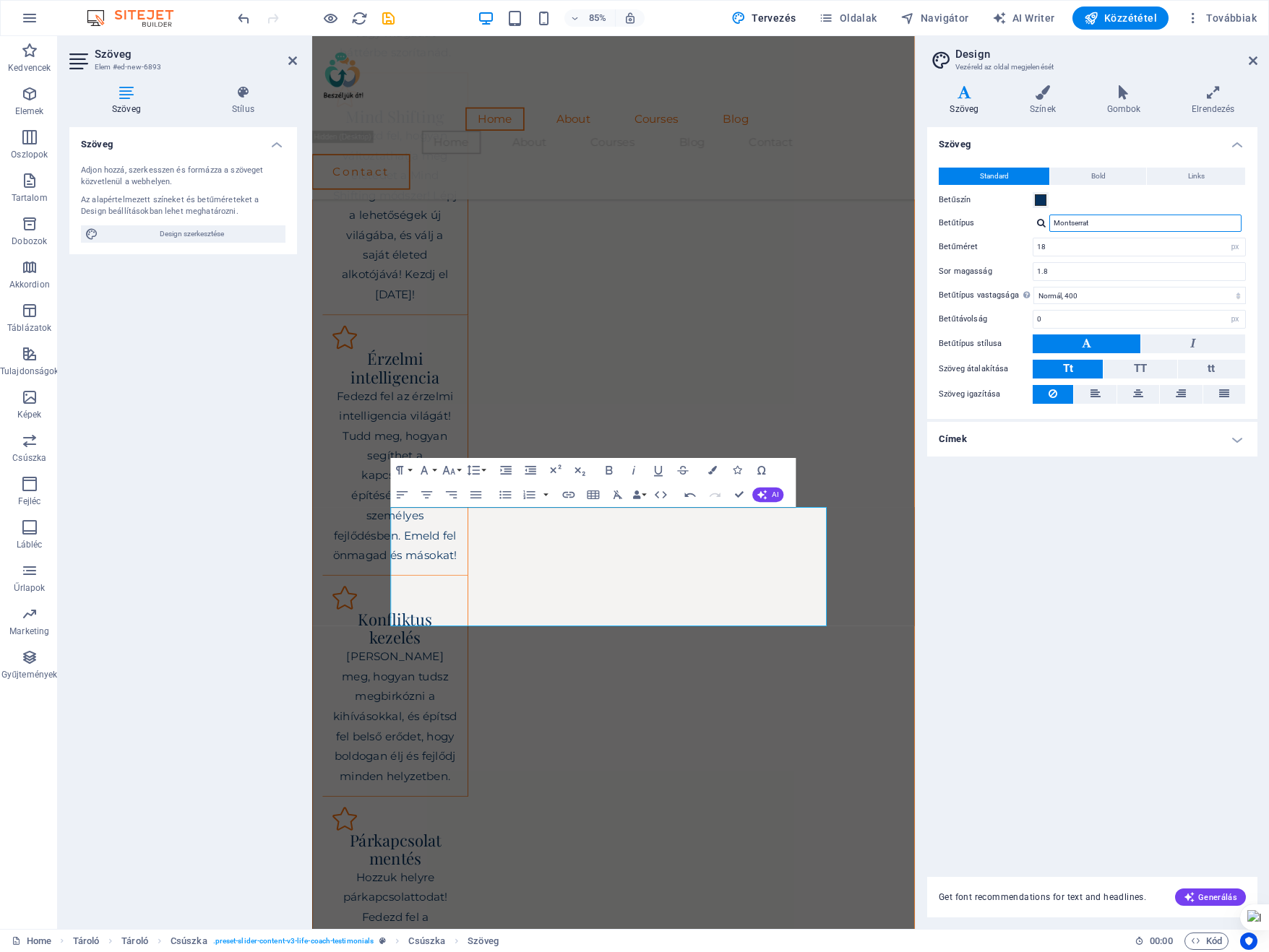
click at [1209, 221] on input "Montserrat" at bounding box center [1145, 223] width 192 height 17
drag, startPoint x: 1193, startPoint y: 221, endPoint x: 980, endPoint y: 218, distance: 213.0
click at [981, 218] on div "Betűtípus Montserrat" at bounding box center [1092, 223] width 307 height 17
click at [1042, 221] on div at bounding box center [1041, 223] width 8 height 9
click at [964, 270] on label "Sor magasság" at bounding box center [986, 271] width 94 height 8
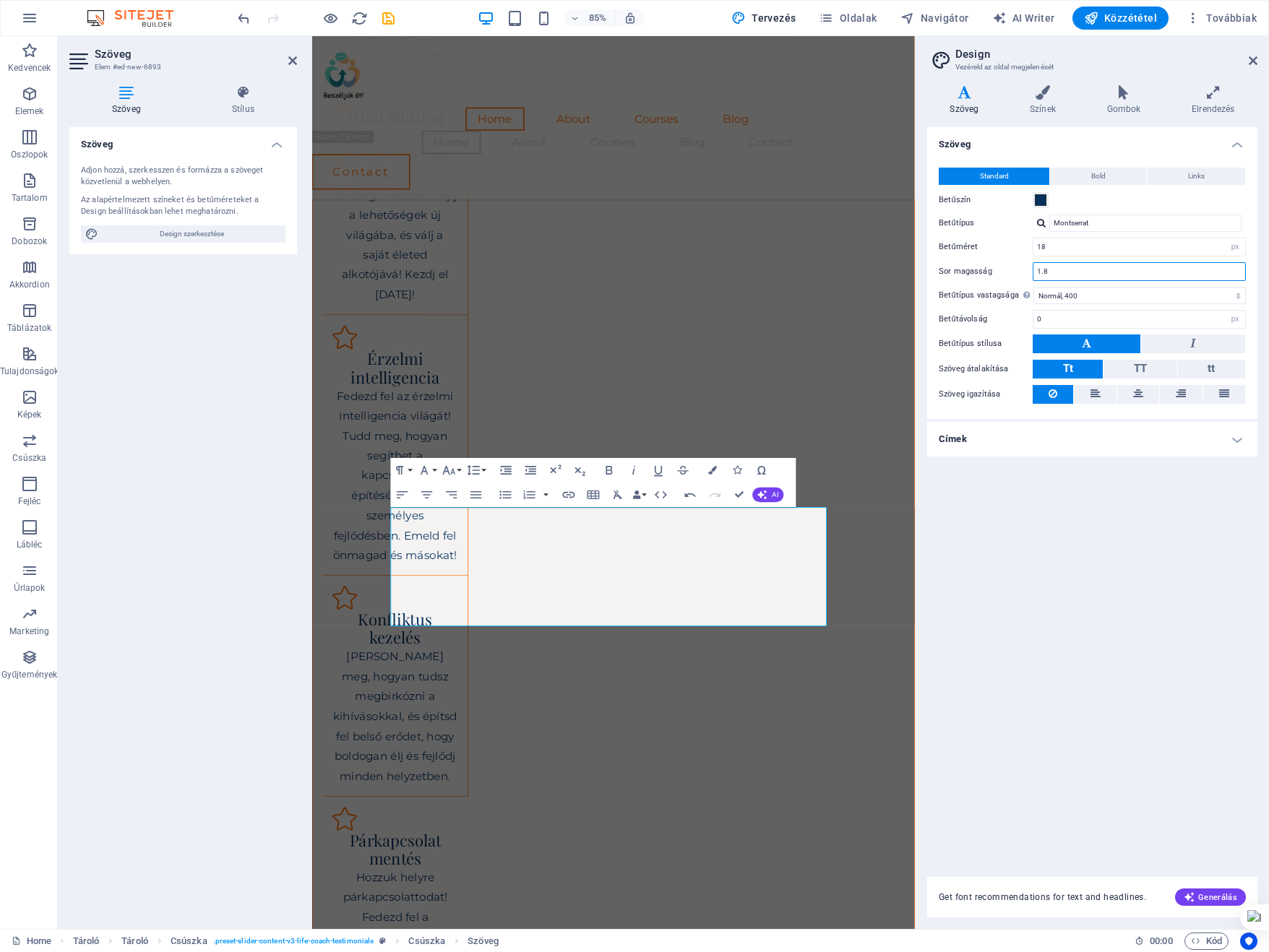
click at [1098, 270] on input "1.8" at bounding box center [1139, 271] width 212 height 17
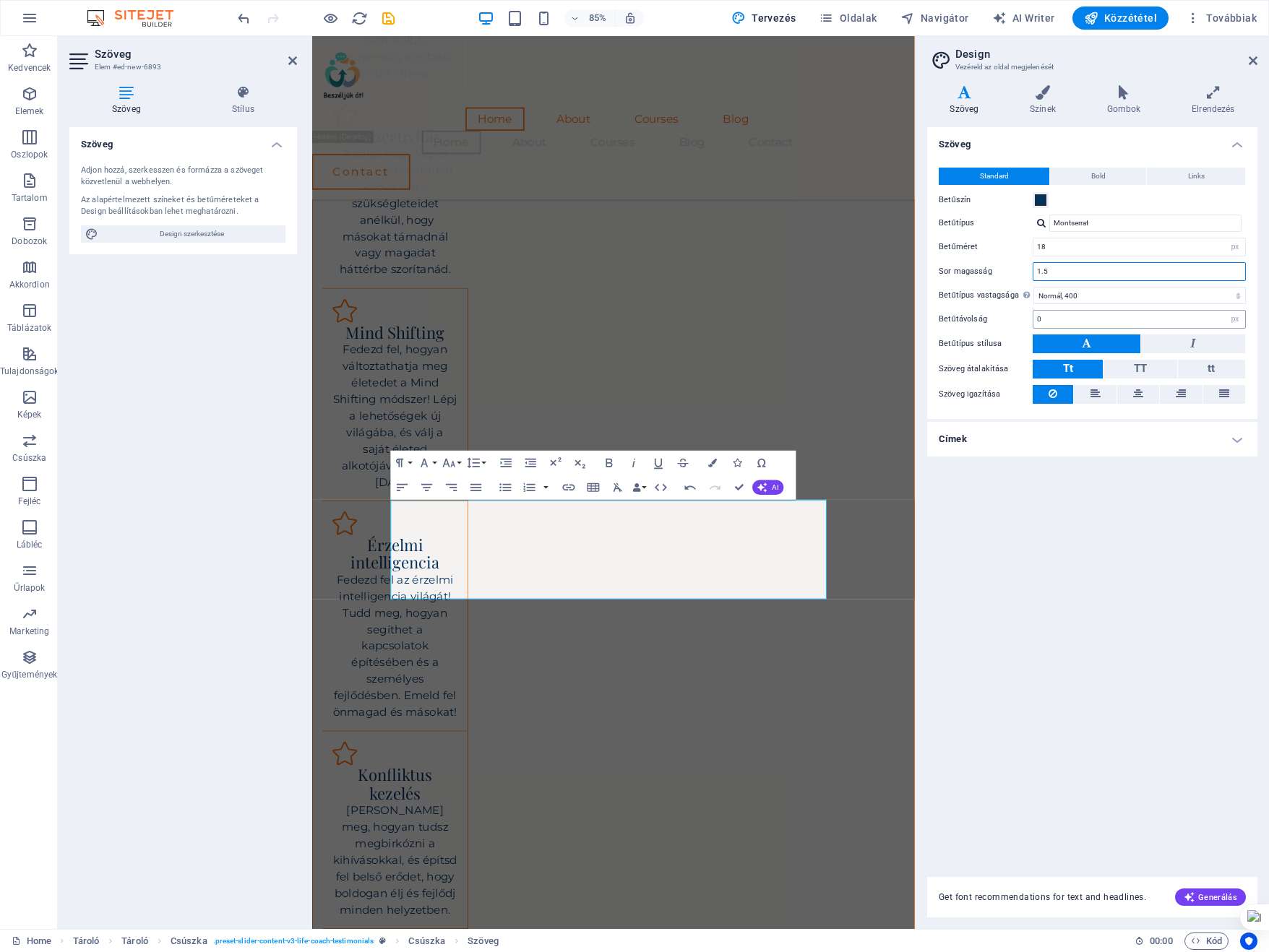
scroll to position [1917, 0]
type input "1.5"
click at [1078, 323] on input "0" at bounding box center [1139, 319] width 212 height 17
click at [1136, 390] on icon at bounding box center [1137, 394] width 10 height 17
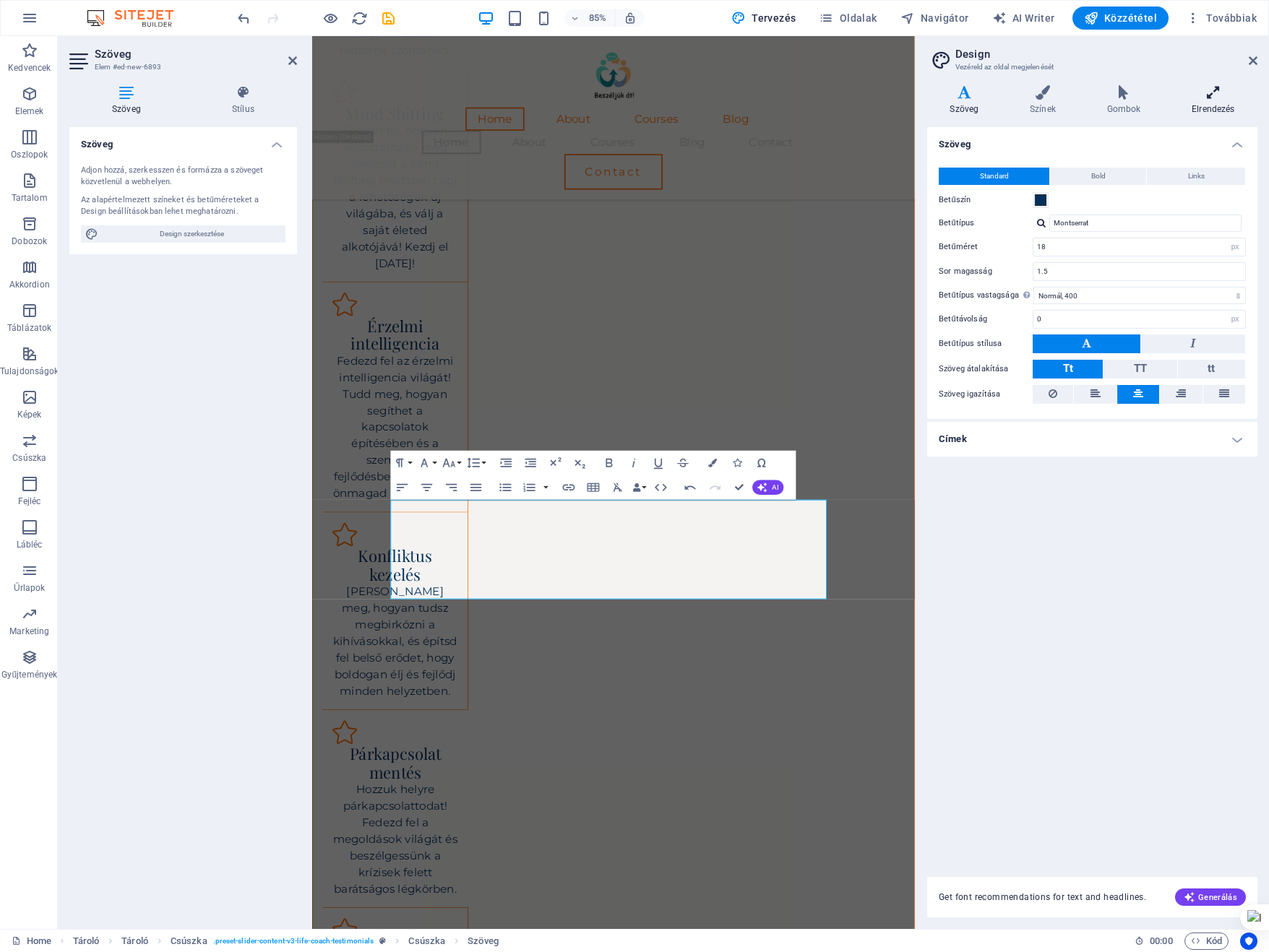
click at [1211, 91] on icon at bounding box center [1213, 92] width 88 height 14
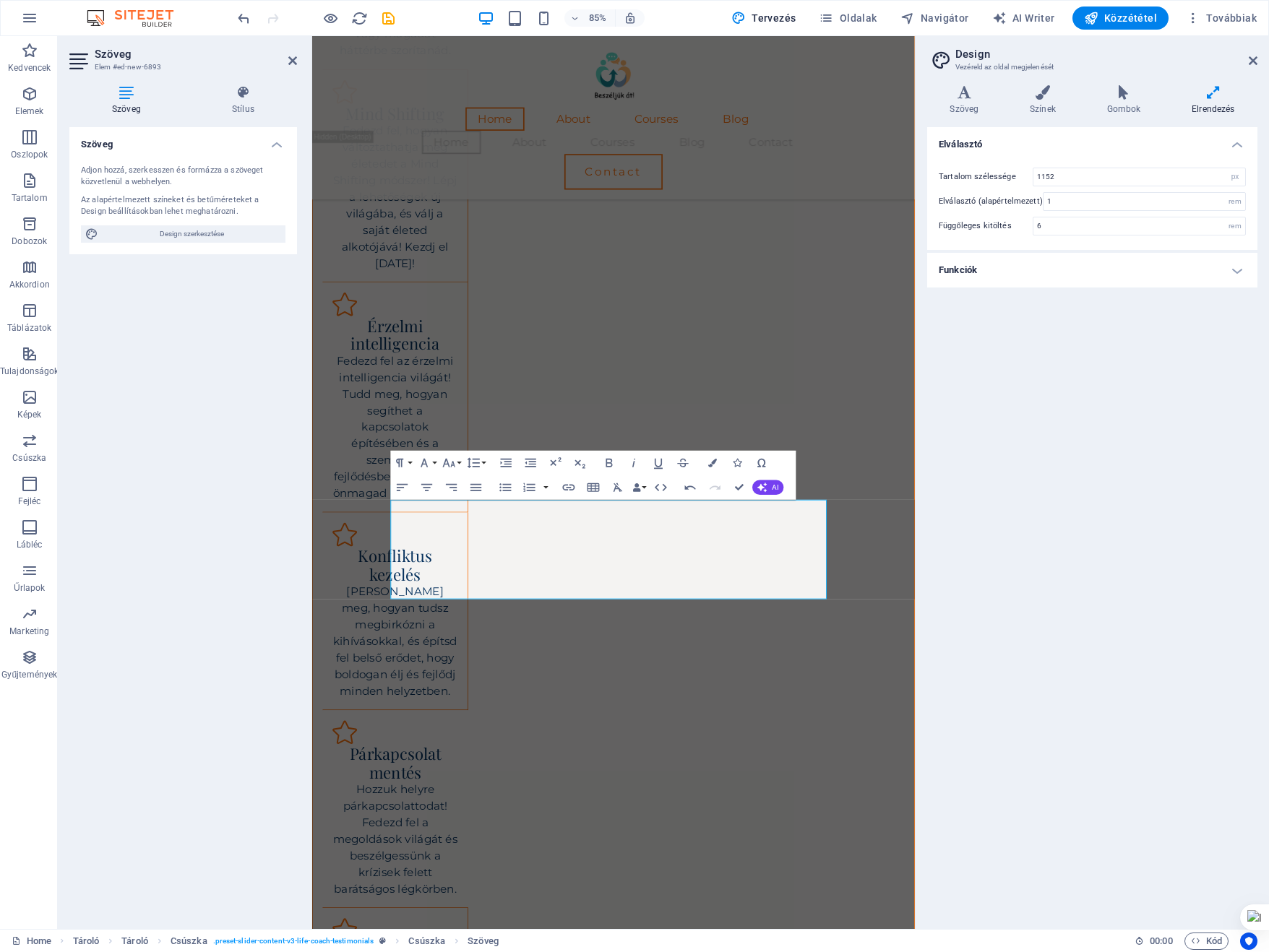
click at [1237, 270] on h4 "Funkciók" at bounding box center [1092, 270] width 330 height 35
click at [1113, 175] on input "1152" at bounding box center [1139, 177] width 212 height 17
drag, startPoint x: 1113, startPoint y: 175, endPoint x: 1011, endPoint y: 168, distance: 102.2
click at [1011, 168] on div "Tartalom szélessége 1152 rem px" at bounding box center [1092, 177] width 307 height 19
type input "1200"
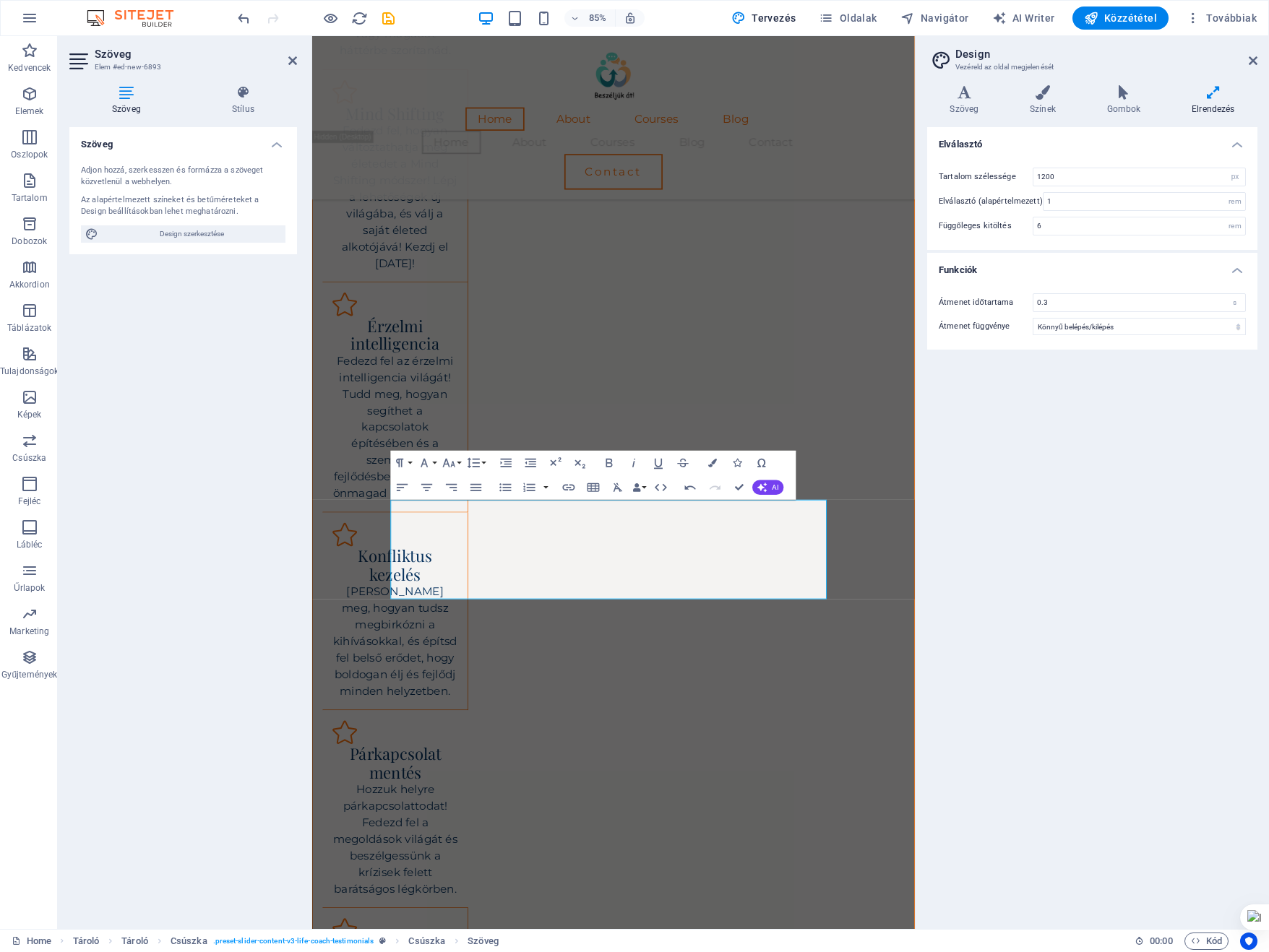
click at [1135, 136] on h4 "Elválasztó" at bounding box center [1092, 140] width 330 height 26
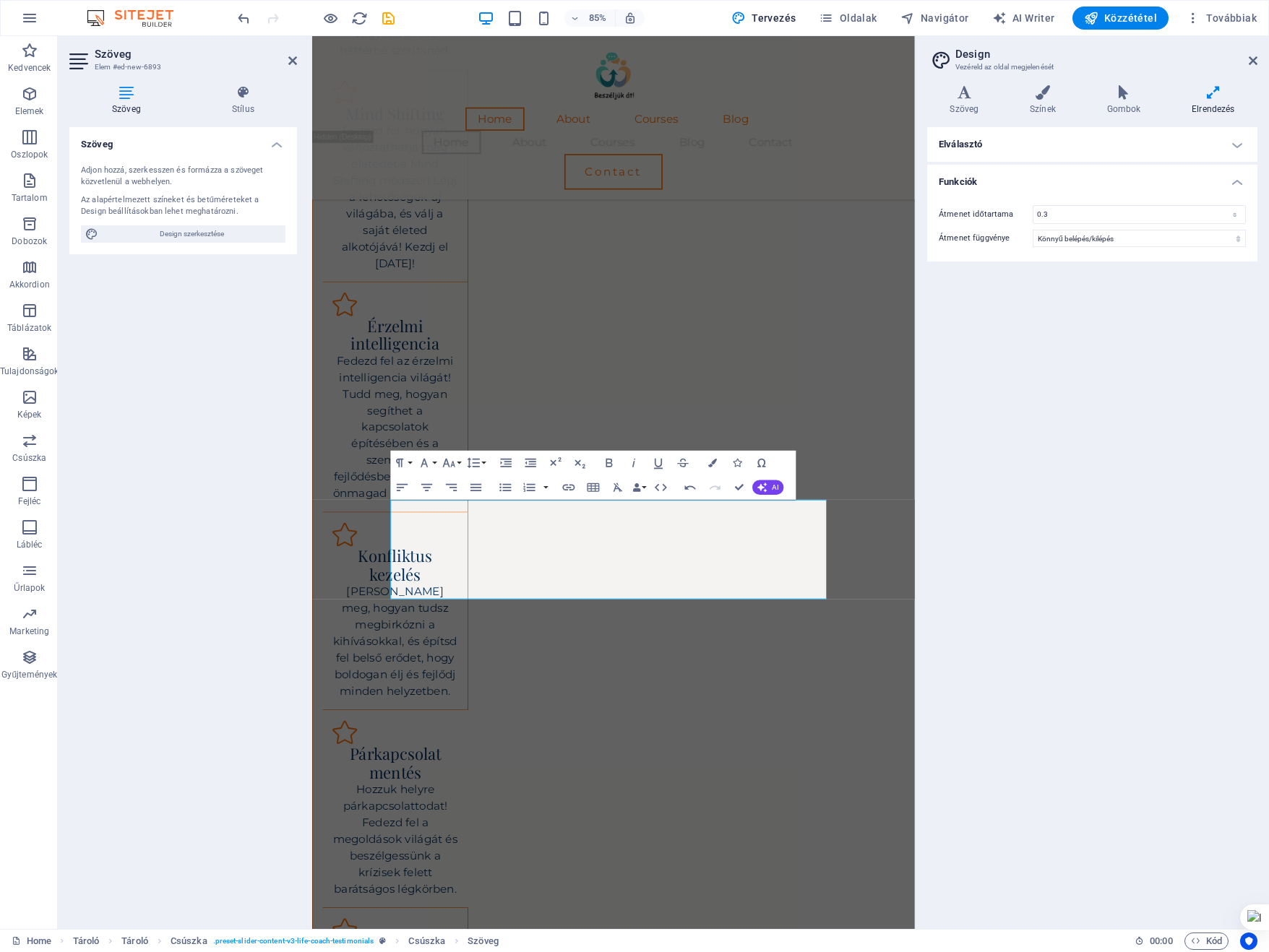
click at [1135, 136] on h4 "Elválasztó" at bounding box center [1092, 144] width 330 height 35
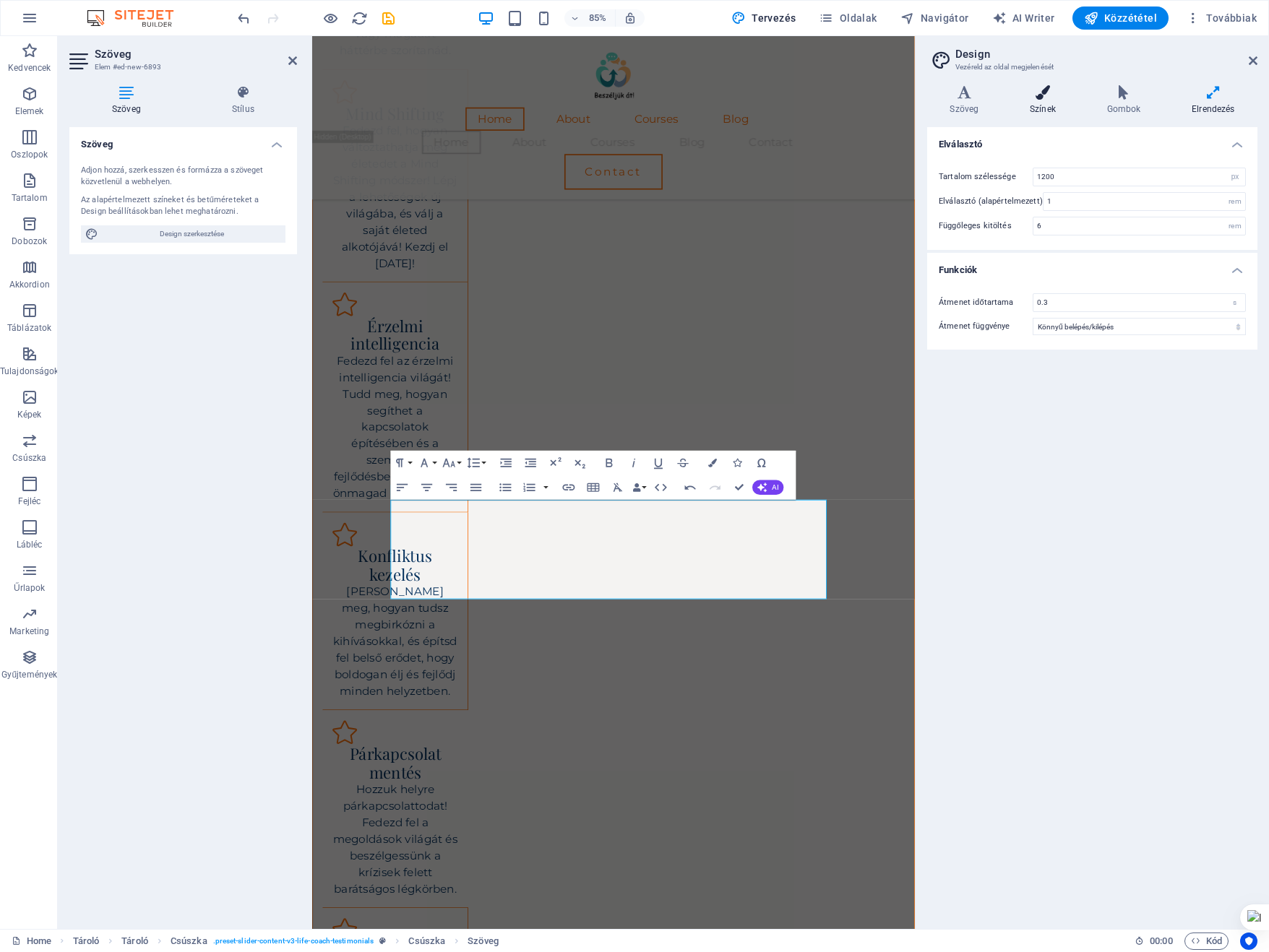
click at [1041, 103] on h4 "Színek" at bounding box center [1046, 100] width 77 height 30
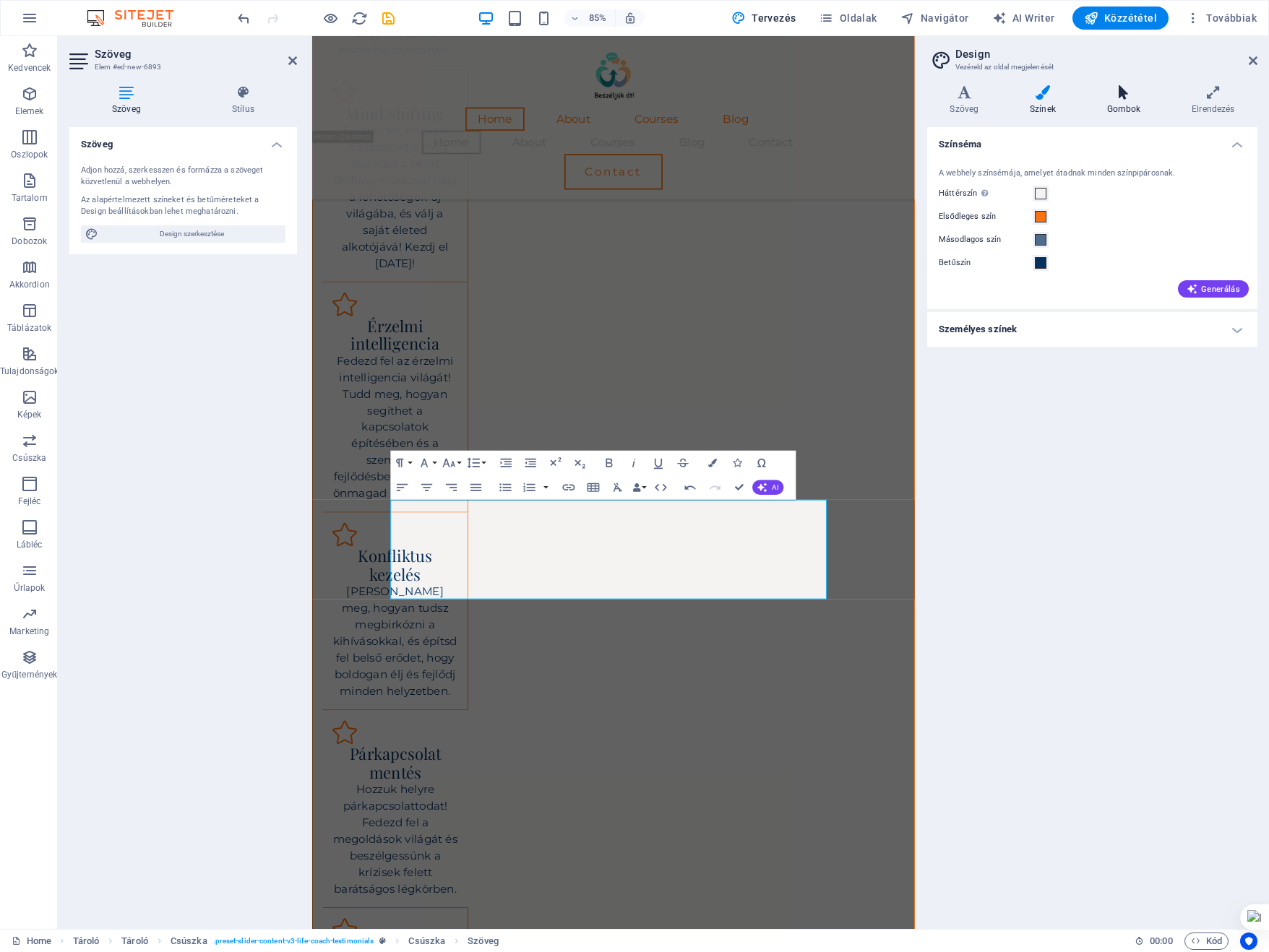
click at [1120, 100] on h4 "Gombok" at bounding box center [1126, 100] width 85 height 30
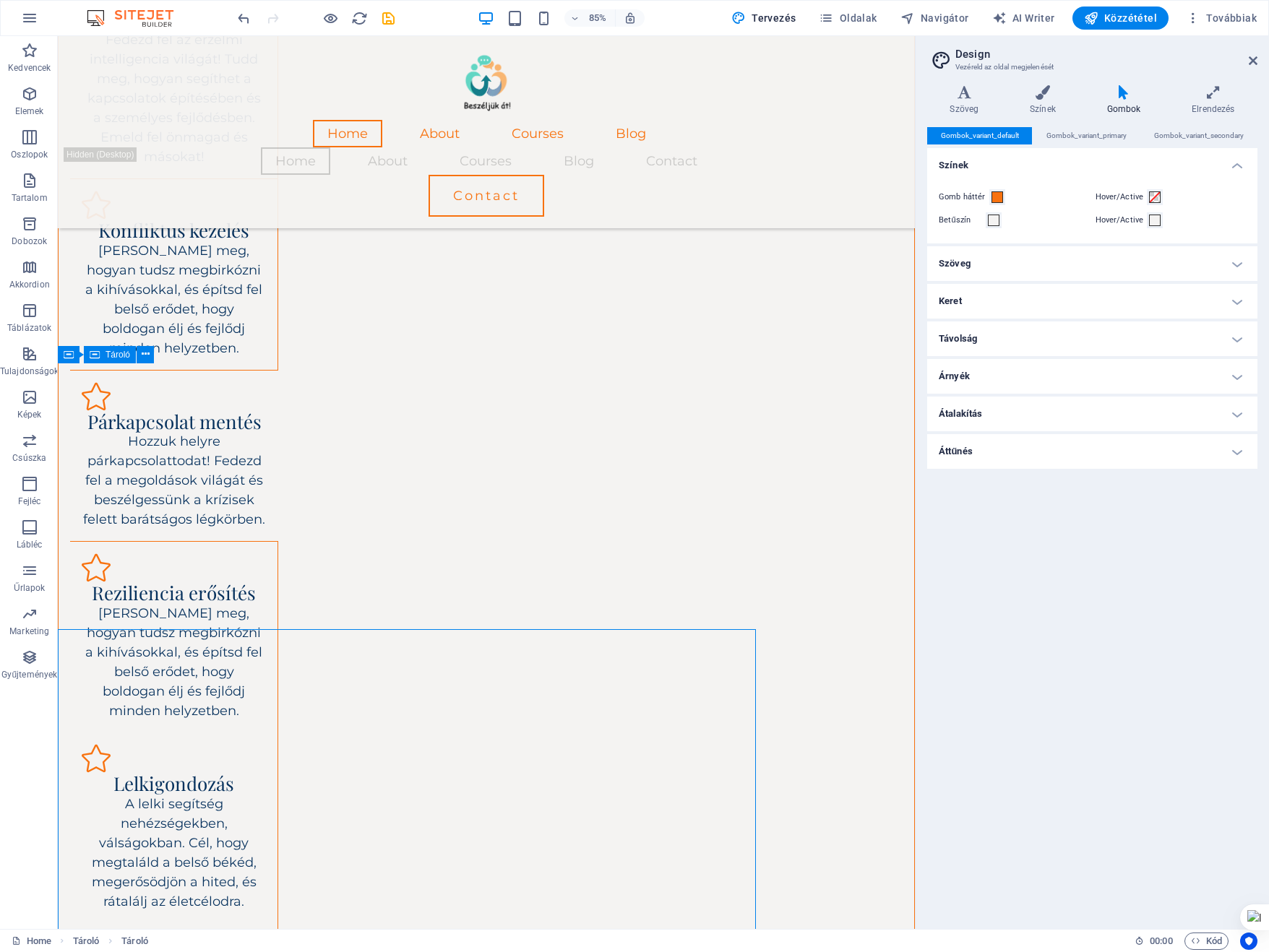
scroll to position [1640, 0]
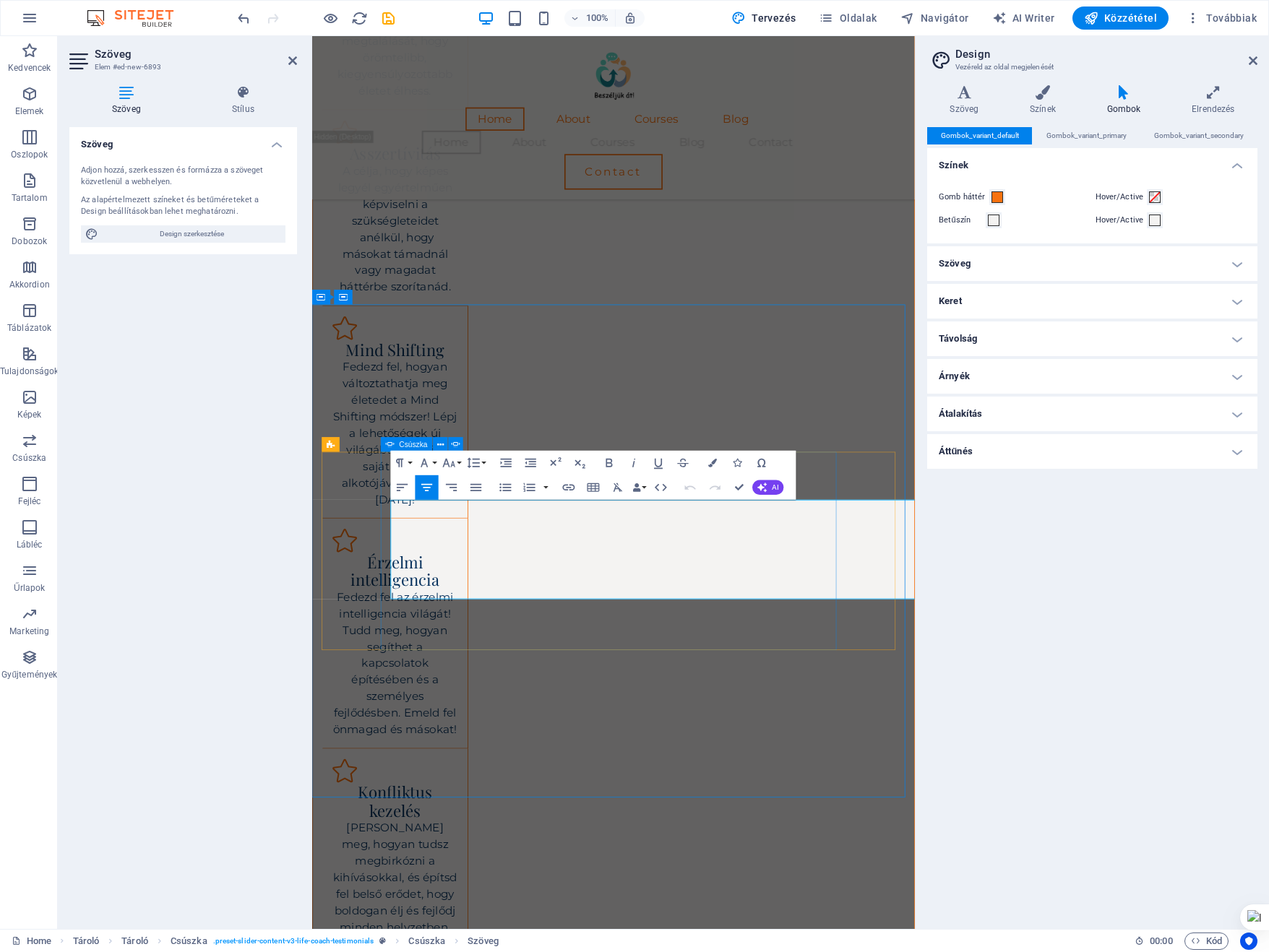
scroll to position [1917, 0]
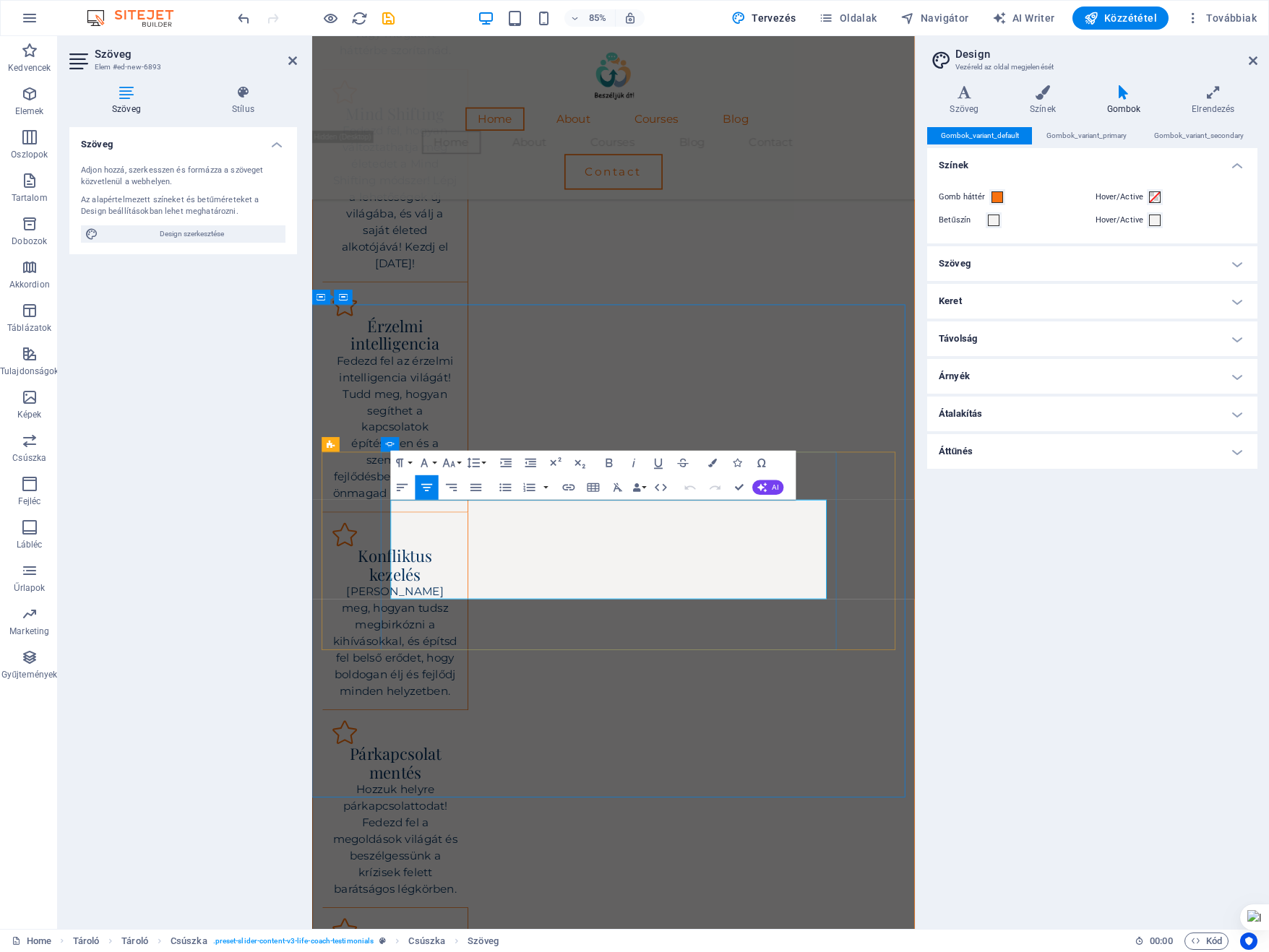
drag, startPoint x: 503, startPoint y: 586, endPoint x: 825, endPoint y: 683, distance: 336.3
click at [462, 461] on button "Font Size" at bounding box center [451, 463] width 23 height 25
click at [448, 517] on link "24" at bounding box center [455, 518] width 44 height 19
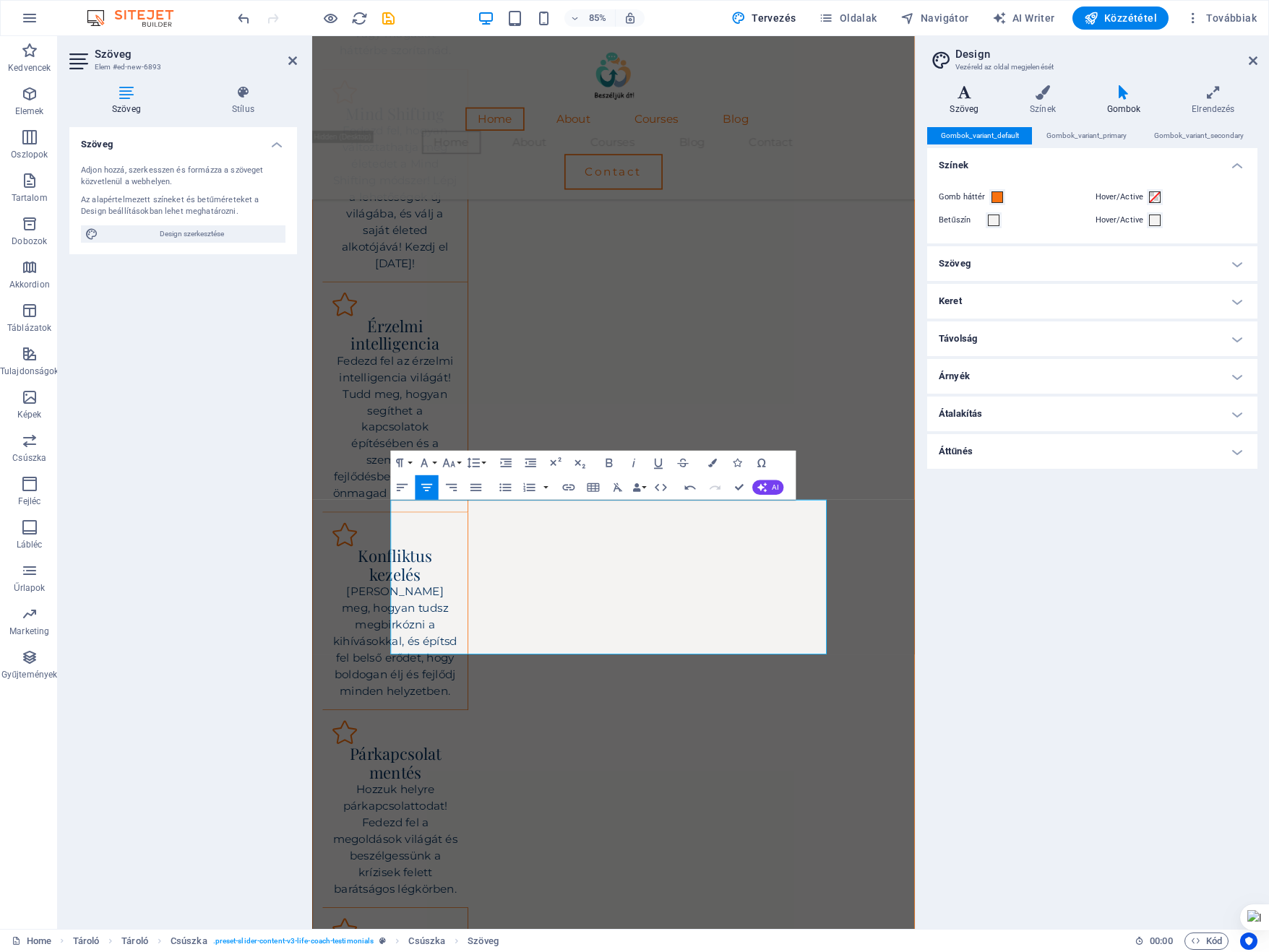
click at [964, 99] on icon at bounding box center [964, 92] width 74 height 14
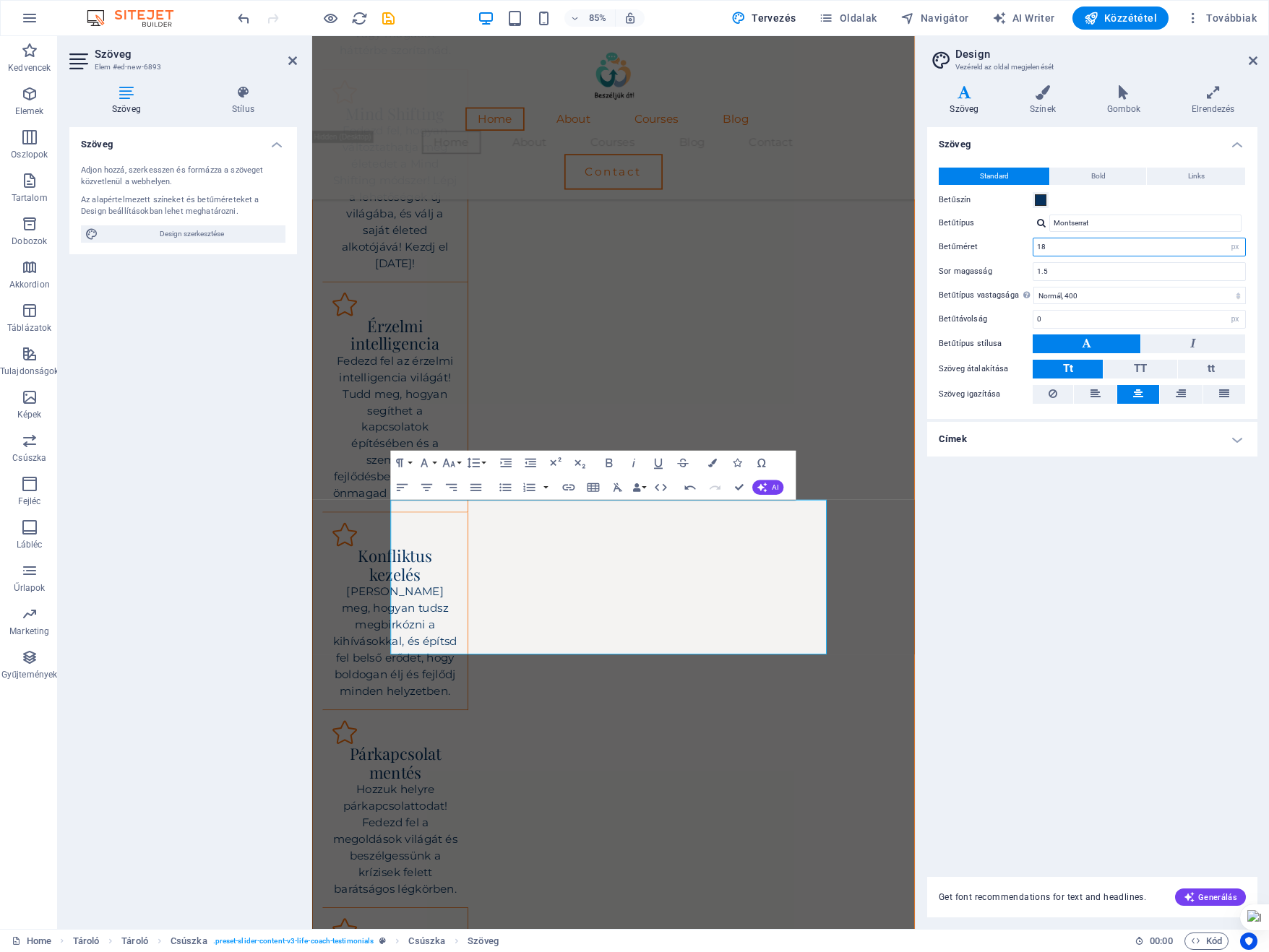
drag, startPoint x: 1103, startPoint y: 245, endPoint x: 974, endPoint y: 245, distance: 129.0
click at [974, 245] on div "Betűméret 18 rem px" at bounding box center [1092, 247] width 307 height 19
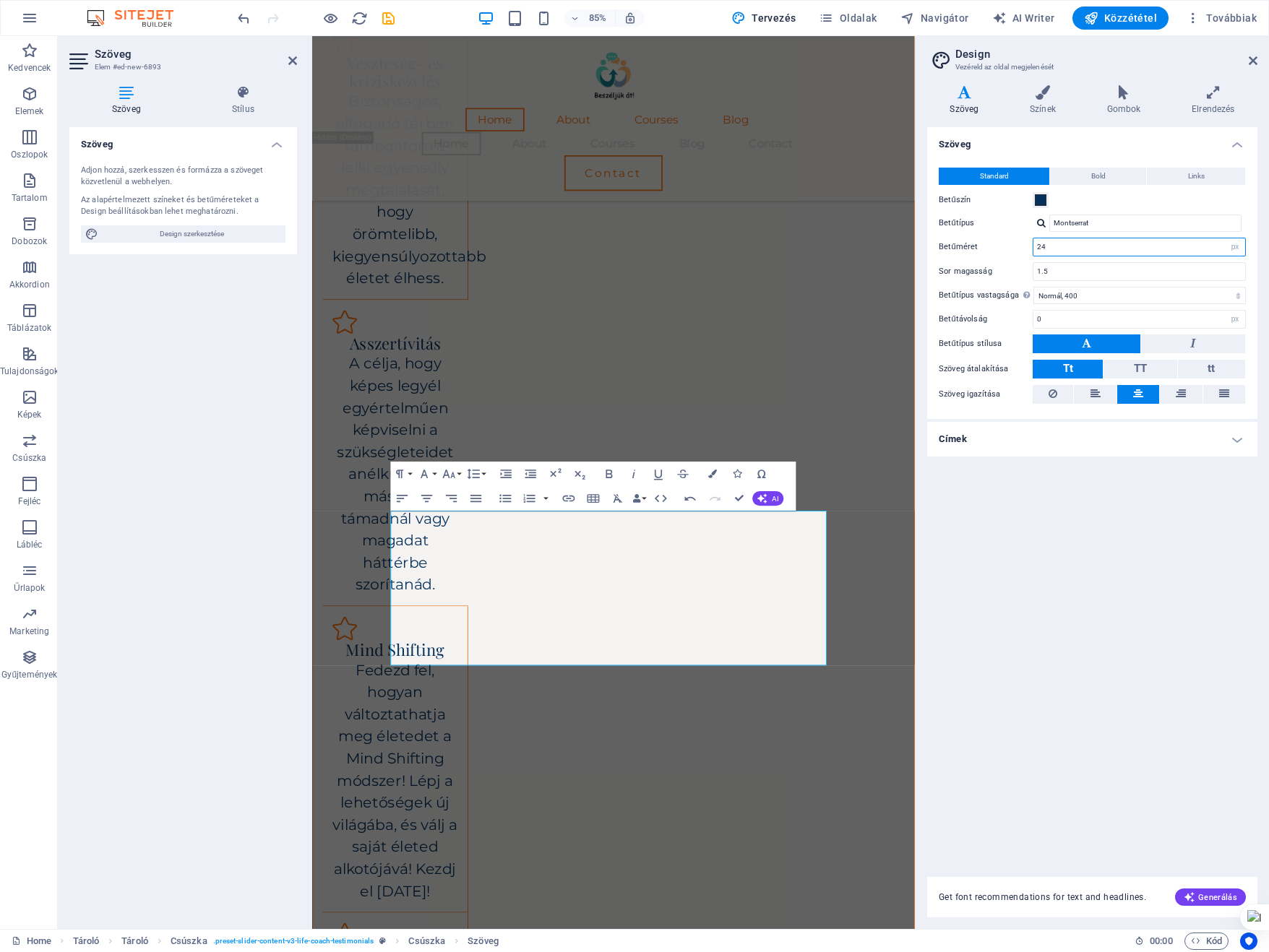
scroll to position [2653, 0]
type input "24"
click at [1125, 280] on div "Standard Bold Links Betűszín Betűtípus Montserrat Montserrat Playfair Display B…" at bounding box center [1092, 286] width 336 height 266
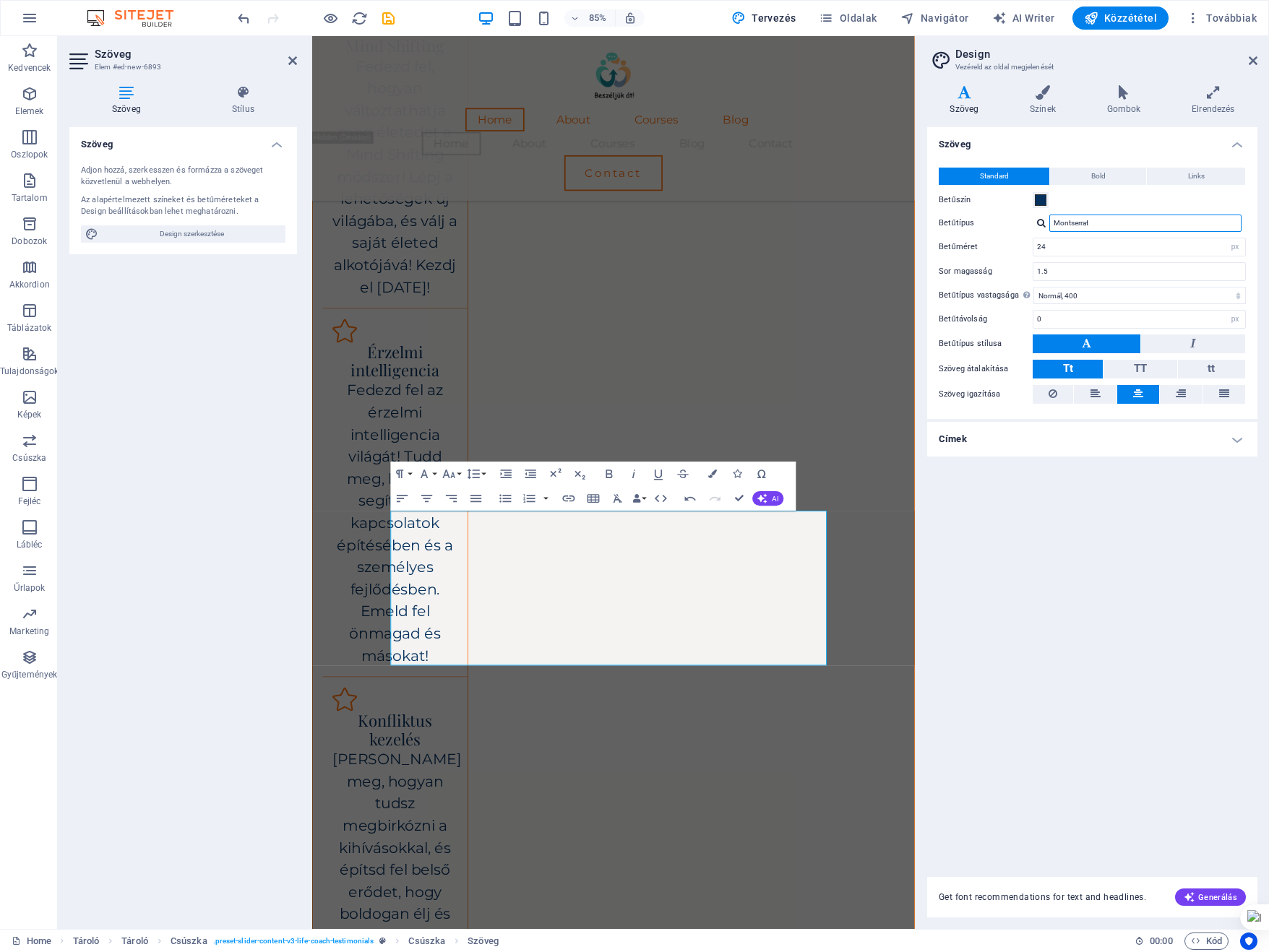
click at [1154, 221] on input "Montserrat" at bounding box center [1145, 223] width 192 height 17
drag, startPoint x: 1154, startPoint y: 221, endPoint x: 921, endPoint y: 221, distance: 233.0
click at [921, 221] on div "Variánsok Szöveg Színek Gombok Elrendezés Szöveg Standard Bold Links Betűszín B…" at bounding box center [1091, 502] width 353 height 855
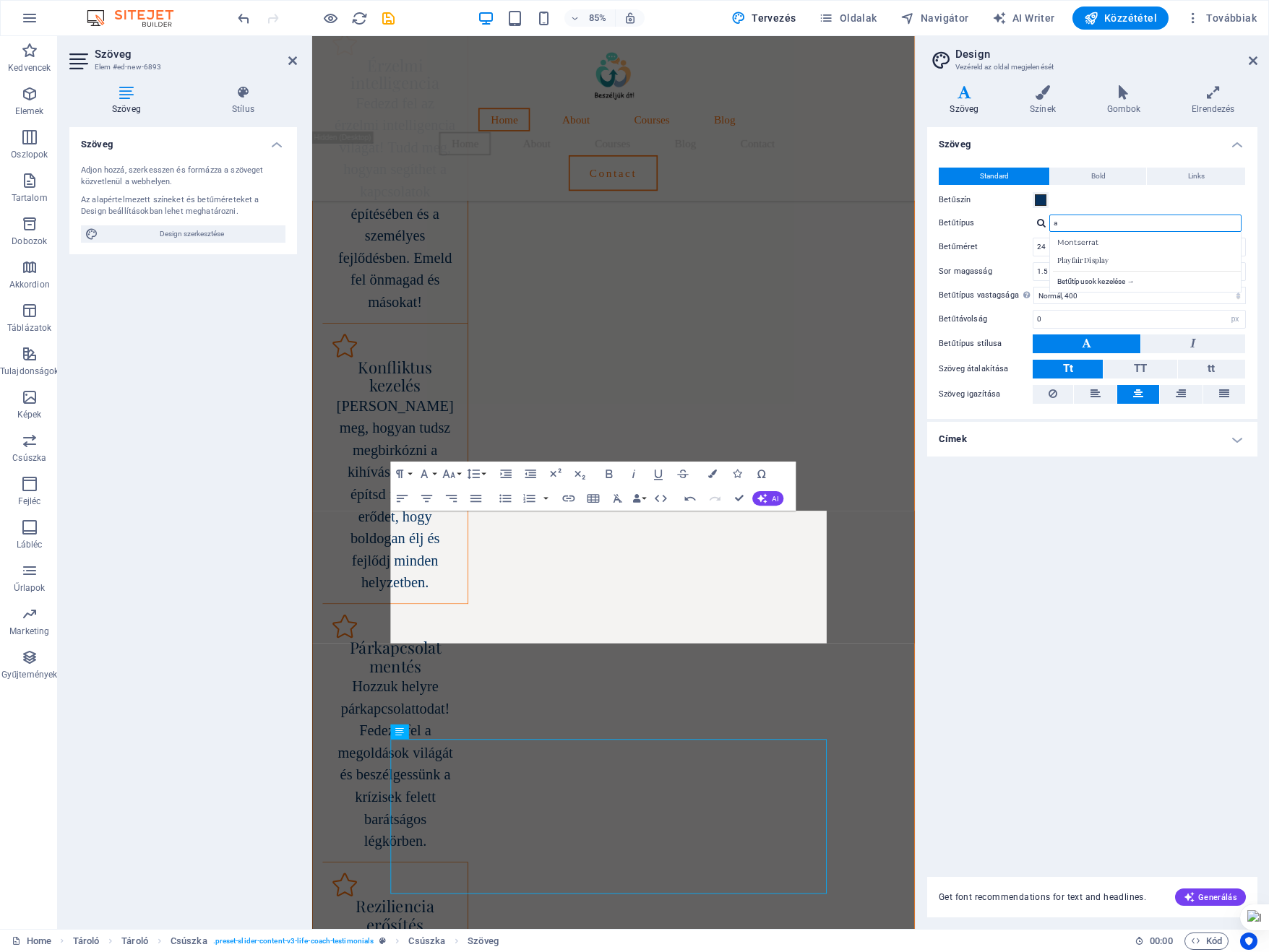
scroll to position [2385, 0]
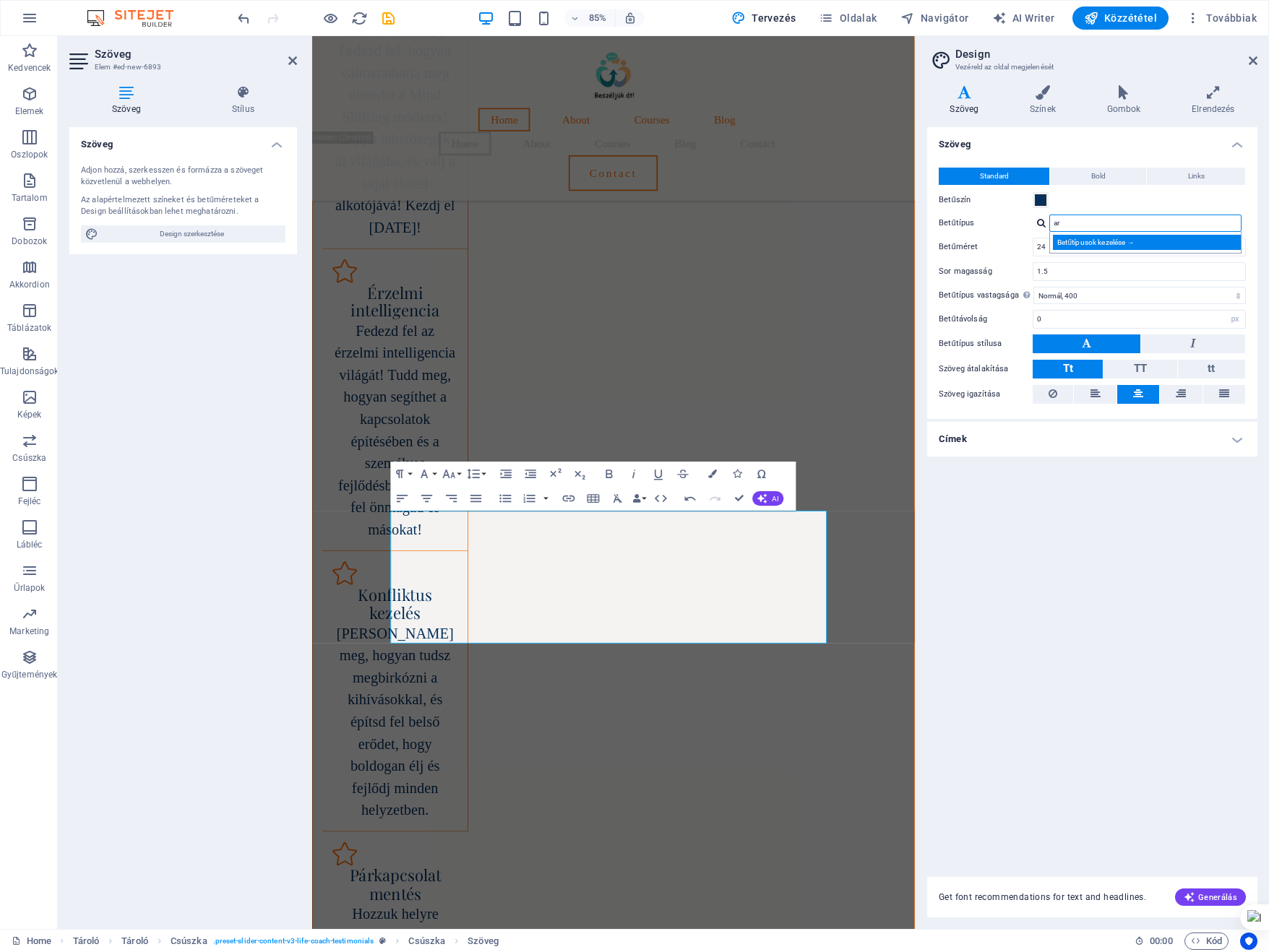
type input "ar"
click at [1076, 245] on div "Betűtípusok kezelése →" at bounding box center [1148, 243] width 190 height 15
select select "popularity"
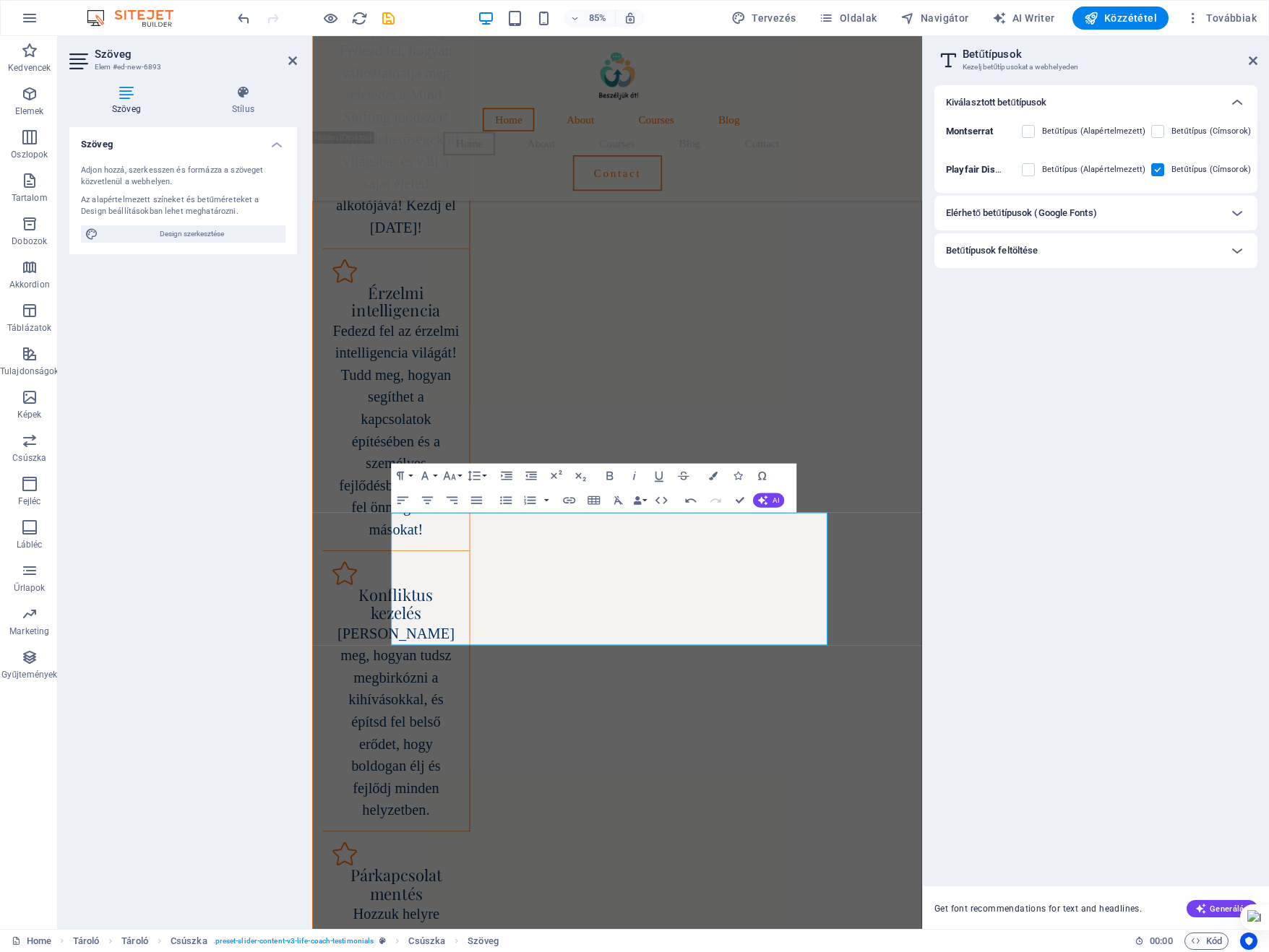
scroll to position [2359, 0]
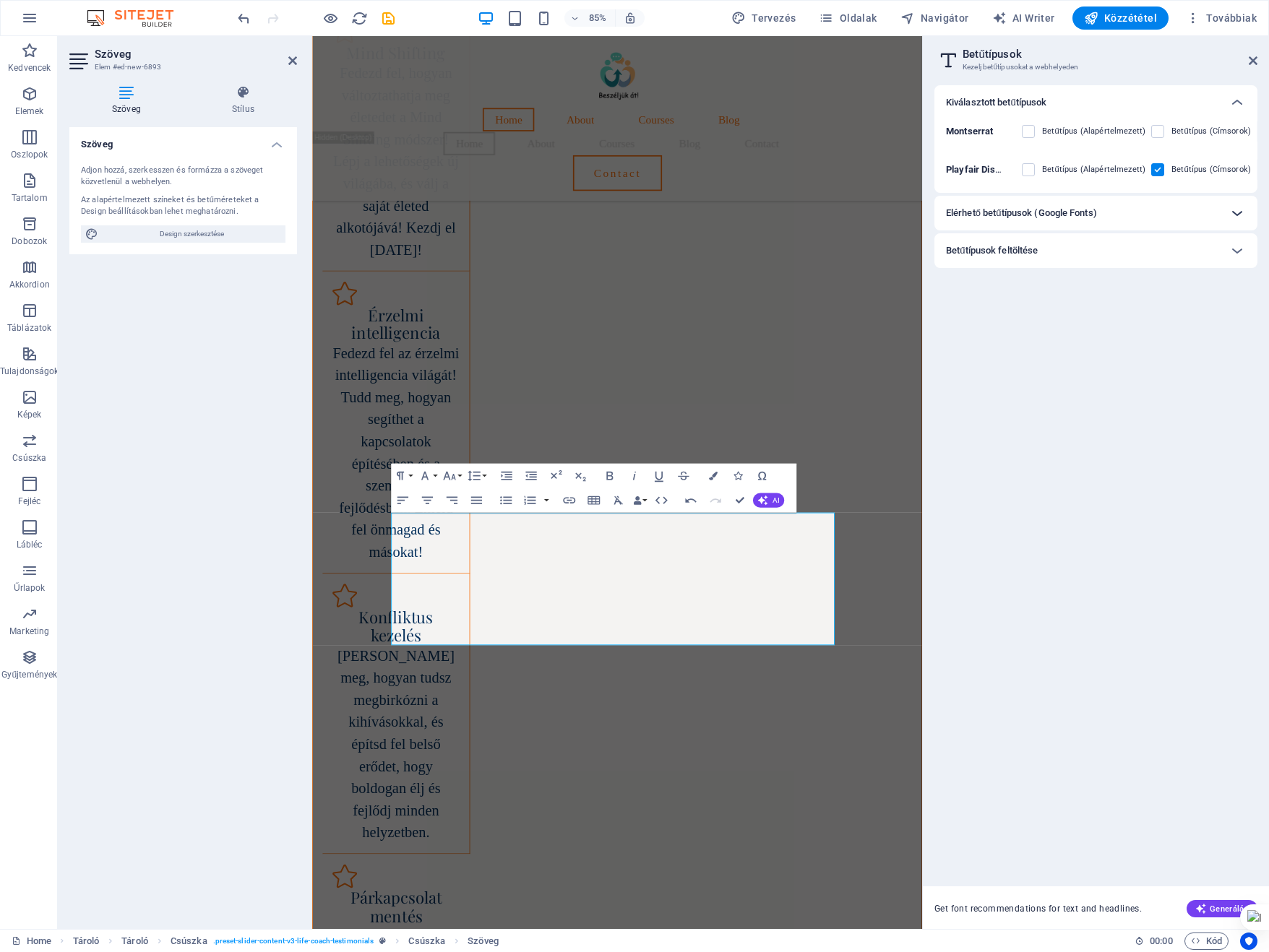
click at [1234, 212] on icon at bounding box center [1237, 213] width 17 height 17
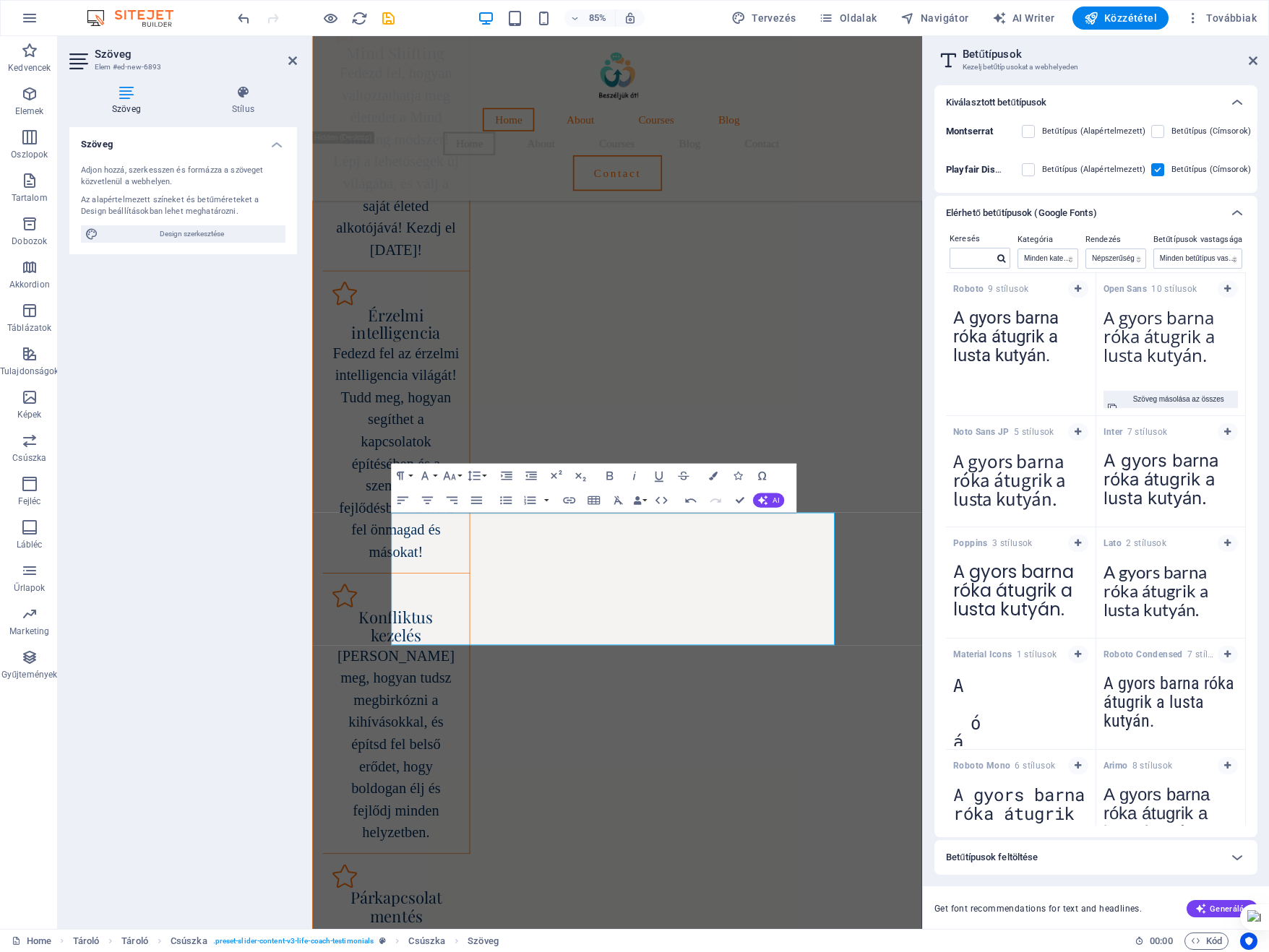
click at [1149, 334] on textarea "A gyors barna róka átugrik a lusta kutyán." at bounding box center [1171, 341] width 150 height 79
click at [1170, 400] on div "Szöveg másolása az összes előnézethez" at bounding box center [1179, 408] width 110 height 35
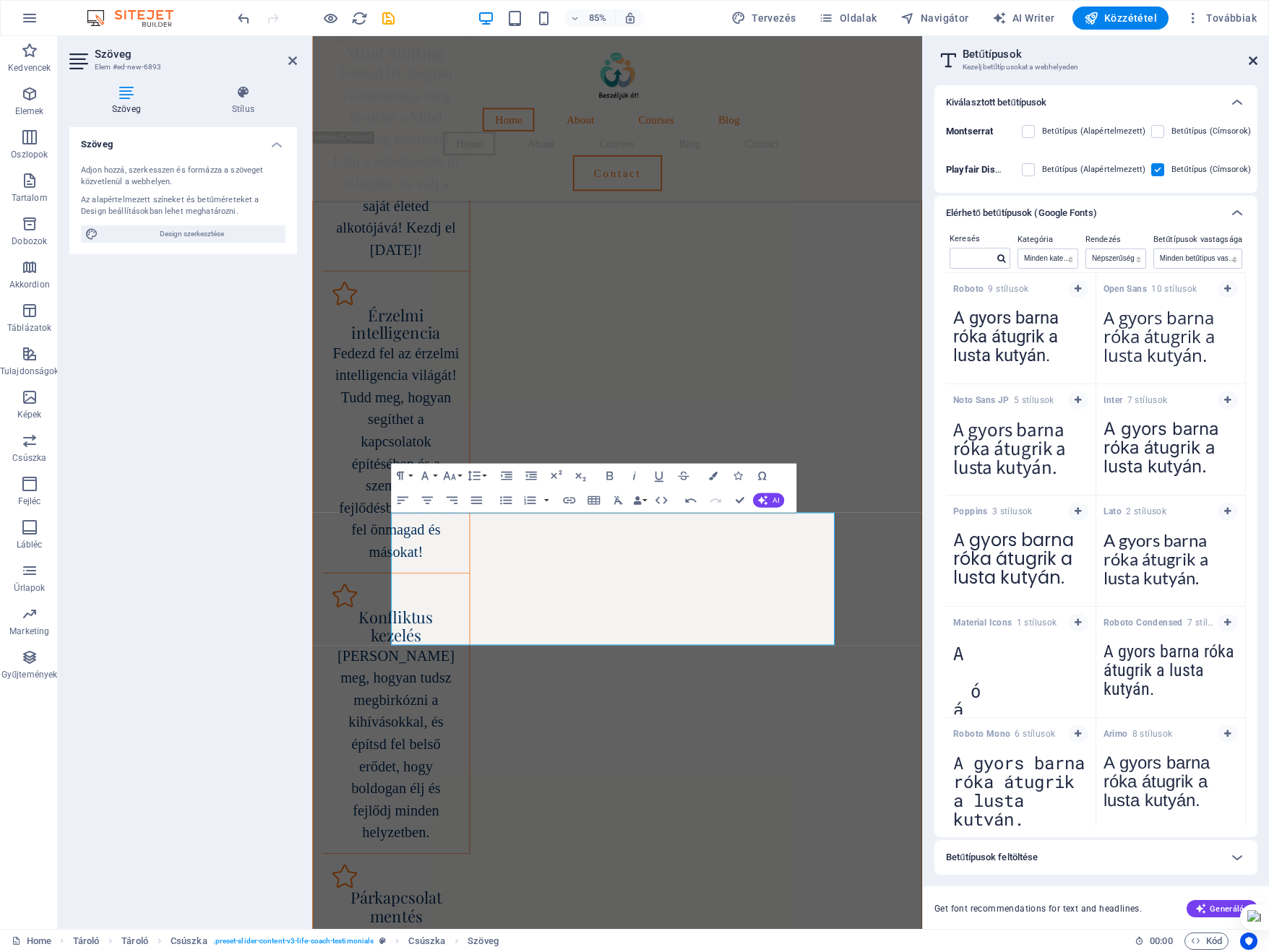
click at [1252, 63] on icon at bounding box center [1252, 60] width 8 height 11
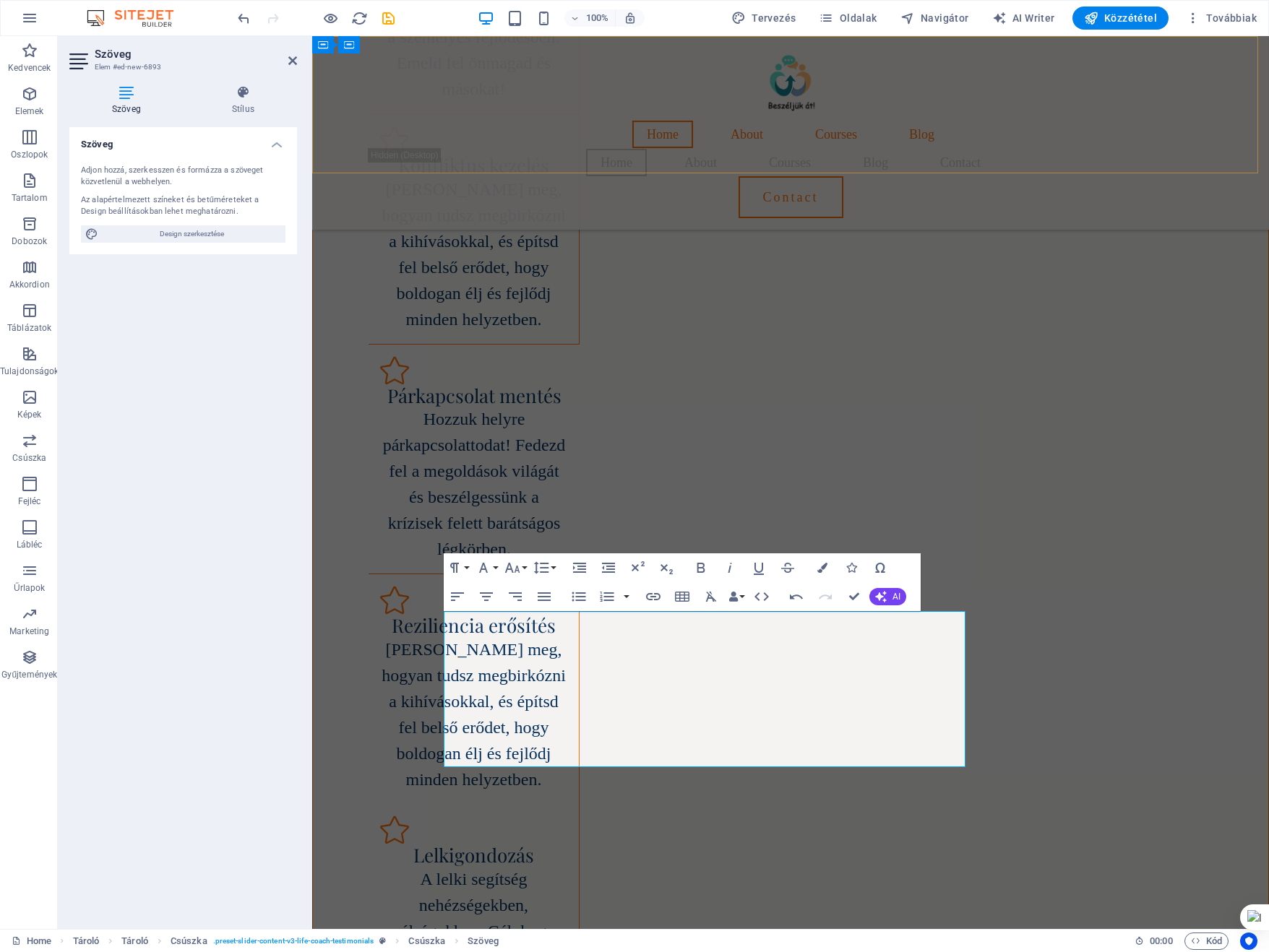
scroll to position [1930, 0]
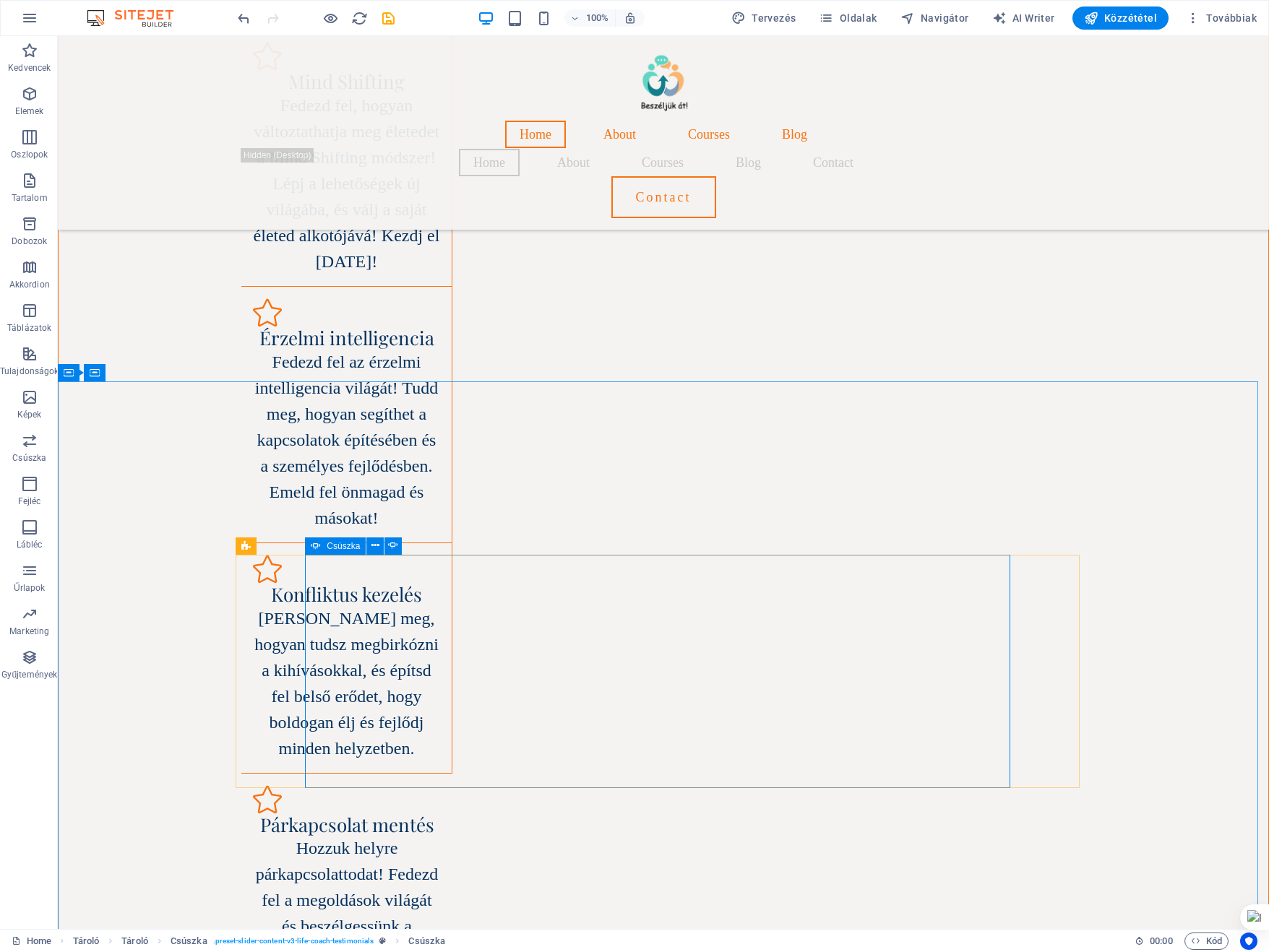
click at [340, 549] on span "Csúszka" at bounding box center [343, 546] width 33 height 8
select select "ms"
select select "s"
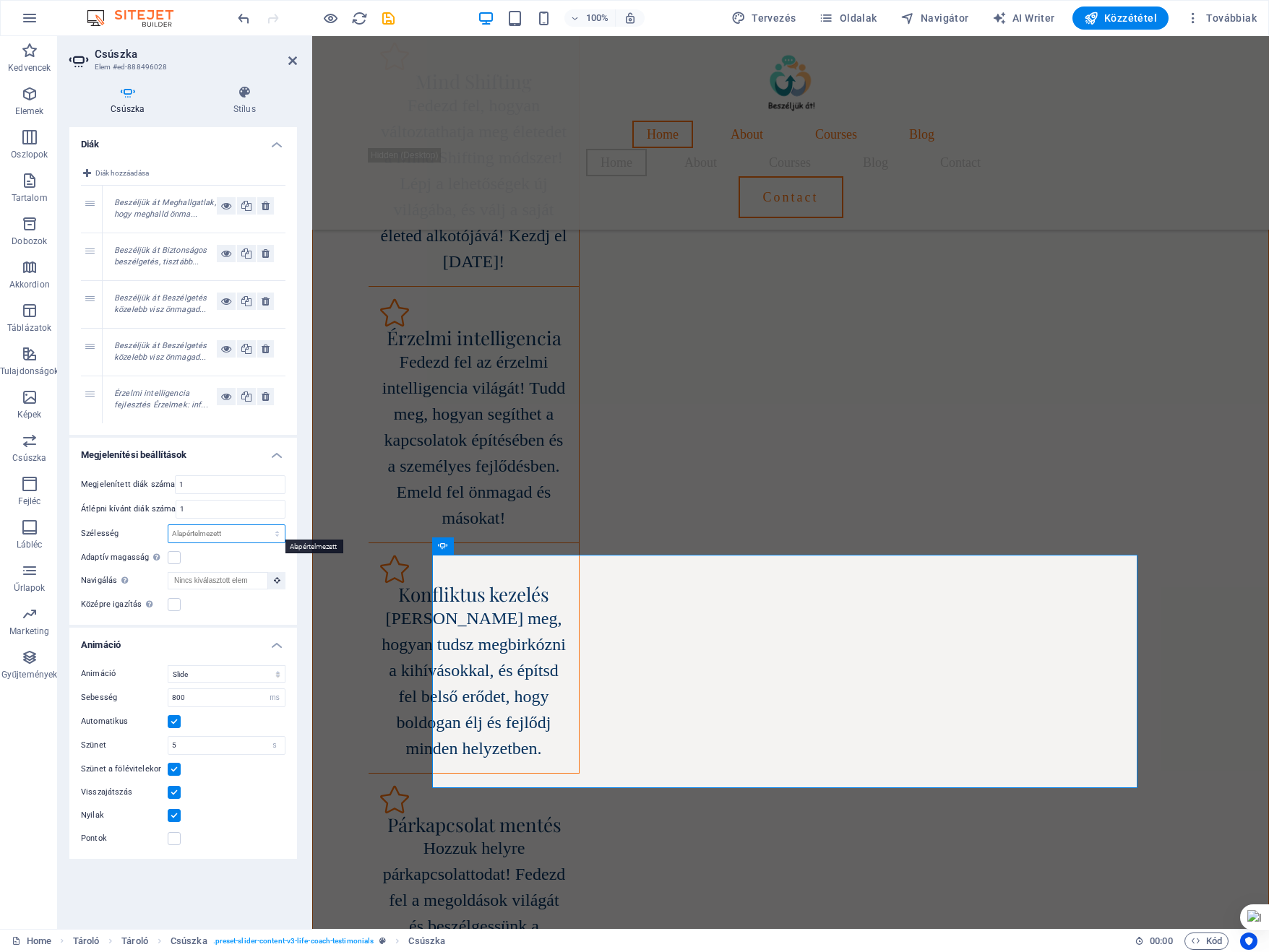
click at [218, 528] on select "Alapértelmezett px % rem em vw vh" at bounding box center [227, 533] width 116 height 17
select select "px"
click at [265, 525] on select "Alapértelmezett px % rem em vw vh" at bounding box center [227, 533] width 116 height 17
type input "1"
type input "1000"
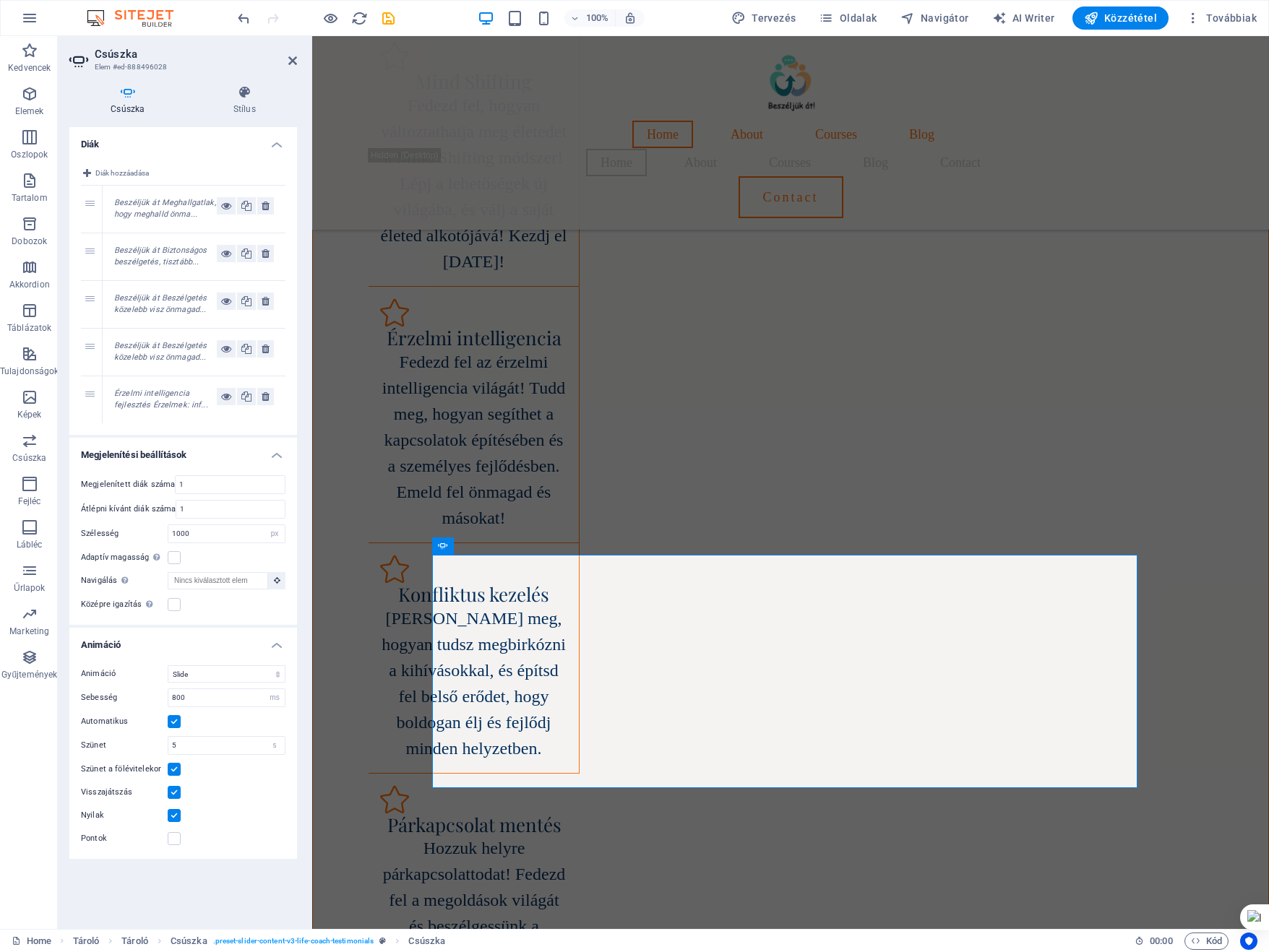
click at [216, 567] on div "Megjelenített diák száma 1 Átlépni kívánt diák száma 1 Szélesség 1000 Alapértel…" at bounding box center [183, 544] width 227 height 161
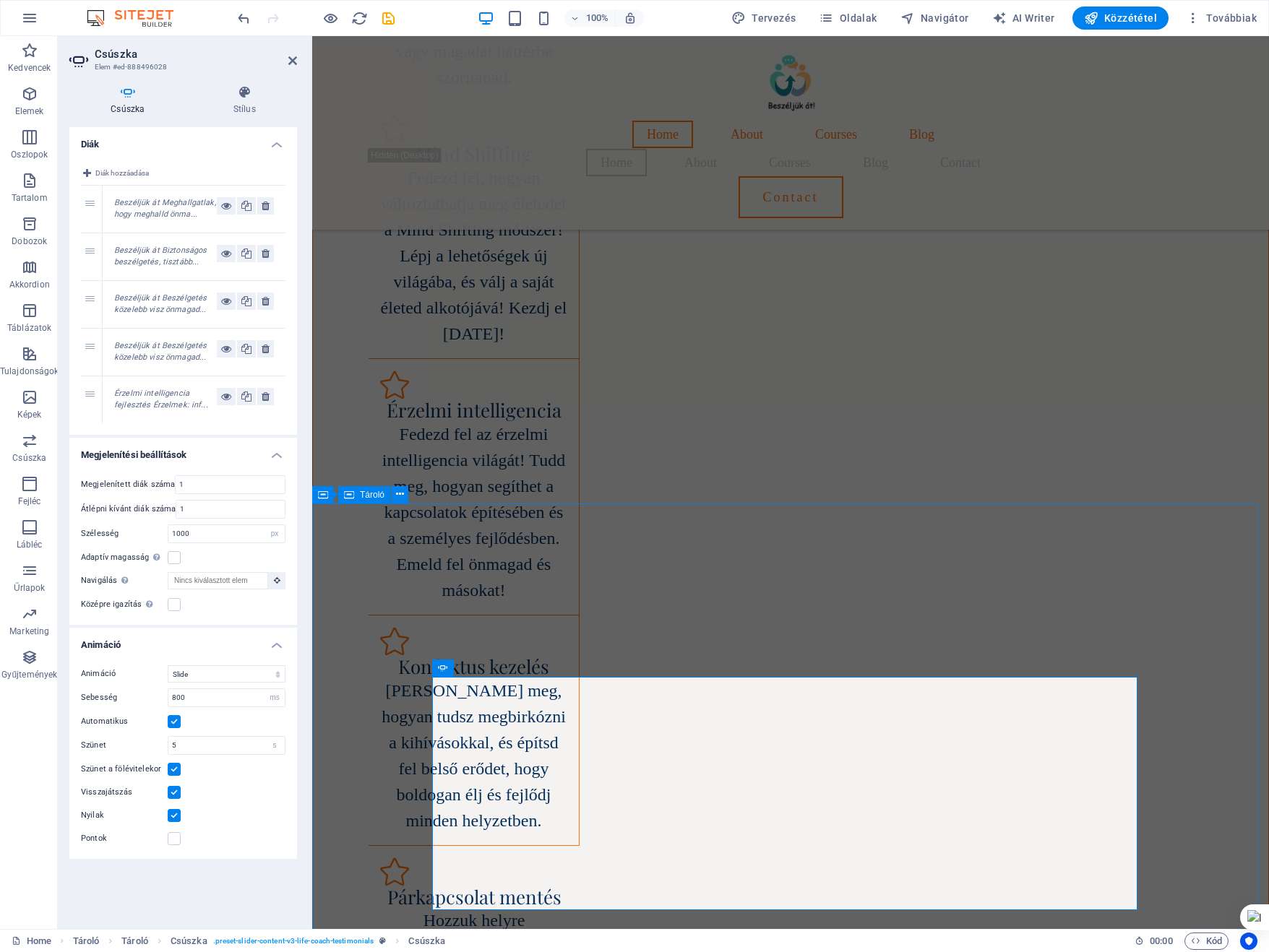
scroll to position [1793, 0]
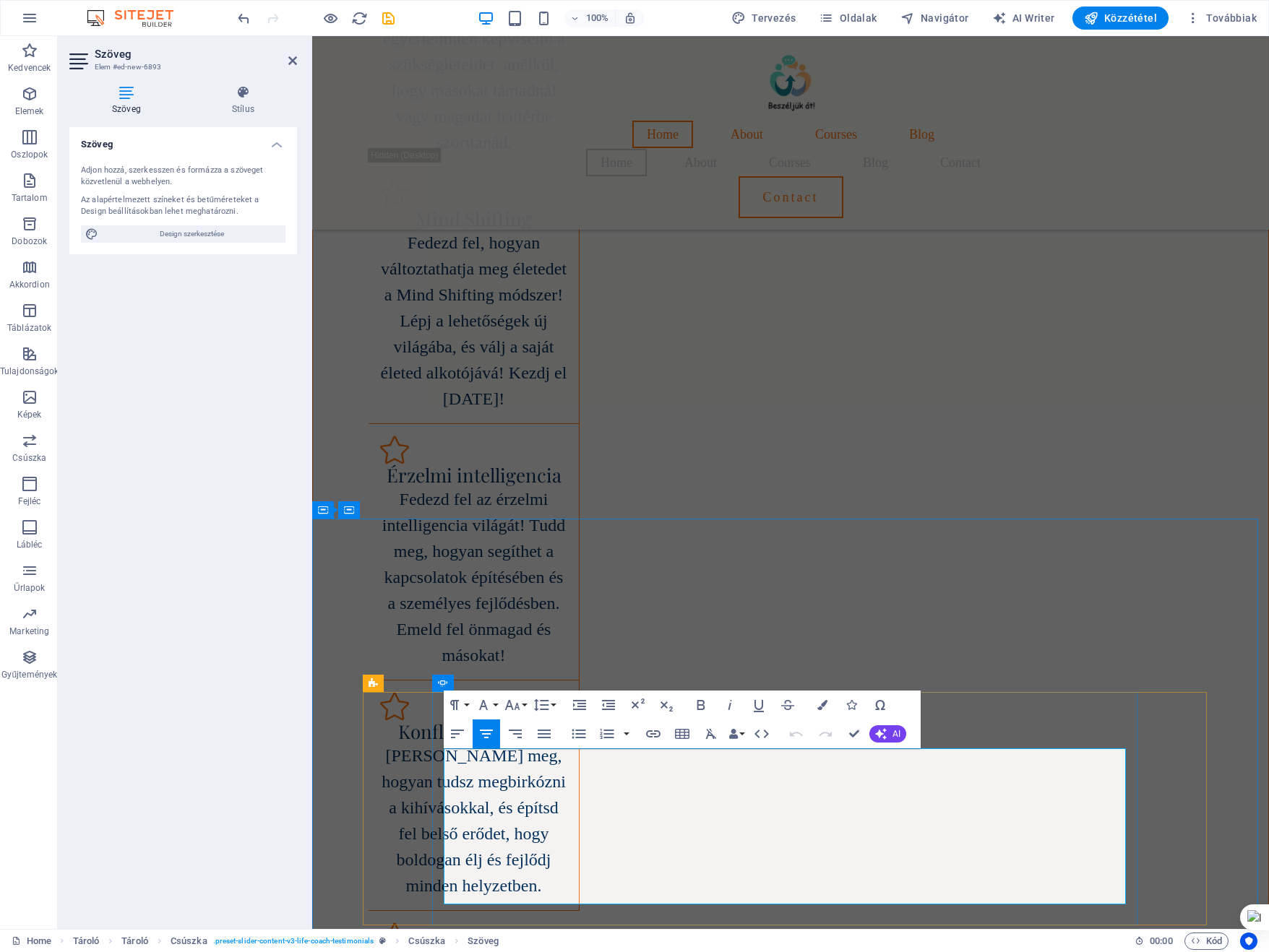
click at [545, 732] on icon "button" at bounding box center [543, 734] width 17 height 17
click at [515, 732] on icon "button" at bounding box center [515, 734] width 17 height 17
click at [487, 733] on icon "button" at bounding box center [486, 734] width 13 height 8
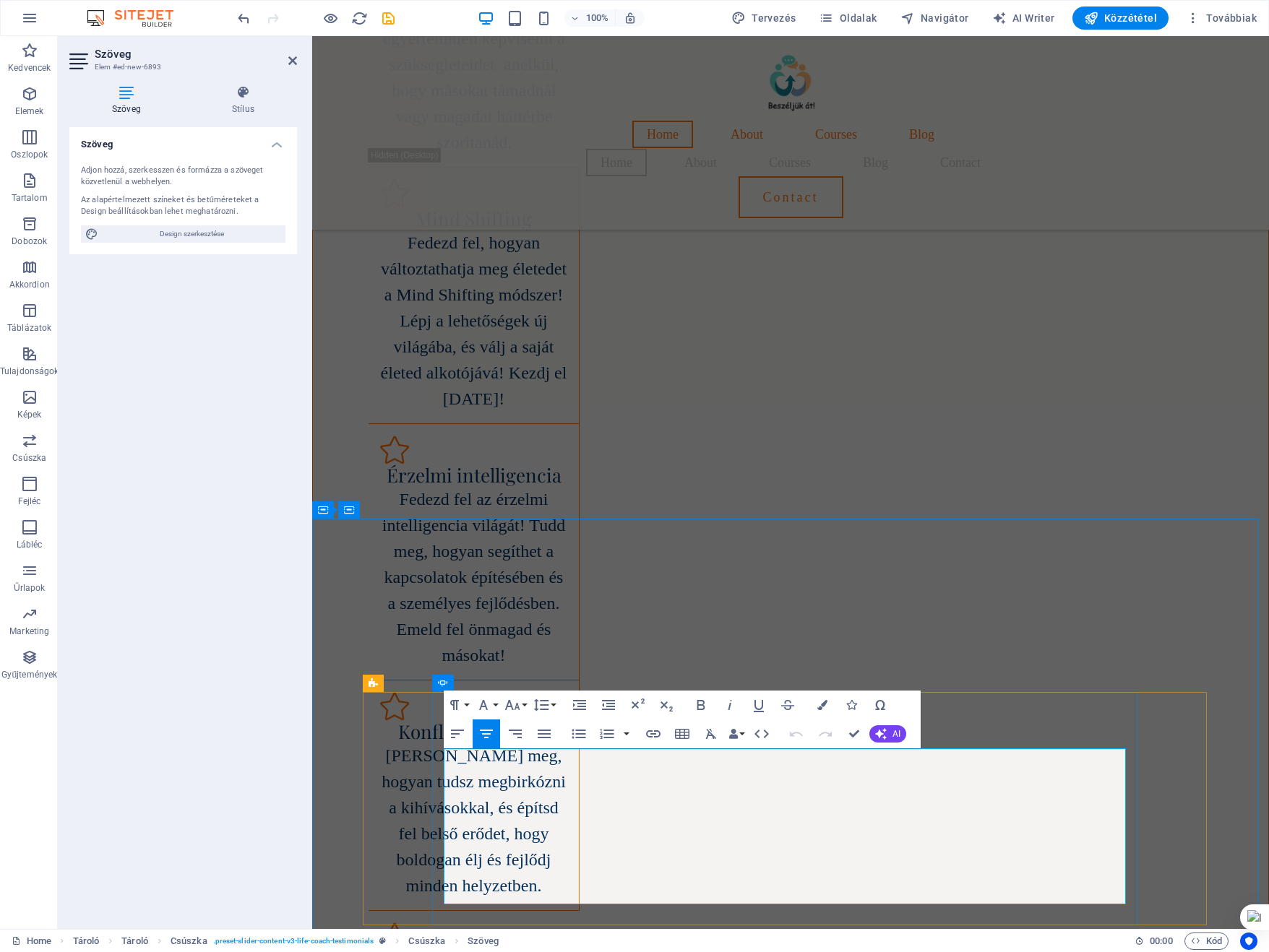
drag, startPoint x: 539, startPoint y: 755, endPoint x: 835, endPoint y: 888, distance: 324.5
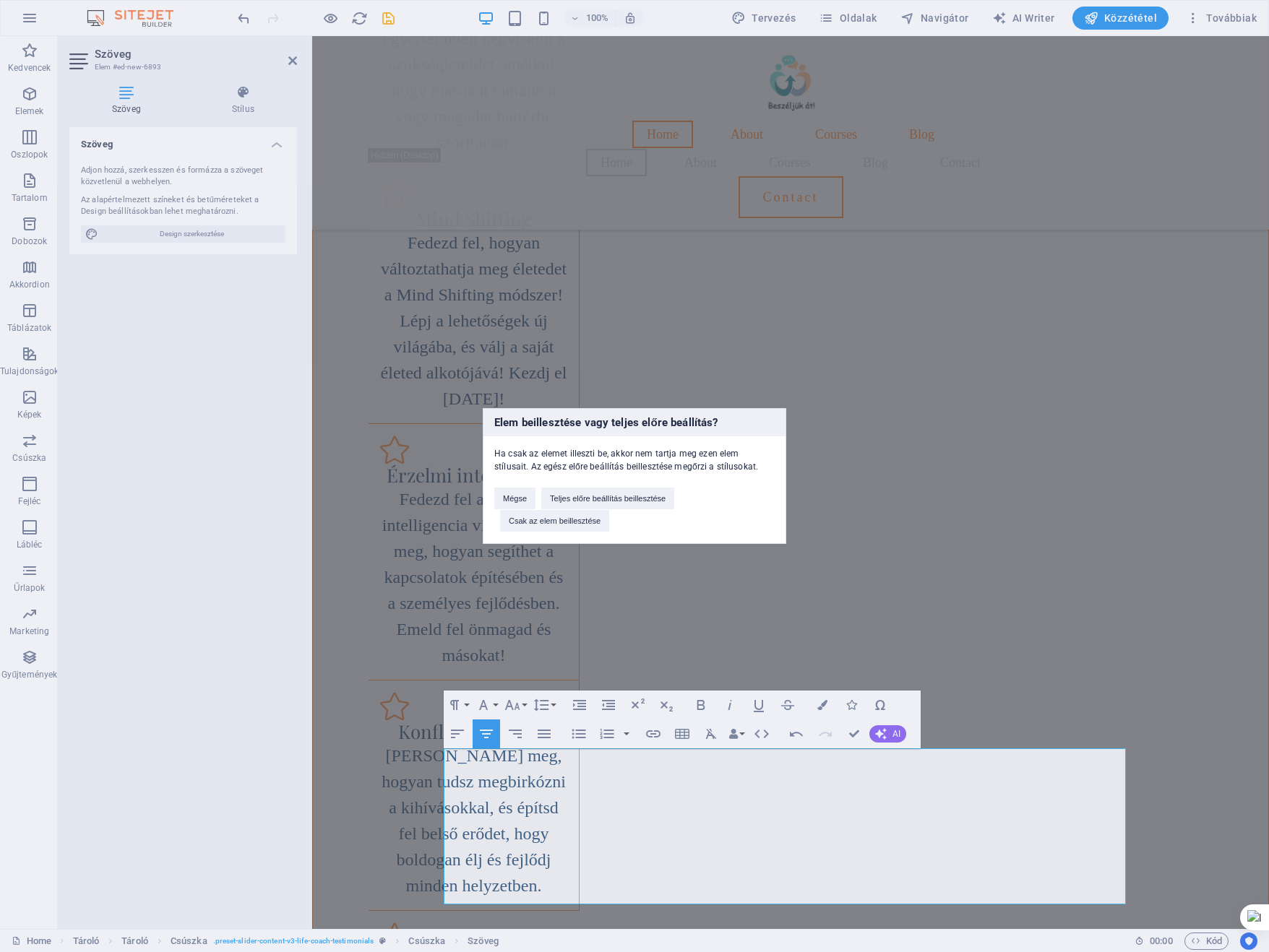
scroll to position [5468, 3]
click at [1116, 657] on div "Elem beillesztése vagy teljes előre beállítás? Ha csak az elemet illeszti be, a…" at bounding box center [634, 476] width 1269 height 952
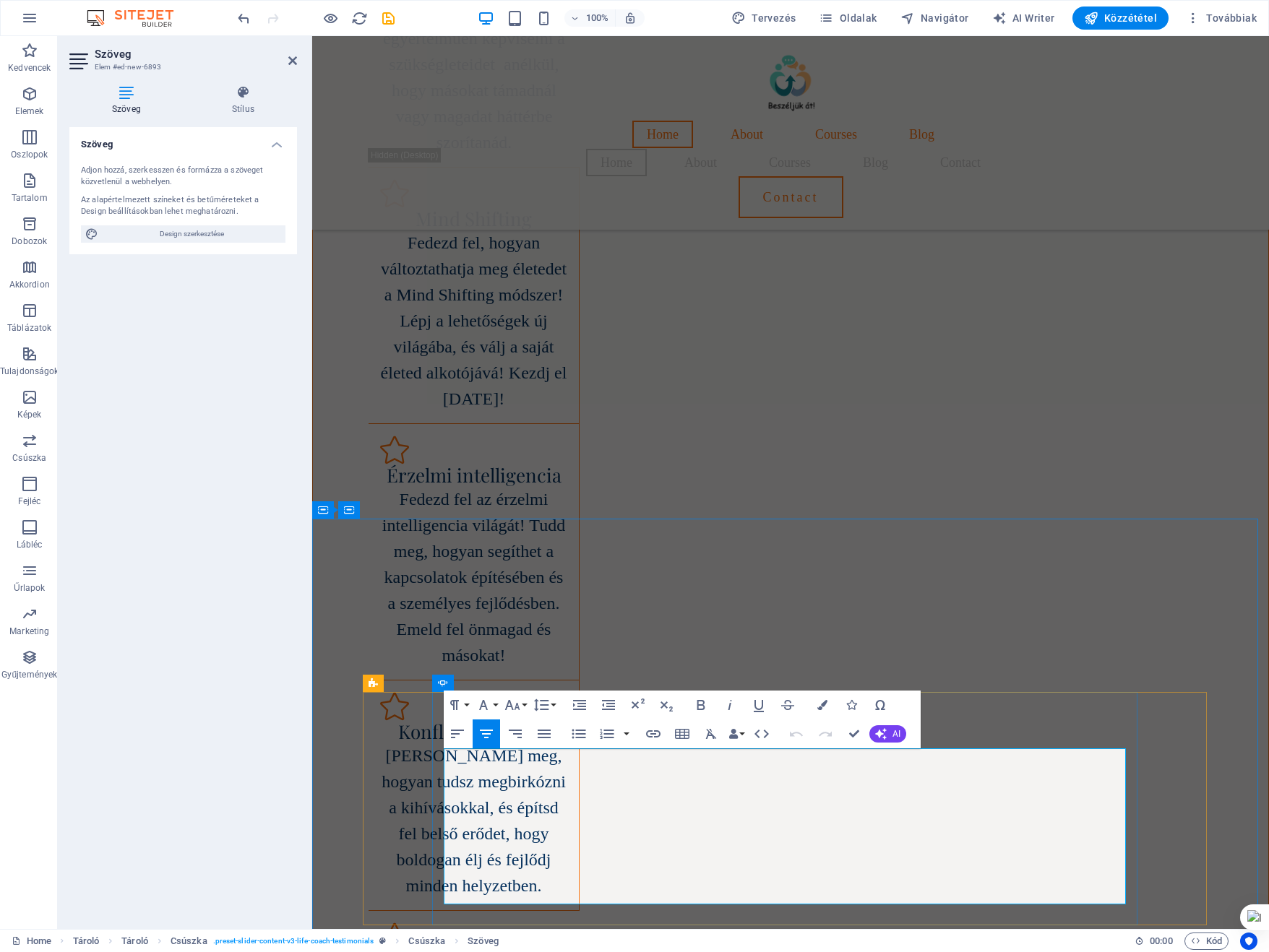
drag, startPoint x: 639, startPoint y: 758, endPoint x: 974, endPoint y: 894, distance: 361.6
click at [525, 704] on button "Font Size" at bounding box center [515, 705] width 27 height 29
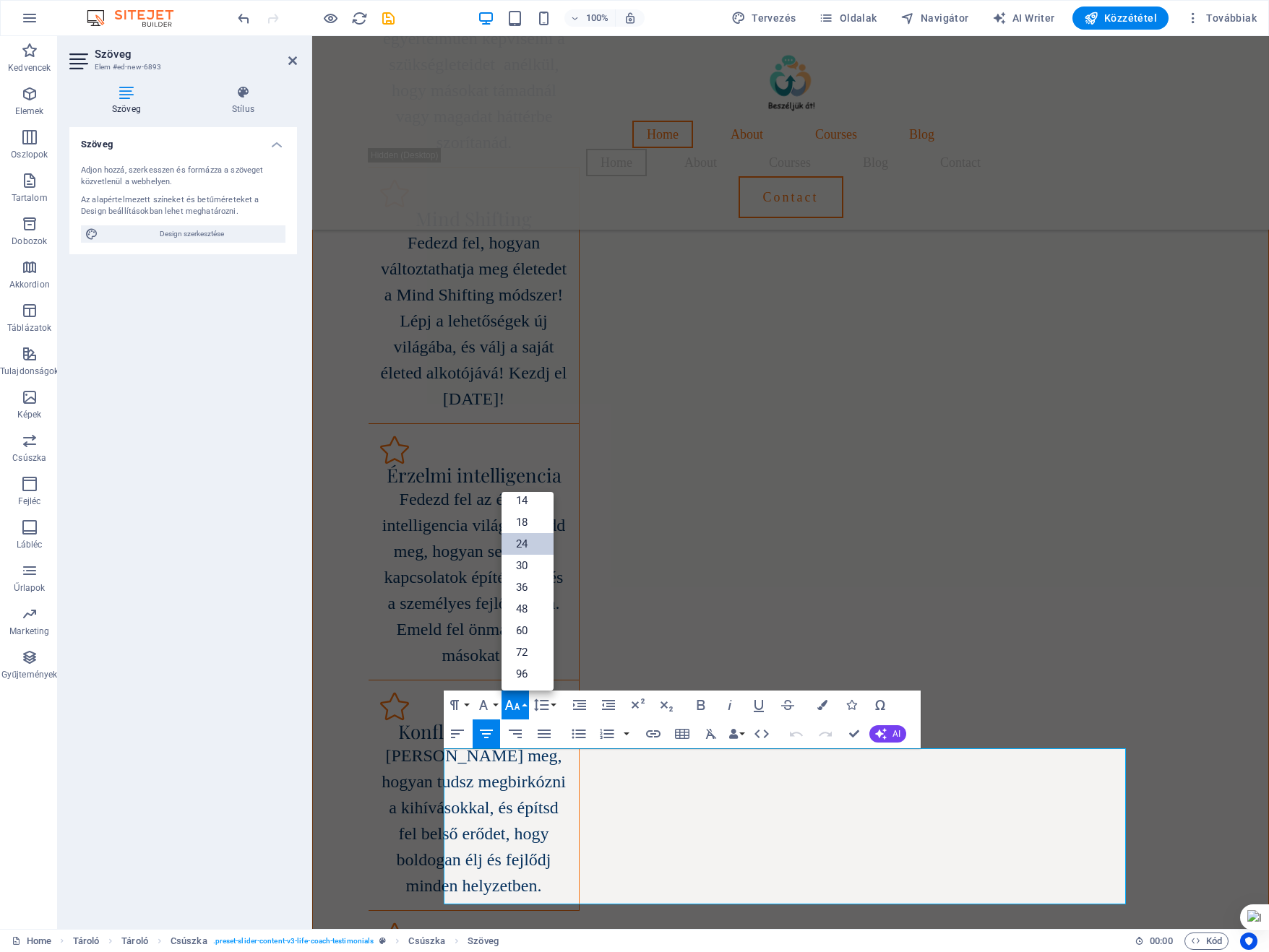
scroll to position [116, 0]
click at [522, 566] on link "30" at bounding box center [527, 566] width 52 height 22
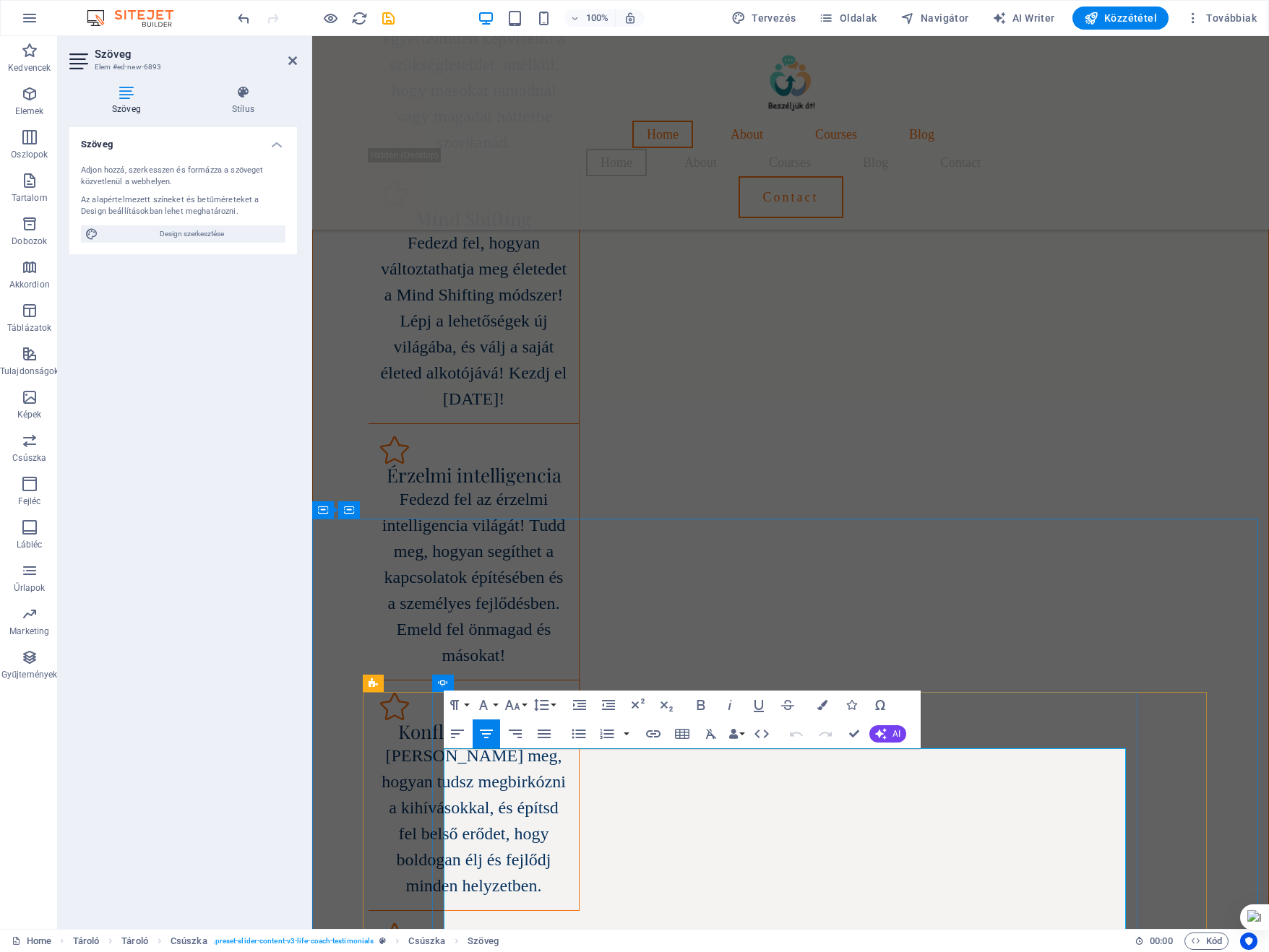
drag, startPoint x: 874, startPoint y: 870, endPoint x: 673, endPoint y: 870, distance: 201.0
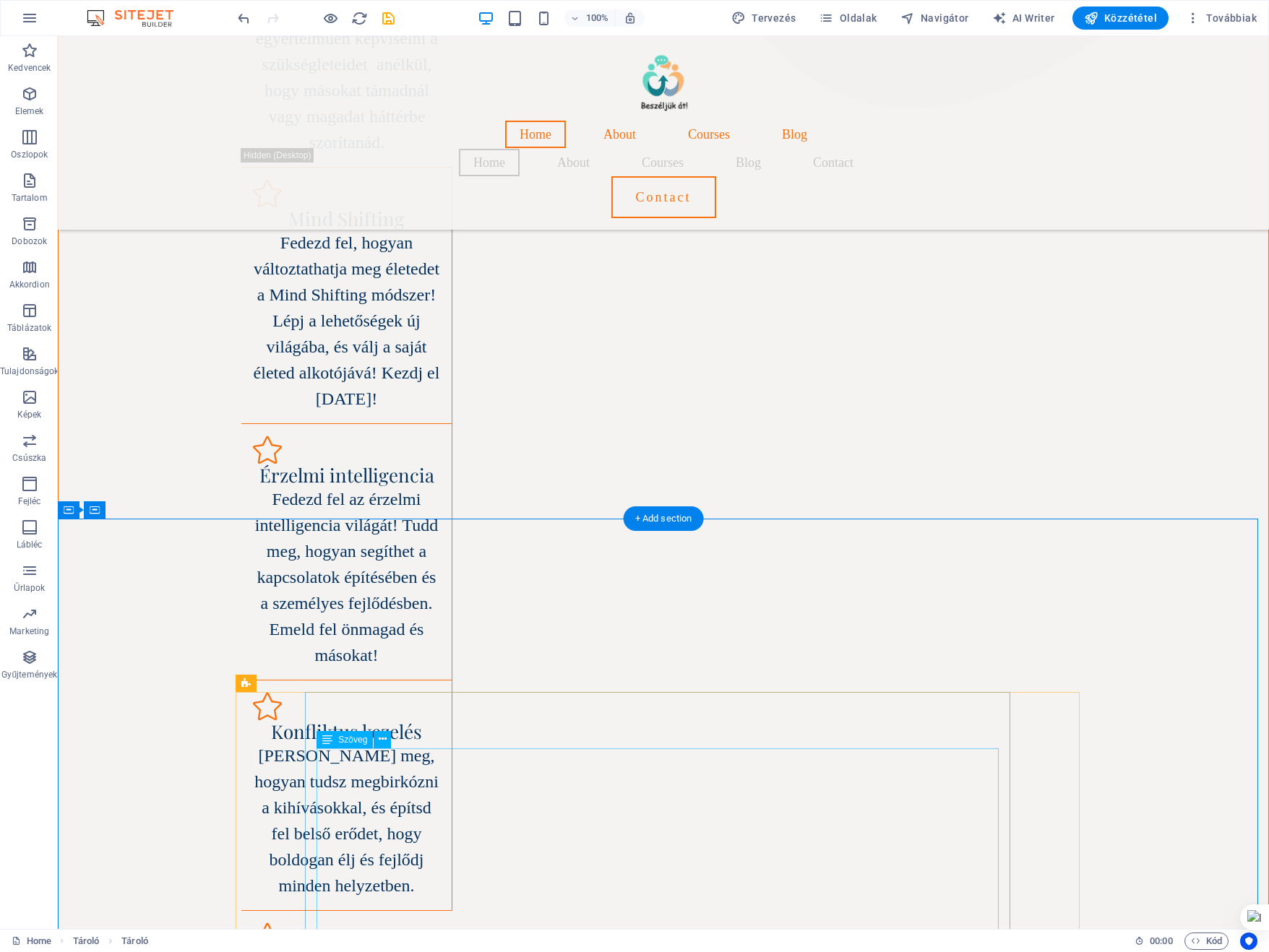
drag, startPoint x: 558, startPoint y: 817, endPoint x: 522, endPoint y: 825, distance: 36.9
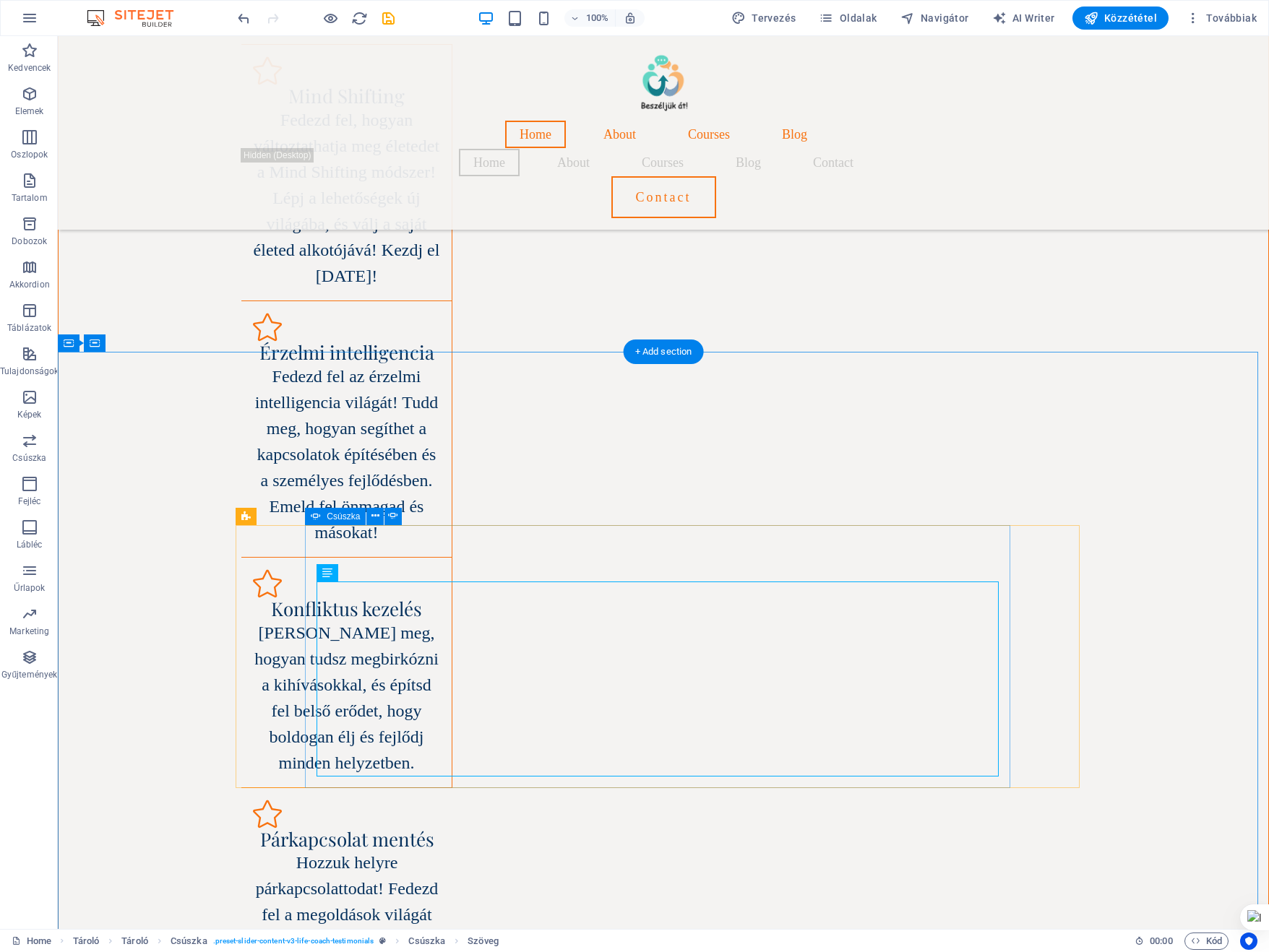
scroll to position [2082, 0]
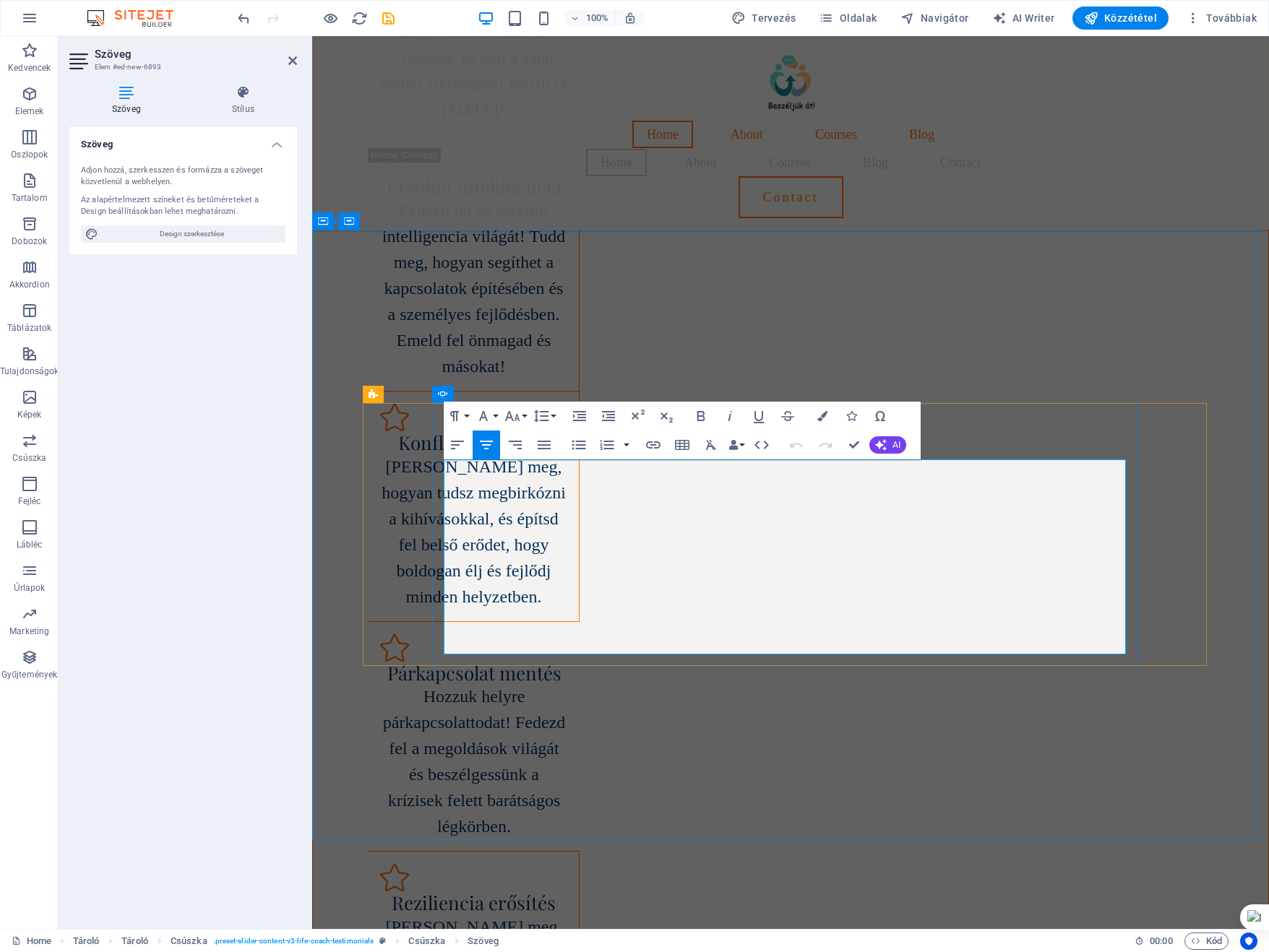
drag, startPoint x: 605, startPoint y: 480, endPoint x: 951, endPoint y: 629, distance: 376.7
drag, startPoint x: 992, startPoint y: 638, endPoint x: 442, endPoint y: 453, distance: 580.3
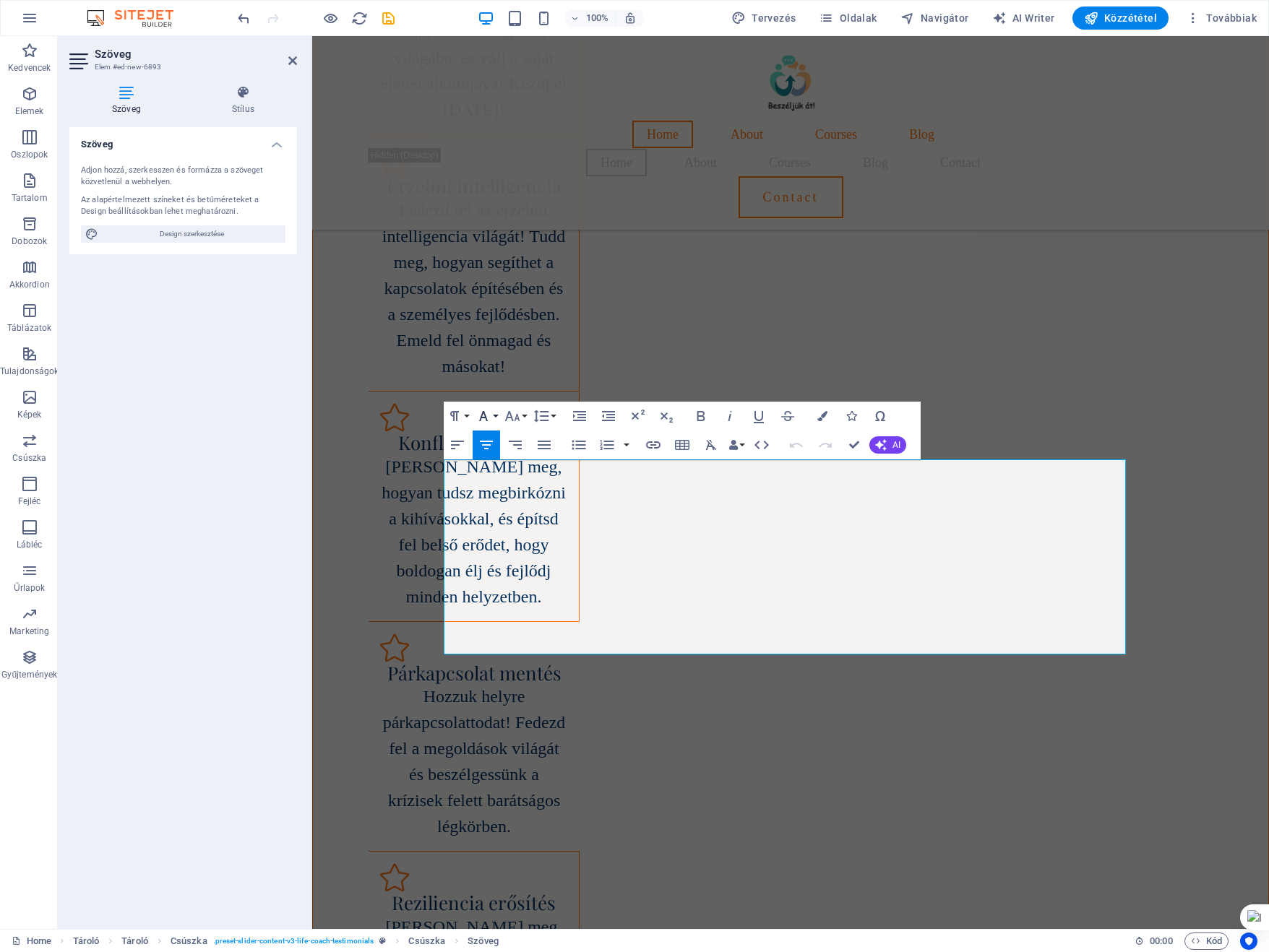
click at [498, 414] on button "Font Family" at bounding box center [486, 416] width 27 height 29
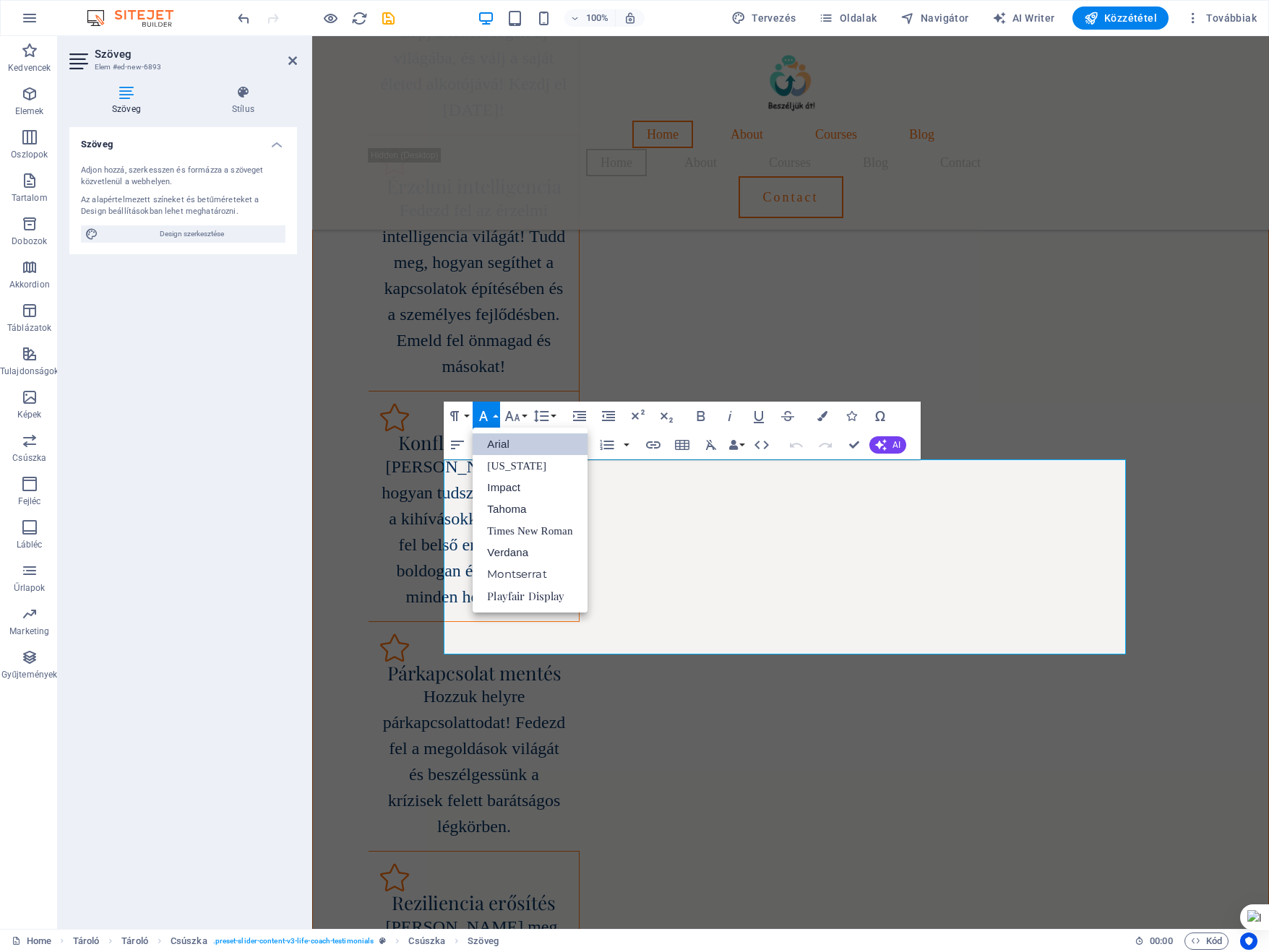
click at [500, 440] on link "Arial" at bounding box center [529, 444] width 114 height 22
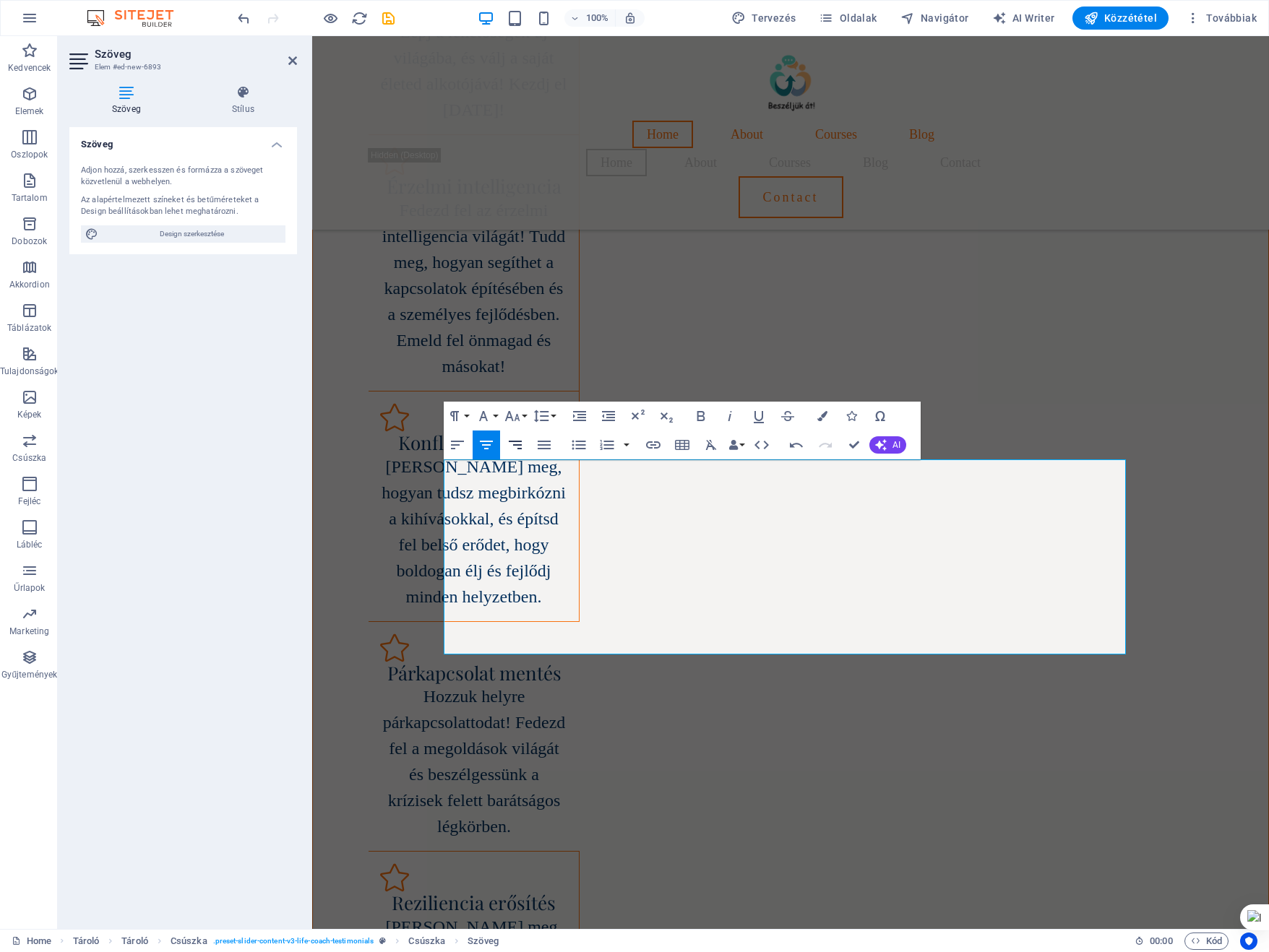
click at [523, 444] on icon "button" at bounding box center [515, 444] width 17 height 17
click at [483, 441] on icon "button" at bounding box center [486, 444] width 13 height 8
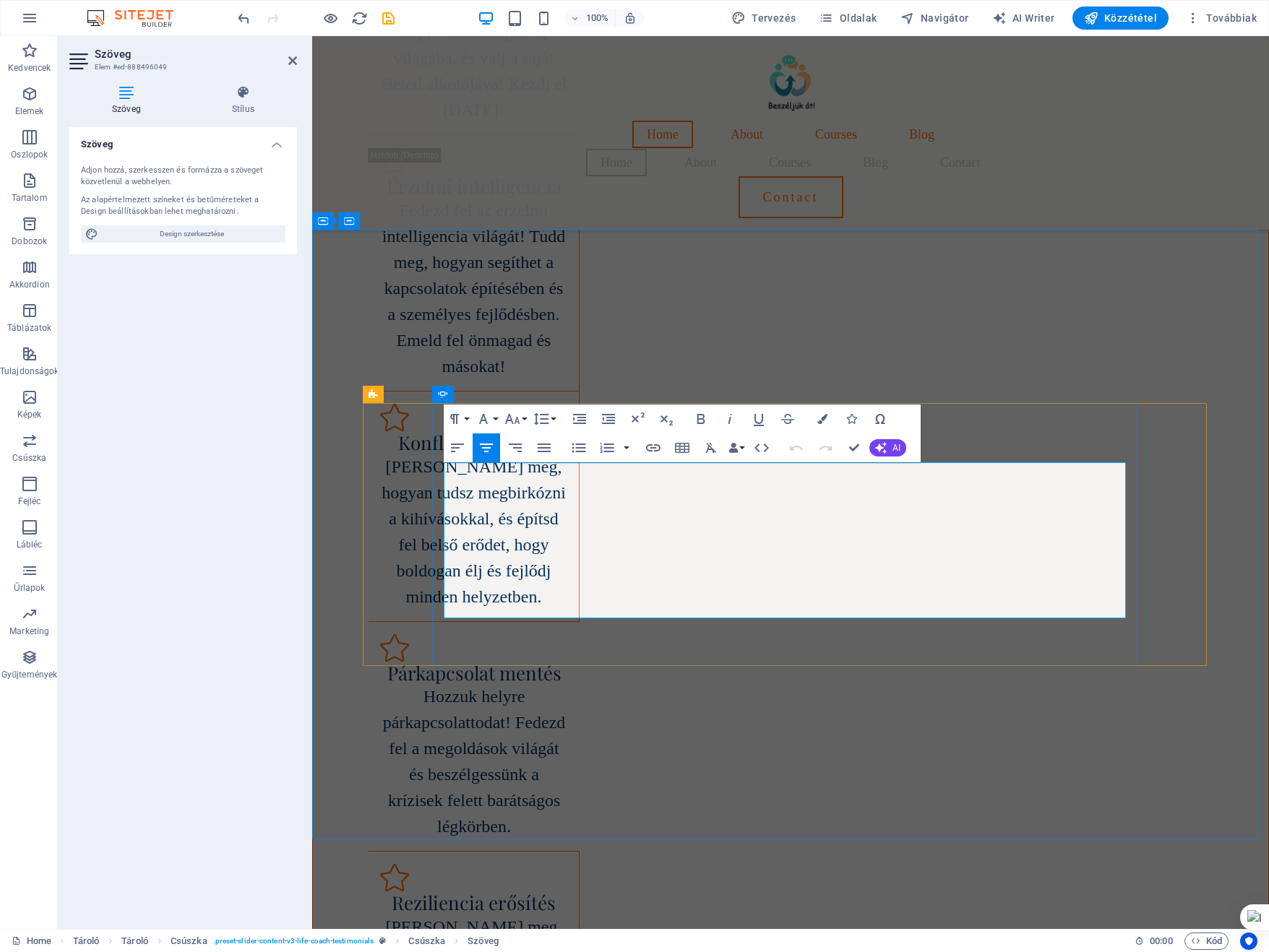
drag, startPoint x: 630, startPoint y: 470, endPoint x: 1057, endPoint y: 580, distance: 440.9
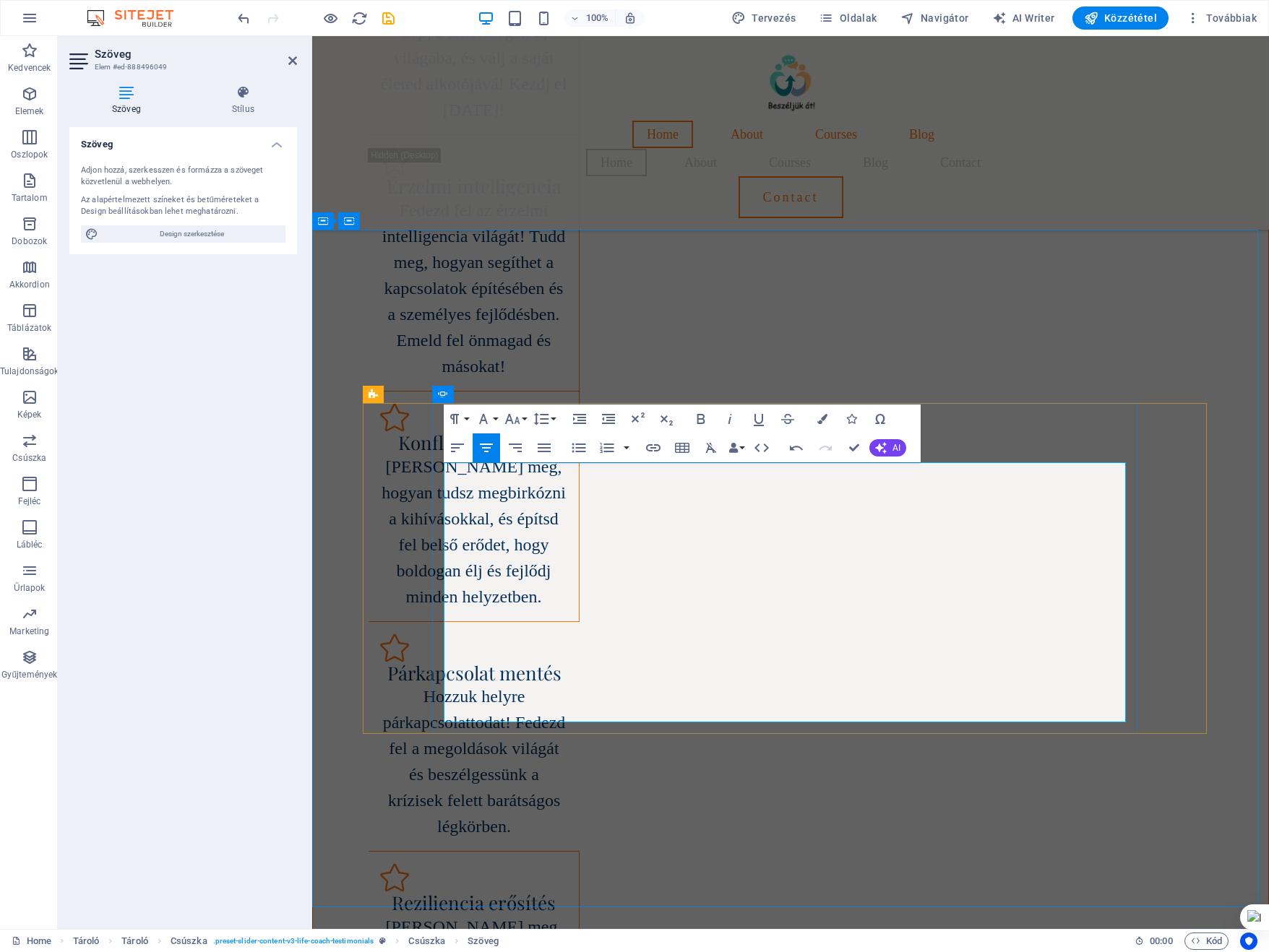
scroll to position [7094, 0]
drag, startPoint x: 618, startPoint y: 474, endPoint x: 560, endPoint y: 474, distance: 58.0
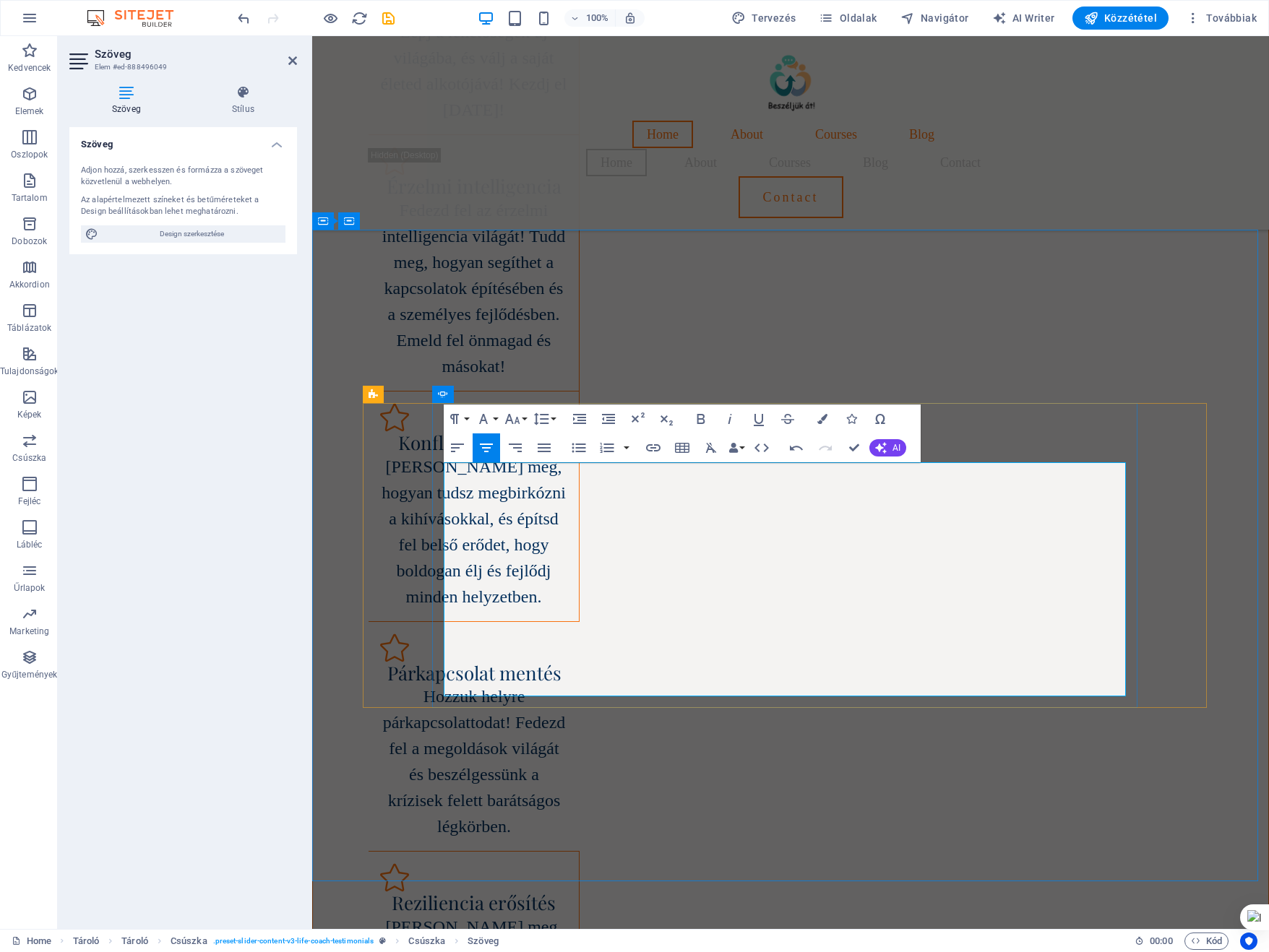
drag, startPoint x: 617, startPoint y: 499, endPoint x: 565, endPoint y: 500, distance: 52.0
drag, startPoint x: 614, startPoint y: 526, endPoint x: 540, endPoint y: 527, distance: 74.0
drag, startPoint x: 604, startPoint y: 552, endPoint x: 538, endPoint y: 552, distance: 66.0
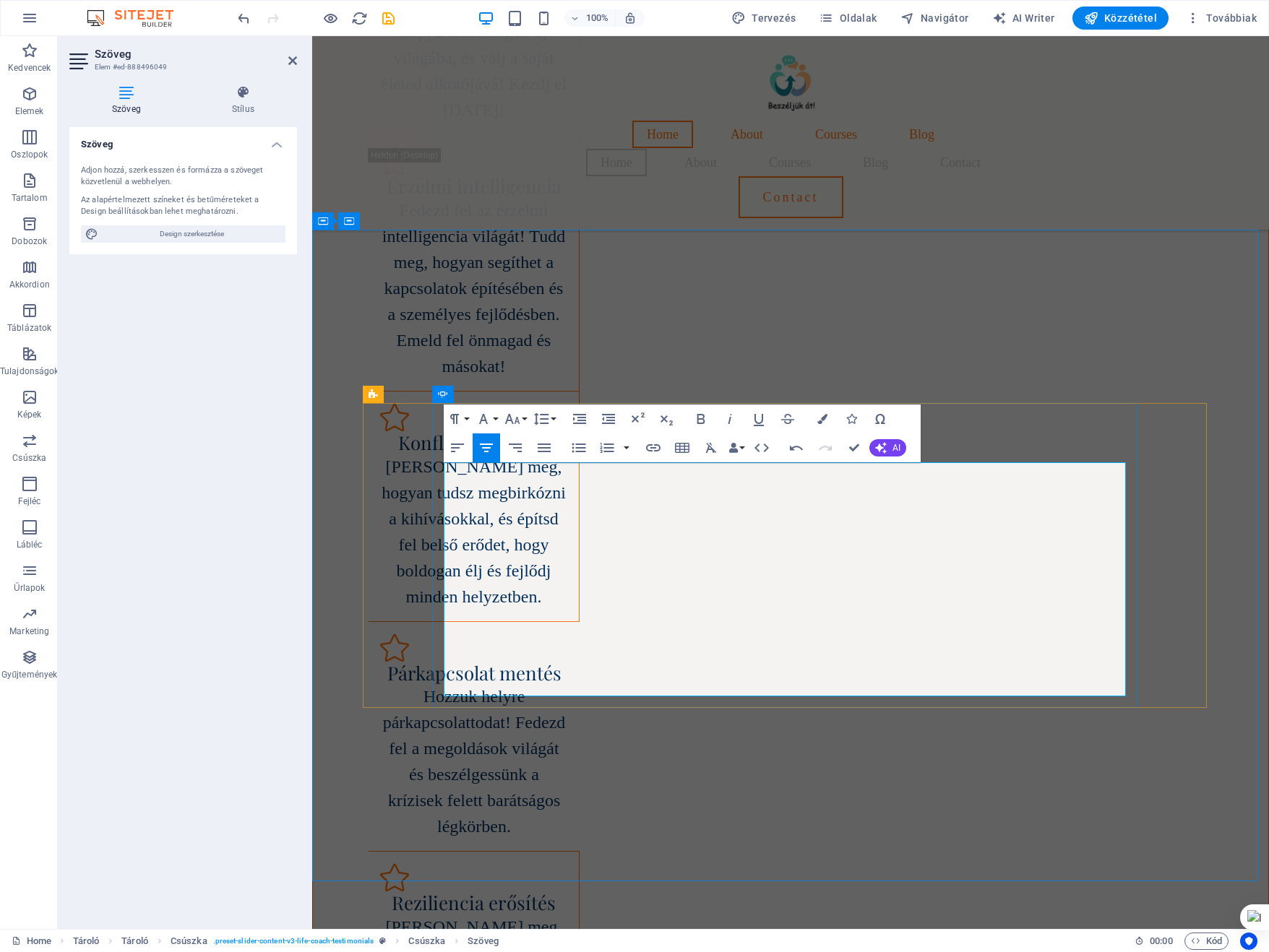
drag, startPoint x: 614, startPoint y: 580, endPoint x: 544, endPoint y: 580, distance: 70.0
drag, startPoint x: 611, startPoint y: 629, endPoint x: 490, endPoint y: 629, distance: 121.0
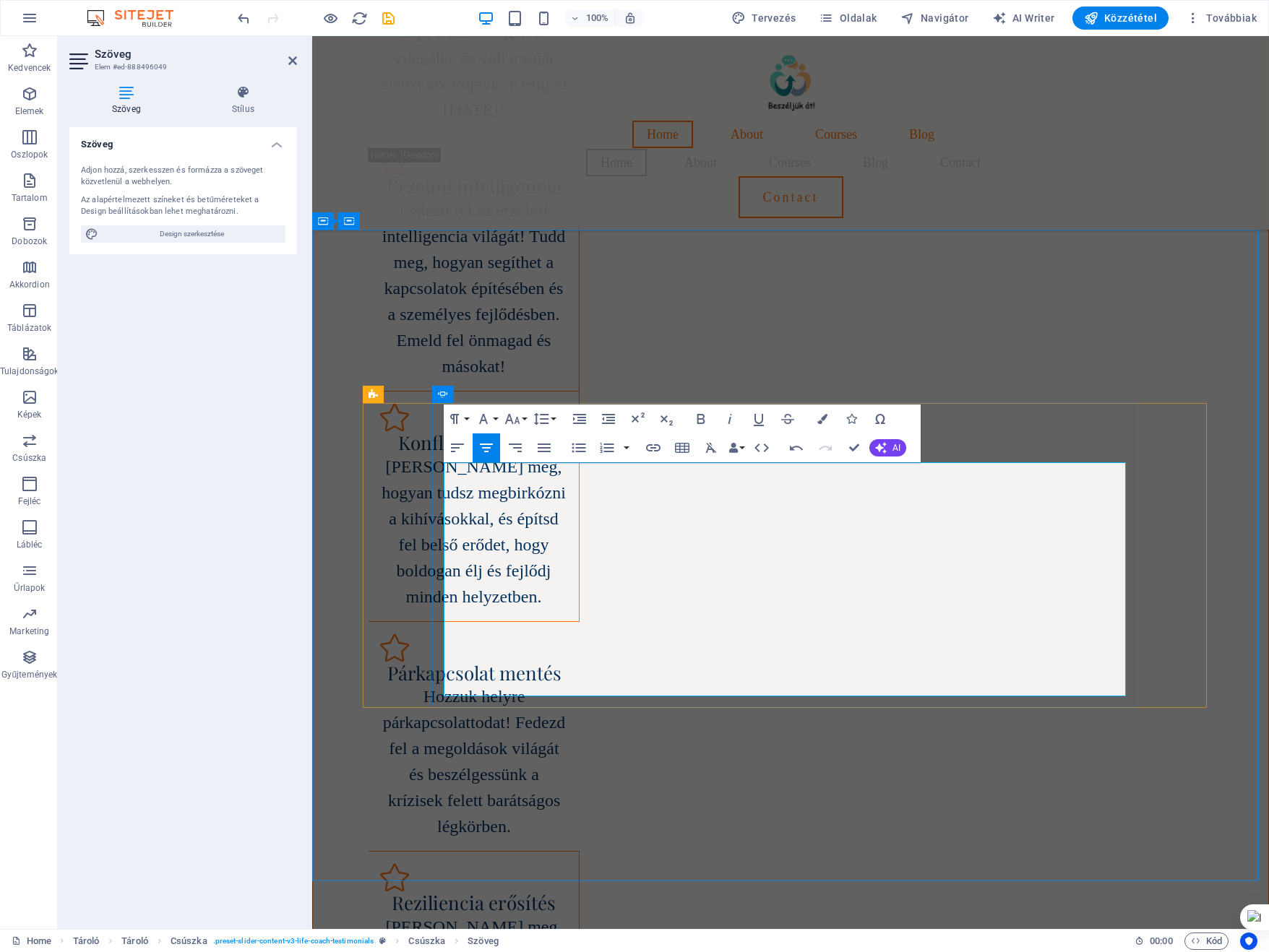
drag, startPoint x: 640, startPoint y: 576, endPoint x: 655, endPoint y: 577, distance: 15.0
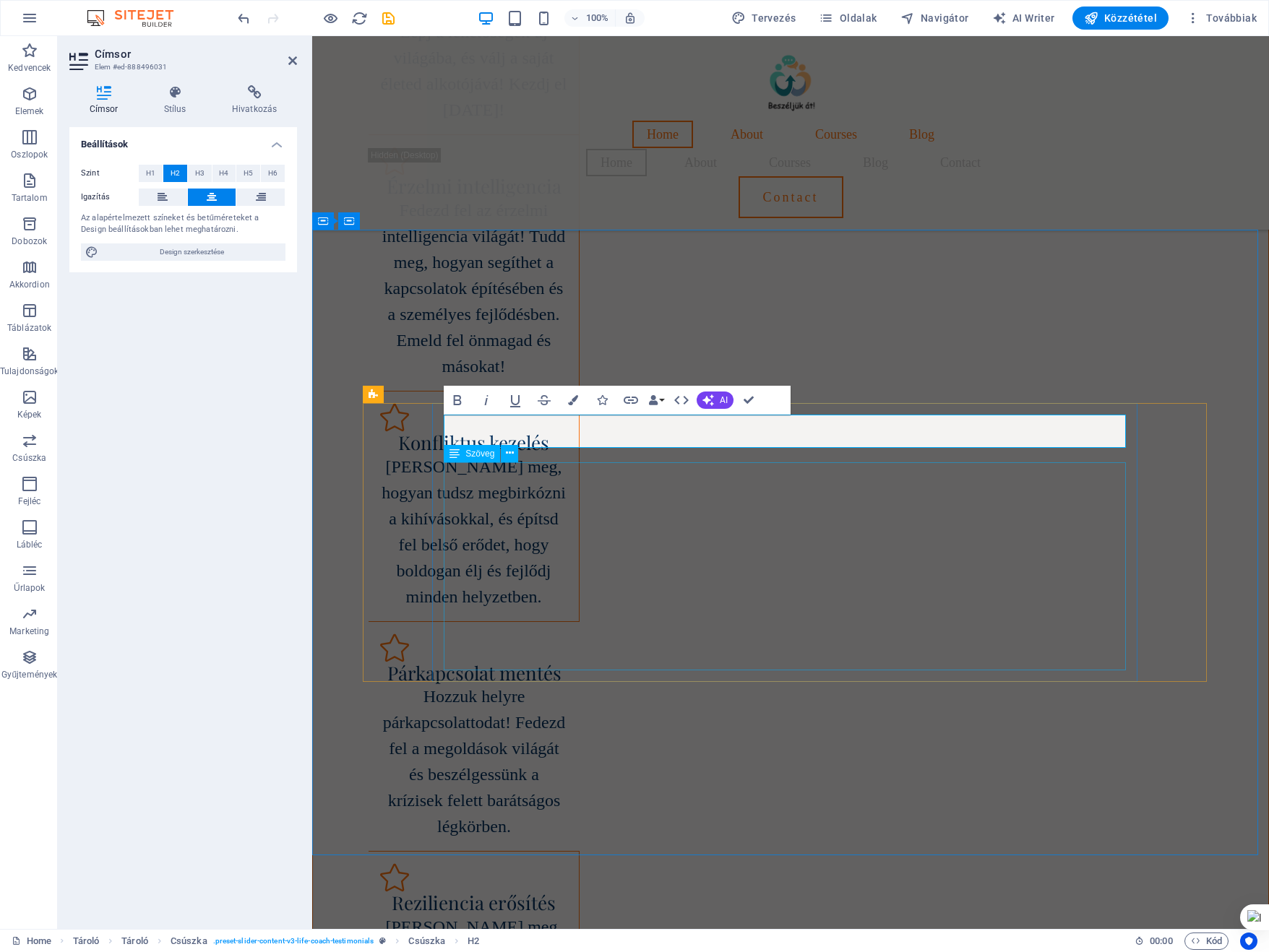
scroll to position [35, 6]
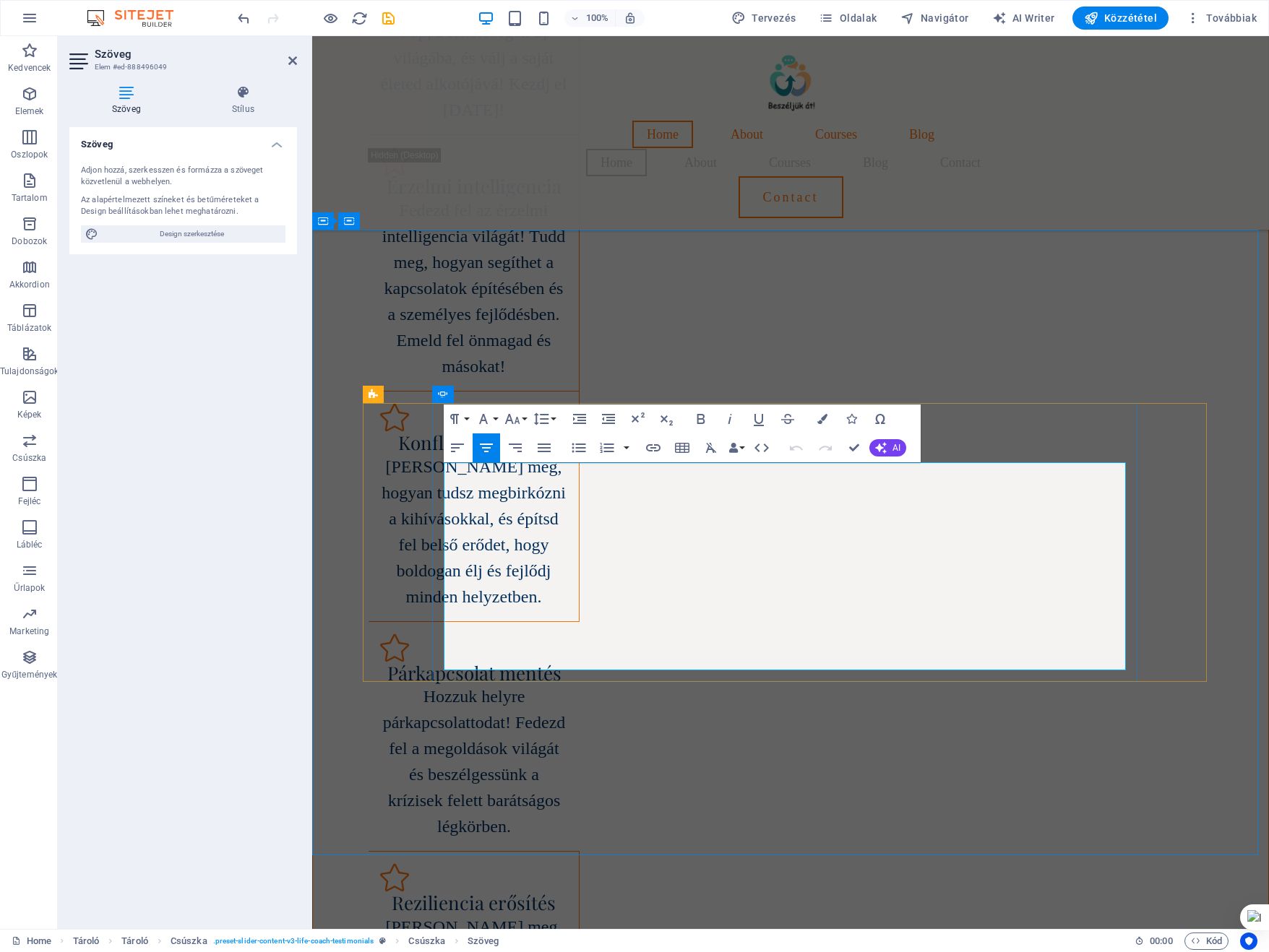
drag, startPoint x: 759, startPoint y: 528, endPoint x: 812, endPoint y: 528, distance: 53.0
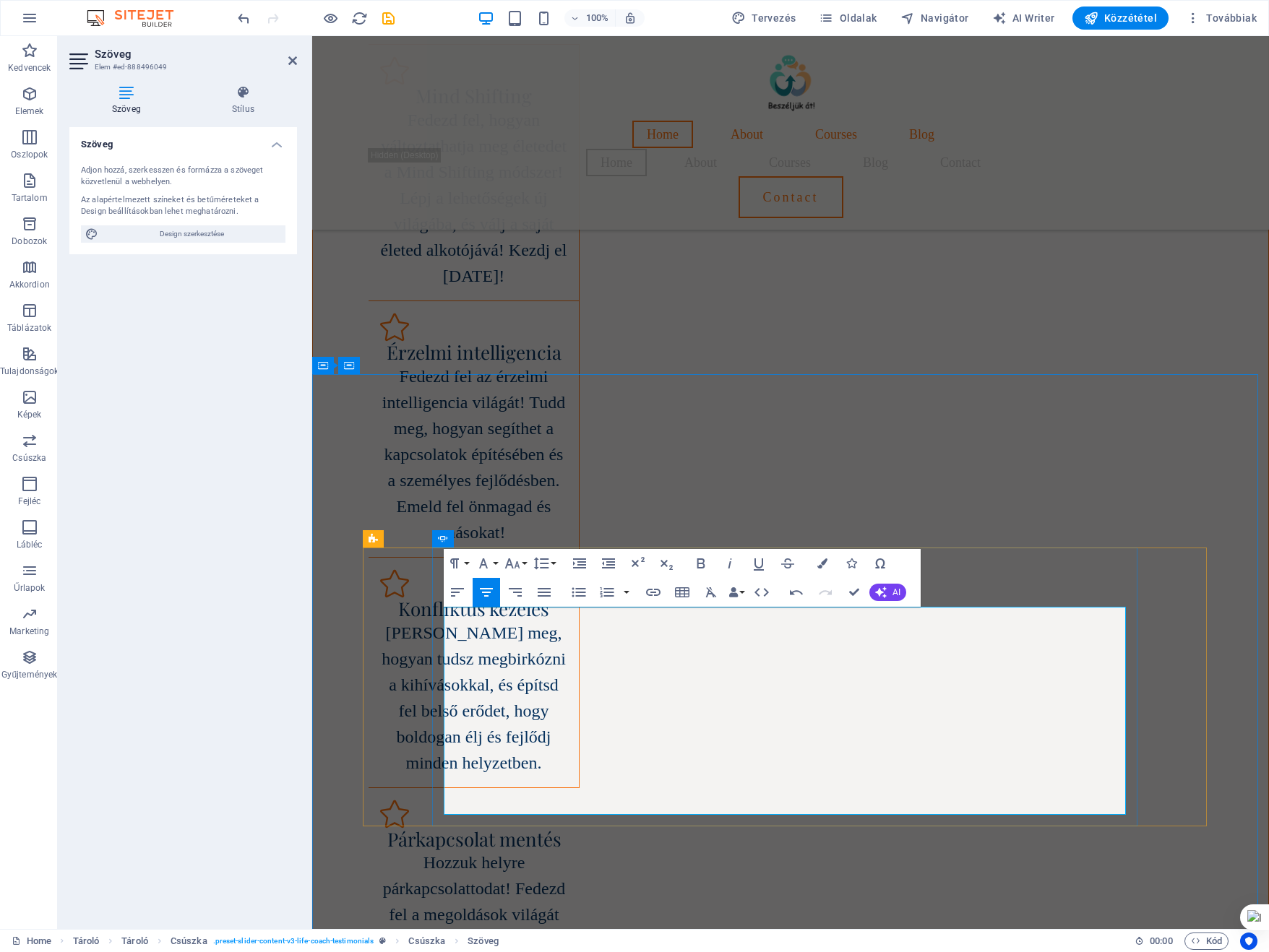
scroll to position [1937, 0]
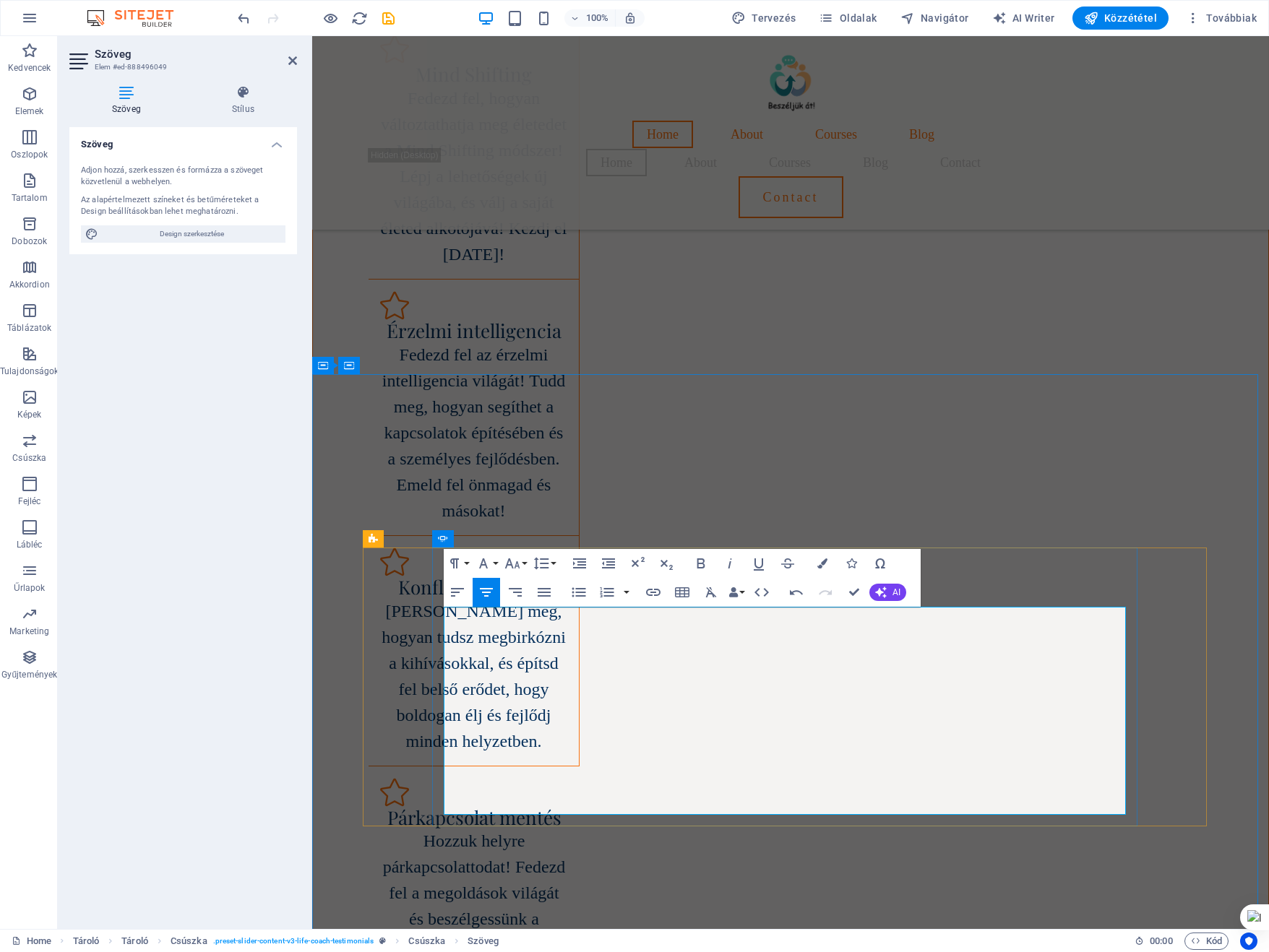
drag, startPoint x: 717, startPoint y: 697, endPoint x: 744, endPoint y: 697, distance: 27.0
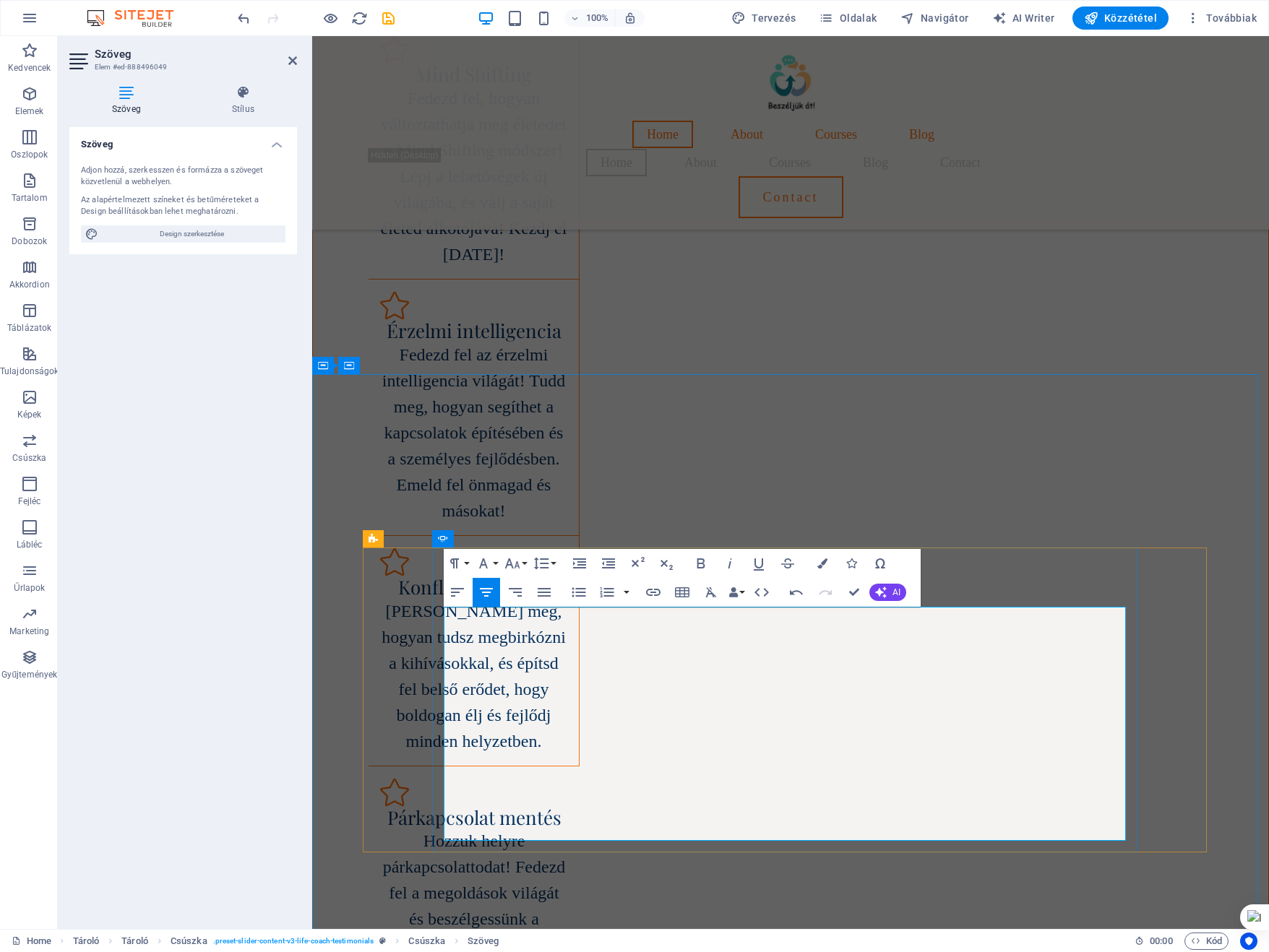
drag, startPoint x: 922, startPoint y: 697, endPoint x: 929, endPoint y: 718, distance: 22.1
drag, startPoint x: 922, startPoint y: 701, endPoint x: 967, endPoint y: 700, distance: 45.0
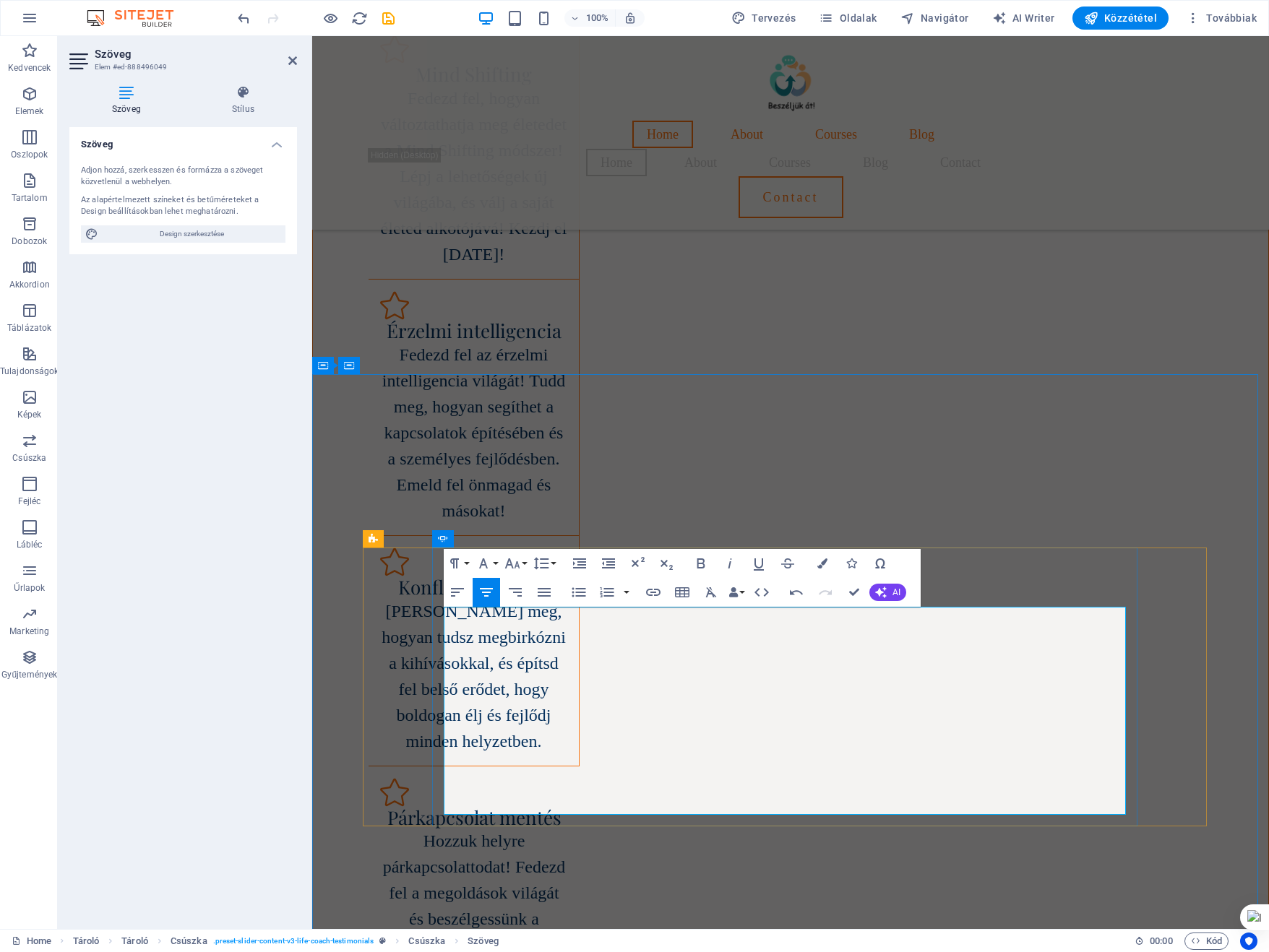
drag, startPoint x: 702, startPoint y: 697, endPoint x: 905, endPoint y: 697, distance: 203.0
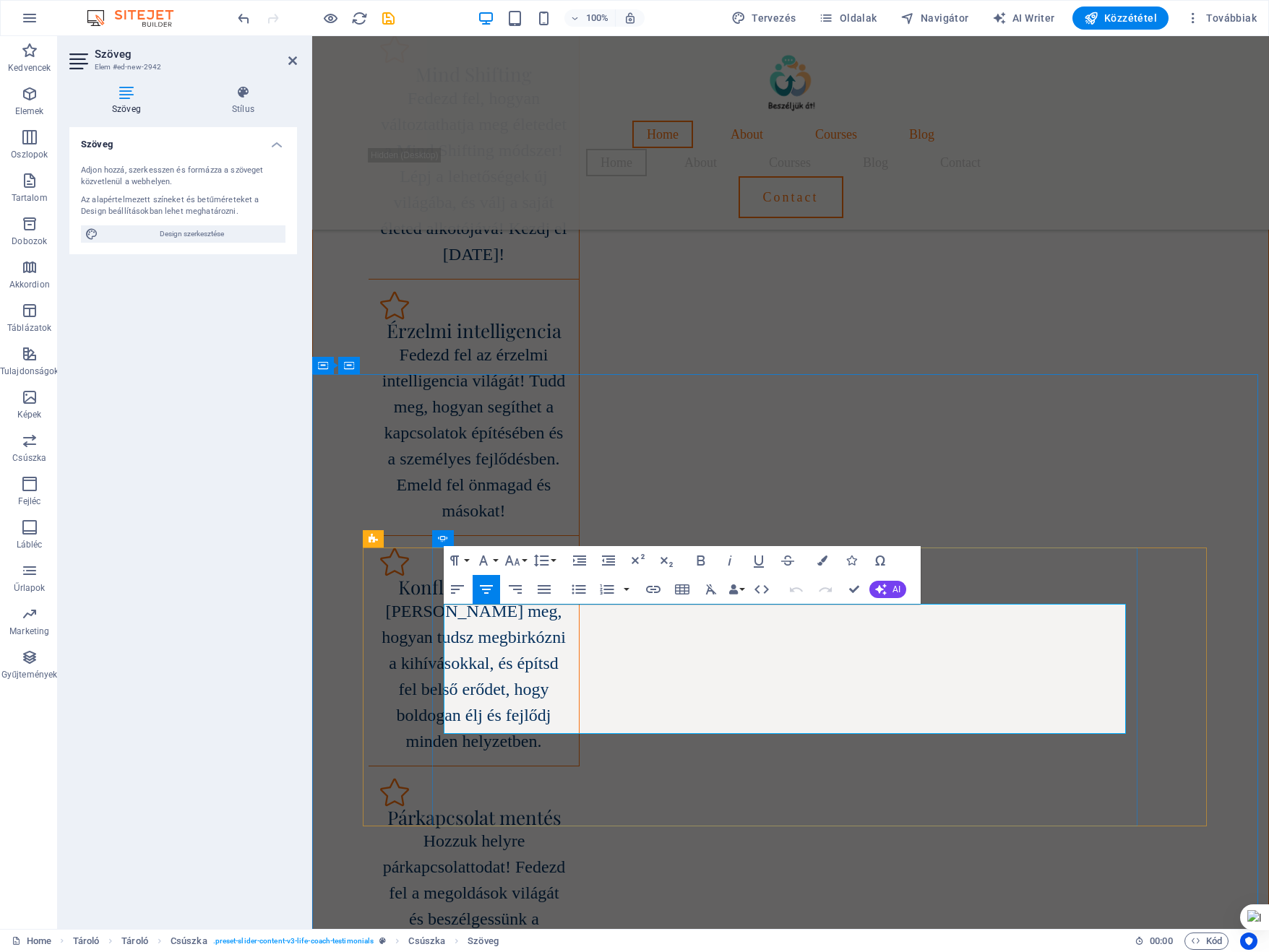
drag, startPoint x: 591, startPoint y: 615, endPoint x: 939, endPoint y: 716, distance: 362.4
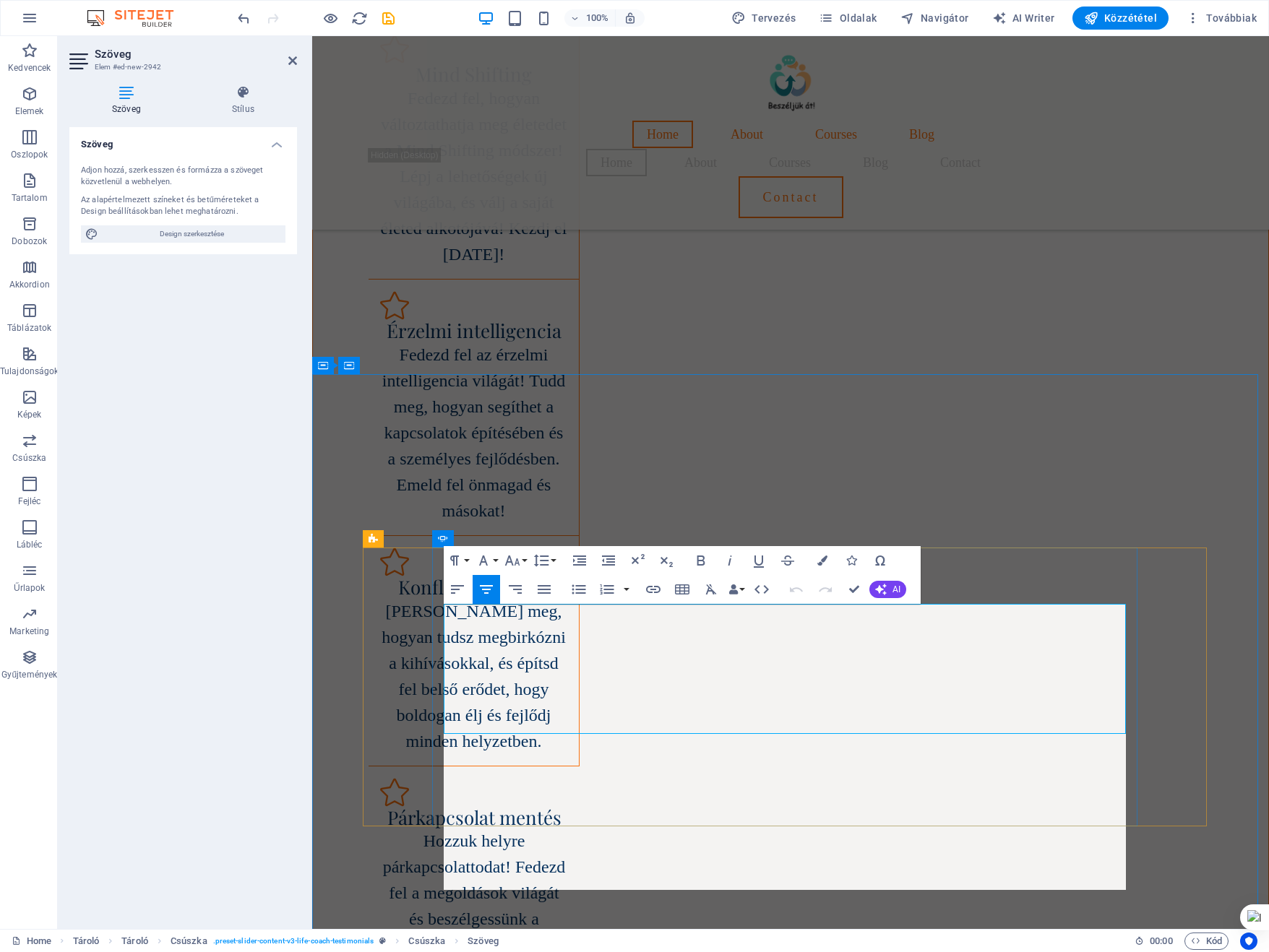
scroll to position [7023, 0]
drag, startPoint x: 639, startPoint y: 615, endPoint x: 612, endPoint y: 617, distance: 27.1
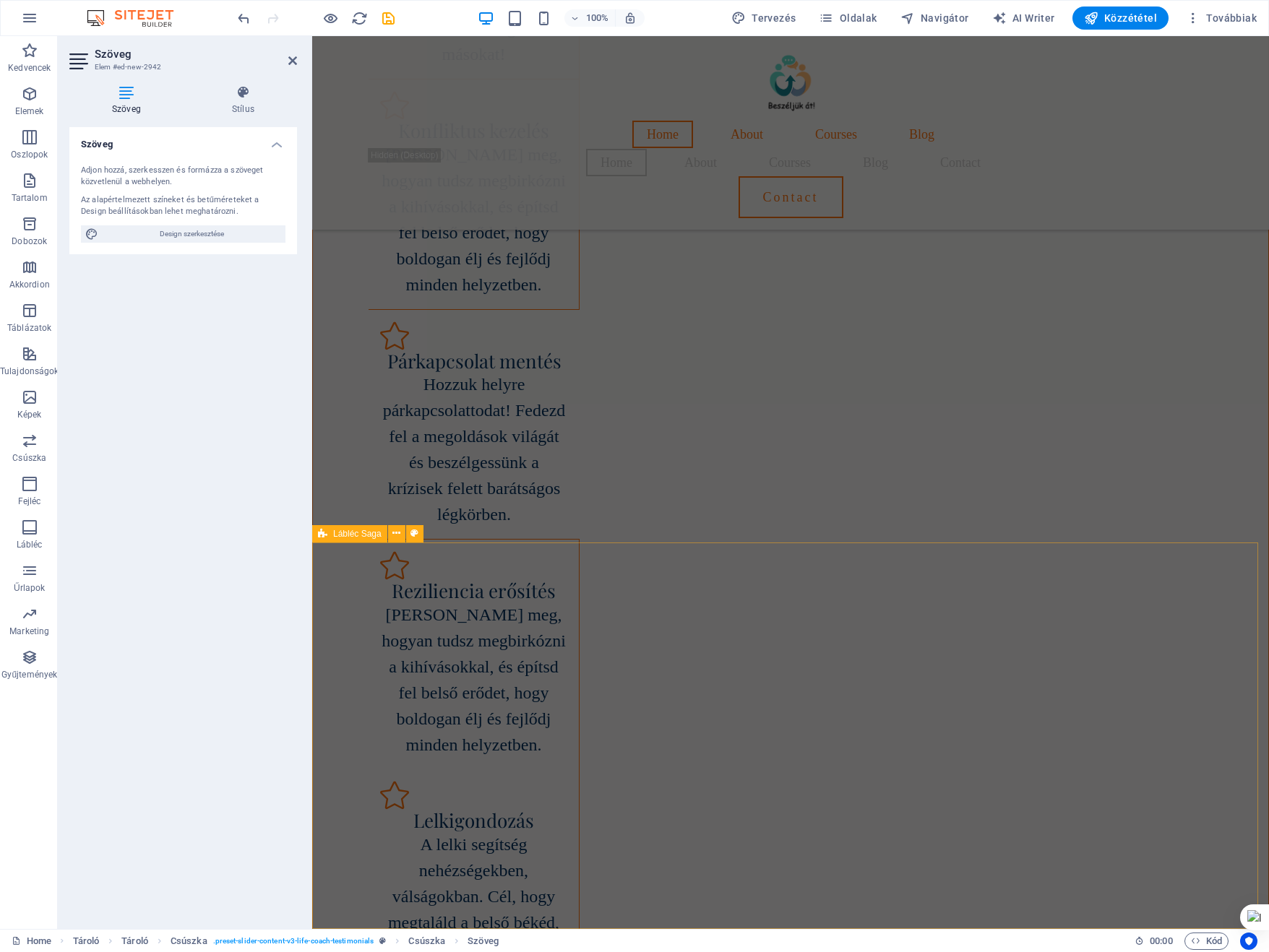
scroll to position [934, 0]
click at [245, 20] on icon "undo" at bounding box center [244, 18] width 17 height 17
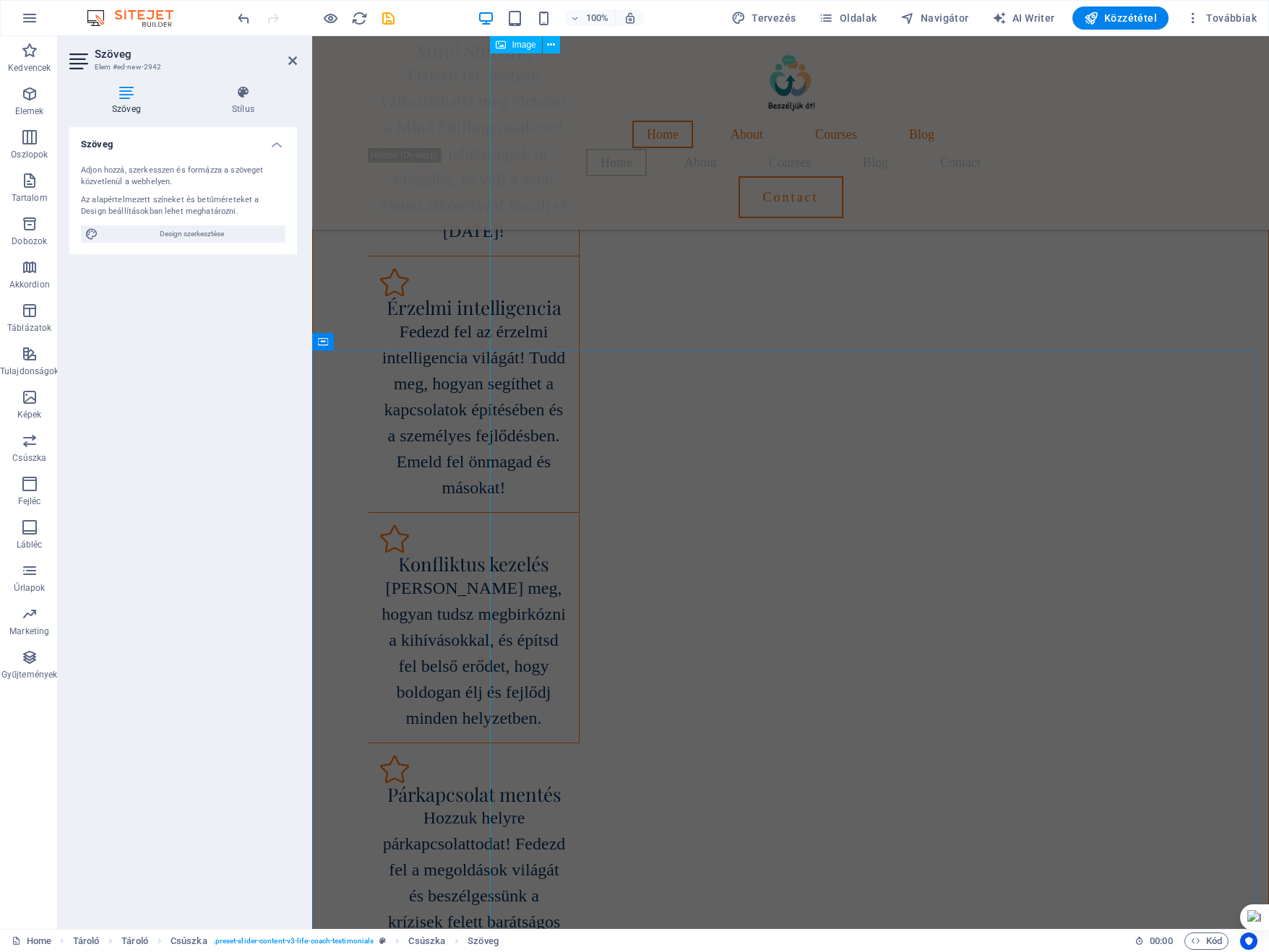
scroll to position [1600, 0]
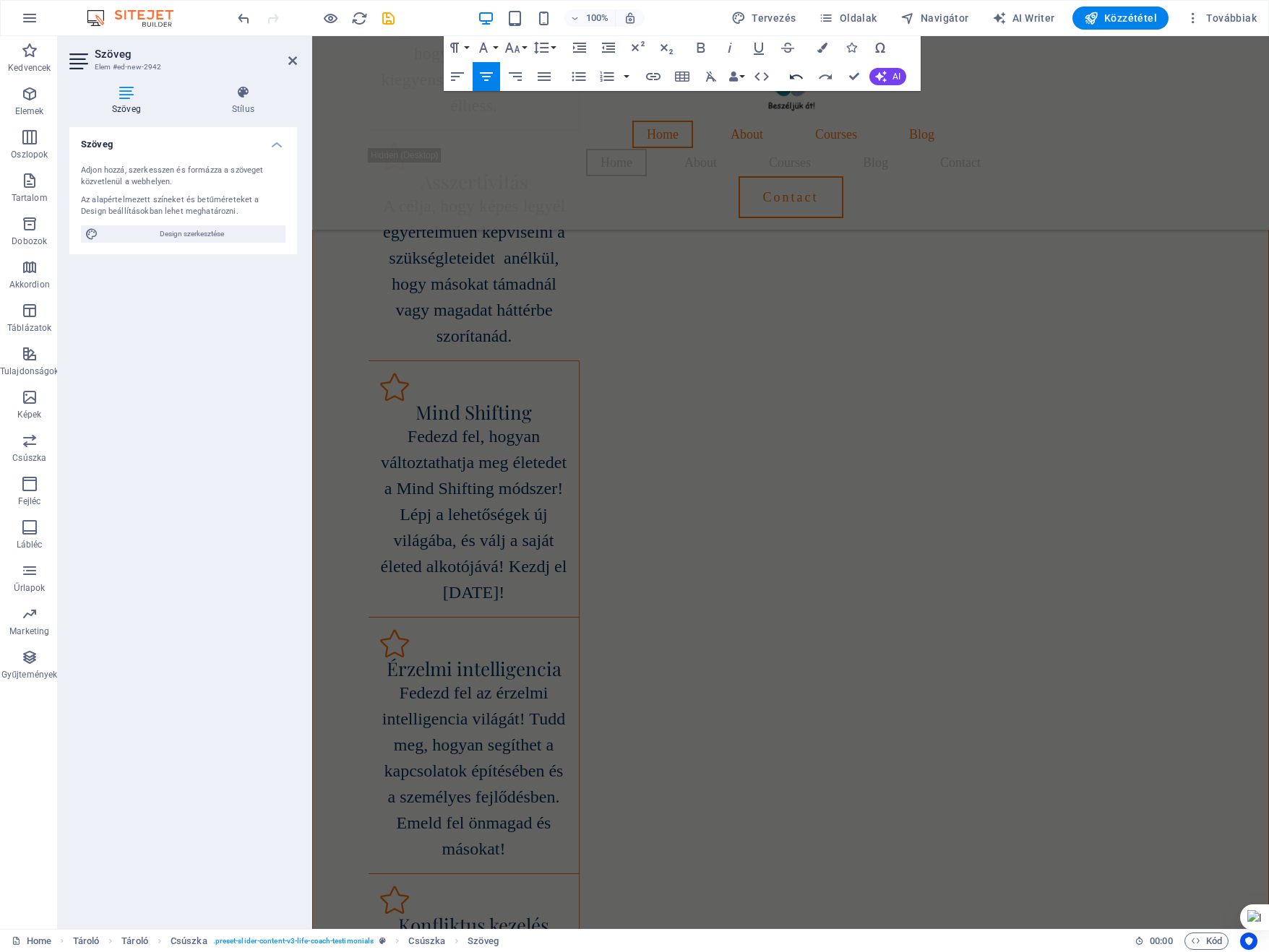
click at [794, 79] on icon "button" at bounding box center [796, 76] width 13 height 5
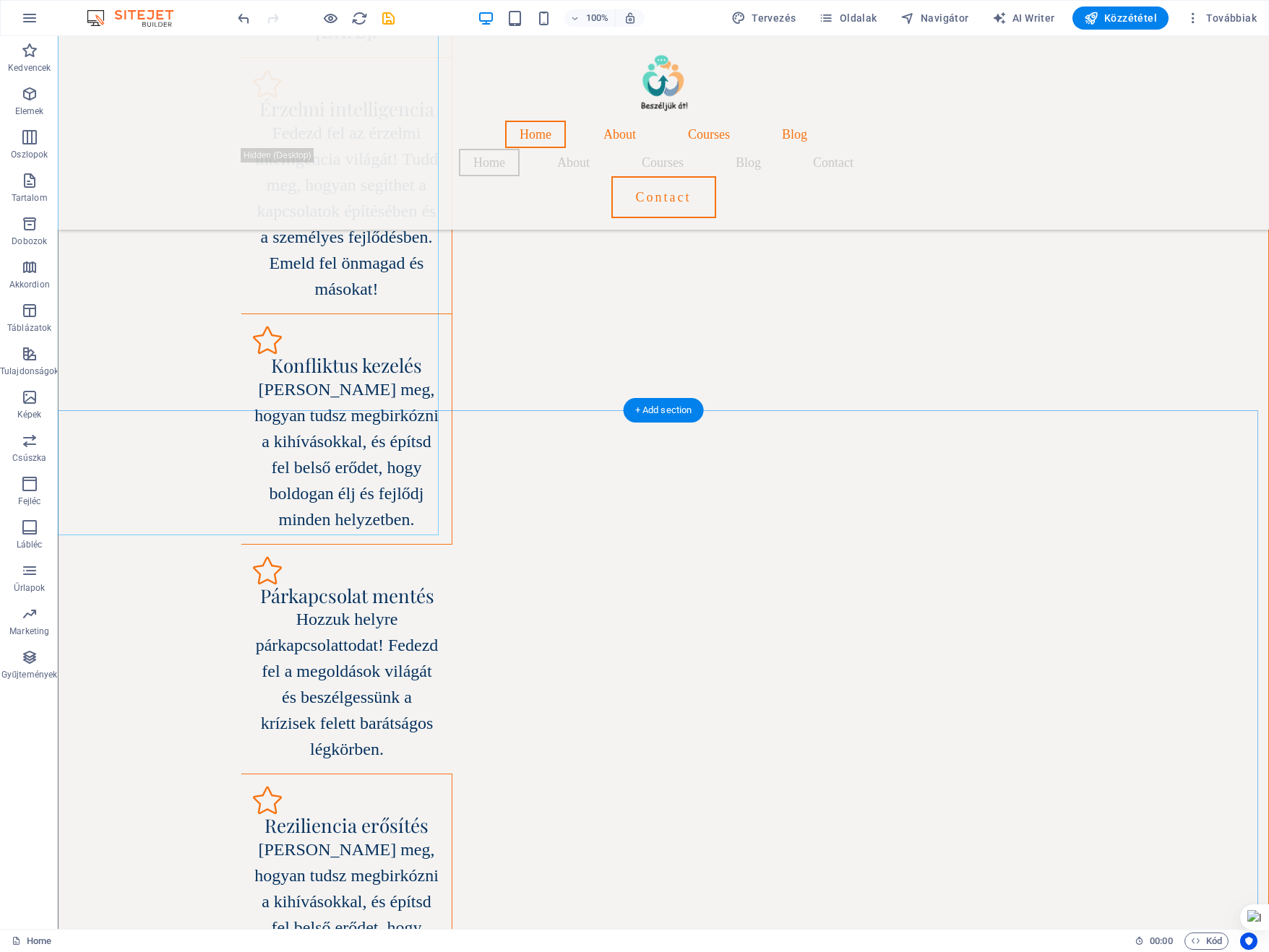
scroll to position [1888, 0]
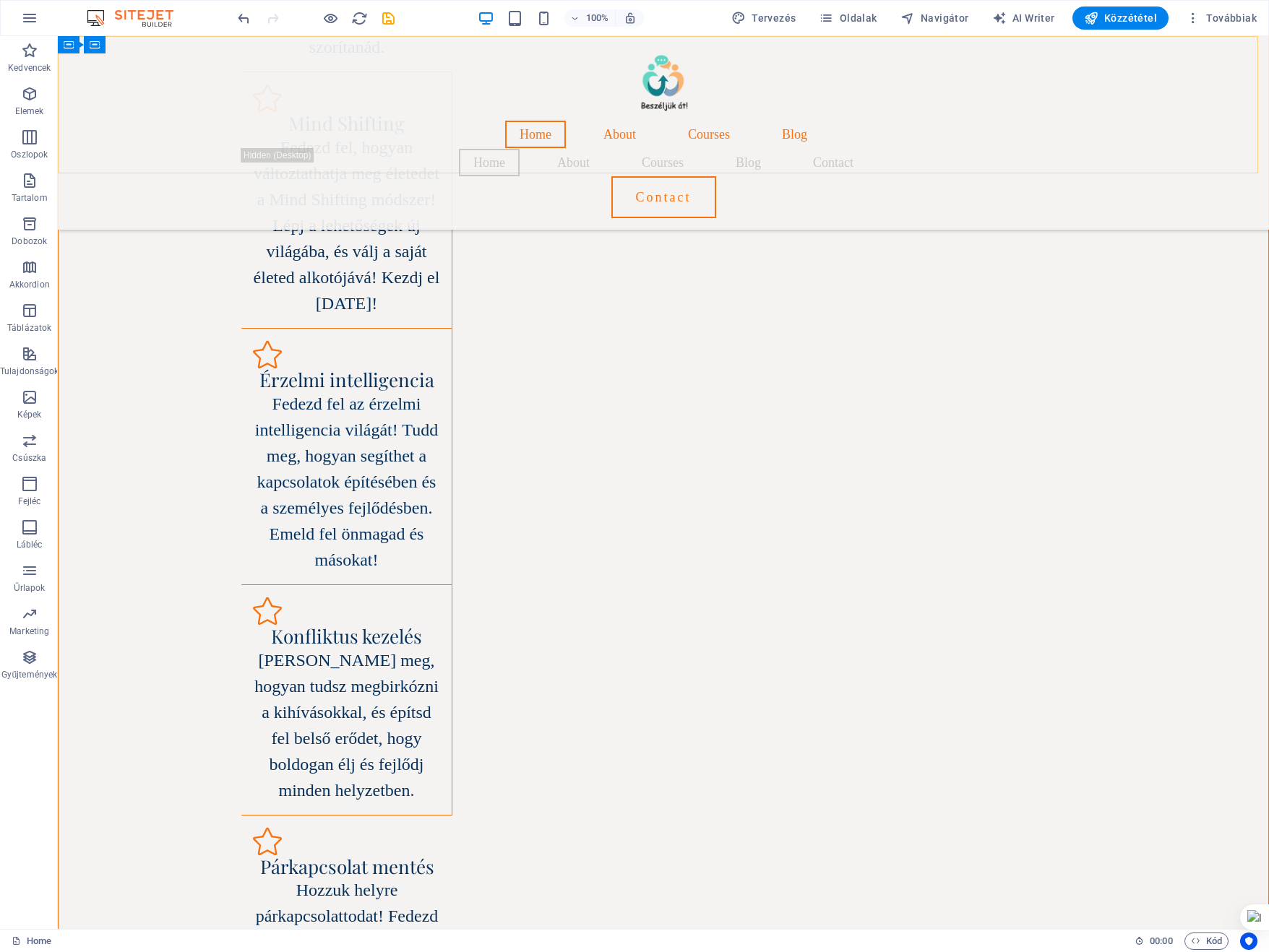
click at [930, 137] on div "Home About Courses Blog Home About Courses Blog Contact Contact" at bounding box center [663, 133] width 1211 height 193
click at [243, 15] on icon "undo" at bounding box center [244, 18] width 17 height 17
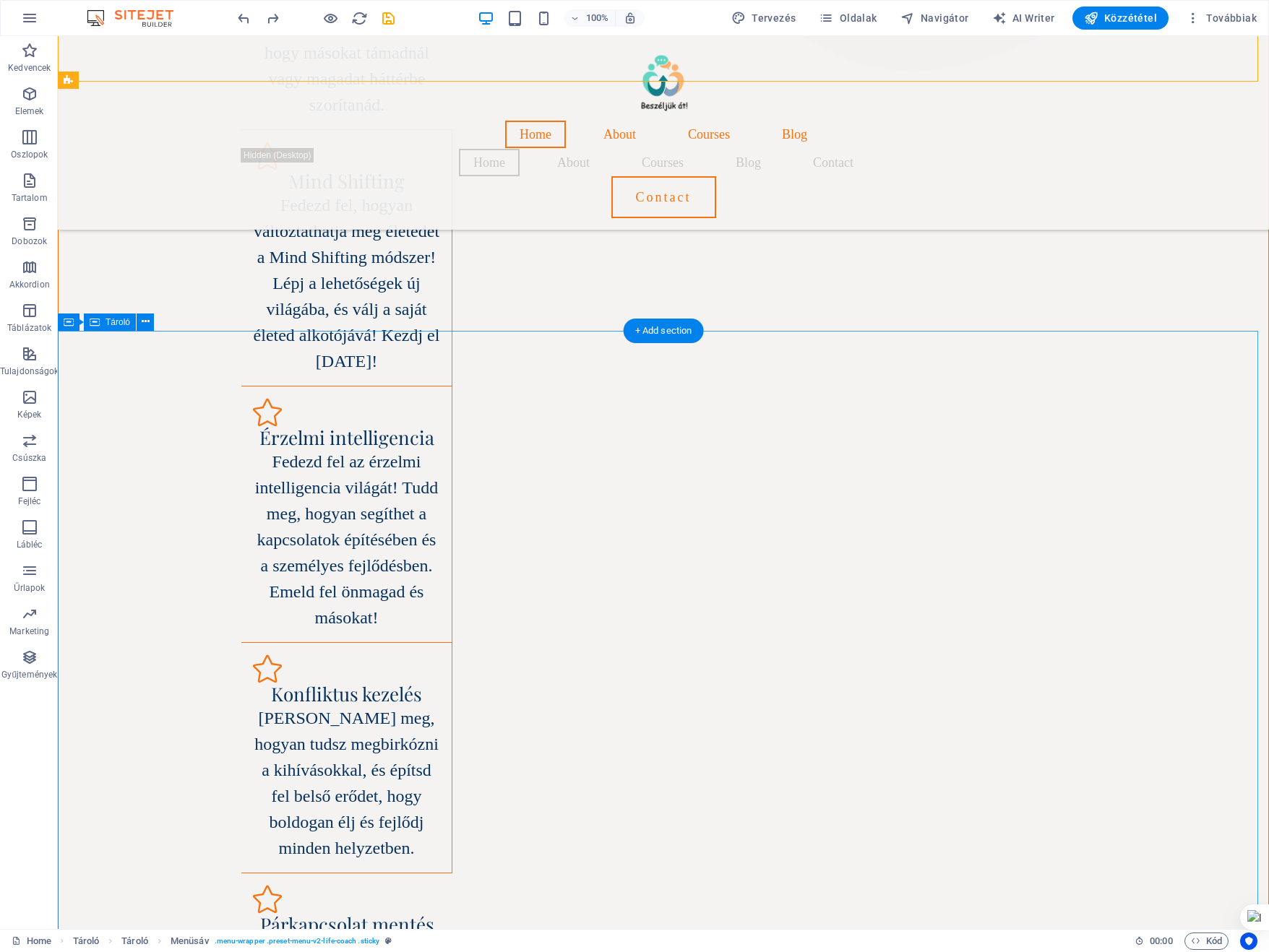
scroll to position [1816, 0]
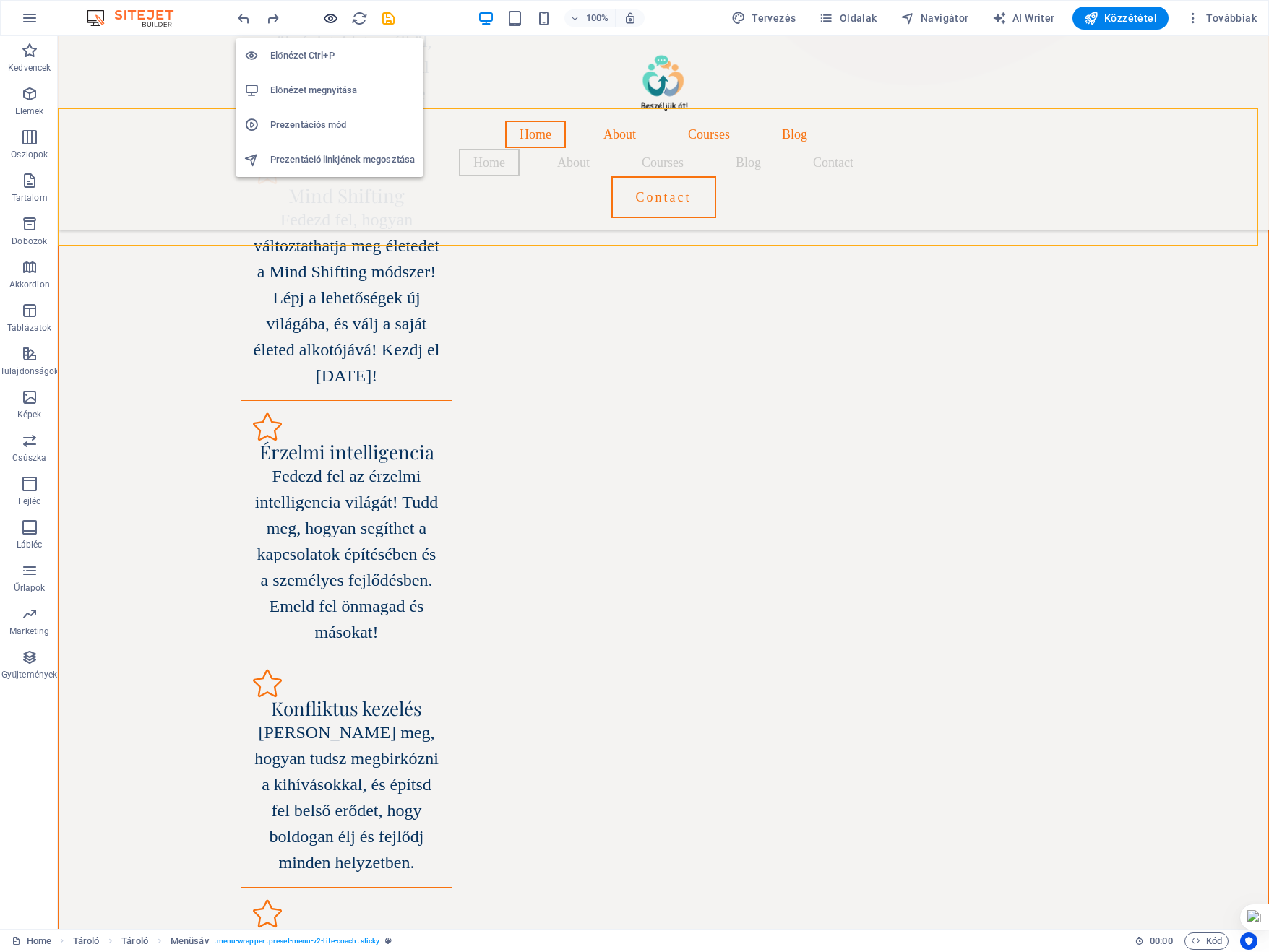
click at [328, 10] on icon "button" at bounding box center [330, 18] width 17 height 17
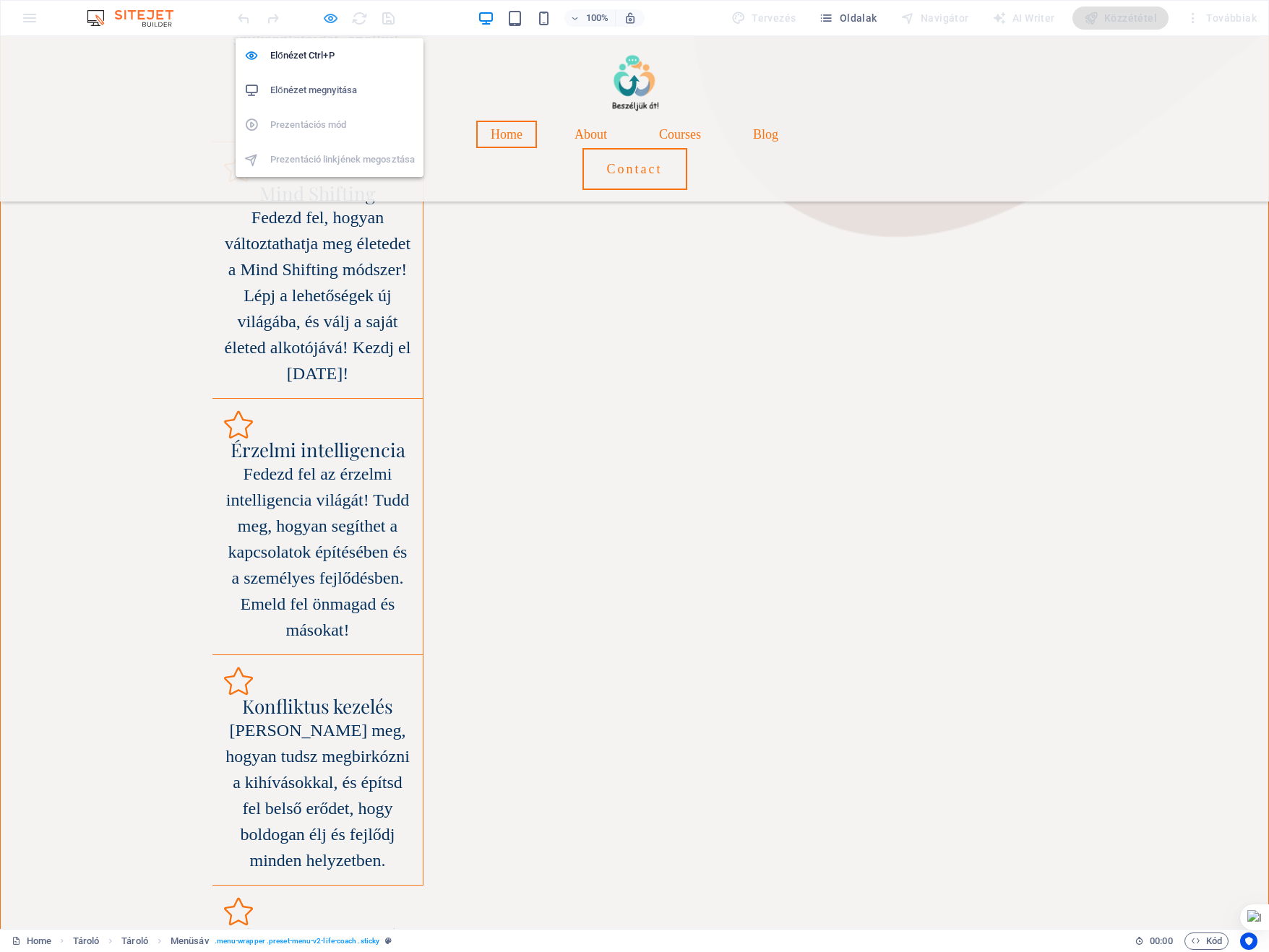
click at [330, 14] on icon "button" at bounding box center [330, 18] width 17 height 17
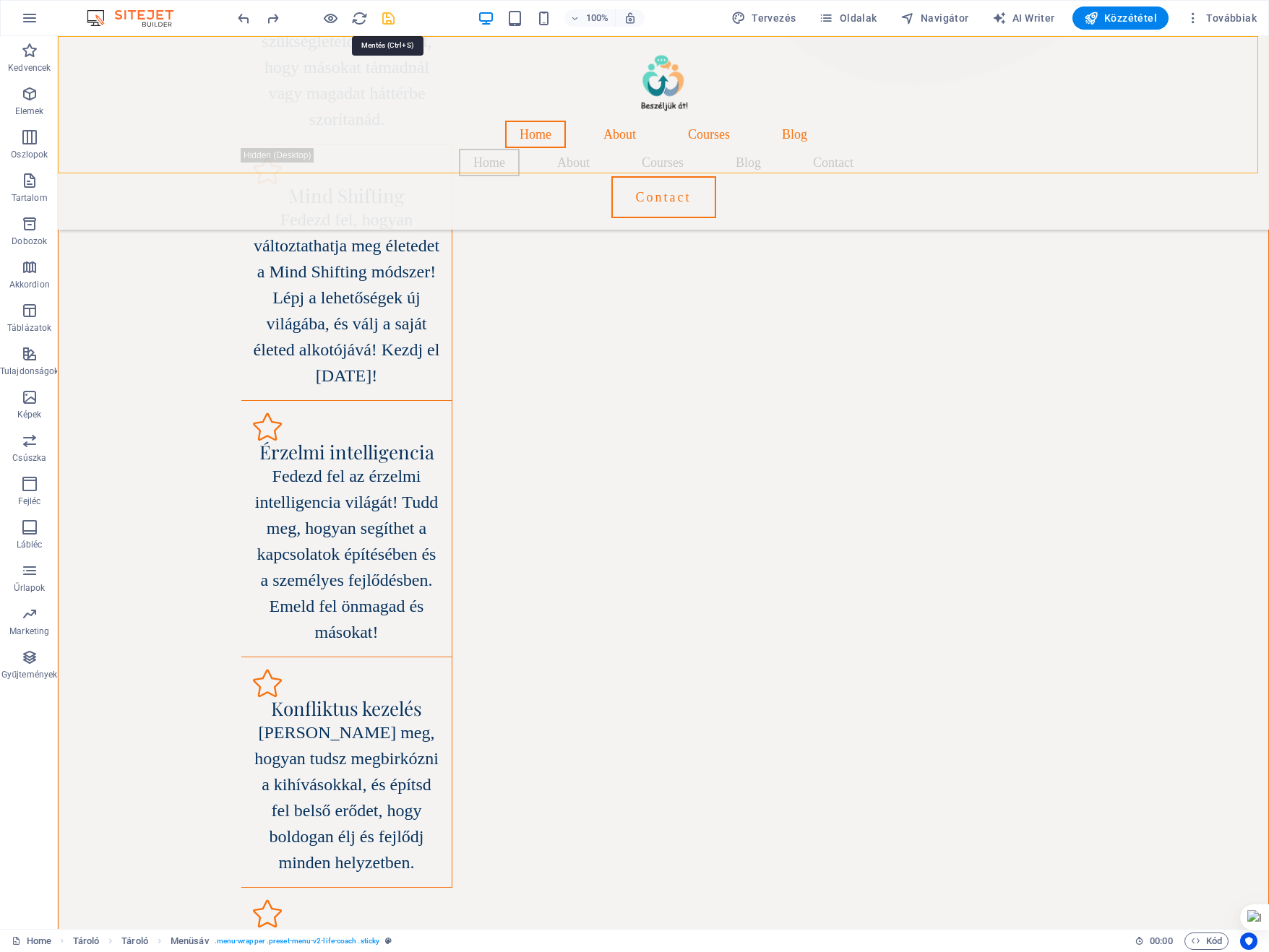
click at [385, 15] on icon "save" at bounding box center [388, 18] width 17 height 17
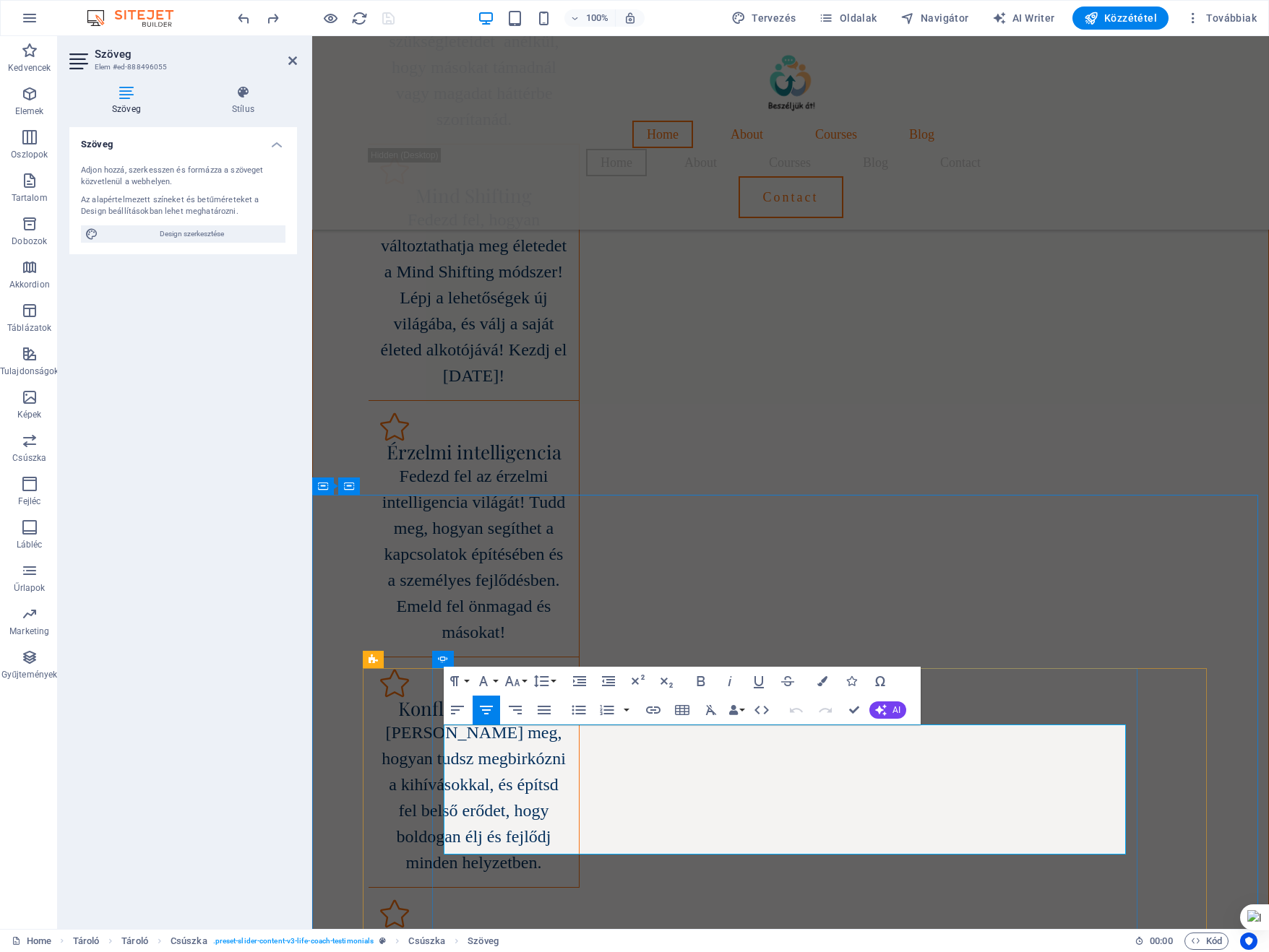
drag, startPoint x: 593, startPoint y: 737, endPoint x: 943, endPoint y: 839, distance: 364.6
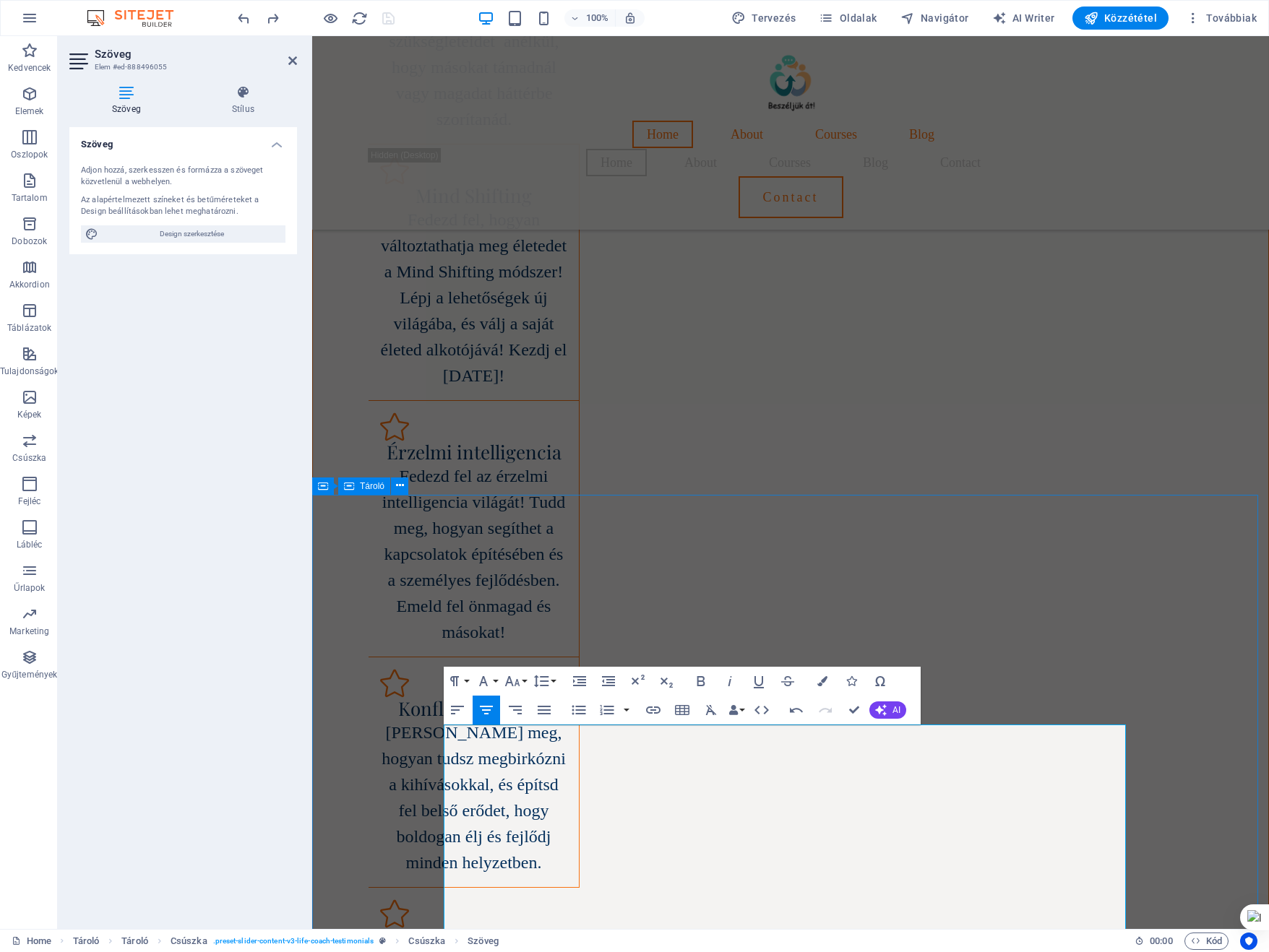
scroll to position [6783, 0]
drag, startPoint x: 702, startPoint y: 742, endPoint x: 847, endPoint y: 744, distance: 145.0
drag, startPoint x: 744, startPoint y: 788, endPoint x: 529, endPoint y: 788, distance: 215.0
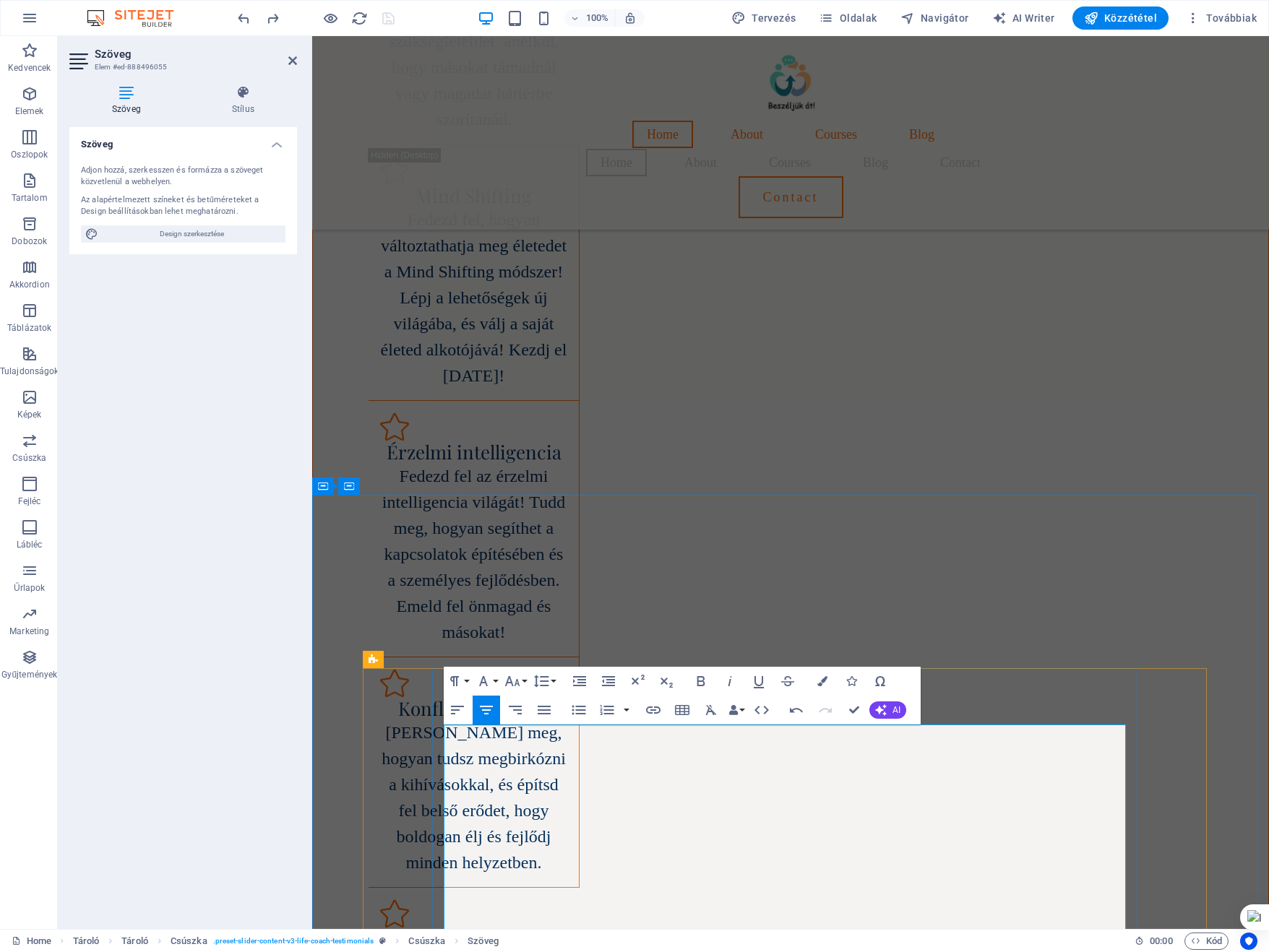
drag, startPoint x: 764, startPoint y: 814, endPoint x: 840, endPoint y: 819, distance: 76.2
drag, startPoint x: 897, startPoint y: 811, endPoint x: 895, endPoint y: 848, distance: 37.1
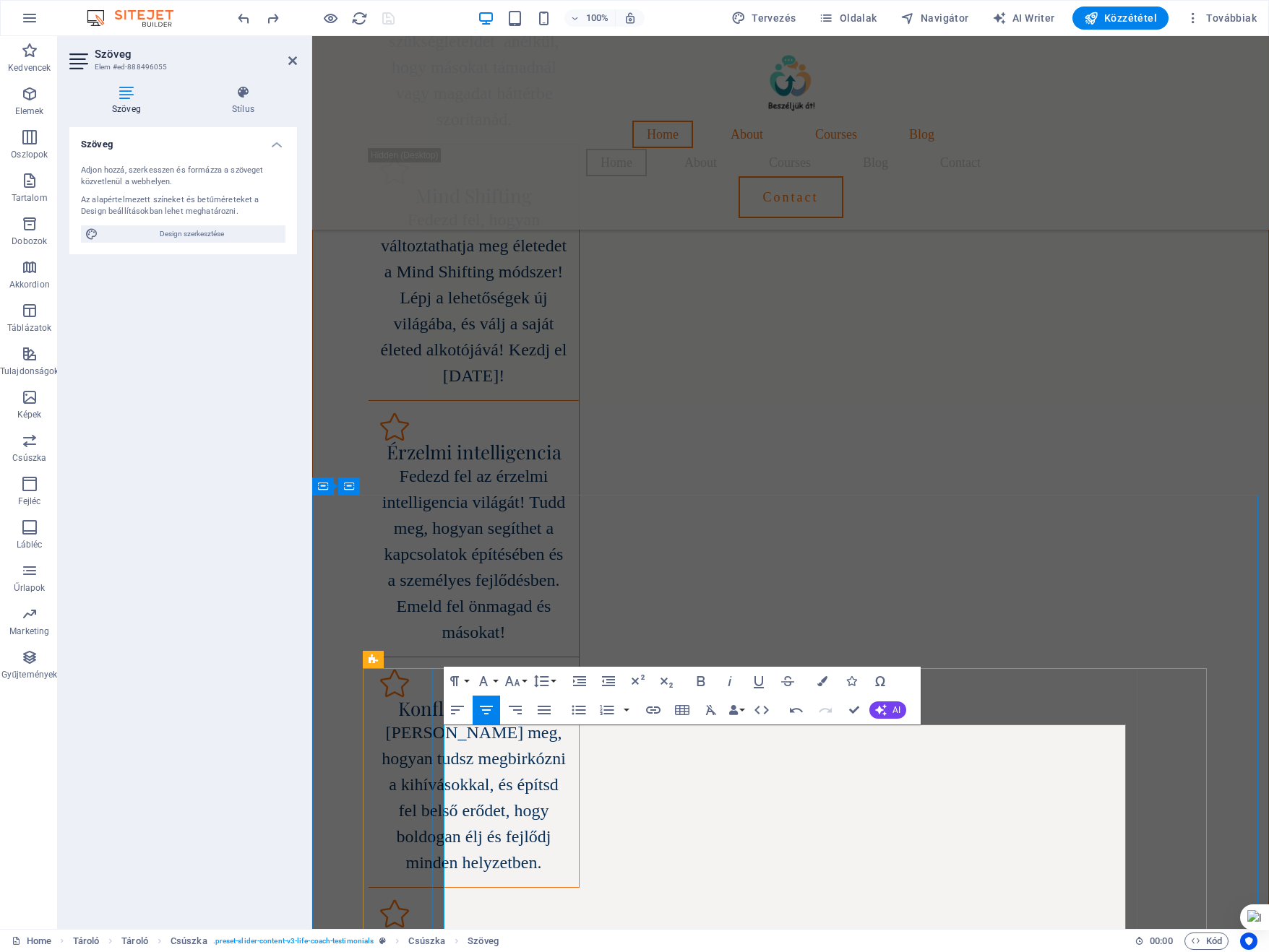
drag, startPoint x: 753, startPoint y: 816, endPoint x: 782, endPoint y: 818, distance: 29.1
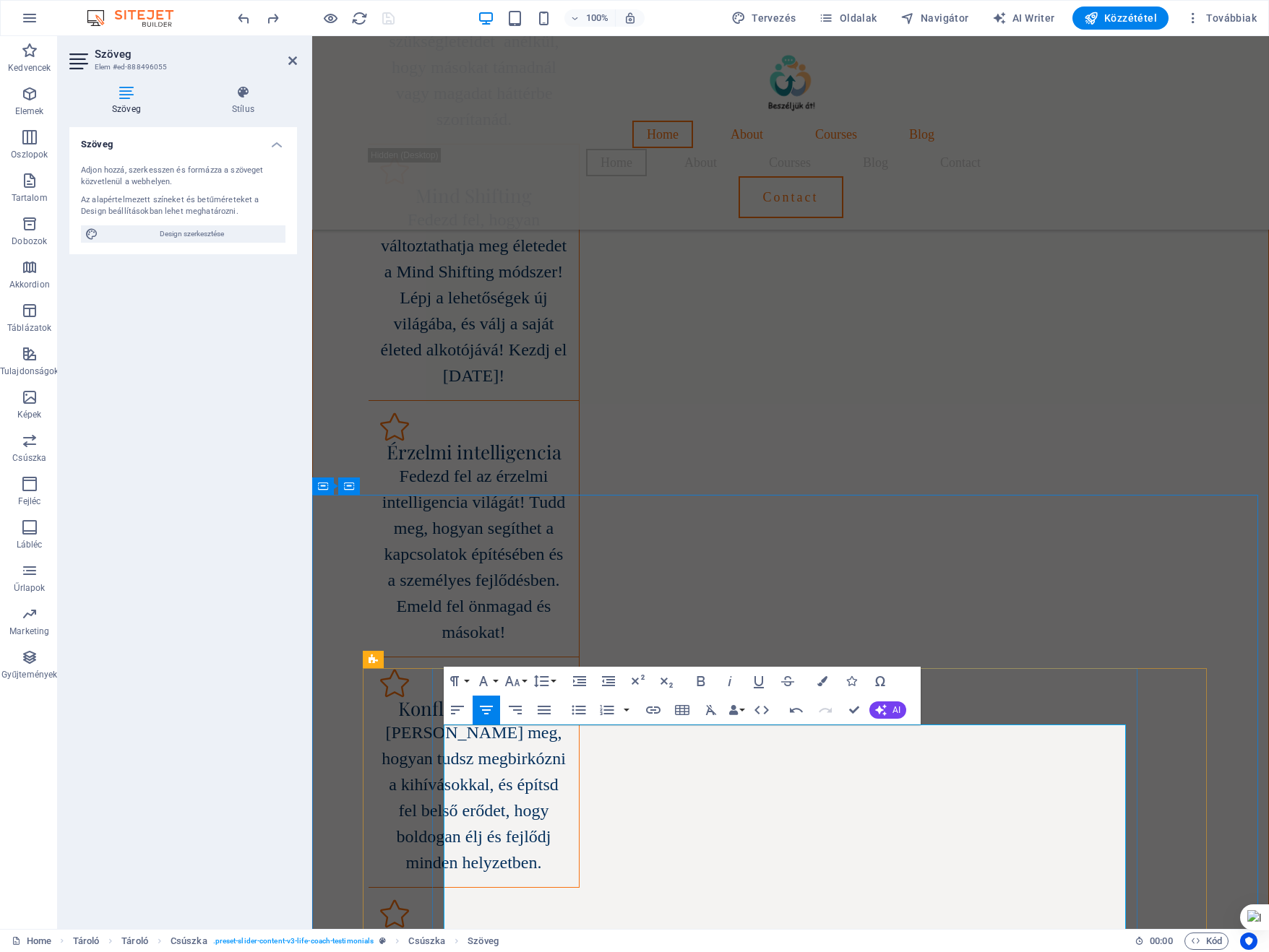
drag, startPoint x: 819, startPoint y: 842, endPoint x: 868, endPoint y: 845, distance: 49.1
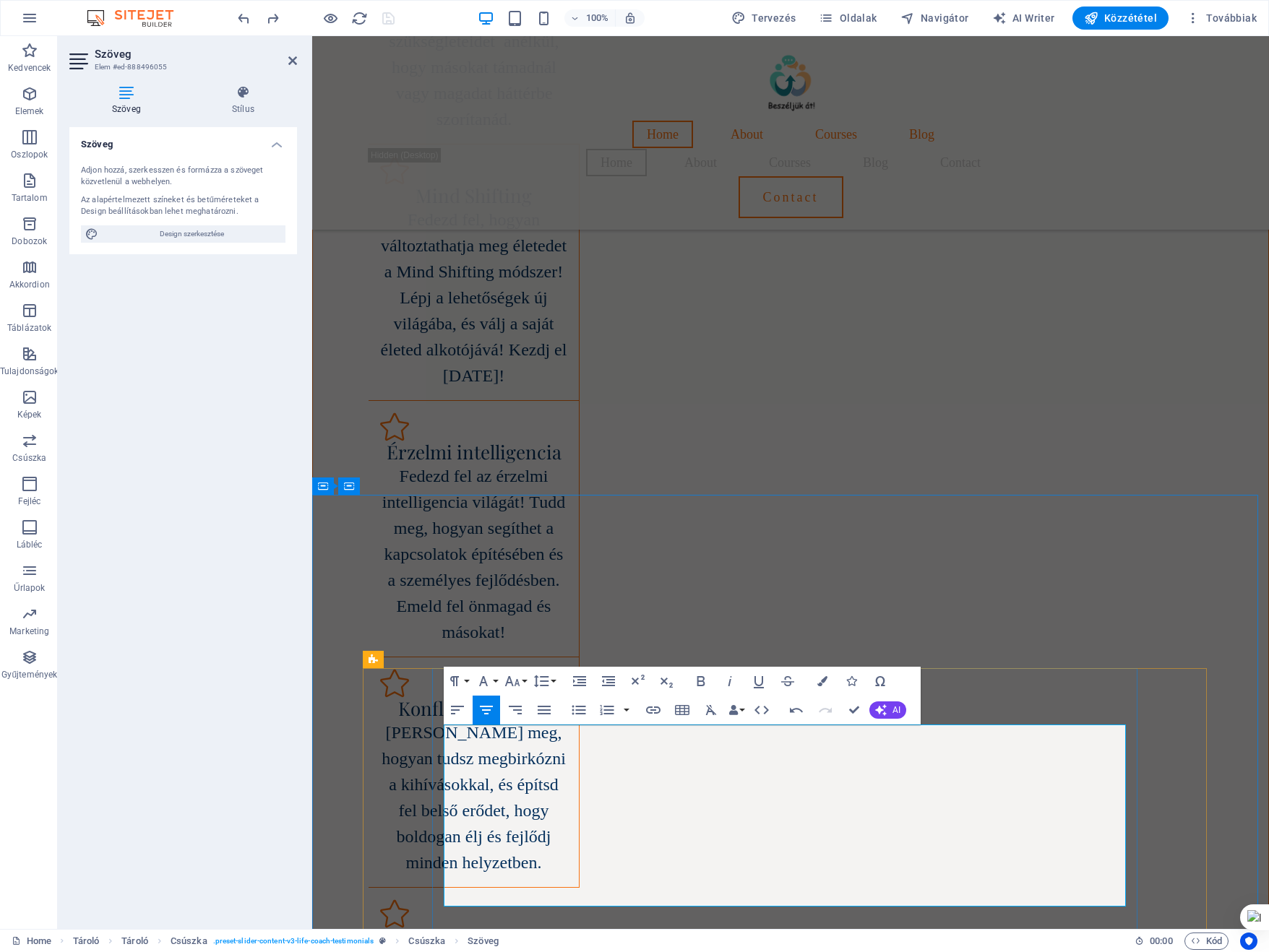
copy p "Perfekcionizmus"
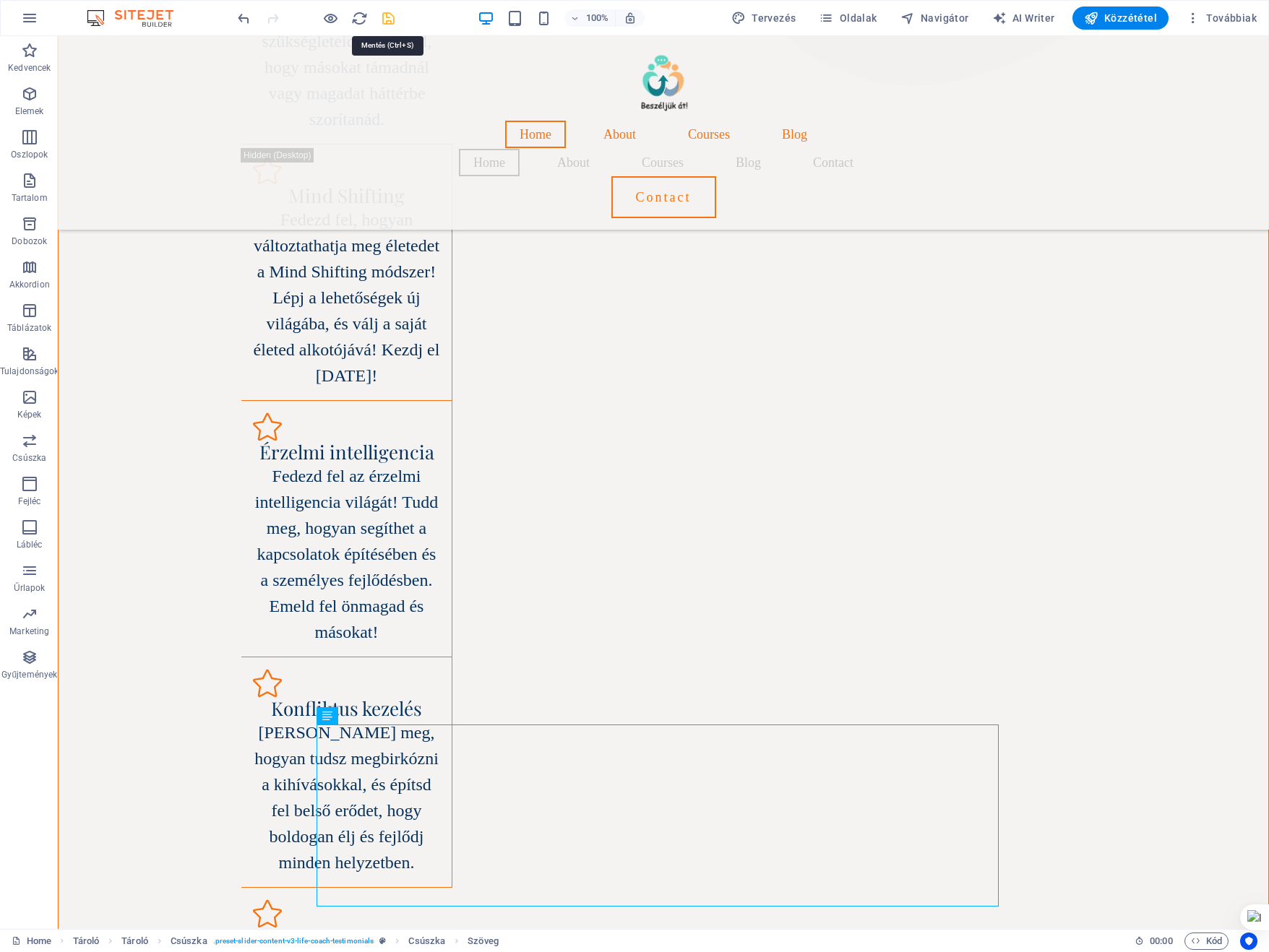
click at [384, 17] on icon "save" at bounding box center [388, 18] width 17 height 17
